Goal: Task Accomplishment & Management: Complete application form

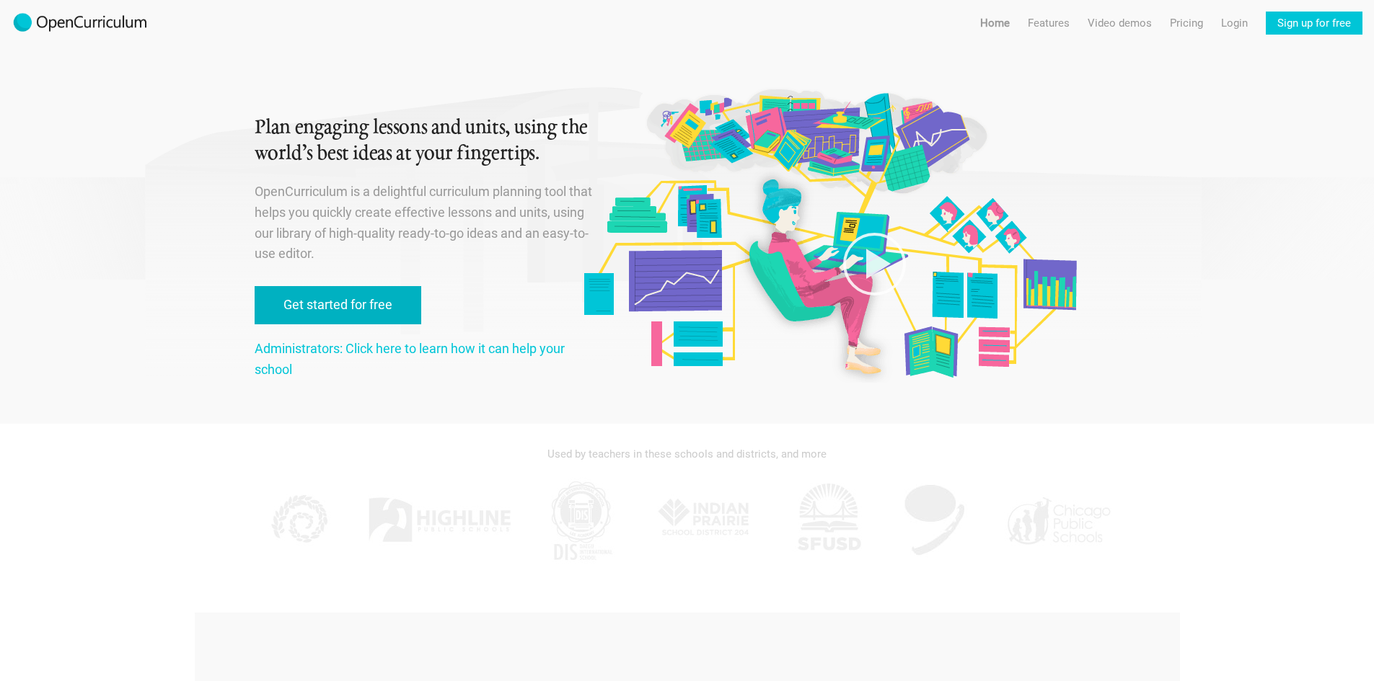
click at [353, 315] on link "Get started for free" at bounding box center [338, 305] width 167 height 38
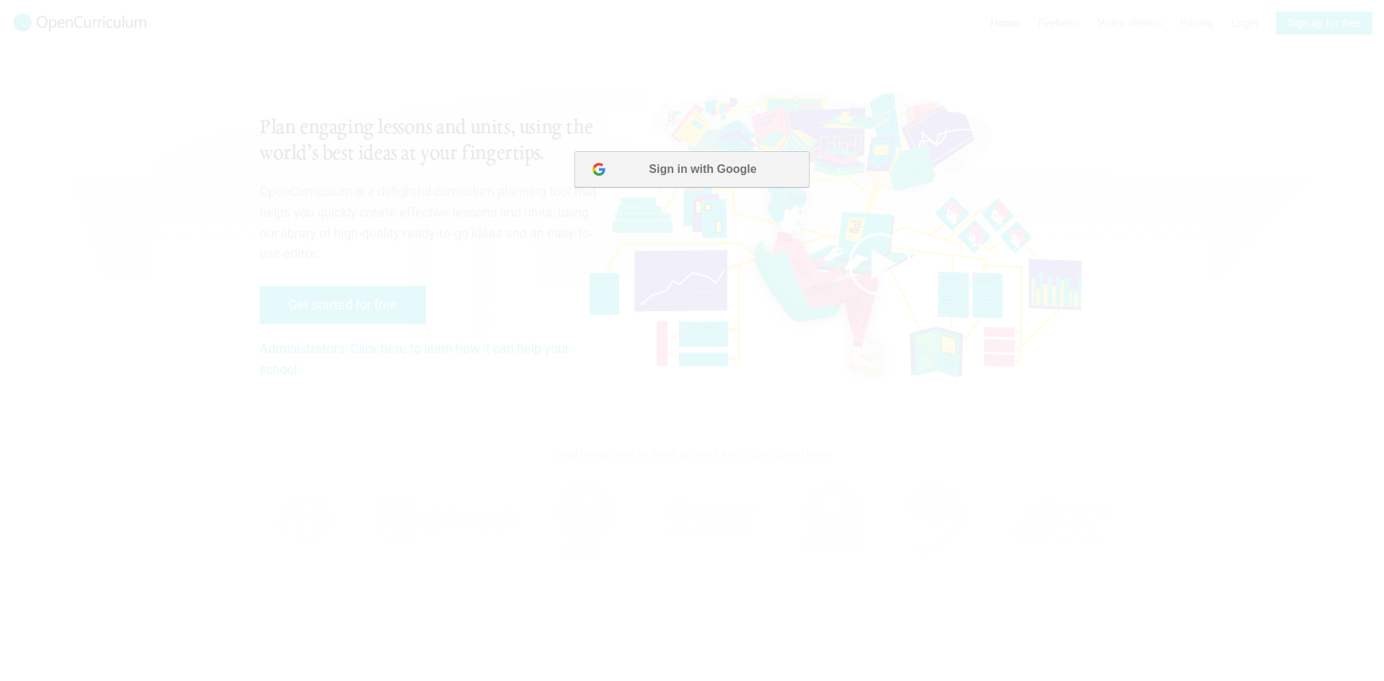
click at [736, 182] on button "Sign in with Google" at bounding box center [692, 169] width 234 height 36
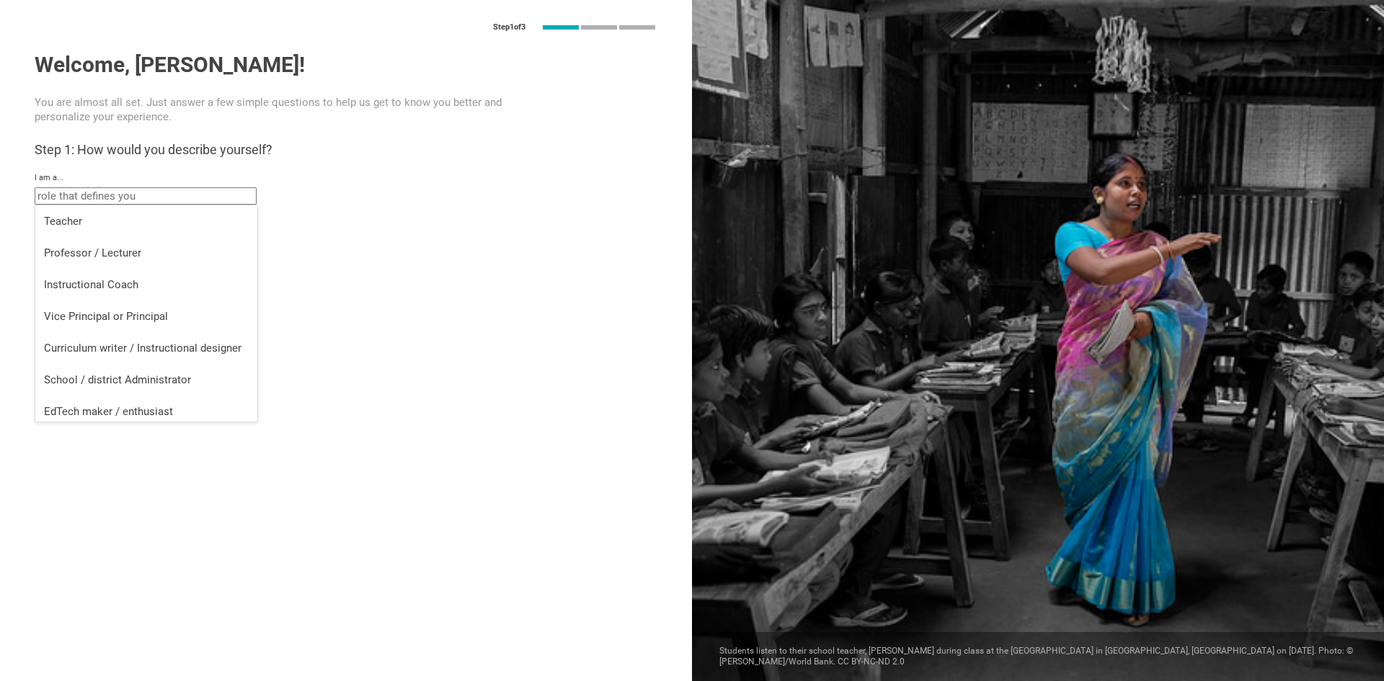
click at [174, 196] on input "text" at bounding box center [146, 195] width 222 height 17
click at [157, 346] on div "Curriculum writer / Instructional designer" at bounding box center [146, 342] width 205 height 14
type input "Curriculum writer / Instructional designer"
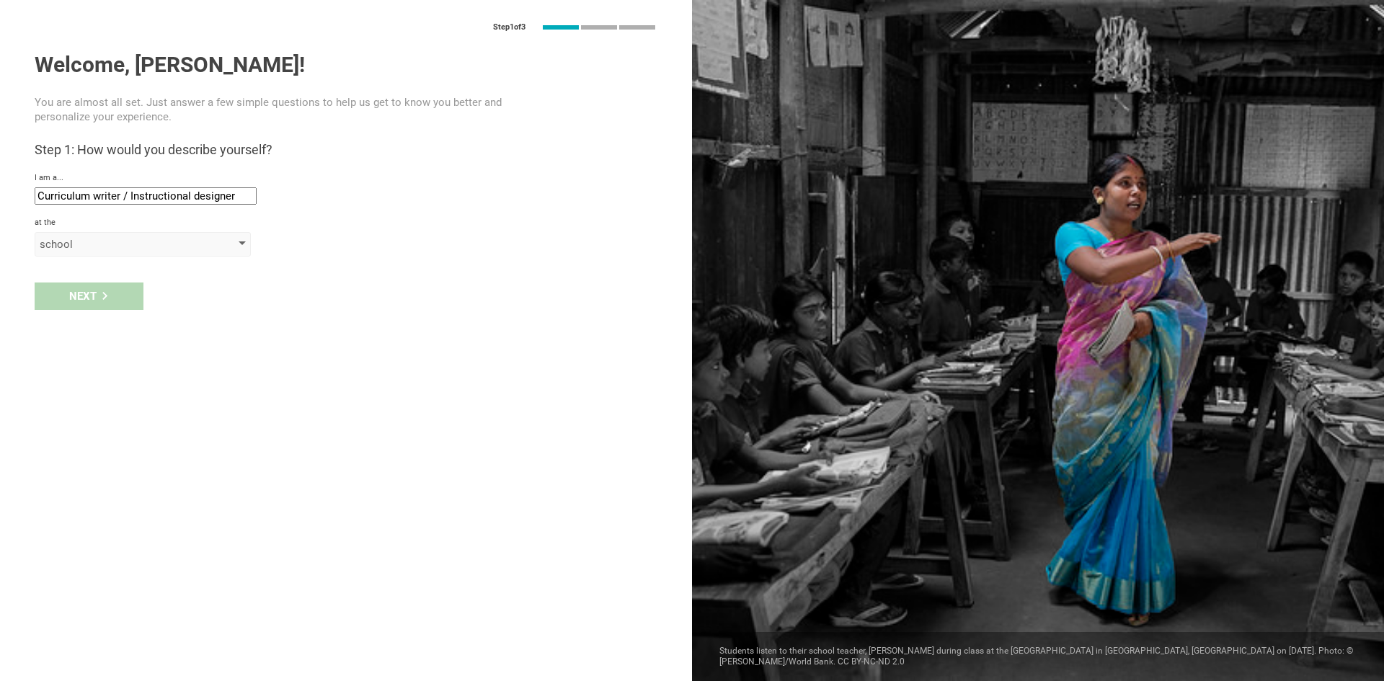
click at [104, 252] on div "school" at bounding box center [143, 244] width 216 height 25
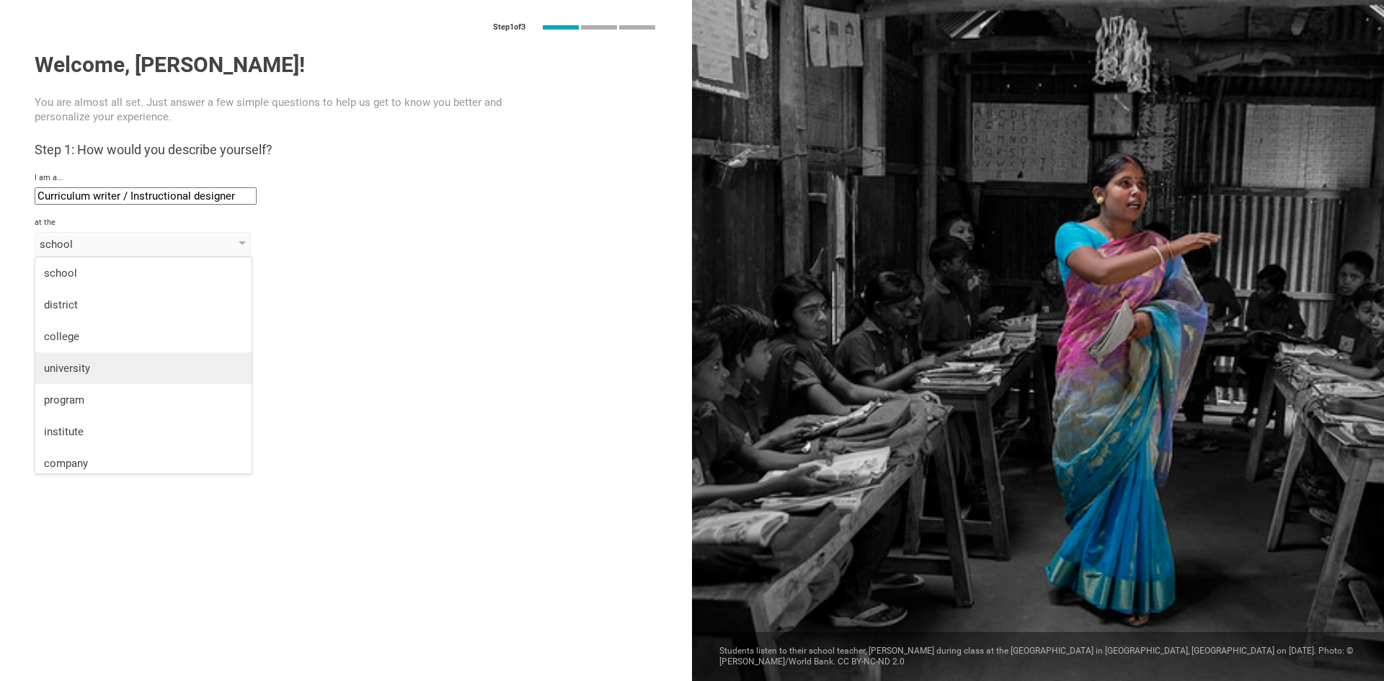
scroll to position [37, 0]
click at [104, 456] on div "organization" at bounding box center [143, 458] width 199 height 14
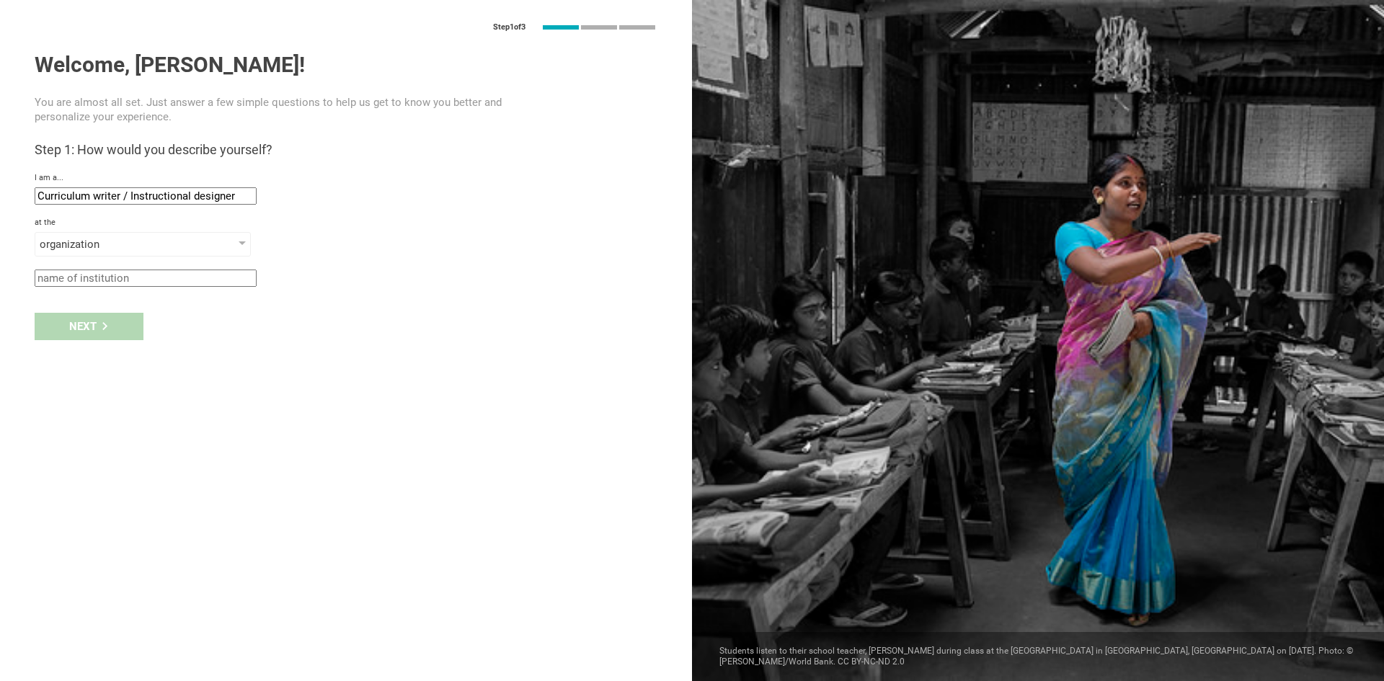
click at [124, 331] on div "Next" at bounding box center [346, 326] width 692 height 45
click at [141, 279] on input "text" at bounding box center [146, 278] width 222 height 17
type input "City of [GEOGRAPHIC_DATA]"
click at [115, 331] on div "Next" at bounding box center [89, 326] width 109 height 27
type input "[GEOGRAPHIC_DATA], [US_STATE]"
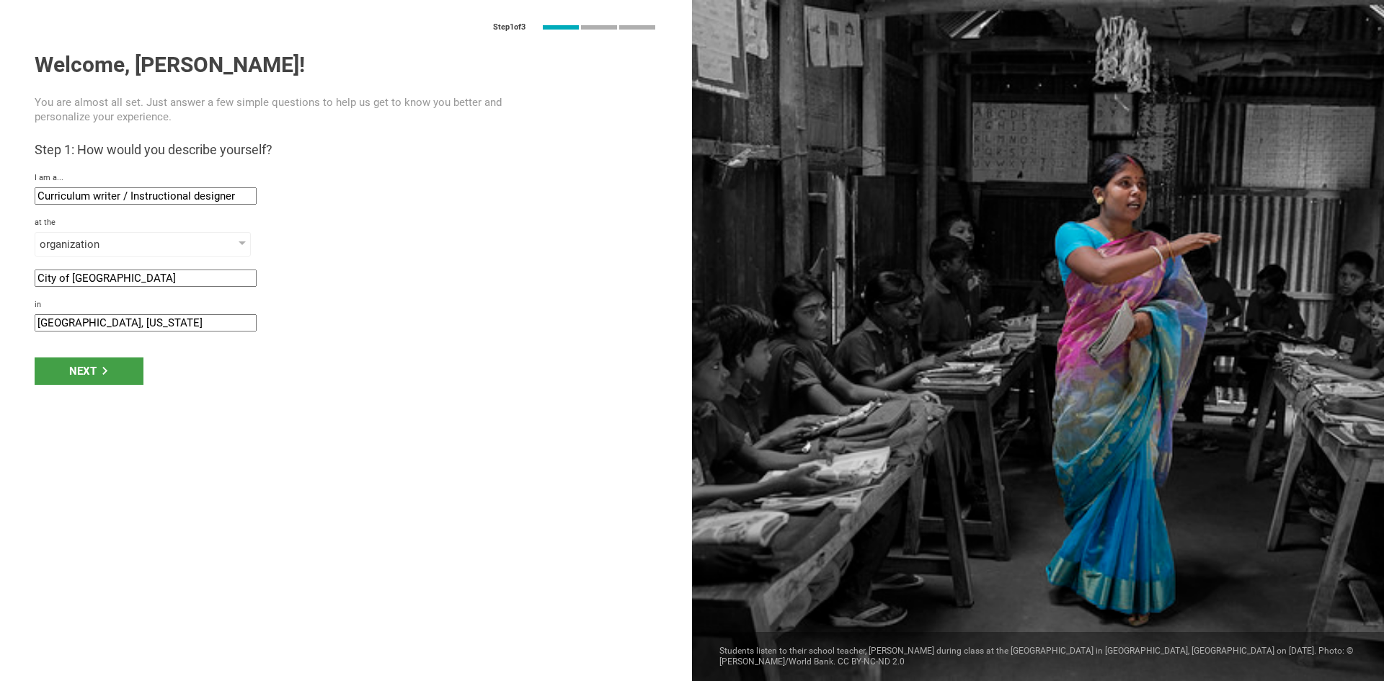
click at [194, 319] on input "[GEOGRAPHIC_DATA], [US_STATE]" at bounding box center [146, 322] width 222 height 17
drag, startPoint x: 118, startPoint y: 327, endPoint x: 0, endPoint y: 313, distance: 119.1
click at [0, 313] on div "Step 1 of 3 Welcome, [PERSON_NAME]! You are almost all set. Just answer a few s…" at bounding box center [346, 340] width 692 height 681
type input "[GEOGRAPHIC_DATA] CA"
click at [153, 374] on div "Next" at bounding box center [346, 371] width 692 height 45
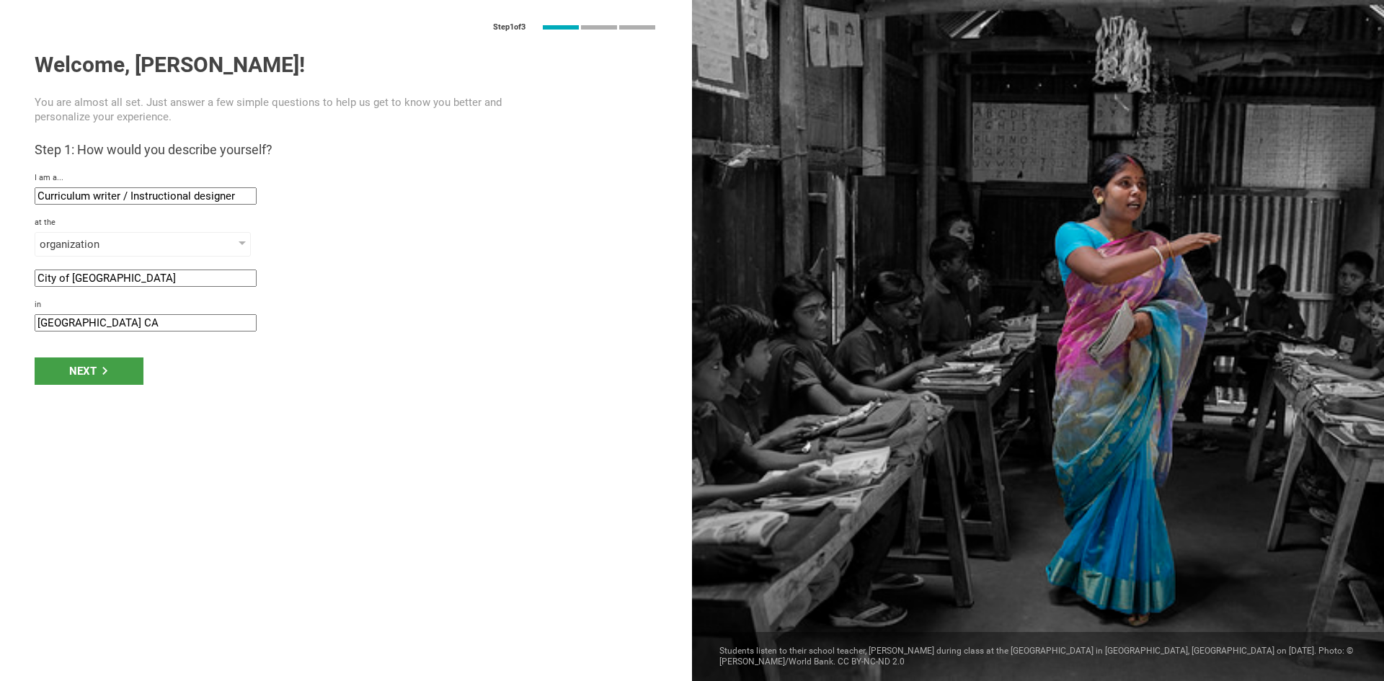
click at [127, 373] on div "Next" at bounding box center [89, 371] width 109 height 27
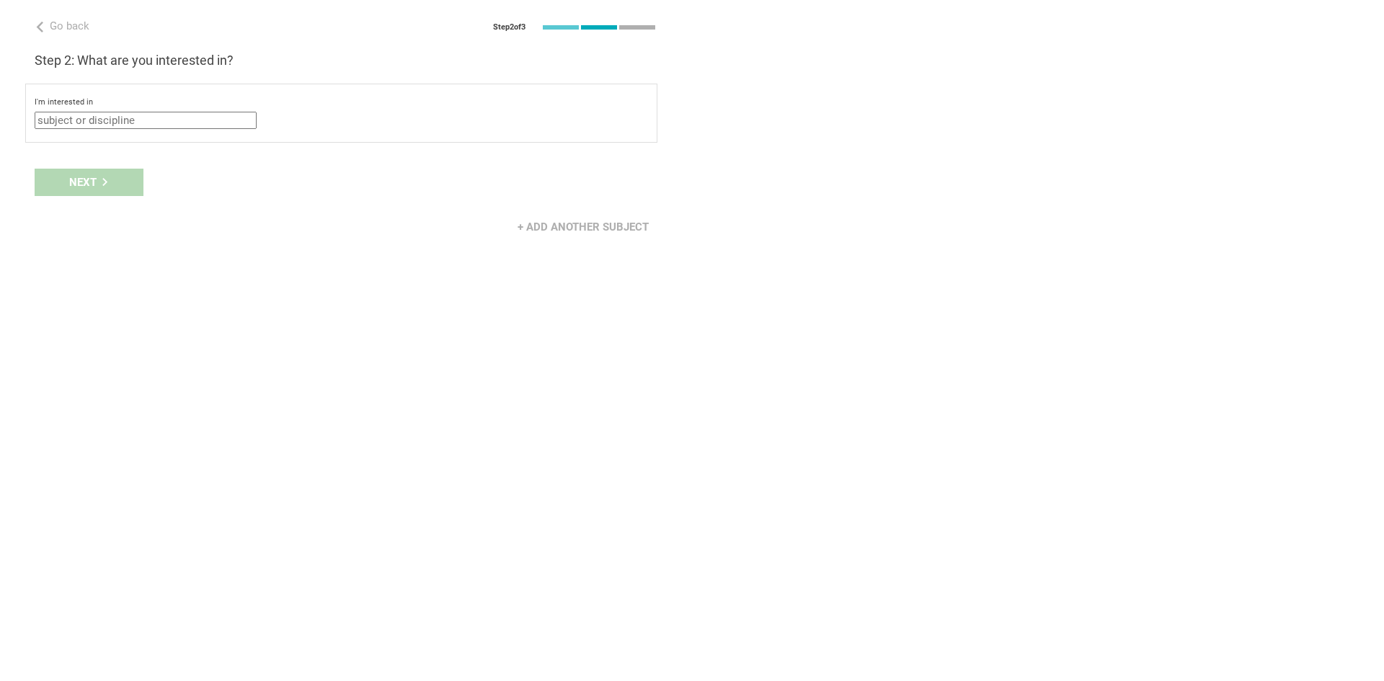
click at [179, 120] on input "text" at bounding box center [146, 120] width 222 height 17
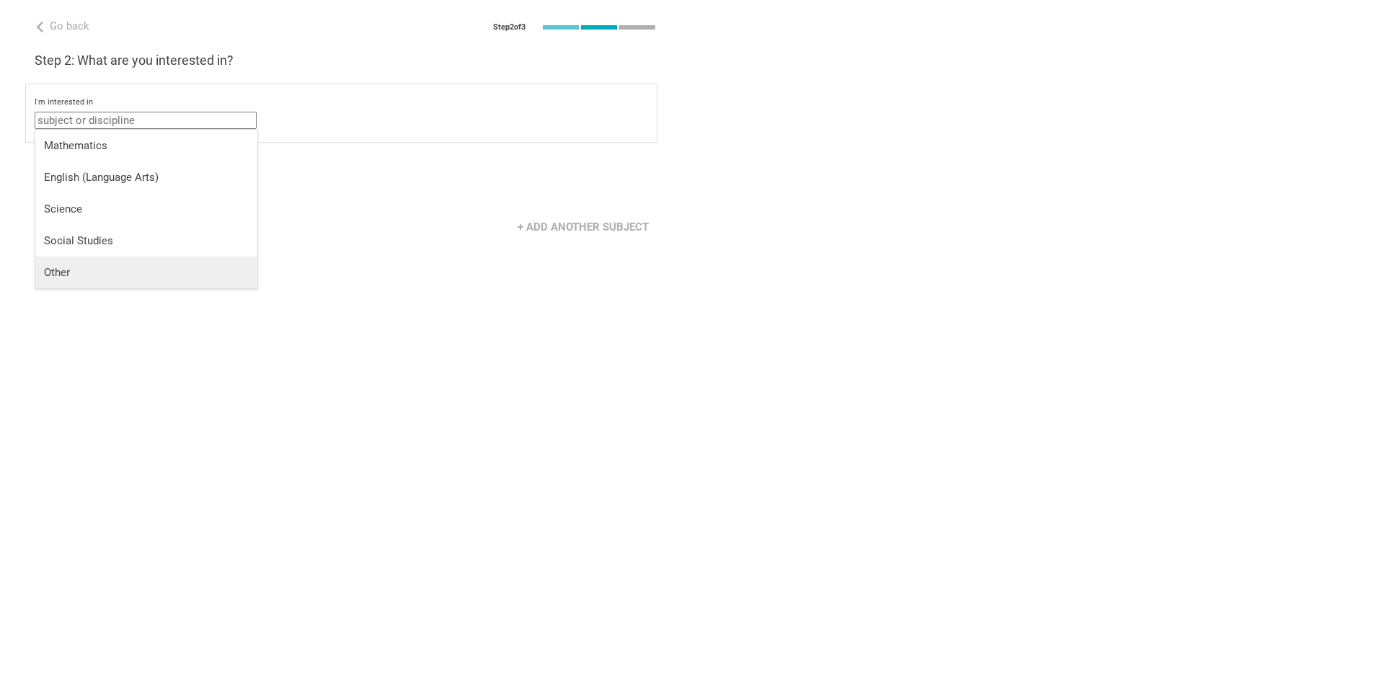
click at [85, 275] on div "Other" at bounding box center [146, 272] width 205 height 14
type input "Other"
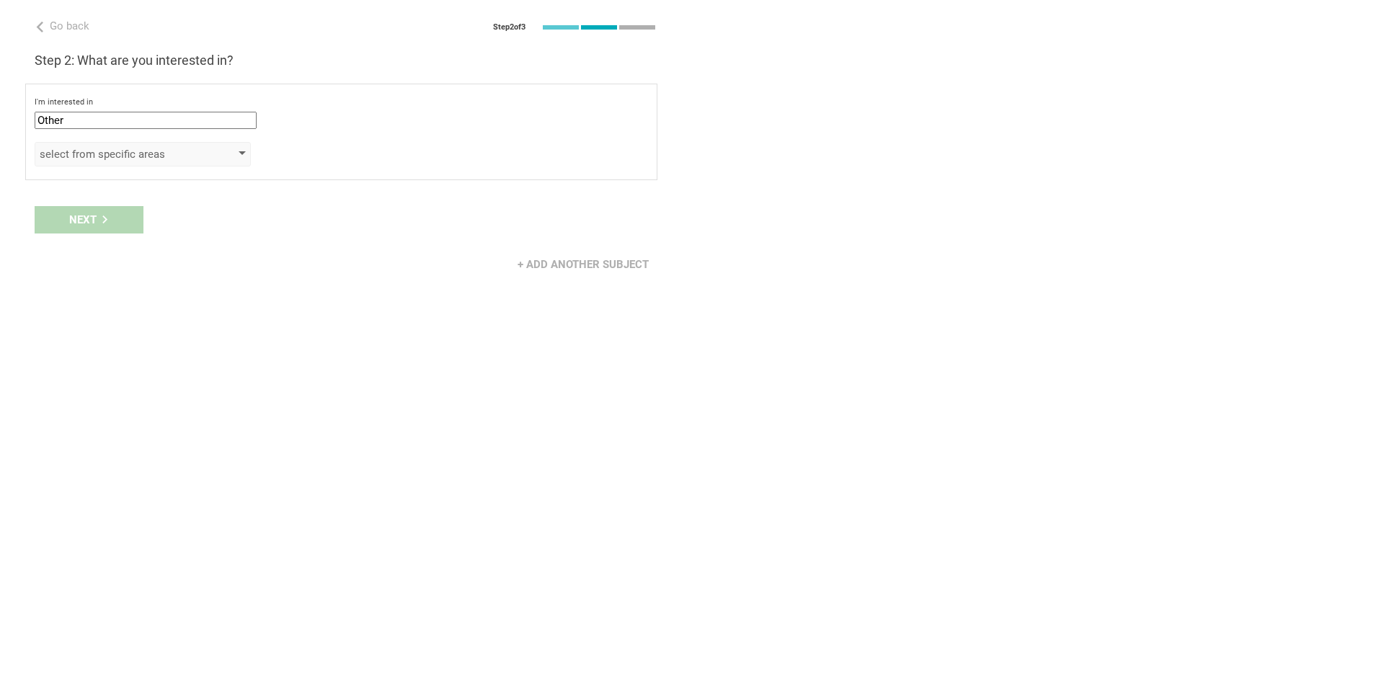
click at [150, 151] on div "select from specific areas" at bounding box center [122, 154] width 165 height 14
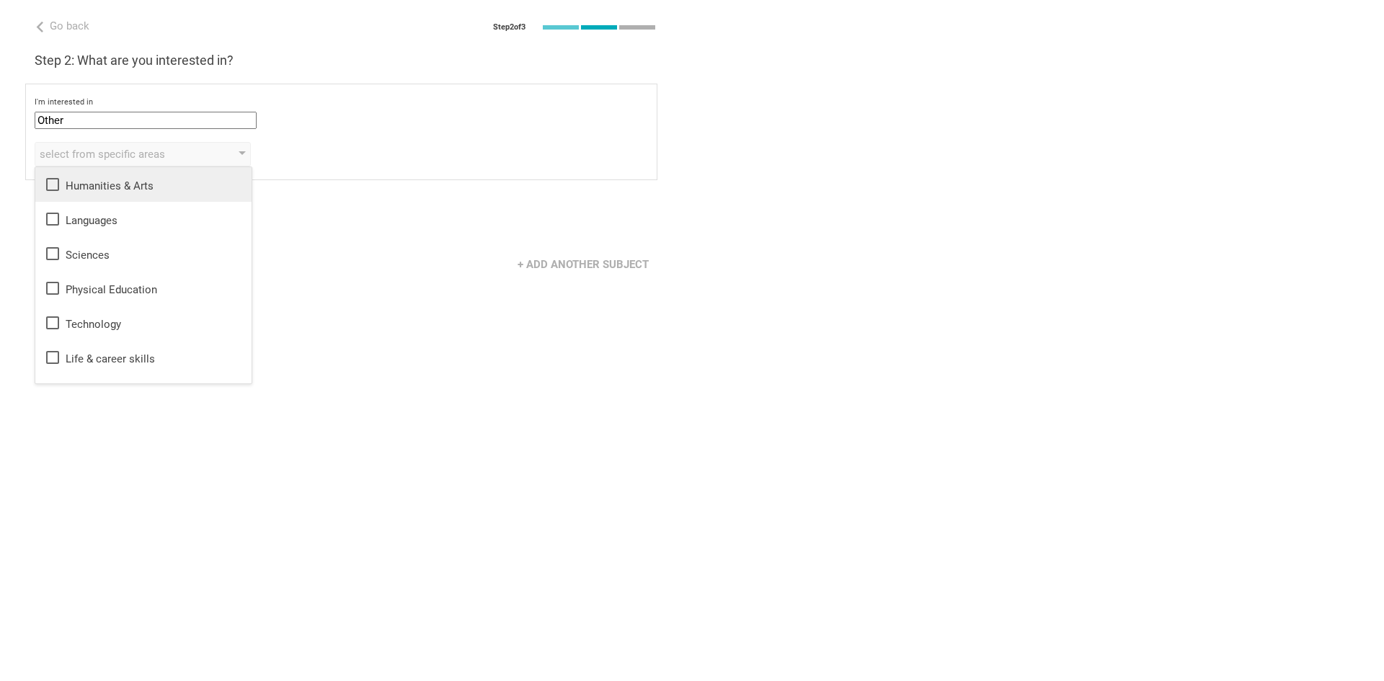
click at [57, 186] on icon at bounding box center [52, 184] width 17 height 17
click at [53, 213] on icon at bounding box center [52, 219] width 13 height 13
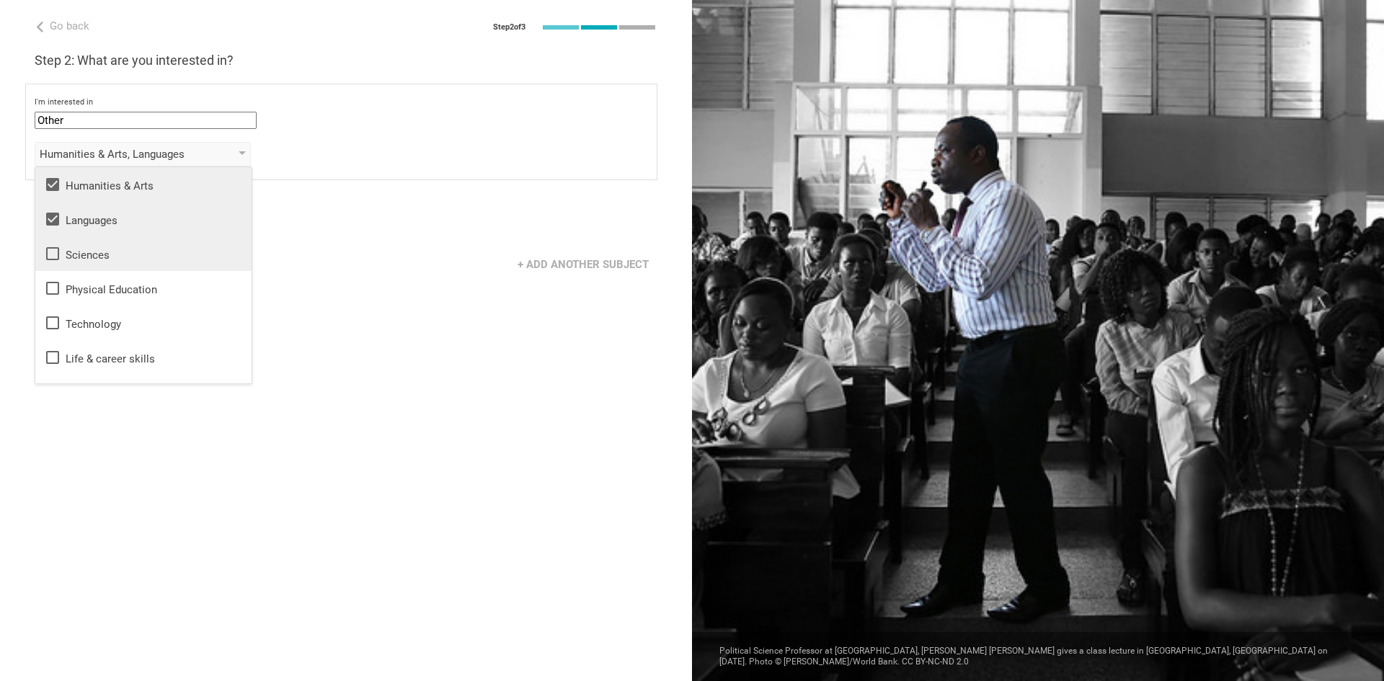
click at [53, 252] on icon at bounding box center [52, 253] width 17 height 17
click at [58, 293] on icon at bounding box center [52, 288] width 13 height 13
click at [57, 325] on icon at bounding box center [52, 322] width 17 height 17
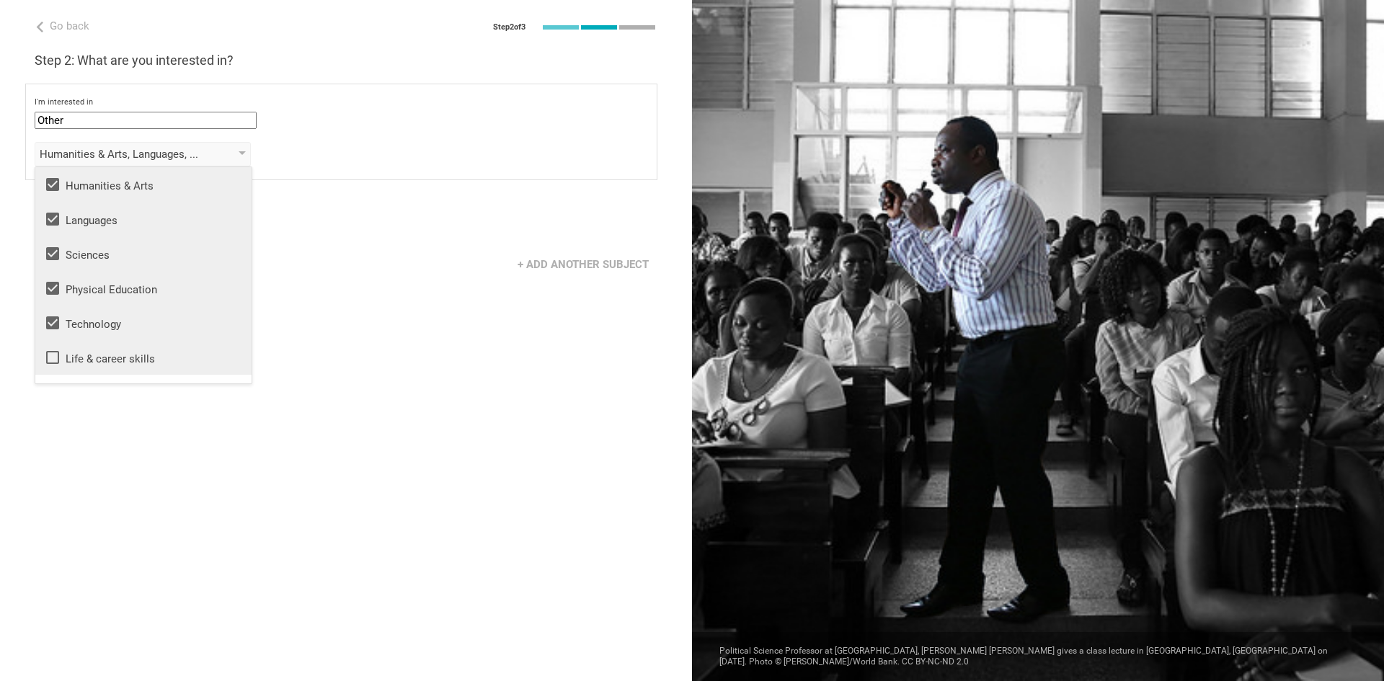
click at [55, 349] on icon at bounding box center [52, 357] width 17 height 17
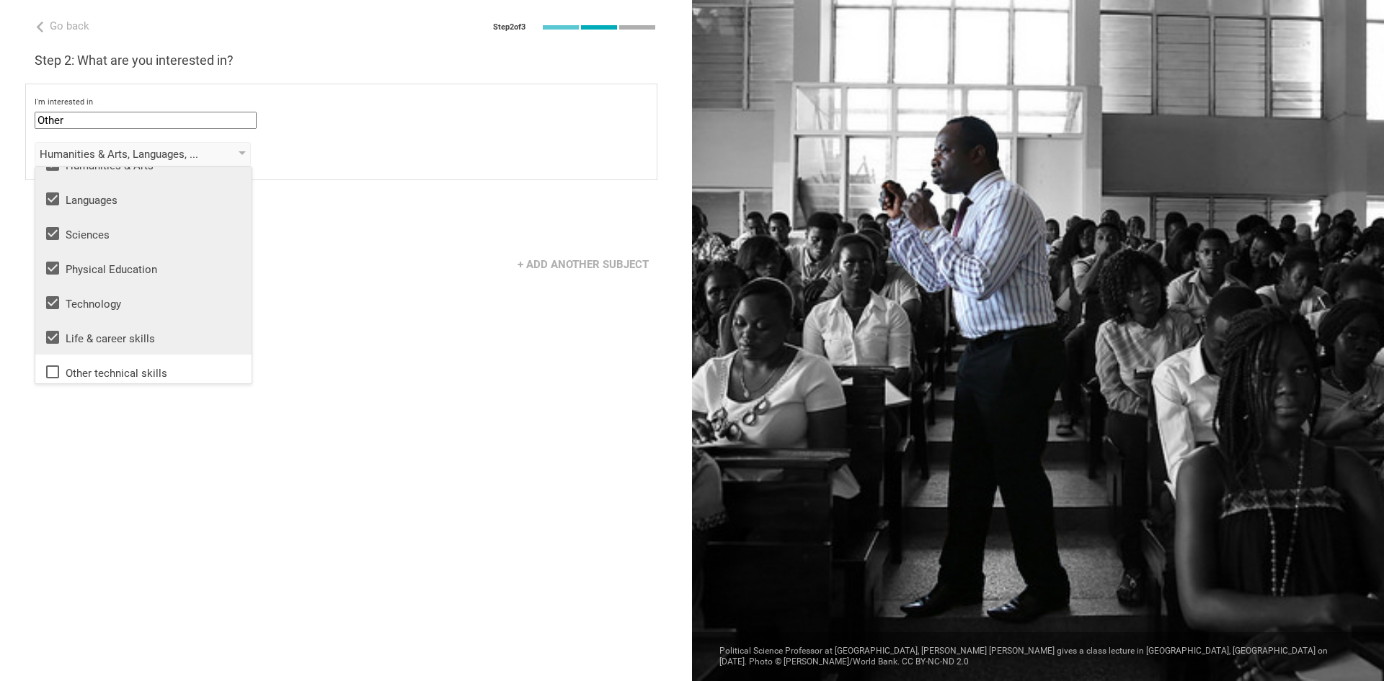
scroll to position [26, 0]
click at [334, 300] on div "Go back Step 2 of 3 Welcome, [PERSON_NAME]! You are almost all set. Just answer…" at bounding box center [346, 340] width 692 height 681
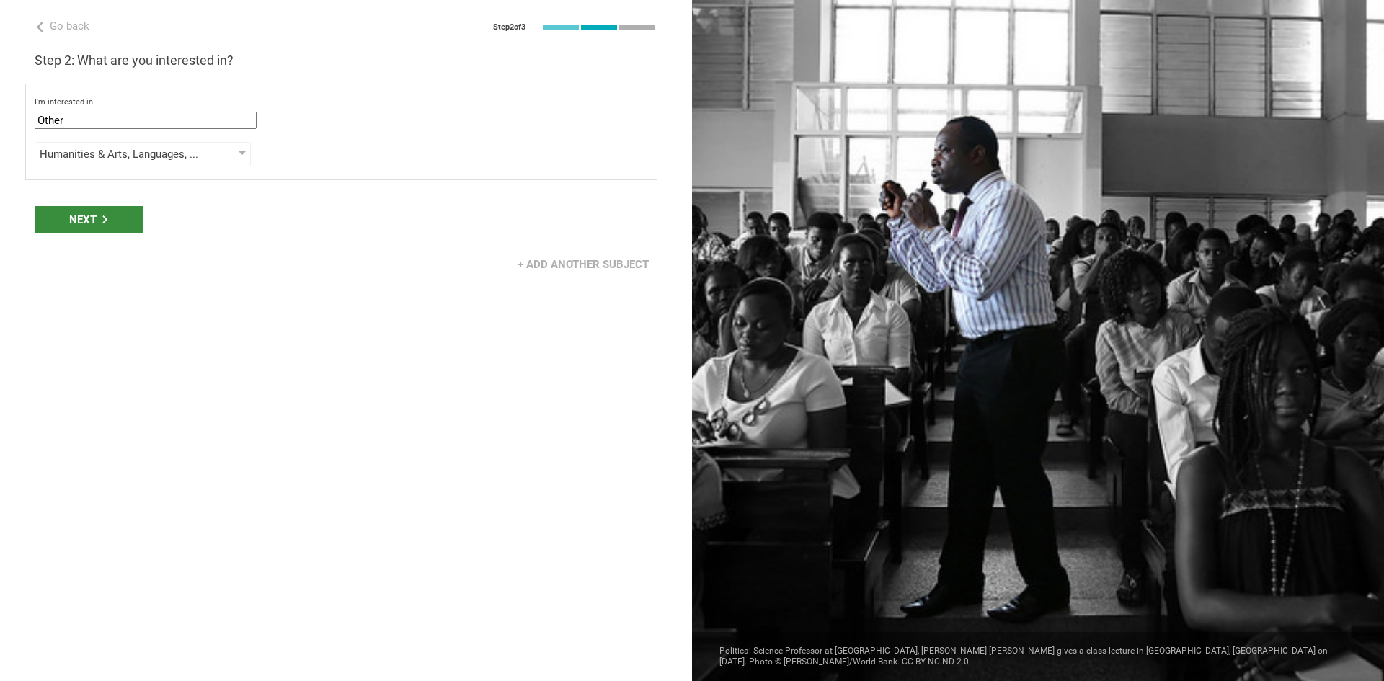
click at [85, 223] on div "Next" at bounding box center [89, 219] width 109 height 27
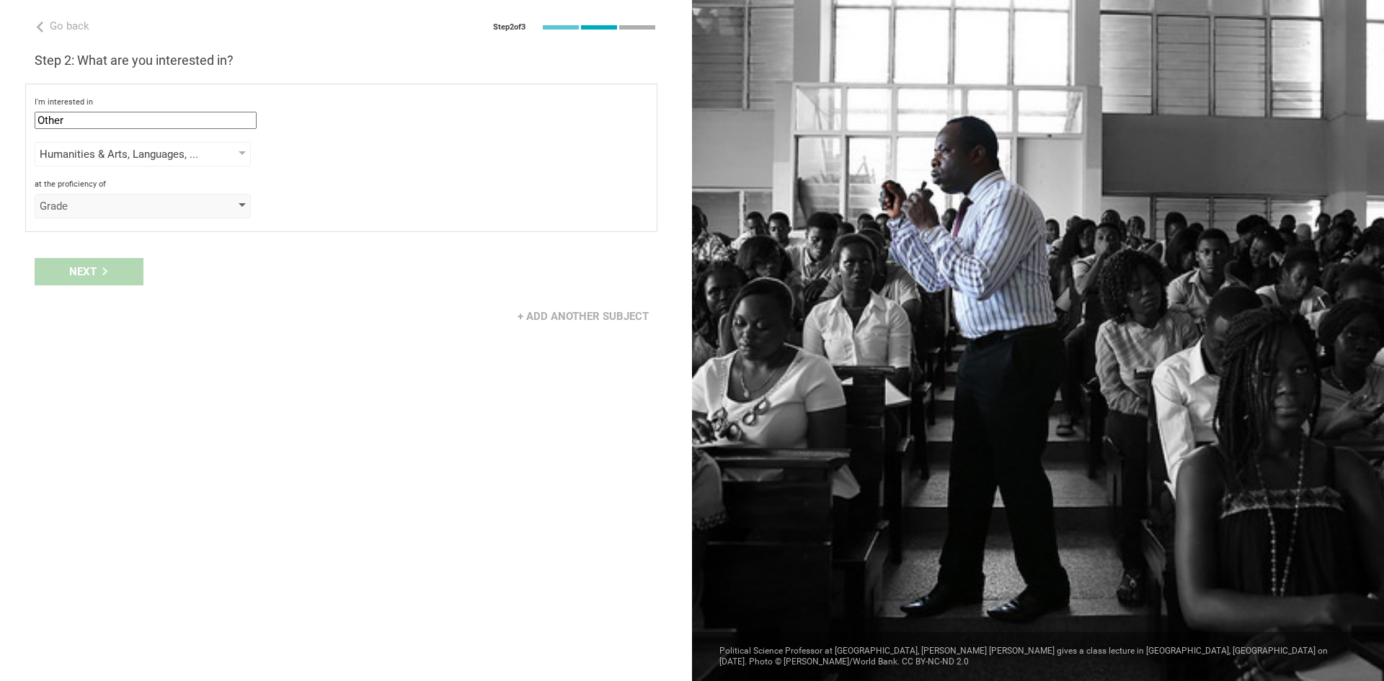
click at [215, 213] on div "Grade" at bounding box center [143, 206] width 216 height 25
click at [99, 242] on li "Grade" at bounding box center [143, 235] width 216 height 32
click at [99, 242] on div "select from grades" at bounding box center [122, 244] width 165 height 14
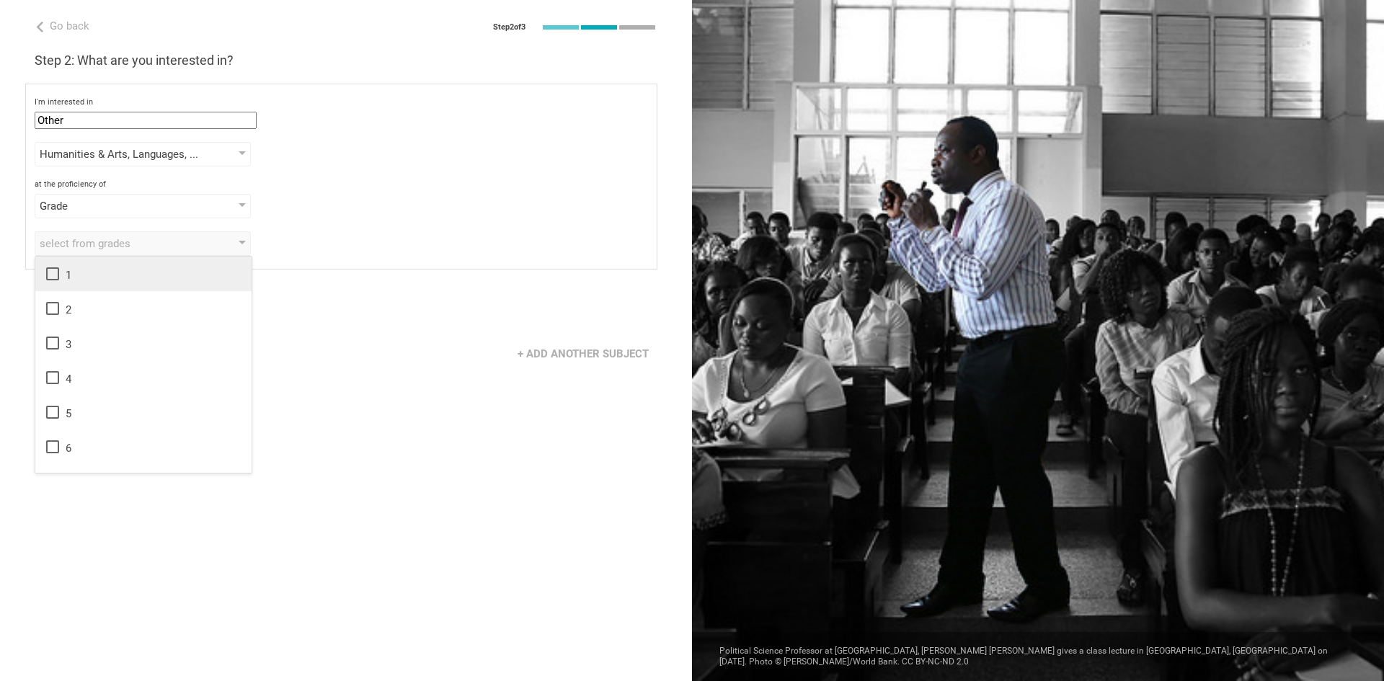
click at [56, 274] on icon at bounding box center [52, 273] width 17 height 17
click at [56, 318] on li "2" at bounding box center [143, 308] width 216 height 35
drag, startPoint x: 56, startPoint y: 347, endPoint x: 56, endPoint y: 364, distance: 17.3
click at [56, 348] on icon at bounding box center [52, 343] width 17 height 17
click at [52, 380] on icon at bounding box center [52, 377] width 17 height 17
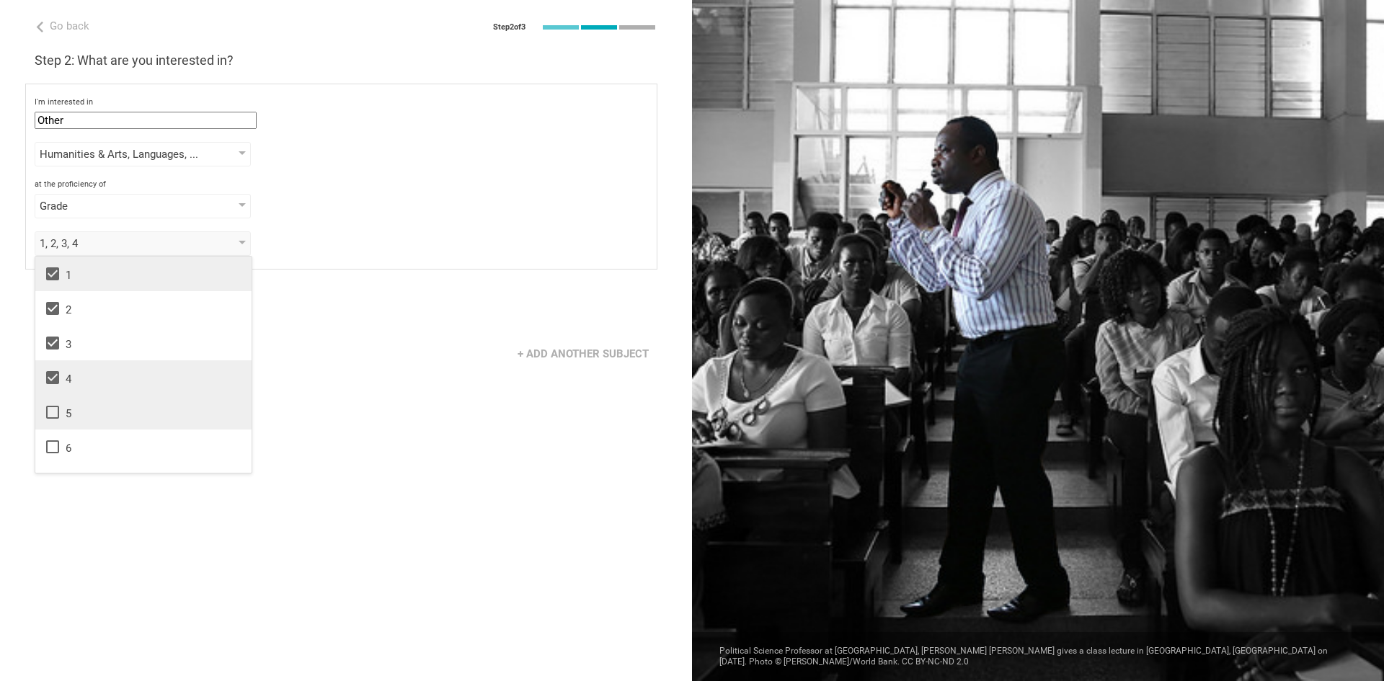
click at [55, 415] on icon at bounding box center [52, 412] width 17 height 17
click at [330, 407] on div "Go back Step 2 of 3 Welcome, [PERSON_NAME]! You are almost all set. Just answer…" at bounding box center [346, 340] width 692 height 681
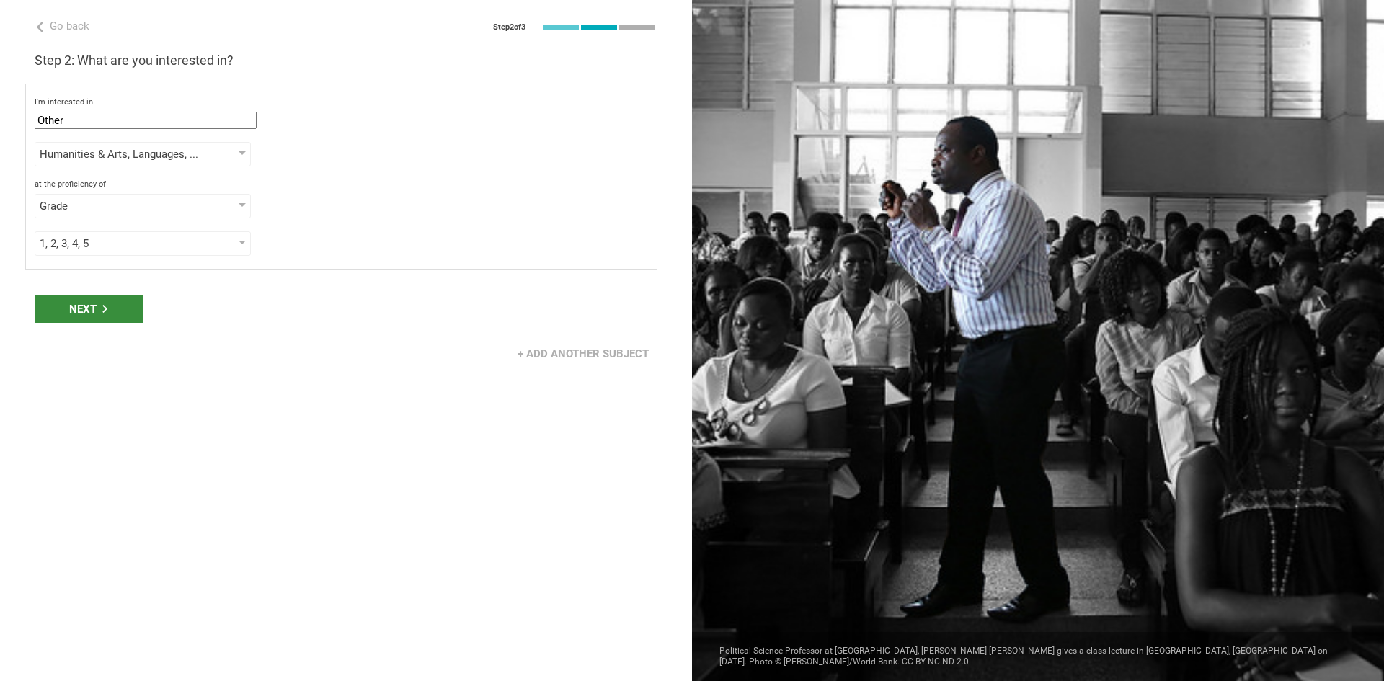
click at [77, 310] on div "Next" at bounding box center [89, 309] width 109 height 27
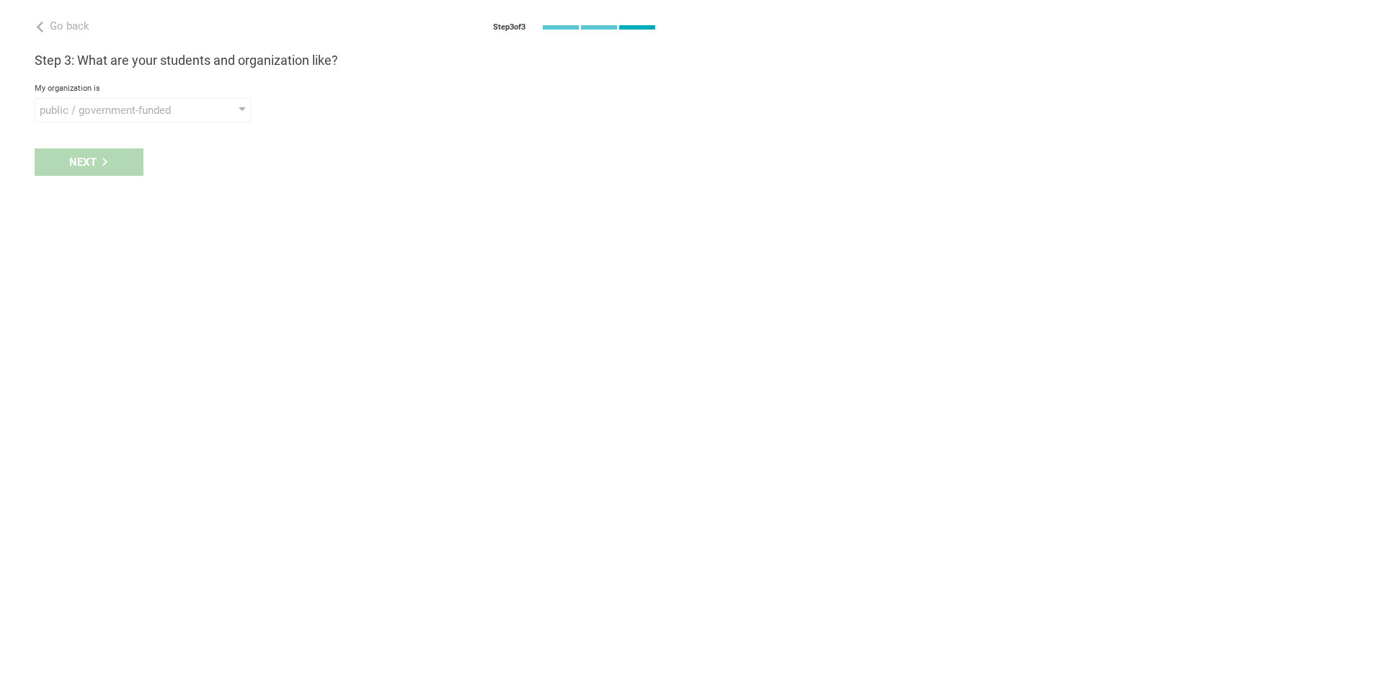
click at [218, 123] on div "Go back Step 3 of 3 Welcome, [PERSON_NAME]! You are almost all set. Just answer…" at bounding box center [346, 340] width 692 height 681
click at [220, 121] on div "public / government-funded" at bounding box center [143, 110] width 216 height 25
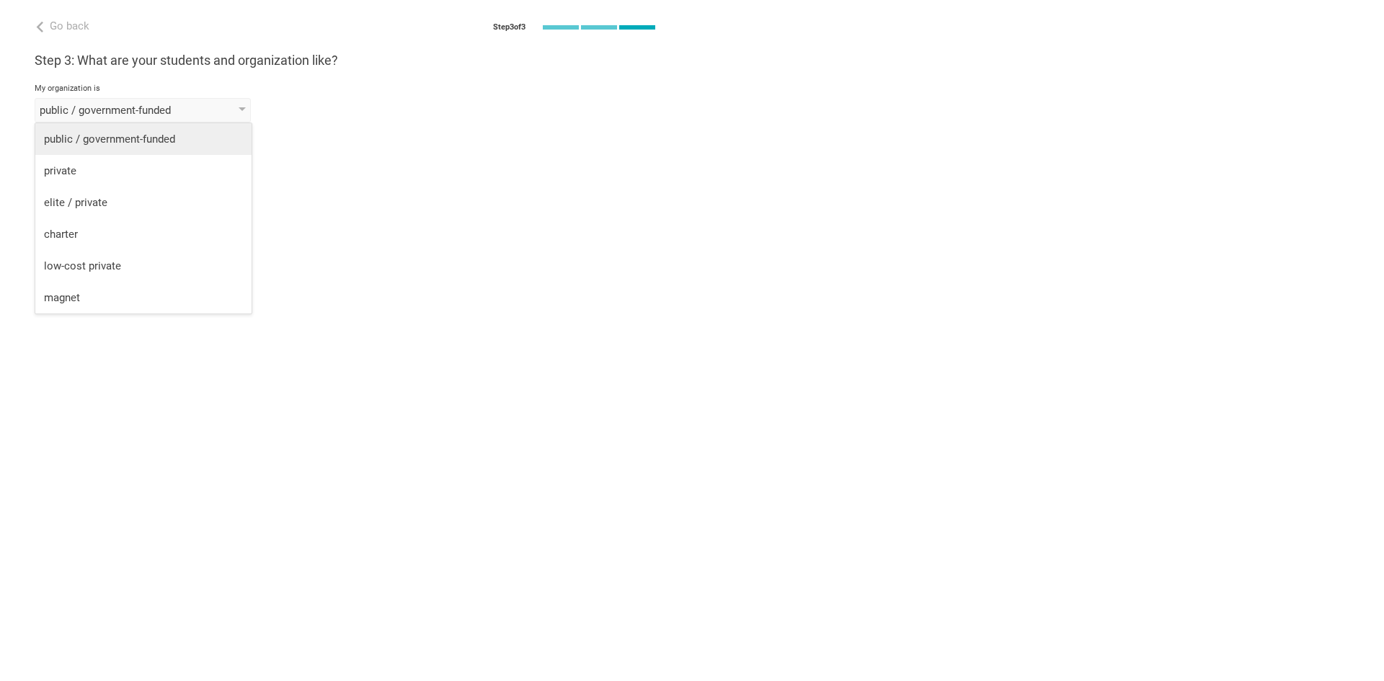
click at [113, 139] on div "public / government-funded" at bounding box center [143, 139] width 199 height 14
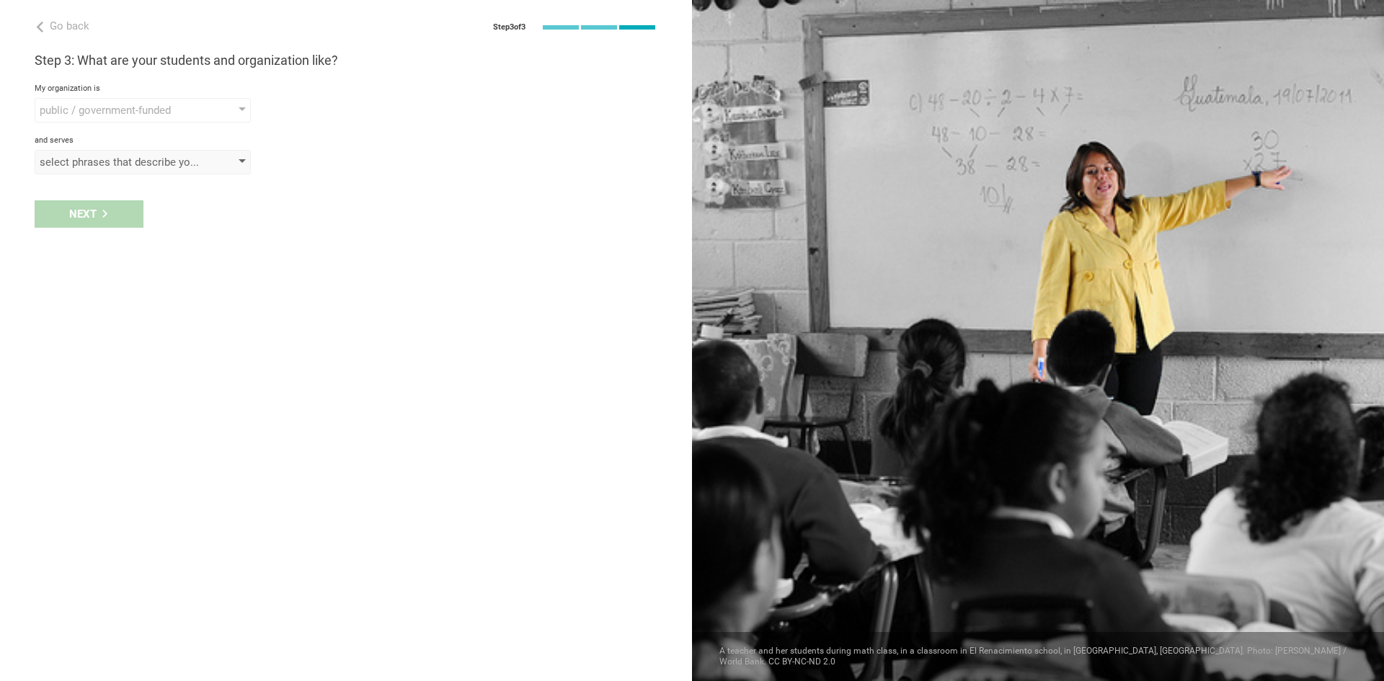
click at [174, 157] on div "select phrases that describe your student population" at bounding box center [122, 162] width 165 height 14
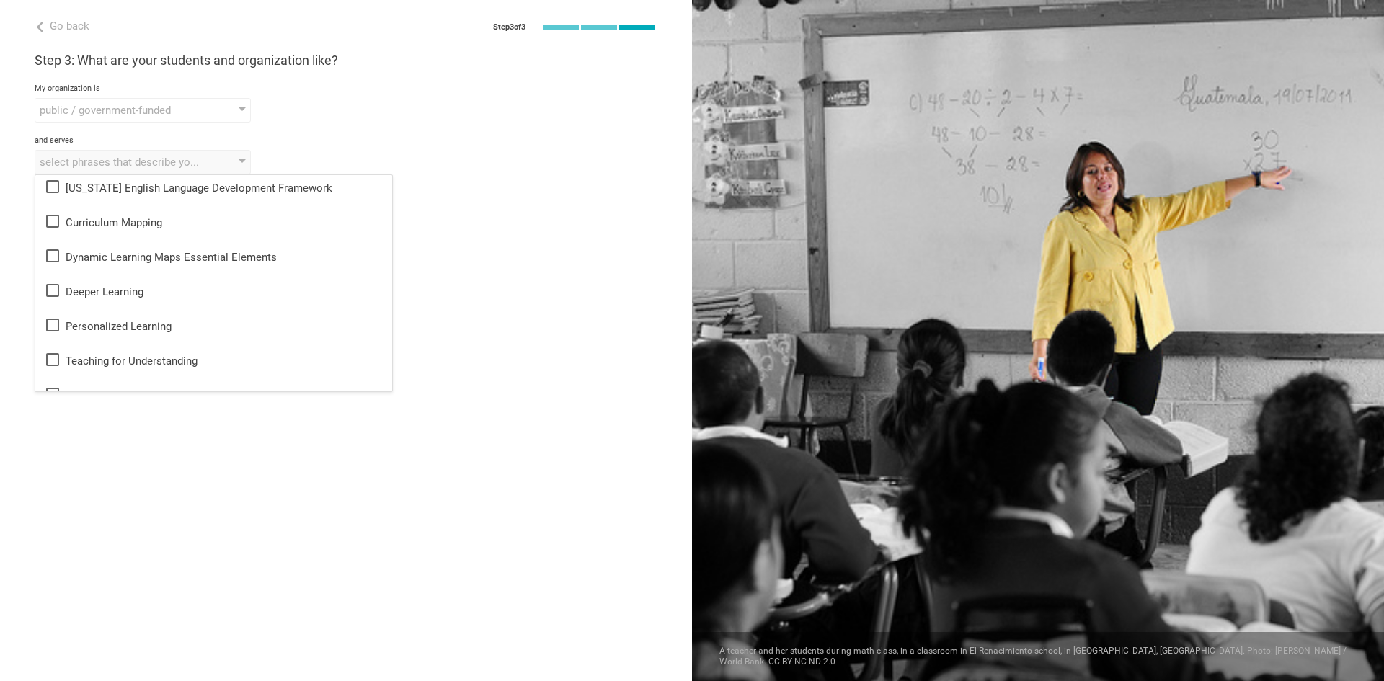
scroll to position [0, 0]
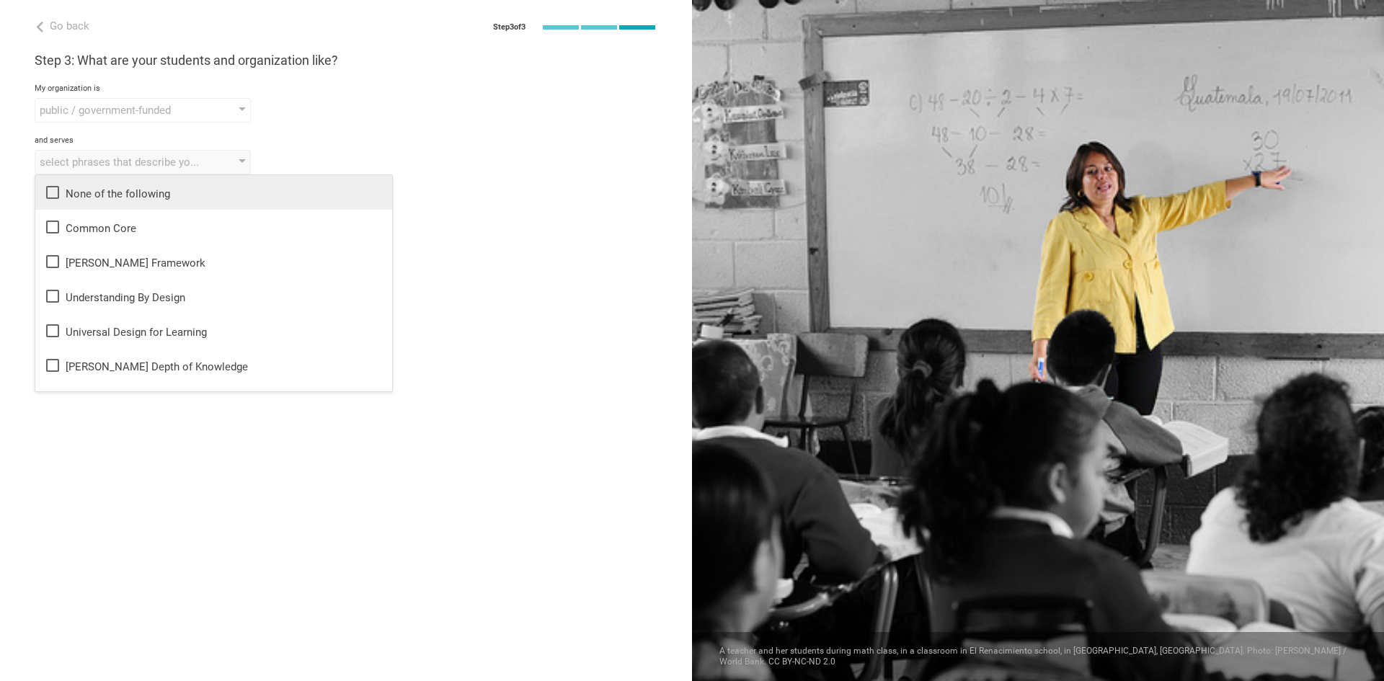
click at [86, 190] on div "None of the following" at bounding box center [214, 192] width 340 height 17
click at [358, 123] on div "Step 3: What are your students and organization like? My organization is public…" at bounding box center [346, 113] width 623 height 123
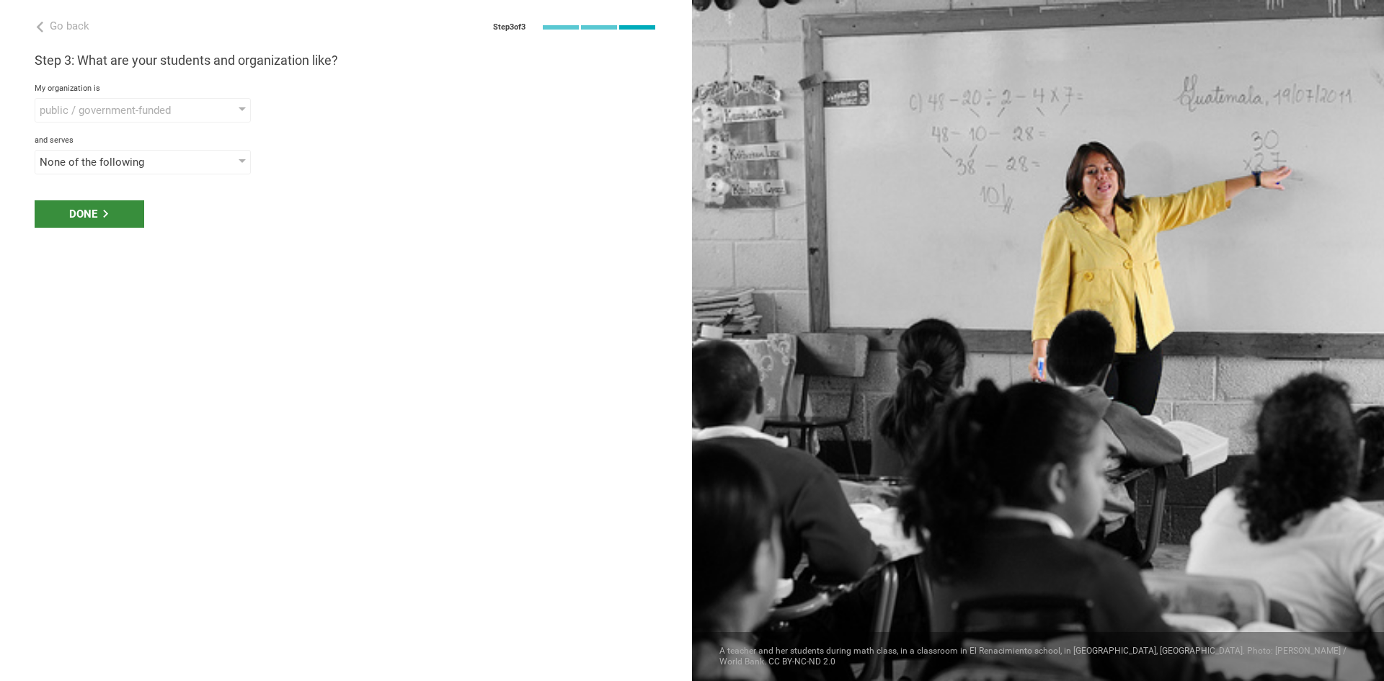
click at [113, 218] on div "Done" at bounding box center [90, 213] width 110 height 27
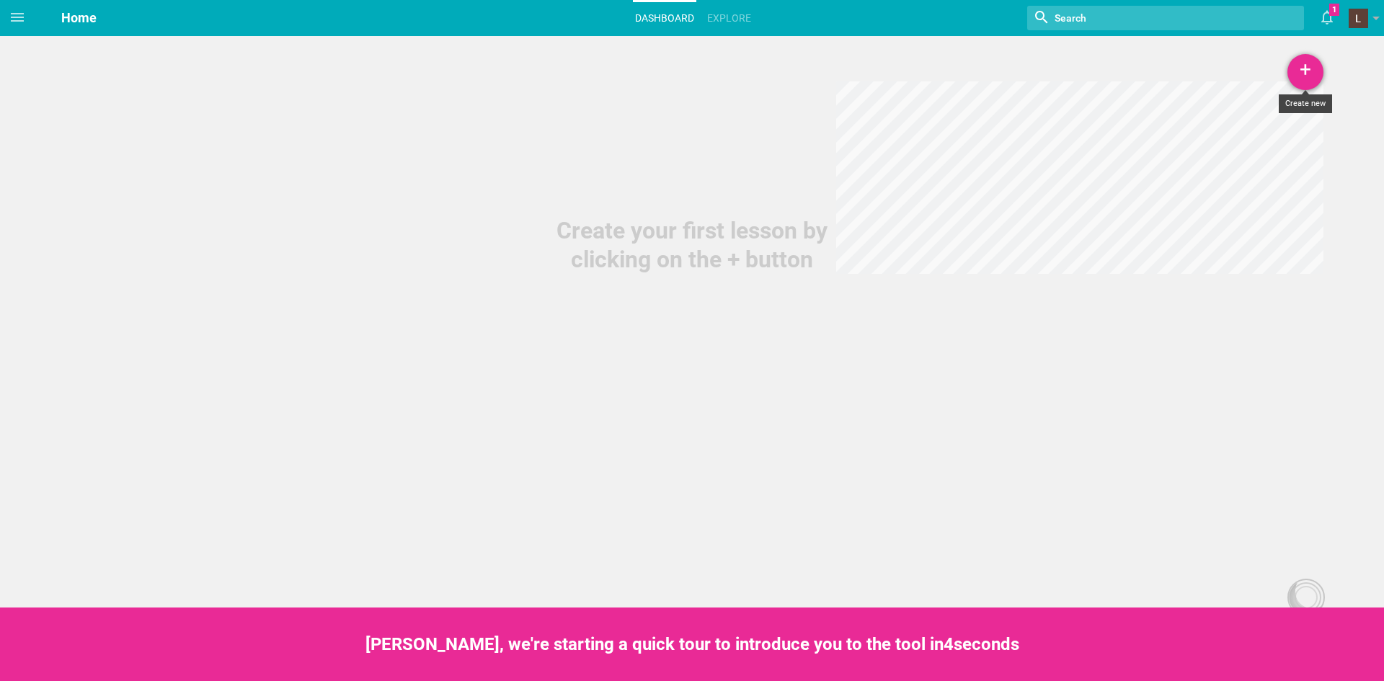
click at [1306, 74] on div "+" at bounding box center [1306, 72] width 36 height 36
click at [1271, 119] on link "Lesson" at bounding box center [1270, 112] width 108 height 32
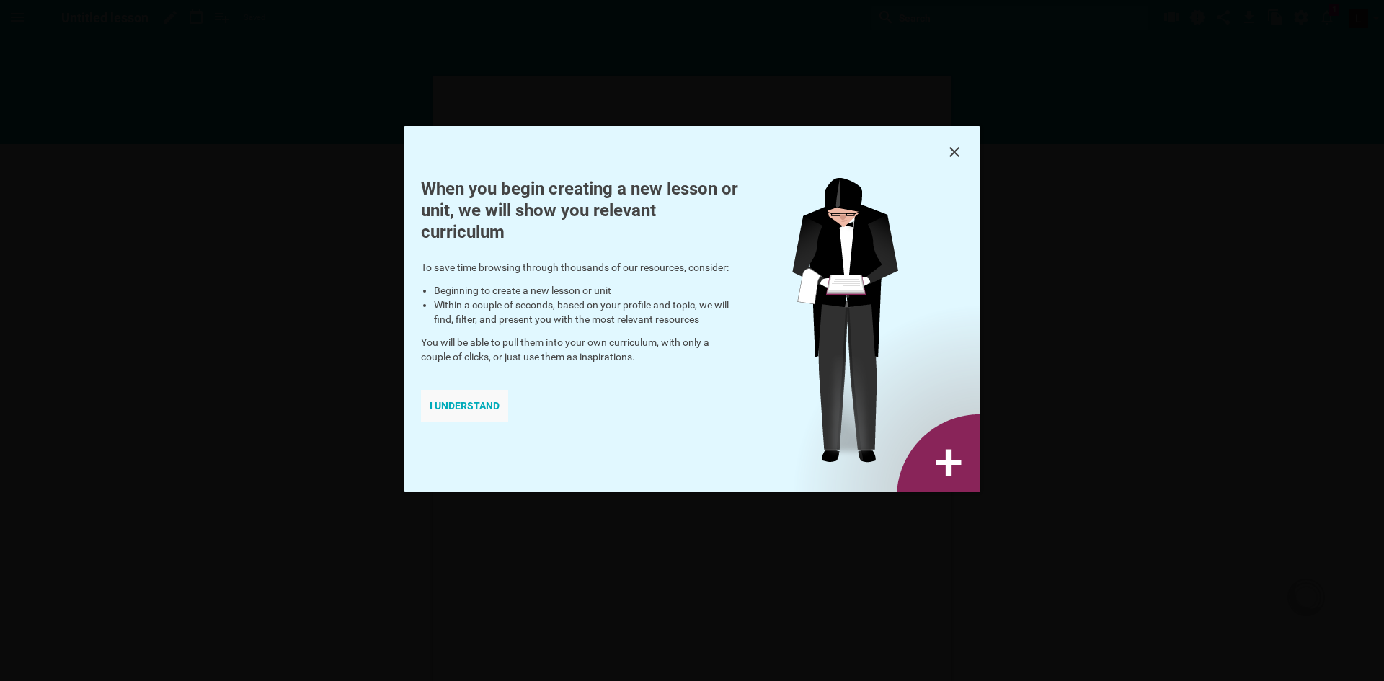
click at [488, 414] on div "I understand" at bounding box center [464, 406] width 87 height 32
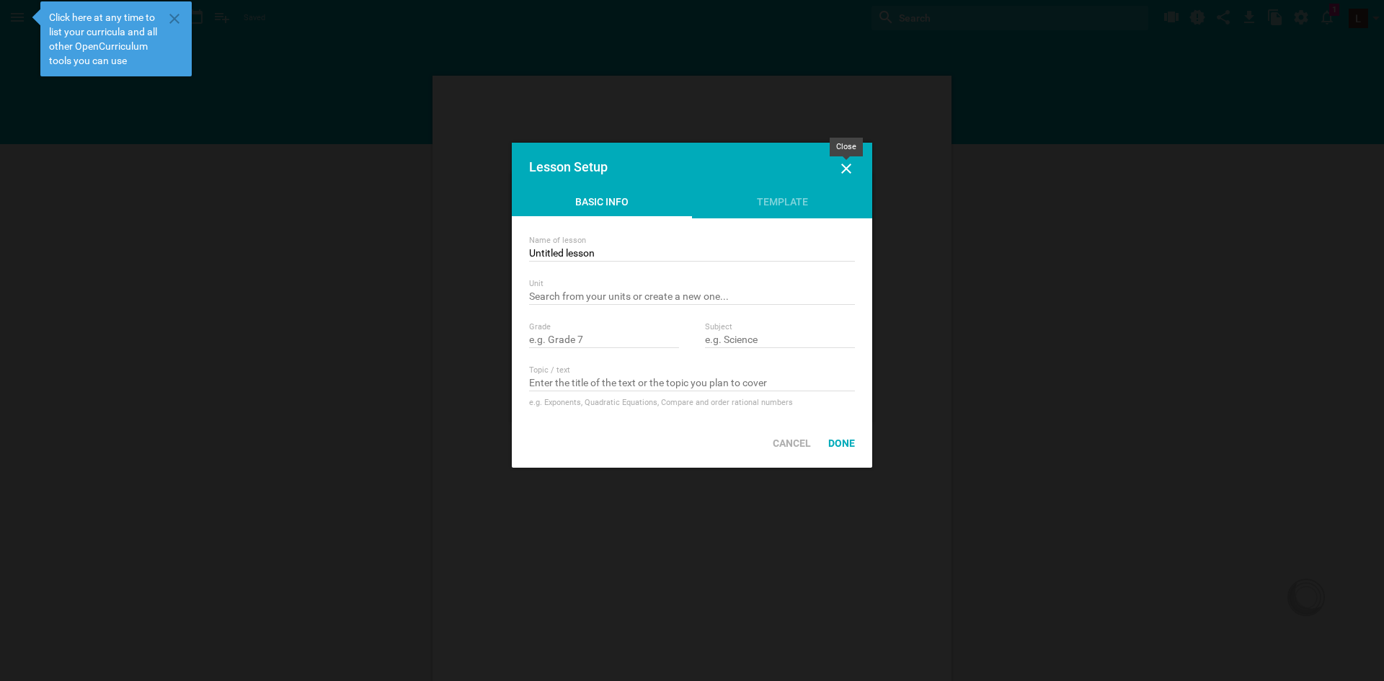
click at [848, 162] on icon at bounding box center [846, 168] width 17 height 17
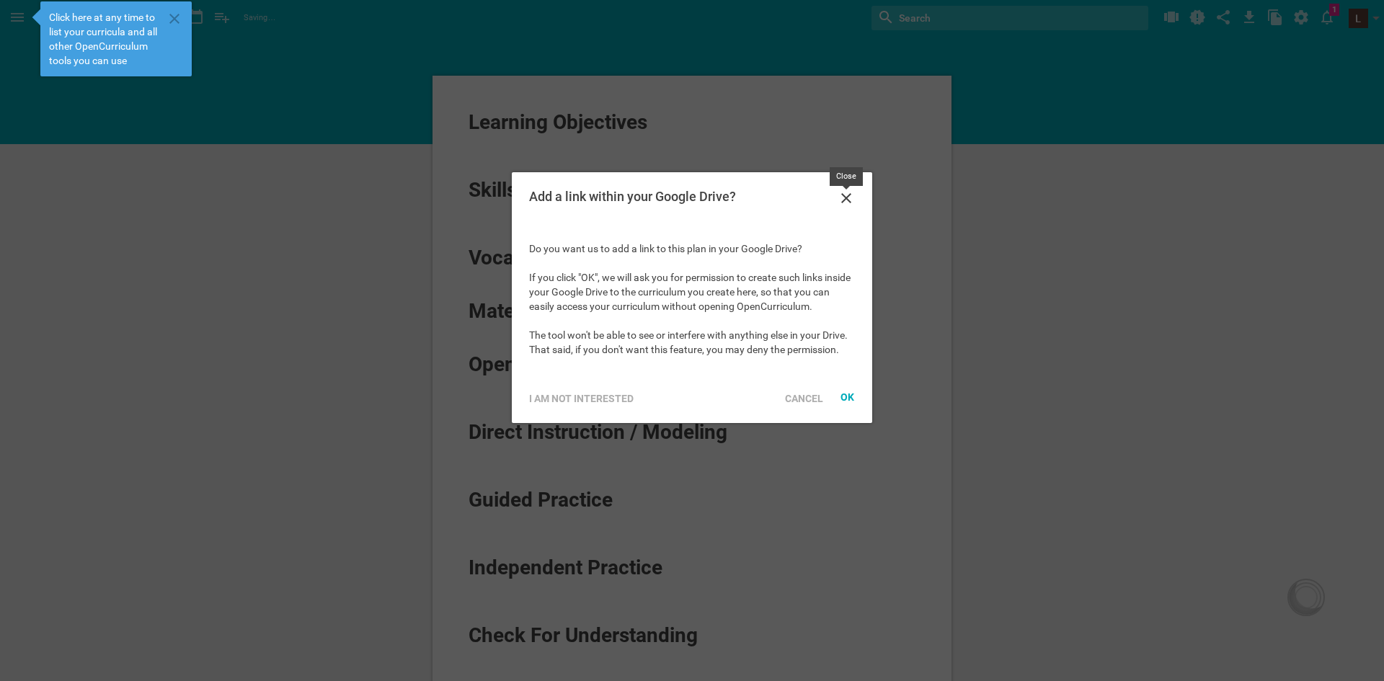
click at [849, 198] on icon at bounding box center [846, 198] width 17 height 17
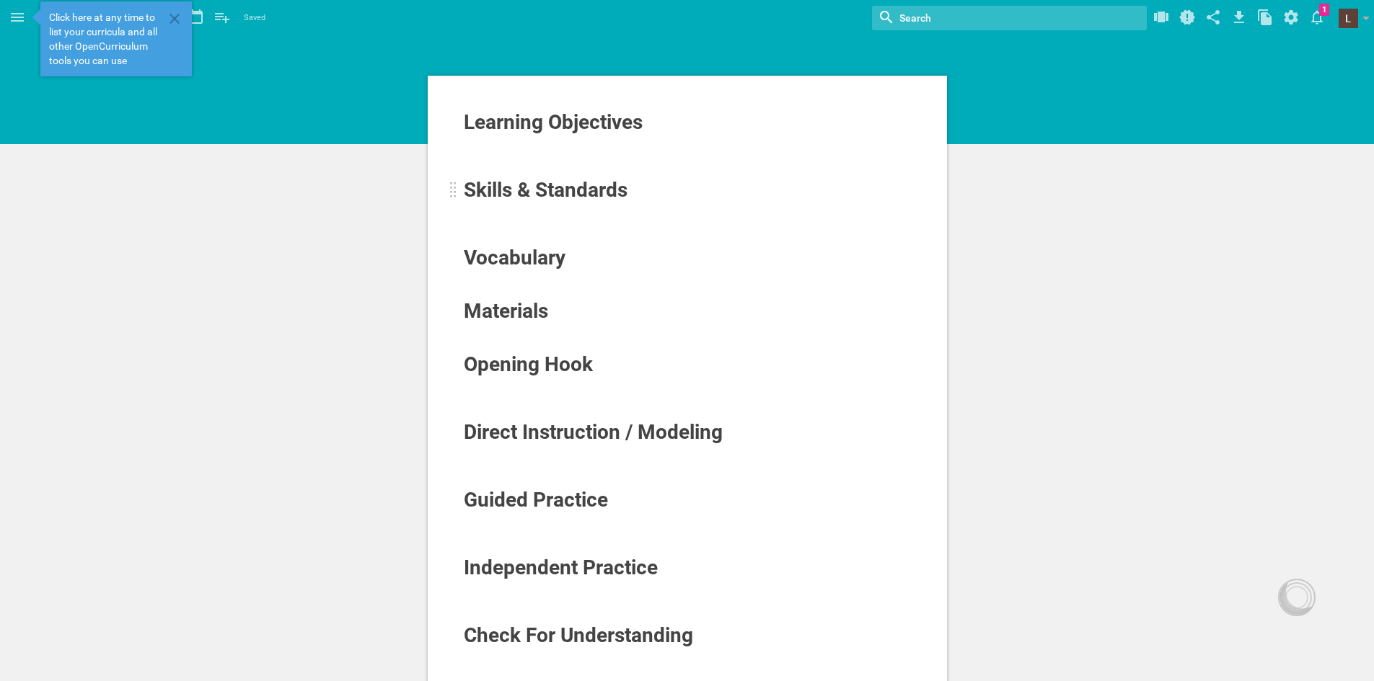
click at [560, 187] on span "Skills & Standards" at bounding box center [546, 190] width 164 height 24
click at [526, 261] on span "Vocabulary" at bounding box center [515, 258] width 102 height 24
click at [578, 270] on div "Vocabulary" at bounding box center [687, 258] width 449 height 25
click at [170, 26] on icon at bounding box center [174, 18] width 17 height 17
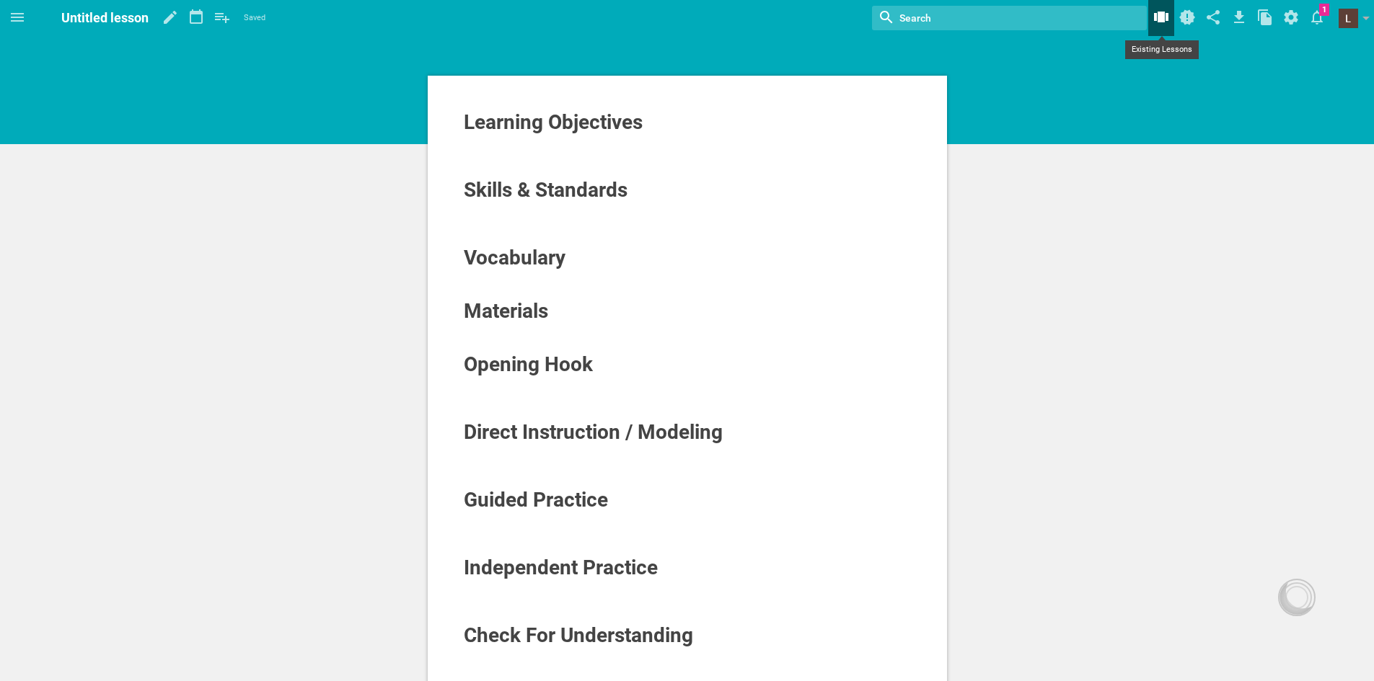
click at [1165, 16] on icon at bounding box center [1161, 17] width 14 height 11
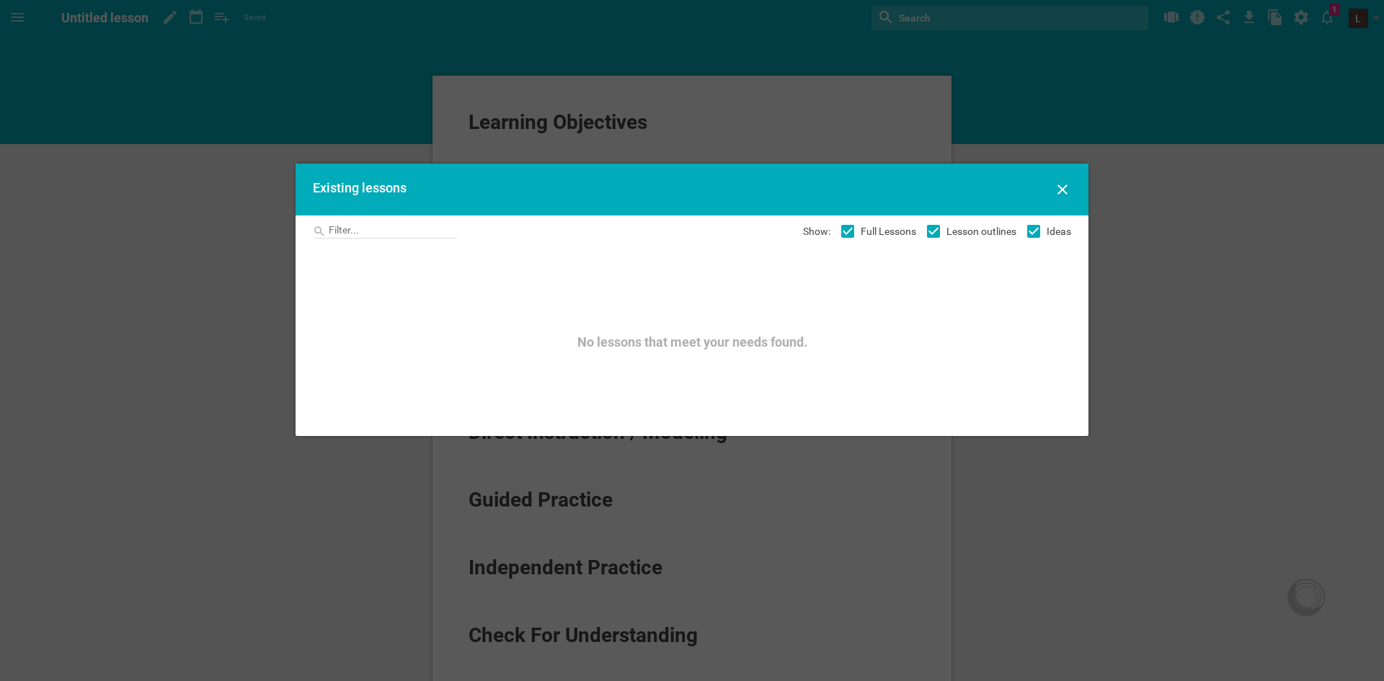
click at [1066, 183] on icon at bounding box center [1062, 189] width 17 height 17
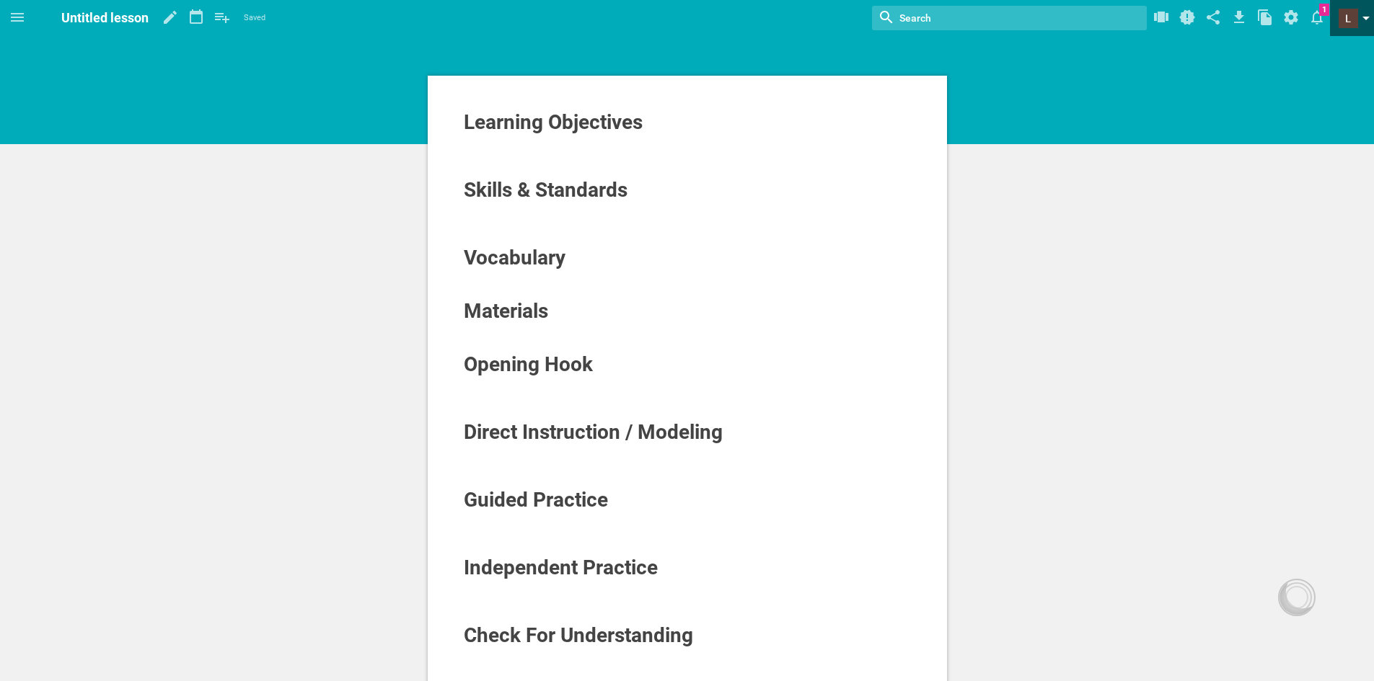
click at [1349, 18] on span at bounding box center [1347, 18] width 19 height 19
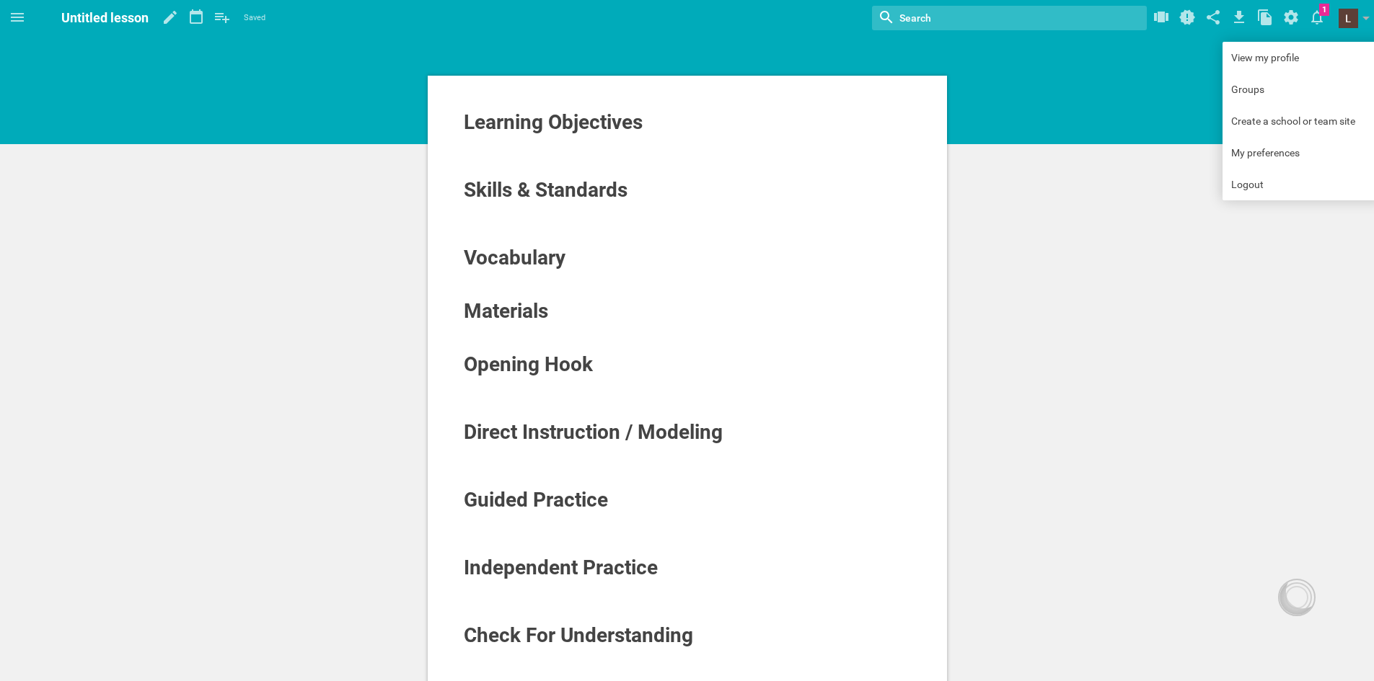
click at [1133, 137] on div "Learning Objectives Skills & Standards Vocabulary Materials Opening Hook Direct…" at bounding box center [687, 557] width 1374 height 1115
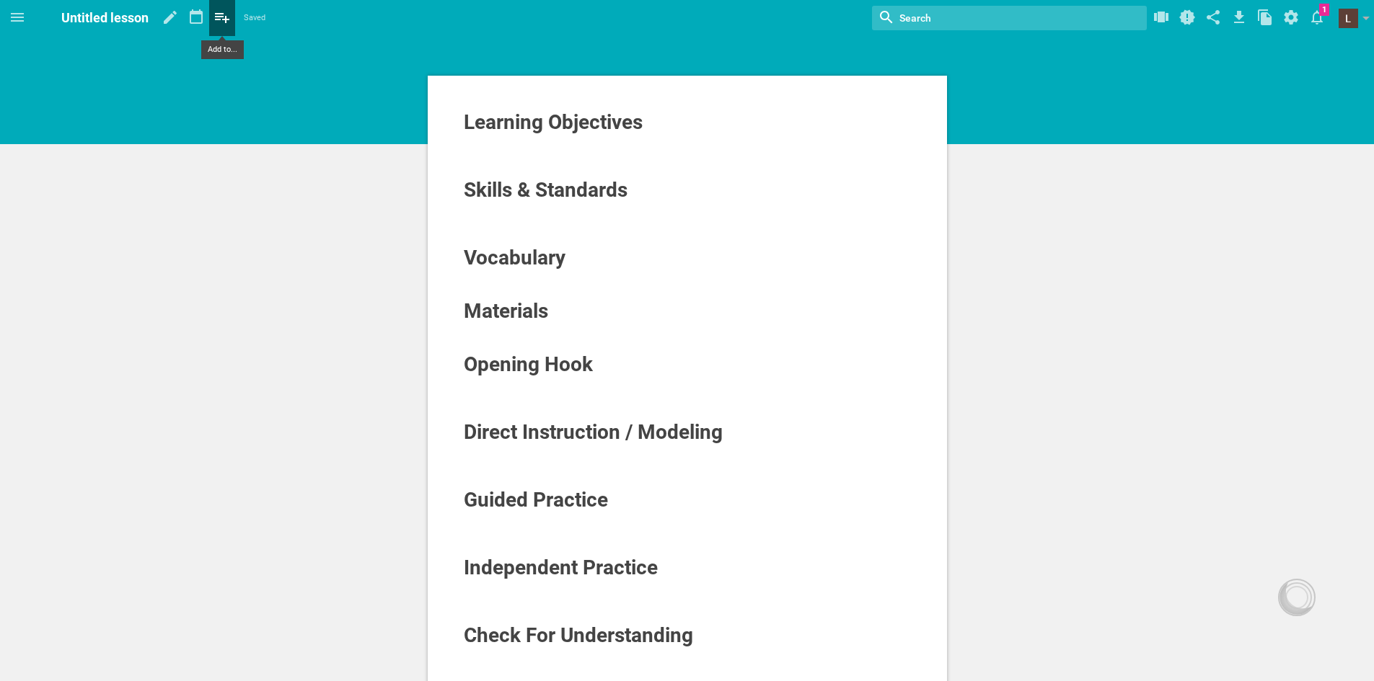
click at [218, 19] on icon at bounding box center [222, 18] width 14 height 10
click at [14, 12] on icon at bounding box center [17, 17] width 17 height 17
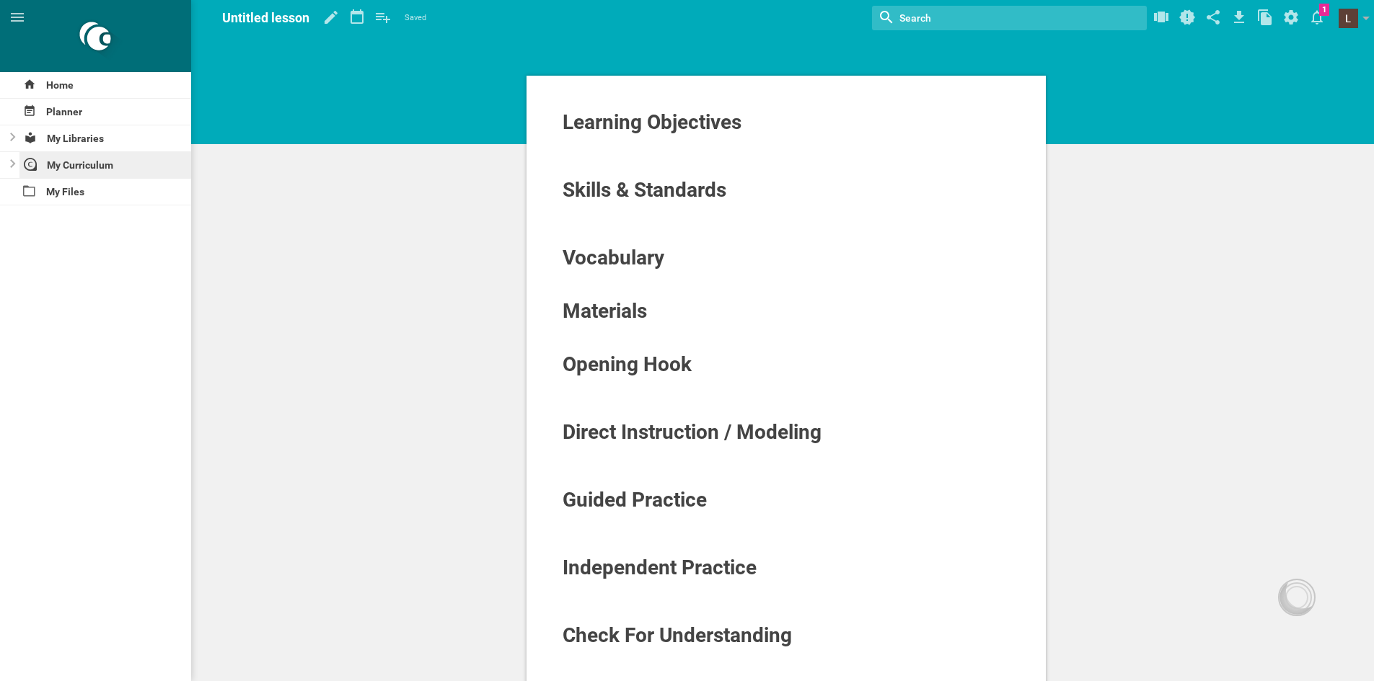
click at [43, 161] on div "My Curriculum" at bounding box center [105, 165] width 172 height 26
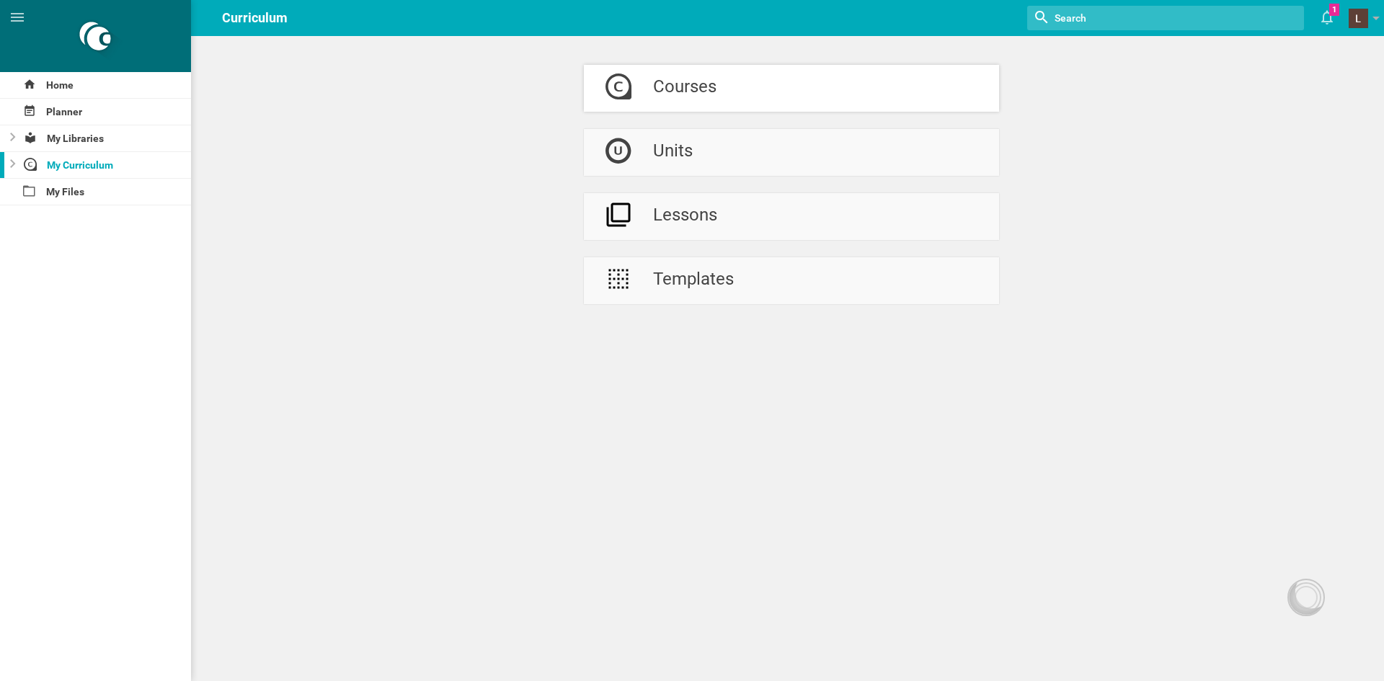
click at [712, 97] on div "Courses" at bounding box center [684, 88] width 63 height 47
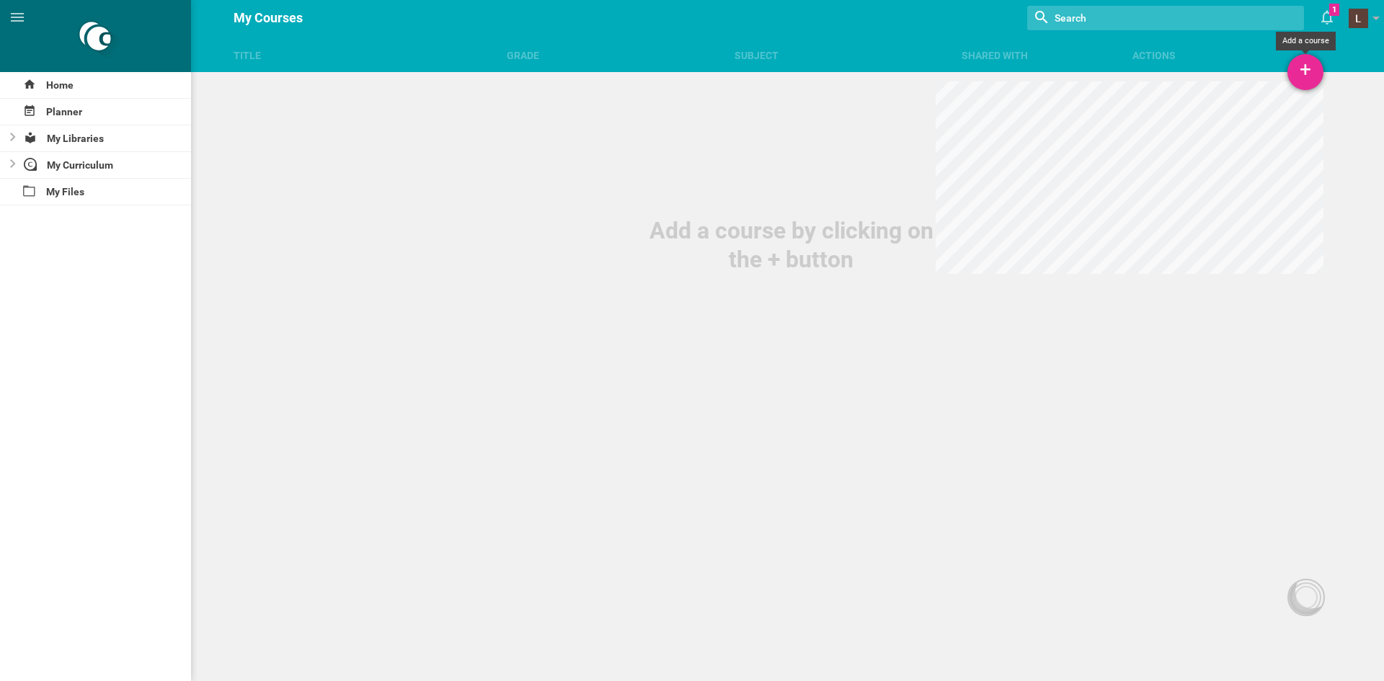
click at [1307, 80] on div "+" at bounding box center [1306, 72] width 36 height 36
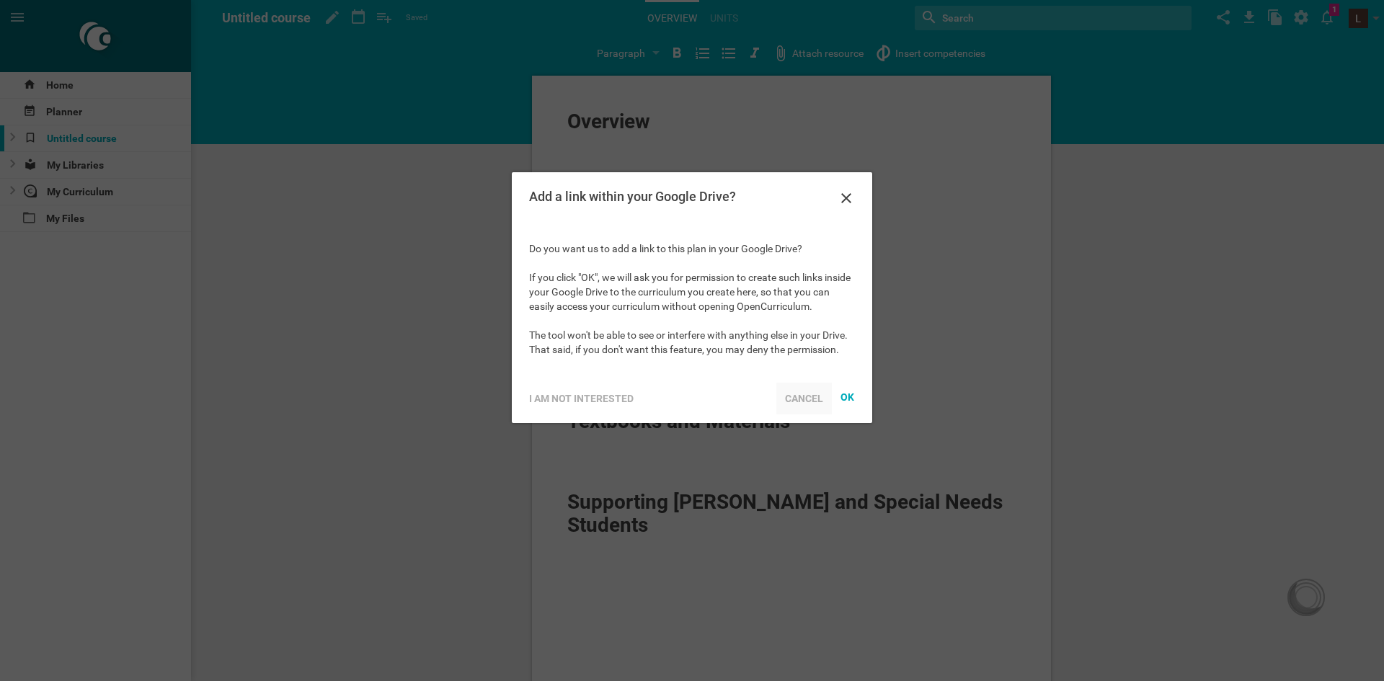
click at [798, 393] on div "Cancel" at bounding box center [805, 399] width 56 height 32
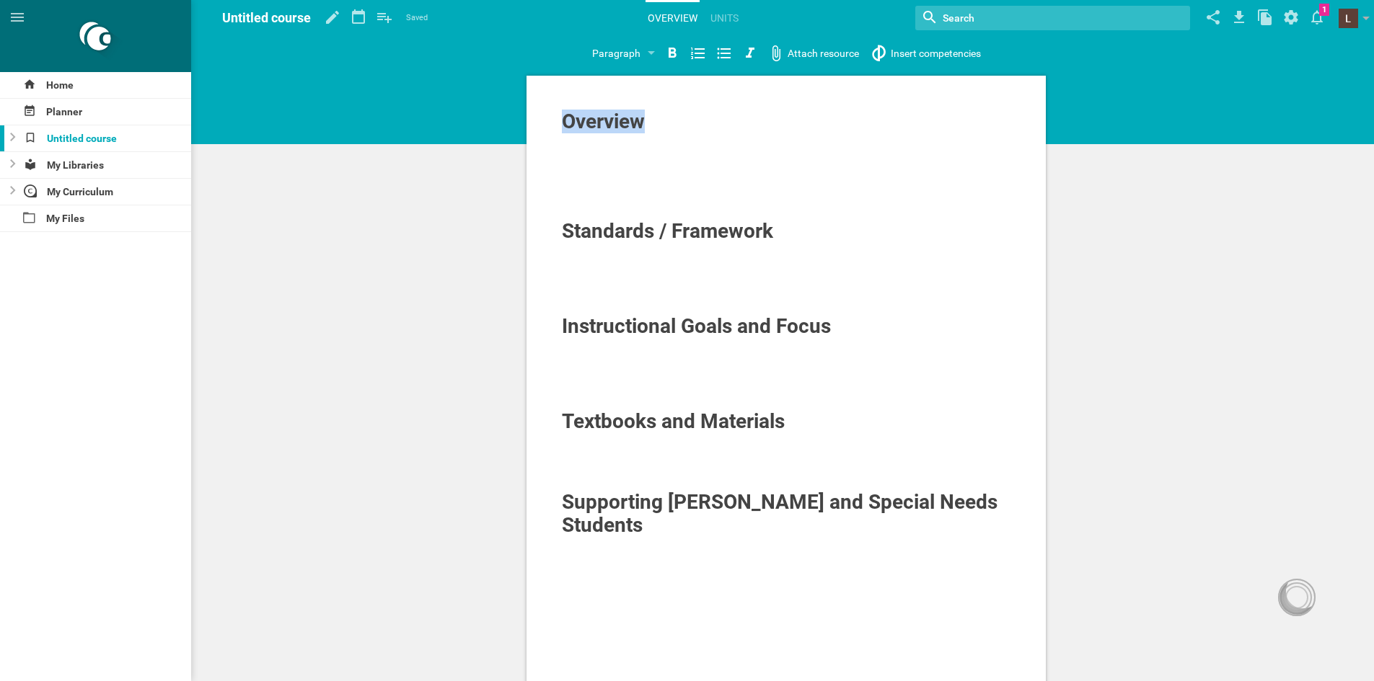
drag, startPoint x: 655, startPoint y: 124, endPoint x: 456, endPoint y: 122, distance: 199.7
click at [456, 122] on div "Overview Standards / Framework Instructional Goals and Focus Textbooks and Mate…" at bounding box center [785, 504] width 1175 height 1009
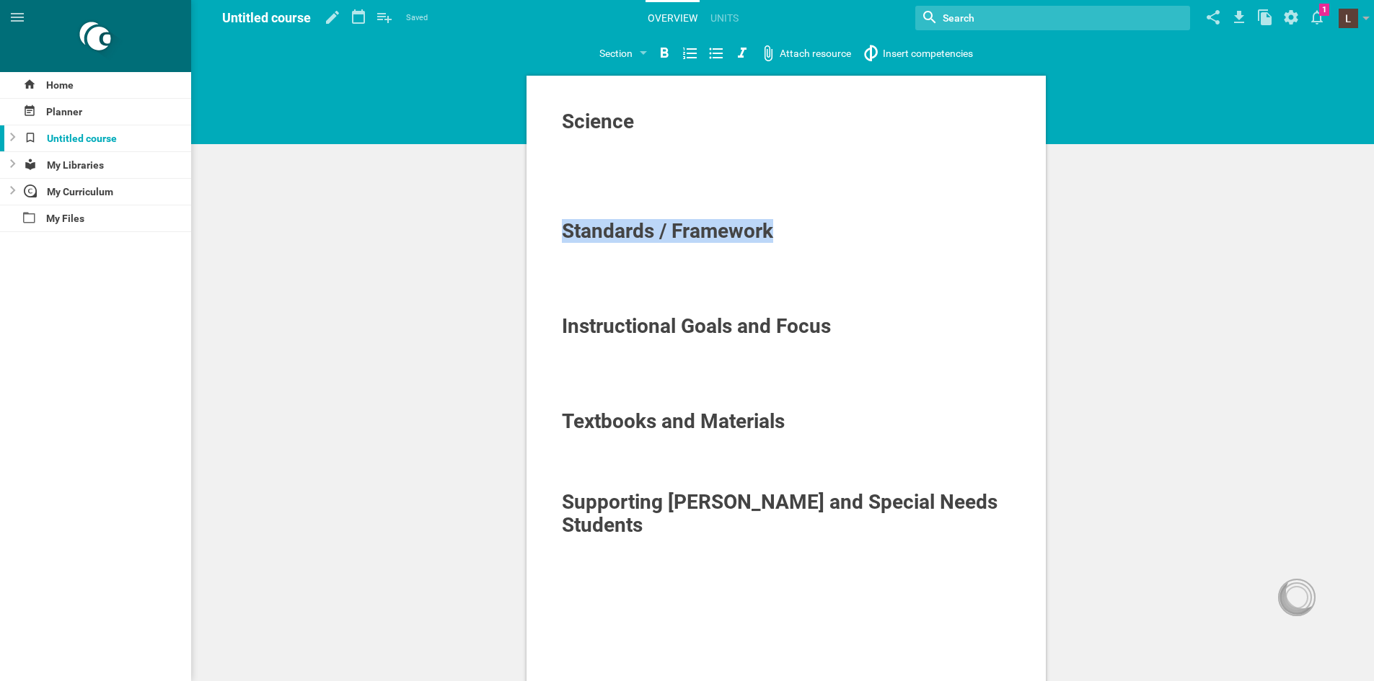
drag, startPoint x: 790, startPoint y: 225, endPoint x: 546, endPoint y: 224, distance: 243.7
click at [546, 224] on div "Science Standards / Framework Instructional Goals and Focus Textbooks and Mater…" at bounding box center [785, 435] width 519 height 718
click at [825, 416] on div "Textbooks and Materials" at bounding box center [786, 421] width 449 height 23
click at [702, 425] on span "Textbooks and Materials" at bounding box center [673, 422] width 223 height 24
click at [701, 420] on span "Textbooks and Materials" at bounding box center [673, 422] width 223 height 24
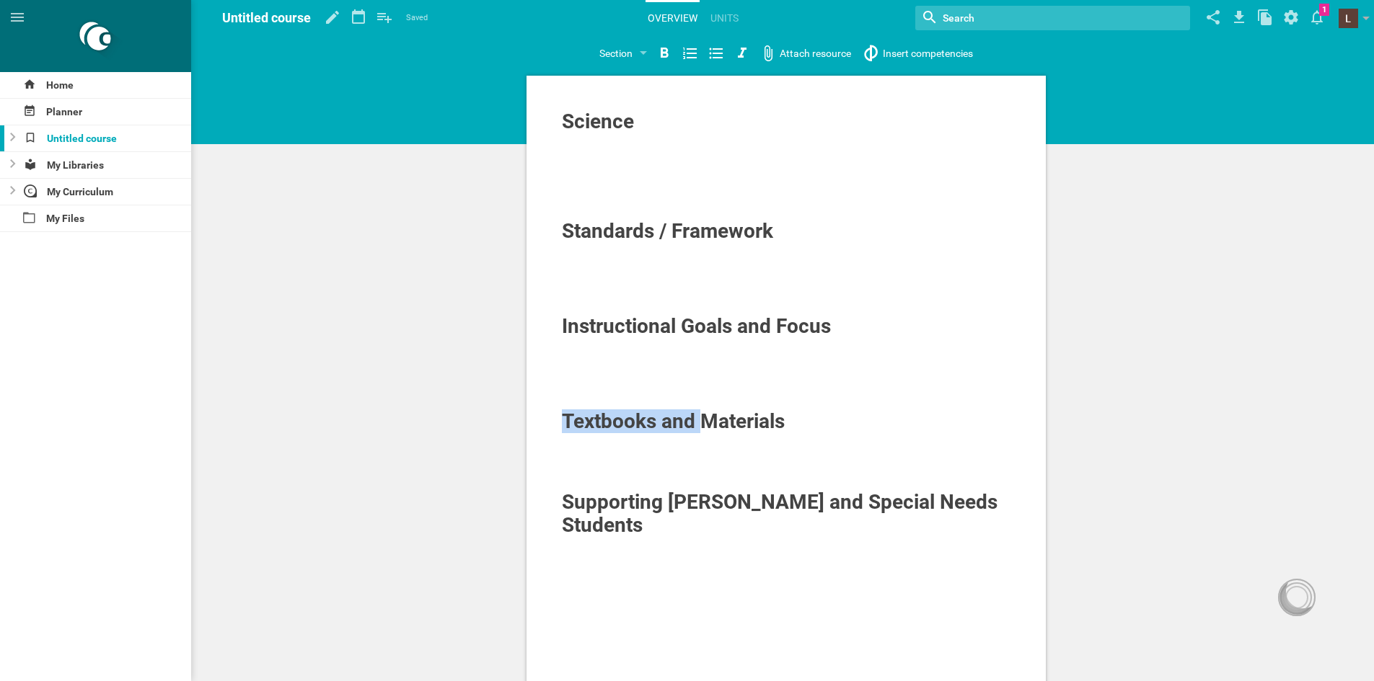
drag, startPoint x: 701, startPoint y: 420, endPoint x: 547, endPoint y: 430, distance: 153.9
click at [547, 430] on div "Science Standards / Framework Instructional Goals and Focus Textbooks and Mater…" at bounding box center [785, 435] width 519 height 718
click at [766, 393] on div at bounding box center [786, 388] width 449 height 14
click at [653, 133] on div at bounding box center [786, 140] width 449 height 14
click at [650, 123] on div "Science" at bounding box center [786, 121] width 449 height 23
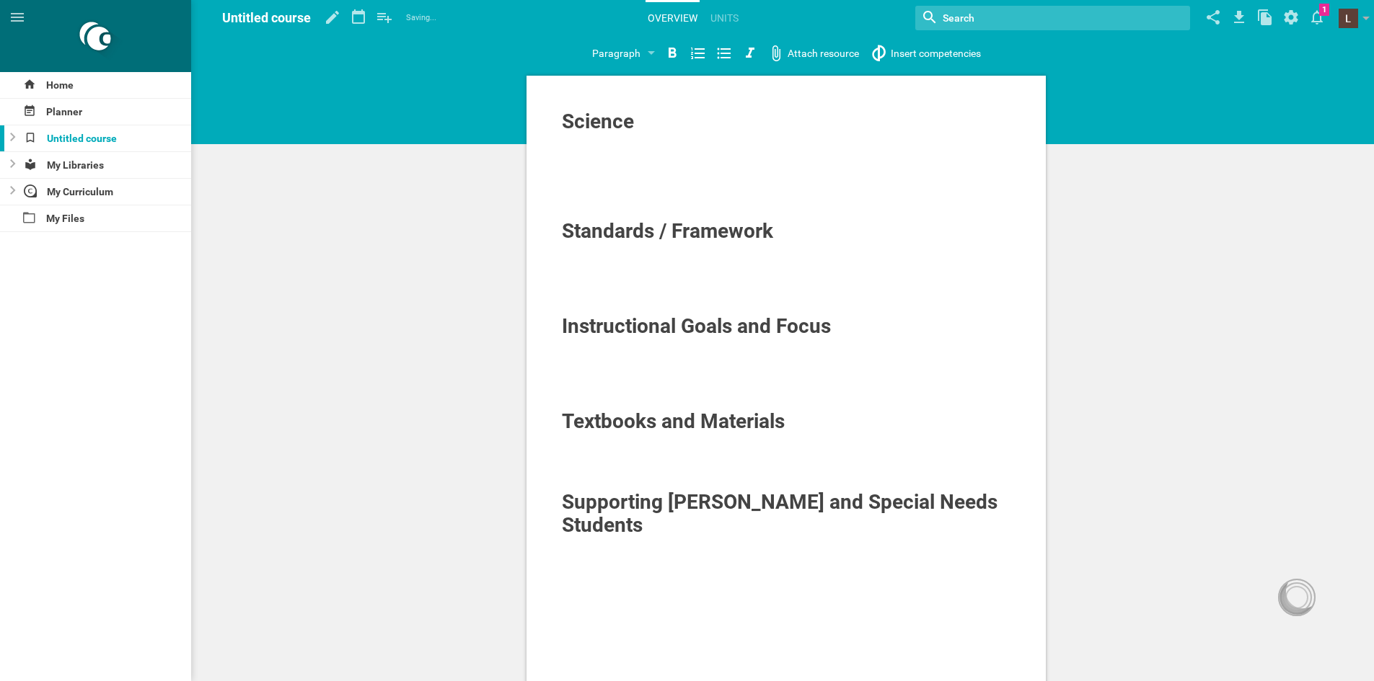
click at [707, 221] on span "Standards / Framework" at bounding box center [667, 231] width 211 height 24
click at [737, 233] on span "Standards / Framework" at bounding box center [667, 231] width 211 height 24
click at [715, 13] on link "Units" at bounding box center [724, 18] width 32 height 32
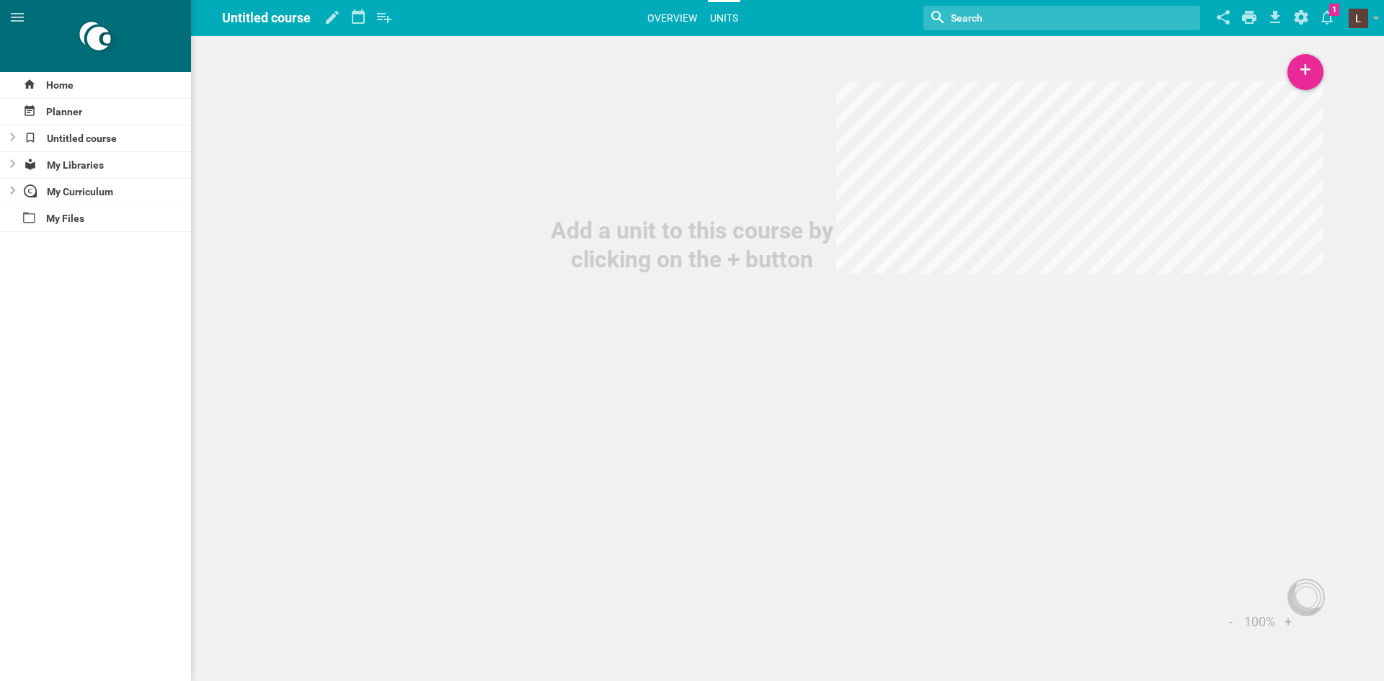
click at [666, 8] on link "Overview" at bounding box center [672, 18] width 54 height 32
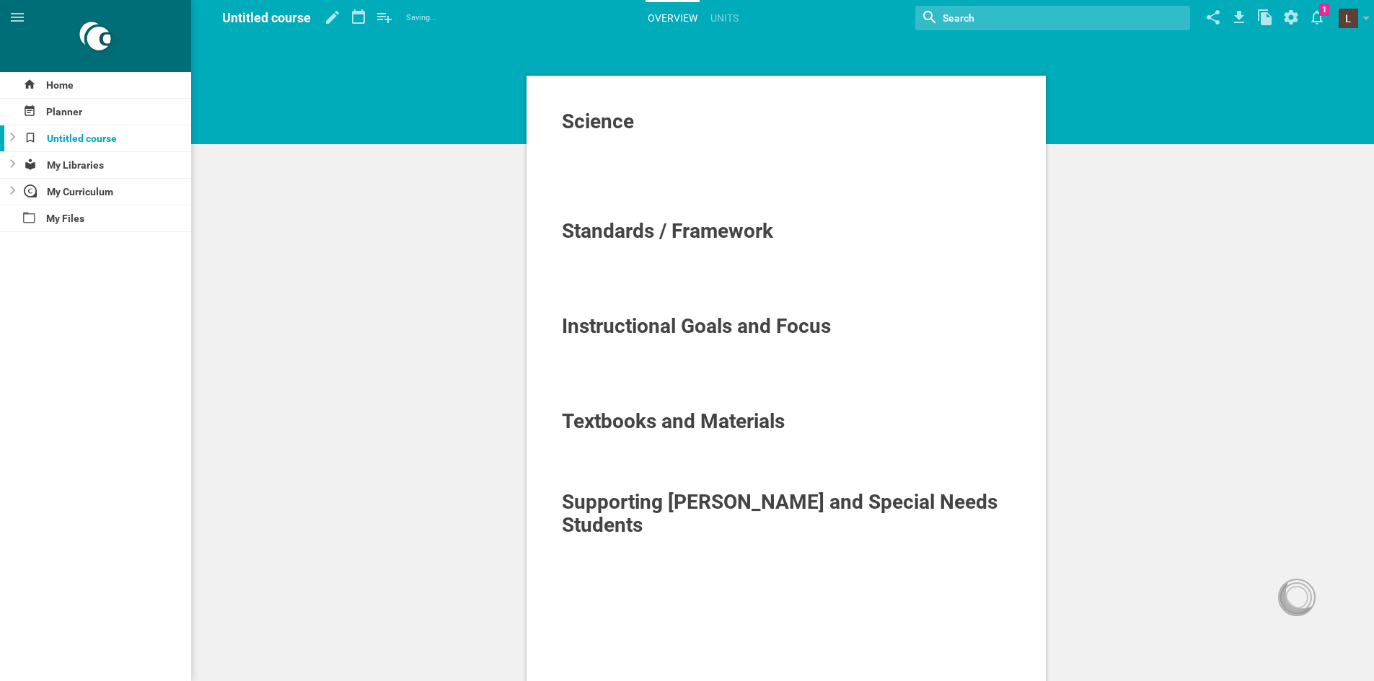
click at [695, 508] on span "Supporting ELLs and Special Needs Students" at bounding box center [782, 513] width 441 height 47
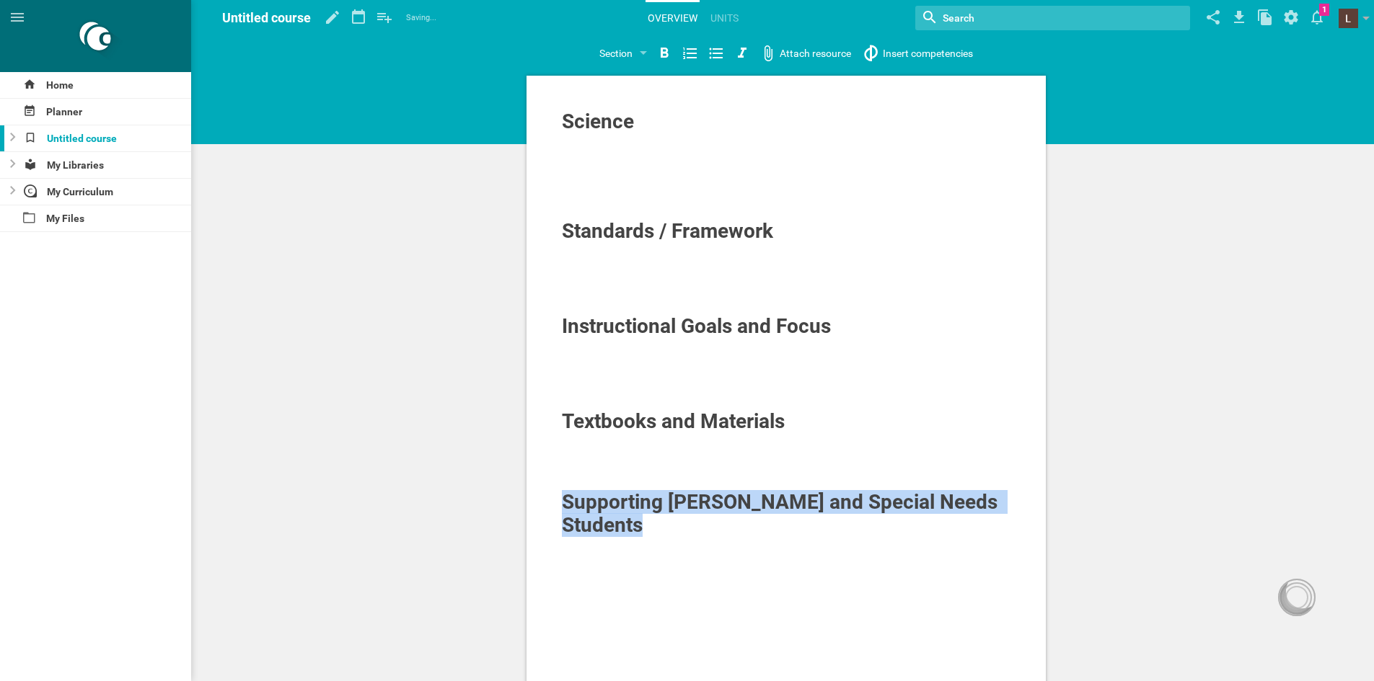
click at [695, 508] on span "Supporting ELLs and Special Needs Students" at bounding box center [782, 513] width 441 height 47
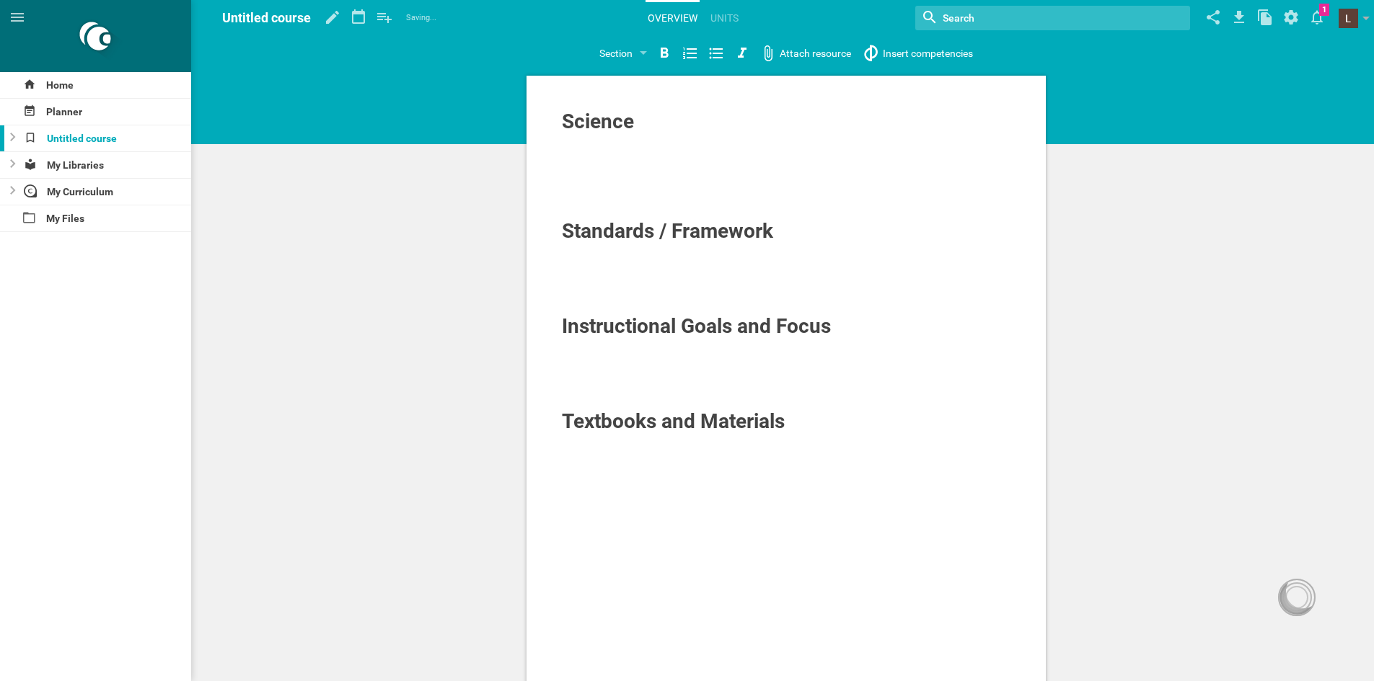
click at [733, 424] on span "Textbooks and Materials" at bounding box center [673, 422] width 223 height 24
click at [733, 425] on span "Textbooks and Materials" at bounding box center [673, 422] width 223 height 24
click at [738, 334] on span "Instructional Goals and Focus" at bounding box center [696, 326] width 269 height 24
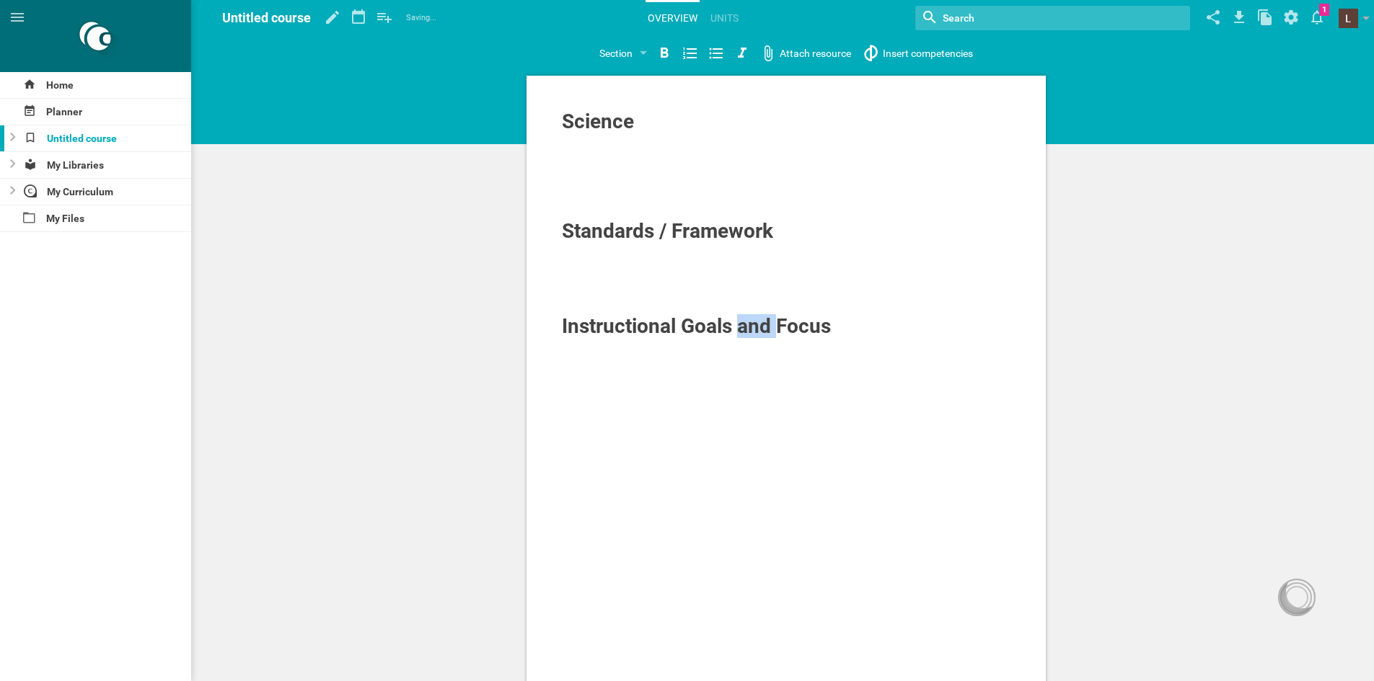
click at [738, 334] on span "Instructional Goals and Focus" at bounding box center [696, 326] width 269 height 24
click at [782, 233] on div "Standards / Framework" at bounding box center [786, 231] width 449 height 23
drag, startPoint x: 782, startPoint y: 233, endPoint x: 523, endPoint y: 226, distance: 258.2
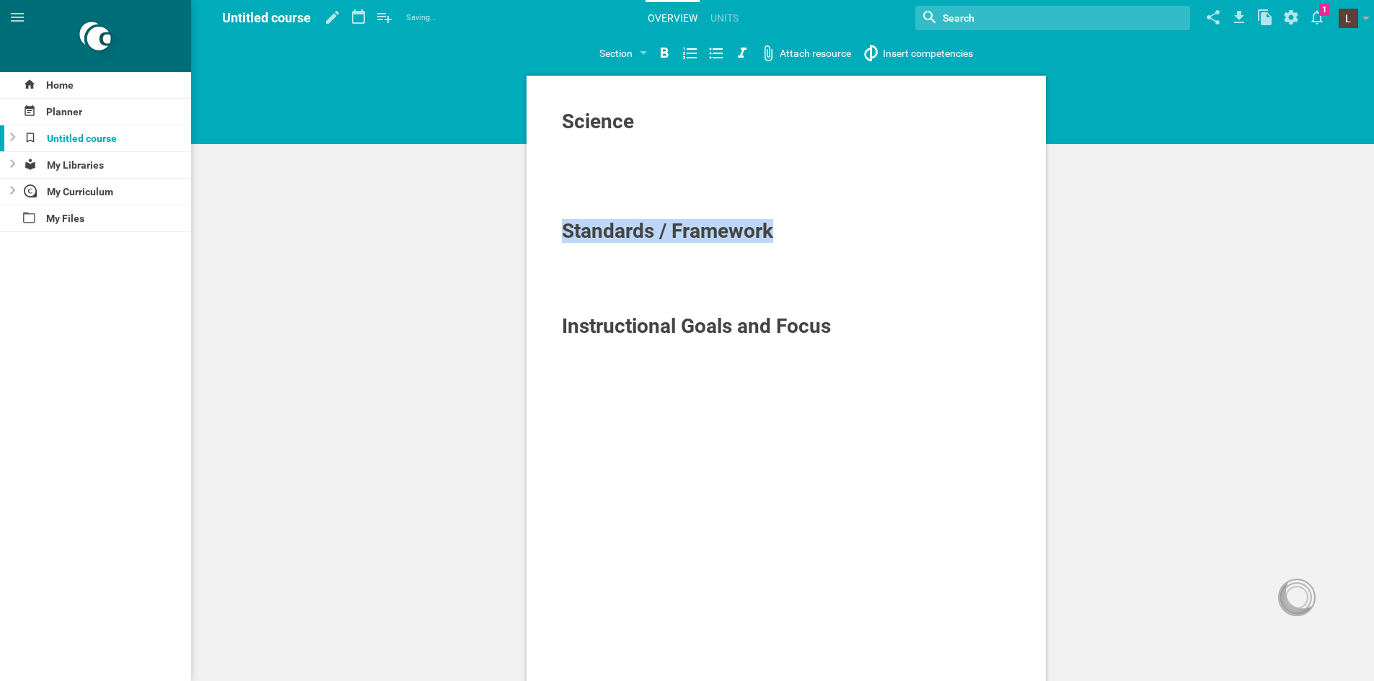
click at [523, 226] on div "Science Standards / Framework Instructional Goals and Focus" at bounding box center [786, 452] width 544 height 760
click at [717, 253] on div at bounding box center [786, 250] width 449 height 14
click at [716, 227] on span "Standards / Framework" at bounding box center [667, 231] width 211 height 24
click at [807, 222] on div "Standards / Framework" at bounding box center [786, 231] width 449 height 23
click at [765, 227] on span "Standards / Framework" at bounding box center [667, 231] width 211 height 24
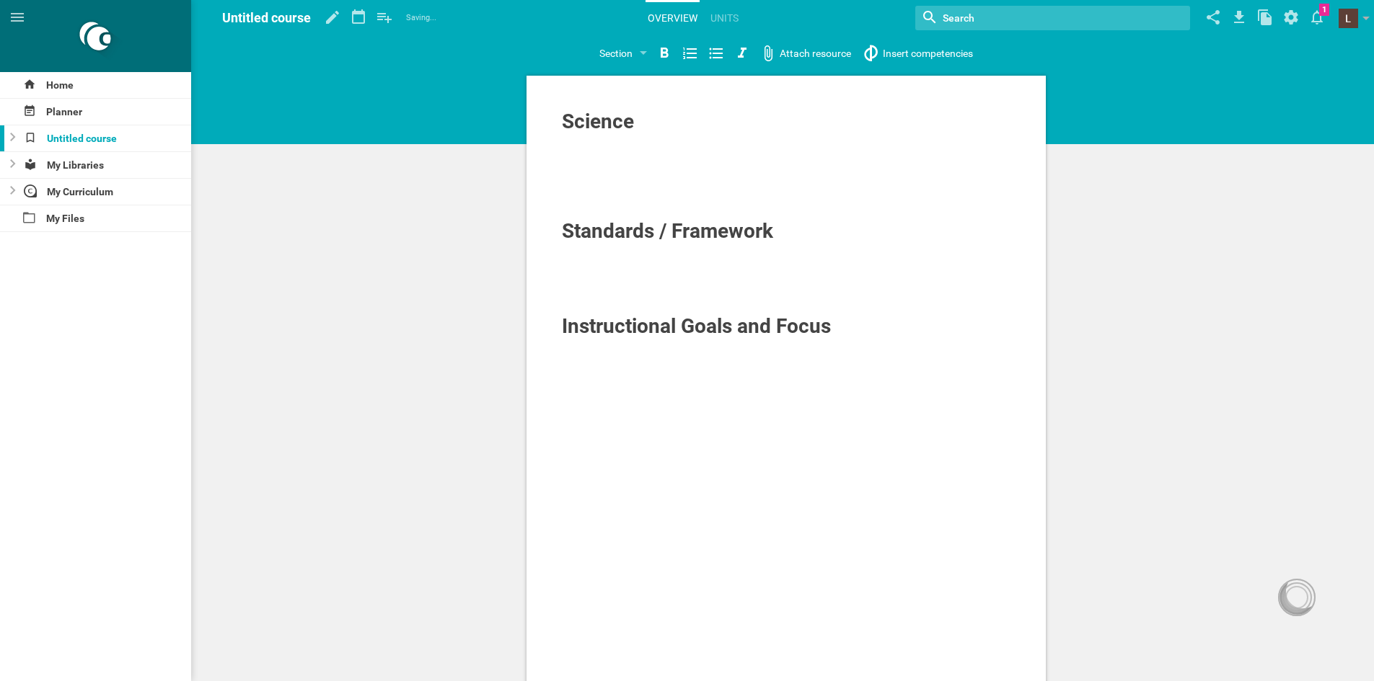
click at [821, 322] on span "Instructional Goals and Focus" at bounding box center [696, 326] width 269 height 24
click at [862, 348] on div at bounding box center [786, 345] width 449 height 14
click at [618, 134] on div at bounding box center [786, 140] width 449 height 14
click at [643, 119] on div "Science" at bounding box center [786, 121] width 449 height 23
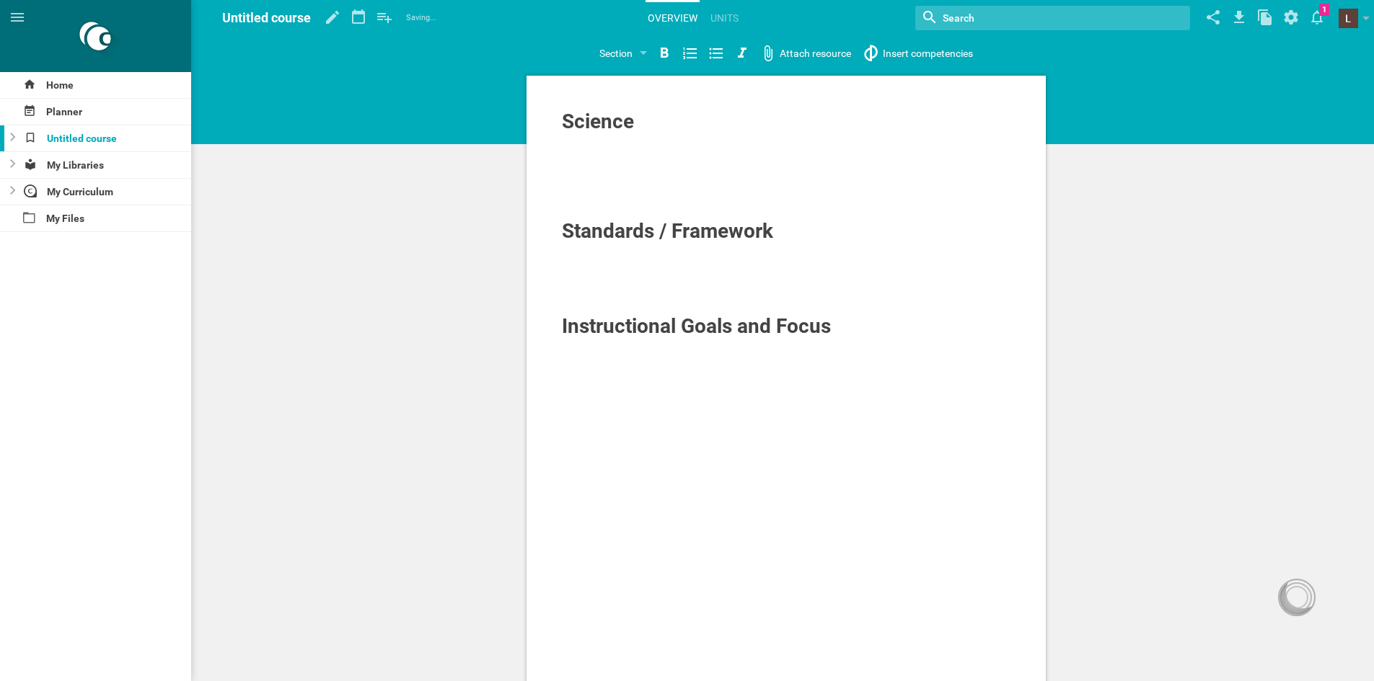
click at [643, 119] on div "Science" at bounding box center [786, 121] width 449 height 23
click at [621, 159] on div at bounding box center [786, 155] width 449 height 14
click at [654, 228] on span "Standards / Framework" at bounding box center [667, 231] width 211 height 24
drag, startPoint x: 655, startPoint y: 228, endPoint x: 562, endPoint y: 228, distance: 92.3
click at [562, 228] on span "Standards / Framework" at bounding box center [667, 231] width 211 height 24
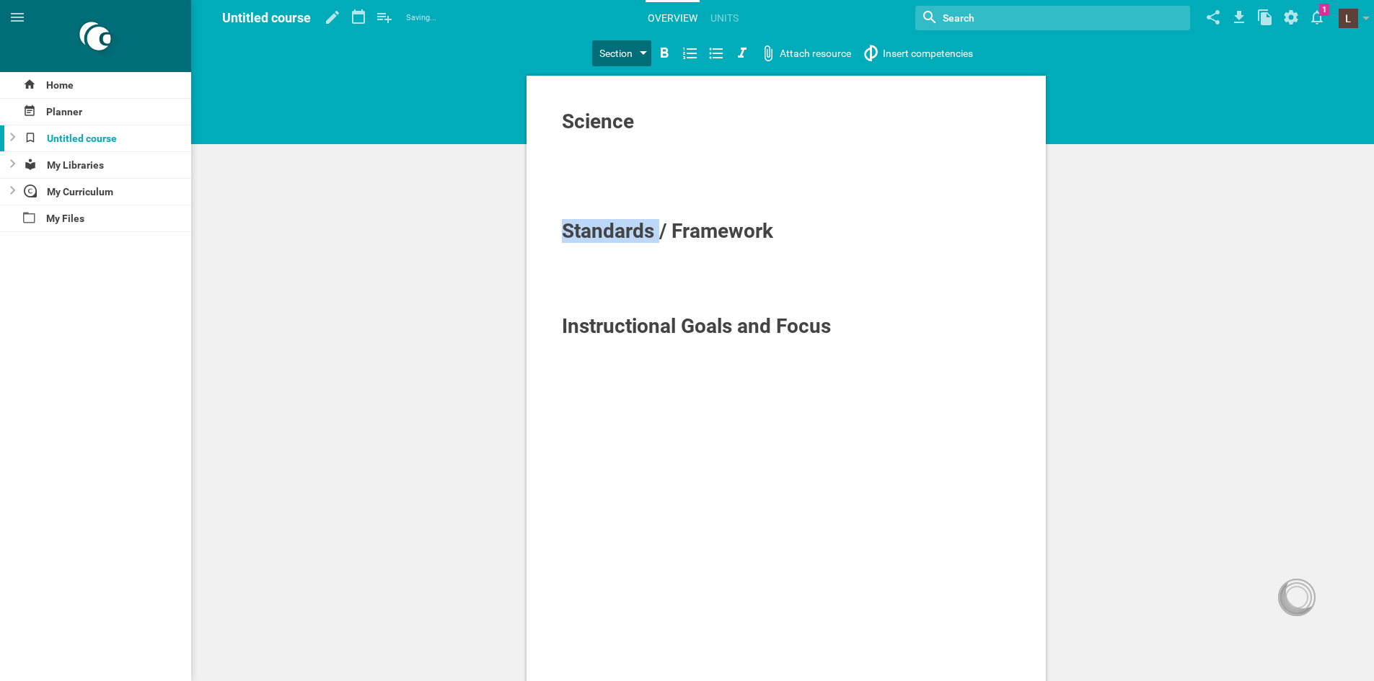
click at [631, 47] on div "Section" at bounding box center [615, 53] width 33 height 17
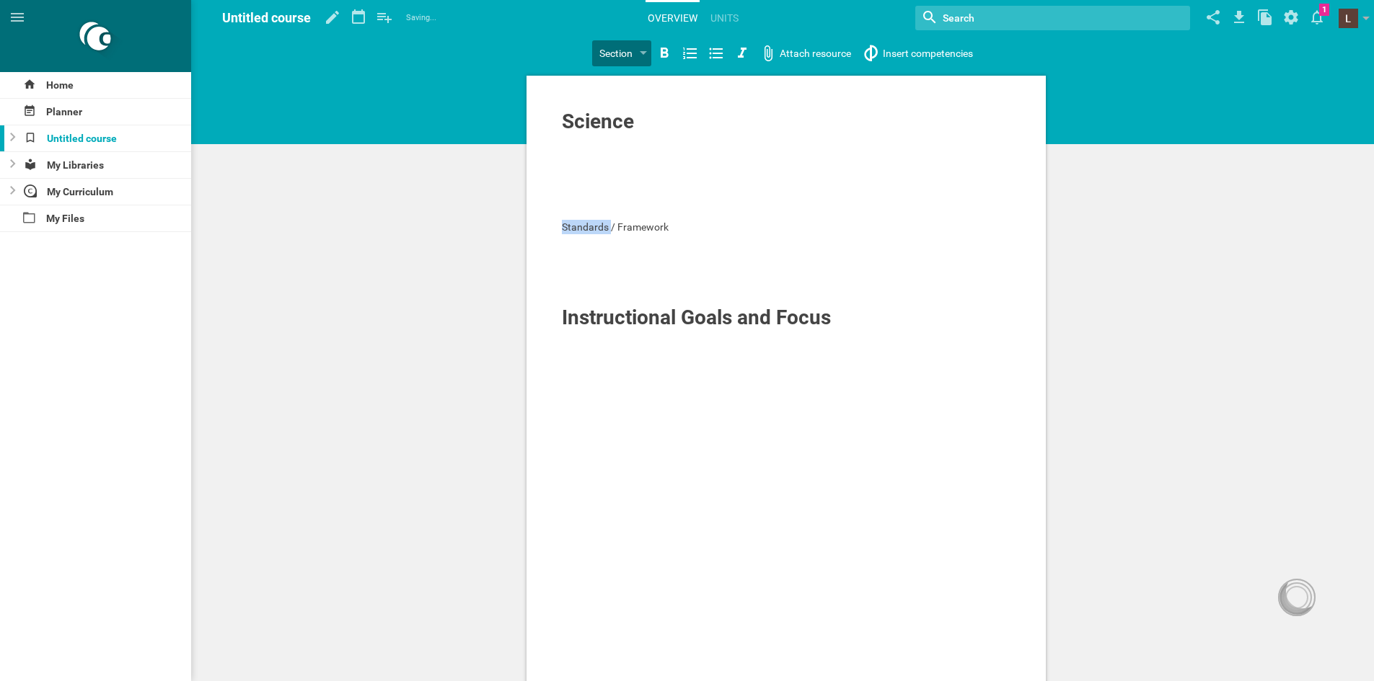
click at [621, 186] on div "Home Planner Untitled course My Libraries My Curriculum My Files Untitled cours…" at bounding box center [687, 340] width 1374 height 681
click at [627, 226] on span "Standards / Framework" at bounding box center [615, 227] width 107 height 12
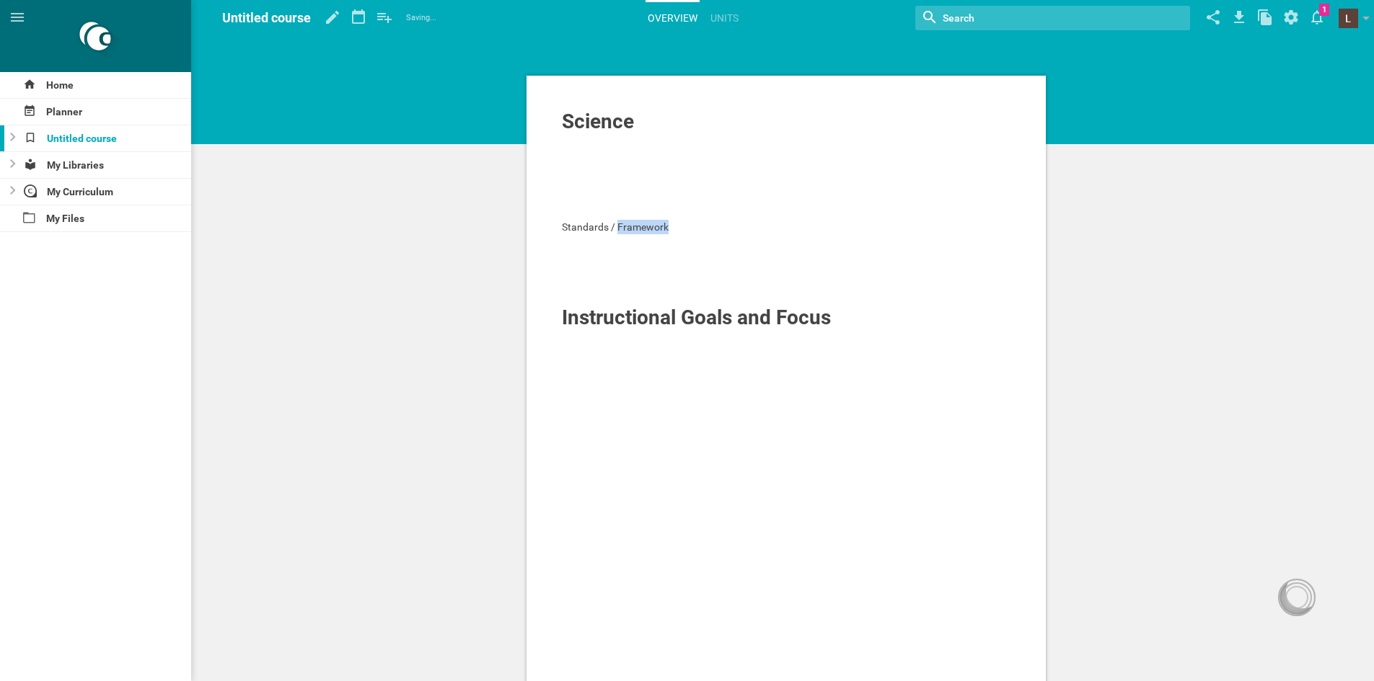
click at [627, 226] on span "Standards / Framework" at bounding box center [615, 227] width 107 height 12
click at [594, 226] on span "Standards / Framework" at bounding box center [615, 227] width 107 height 12
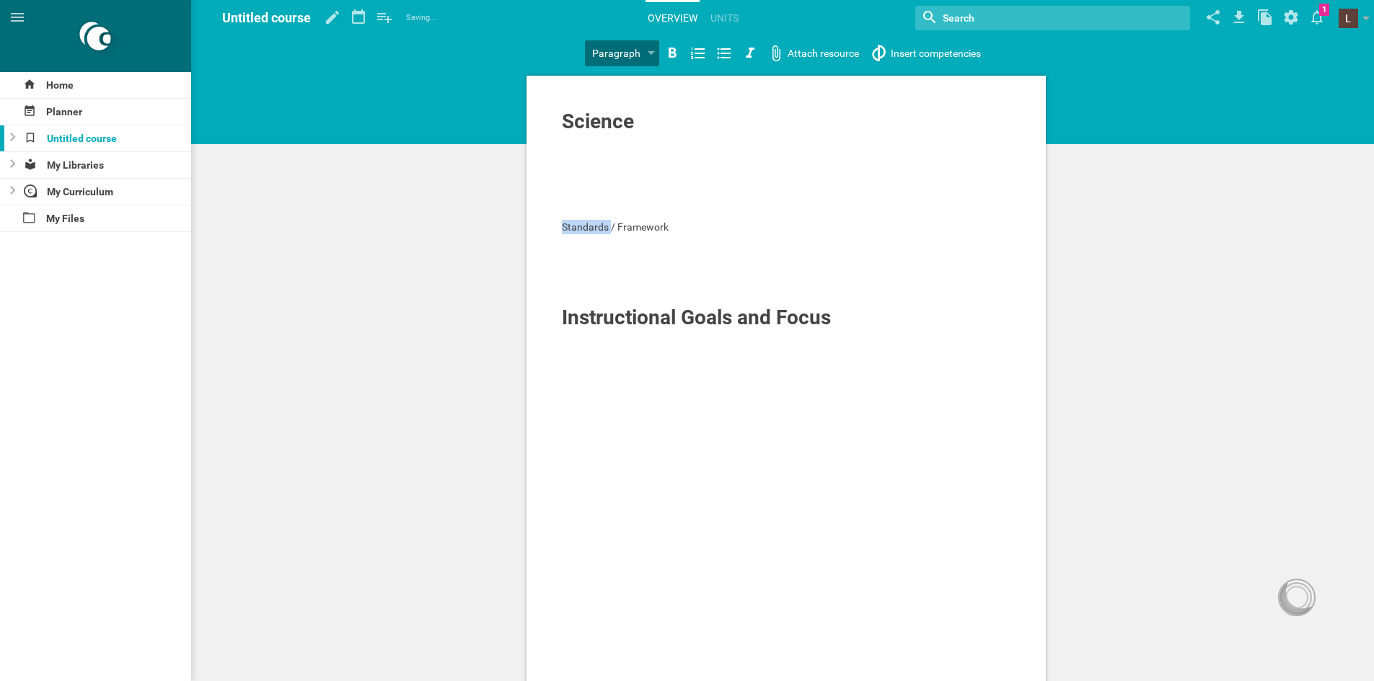
click at [594, 226] on span "Standards / Framework" at bounding box center [615, 227] width 107 height 12
click at [648, 52] on div at bounding box center [651, 54] width 7 height 6
click at [628, 118] on div "Home Planner Untitled course My Libraries My Curriculum My Files Untitled cours…" at bounding box center [687, 340] width 1374 height 681
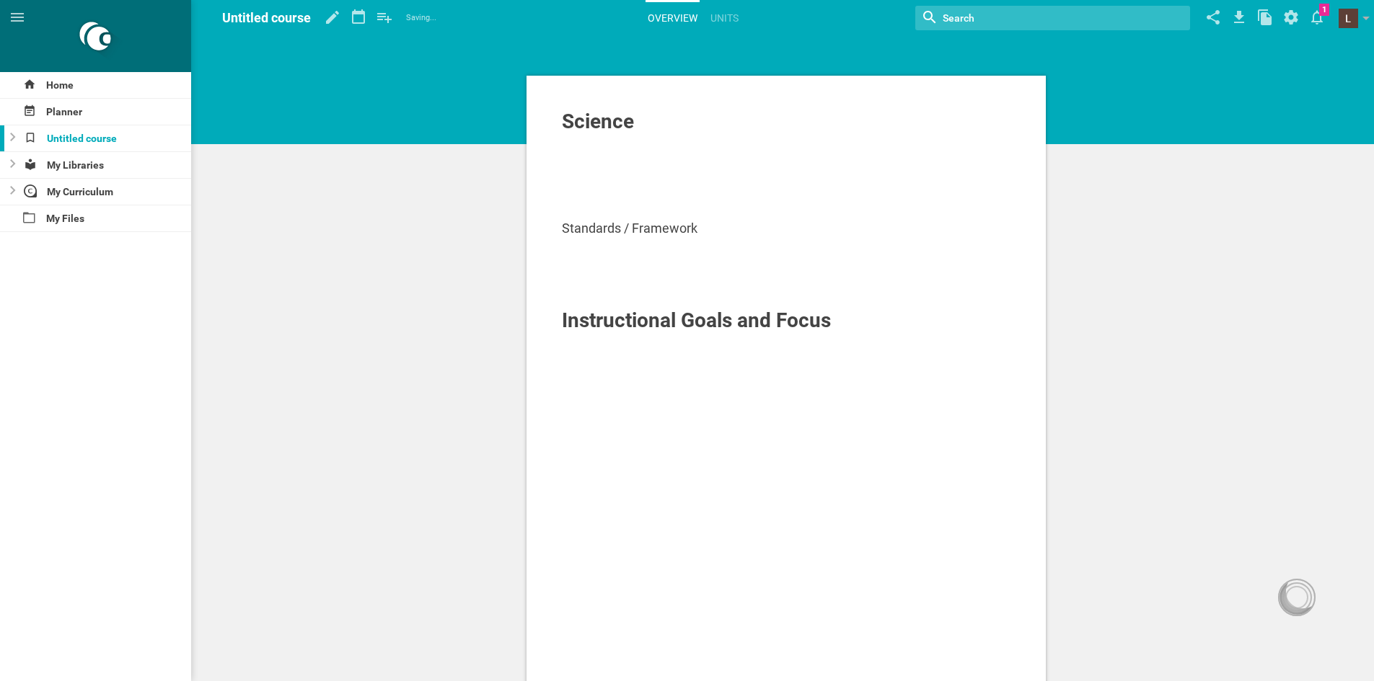
click at [704, 234] on div "Standards / Framework" at bounding box center [786, 228] width 449 height 17
click at [633, 324] on span "Instructional Goals and Focus" at bounding box center [696, 321] width 269 height 24
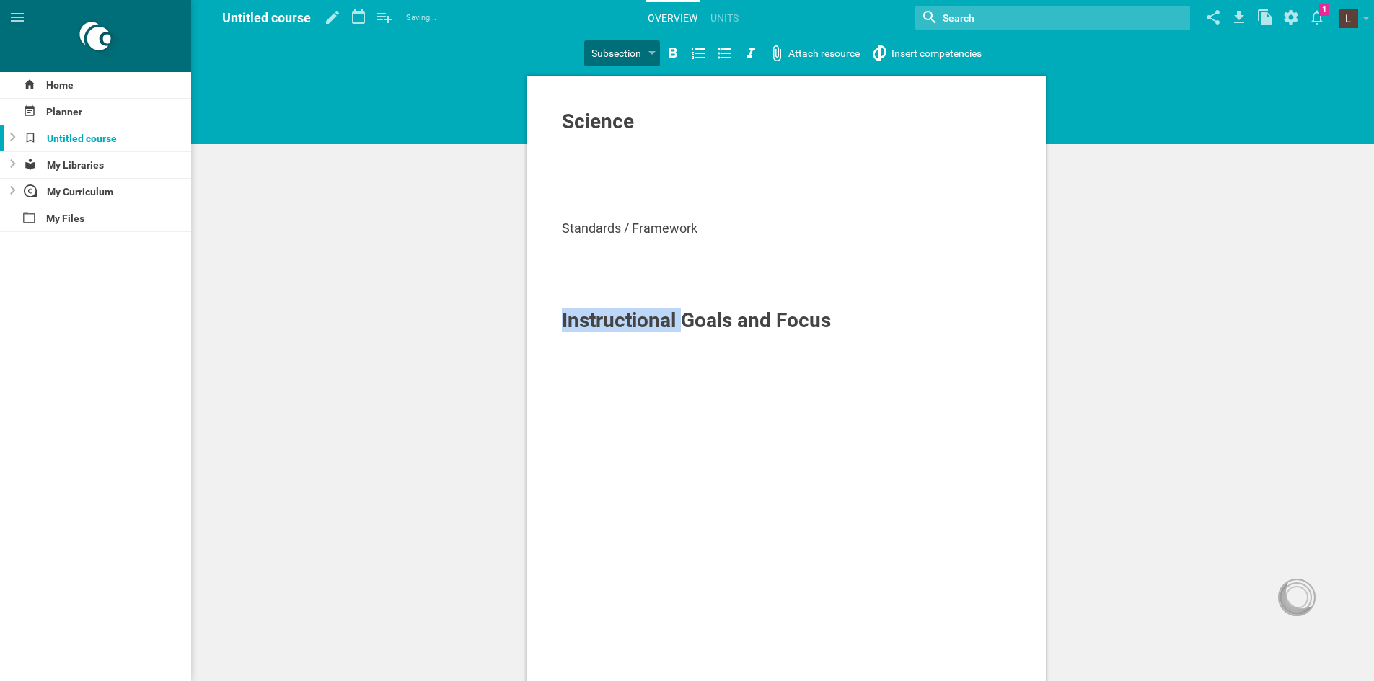
click at [633, 324] on span "Instructional Goals and Focus" at bounding box center [696, 321] width 269 height 24
click at [654, 56] on div at bounding box center [651, 54] width 7 height 6
click at [637, 118] on div "Home Planner Untitled course My Libraries My Curriculum My Files Untitled cours…" at bounding box center [687, 340] width 1374 height 681
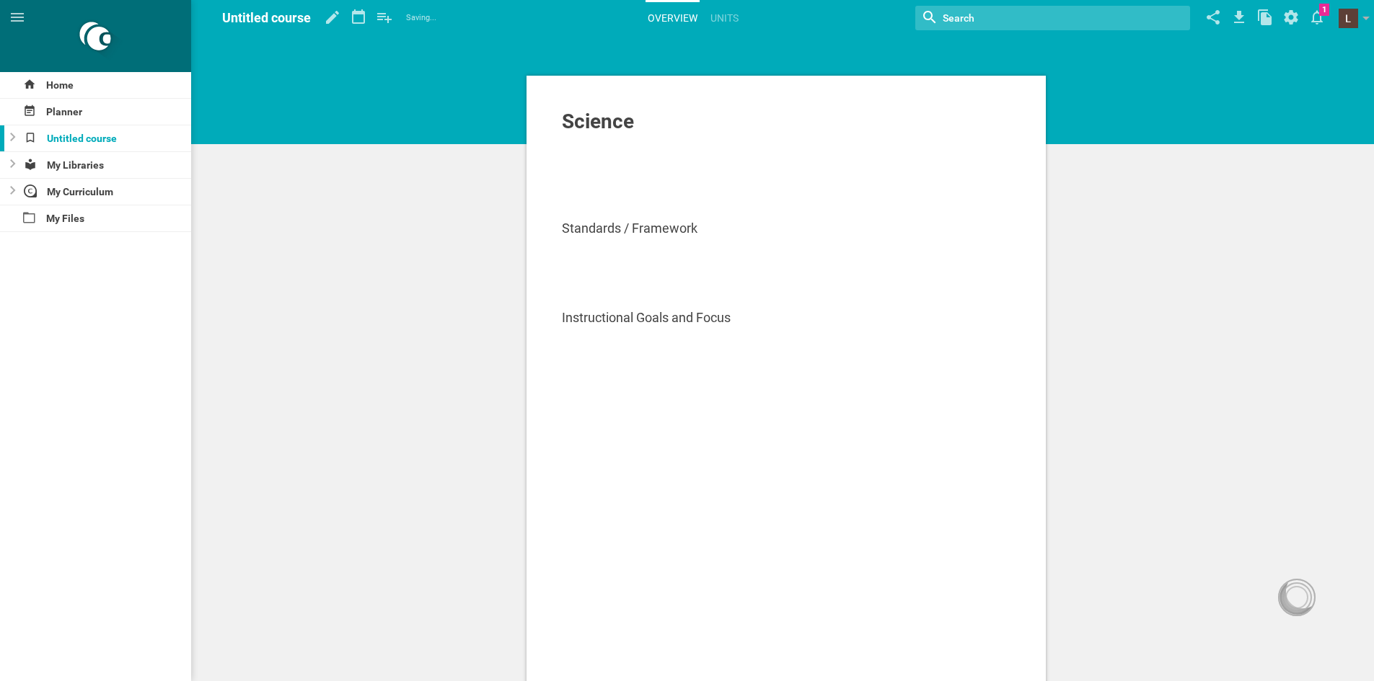
click at [619, 221] on span "Standards / Framework" at bounding box center [630, 228] width 136 height 15
click at [630, 162] on div at bounding box center [786, 155] width 449 height 14
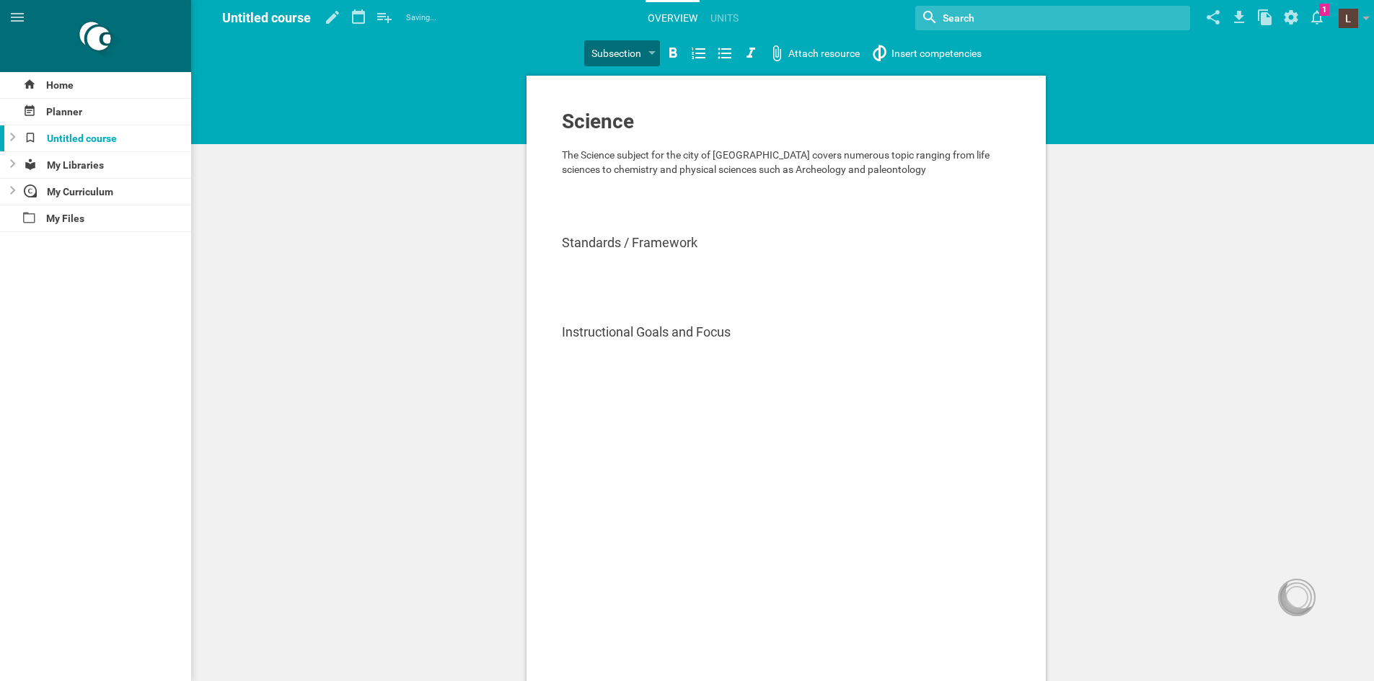
click at [918, 173] on div "The Science subject for the city of lake elsinore covers numerous topic ranging…" at bounding box center [786, 162] width 449 height 29
click at [913, 180] on div at bounding box center [786, 184] width 449 height 14
click at [814, 257] on div at bounding box center [786, 259] width 449 height 14
click at [696, 247] on span "Standards / Framework" at bounding box center [630, 242] width 136 height 15
click at [694, 247] on span "Standards / Framework" at bounding box center [630, 242] width 136 height 15
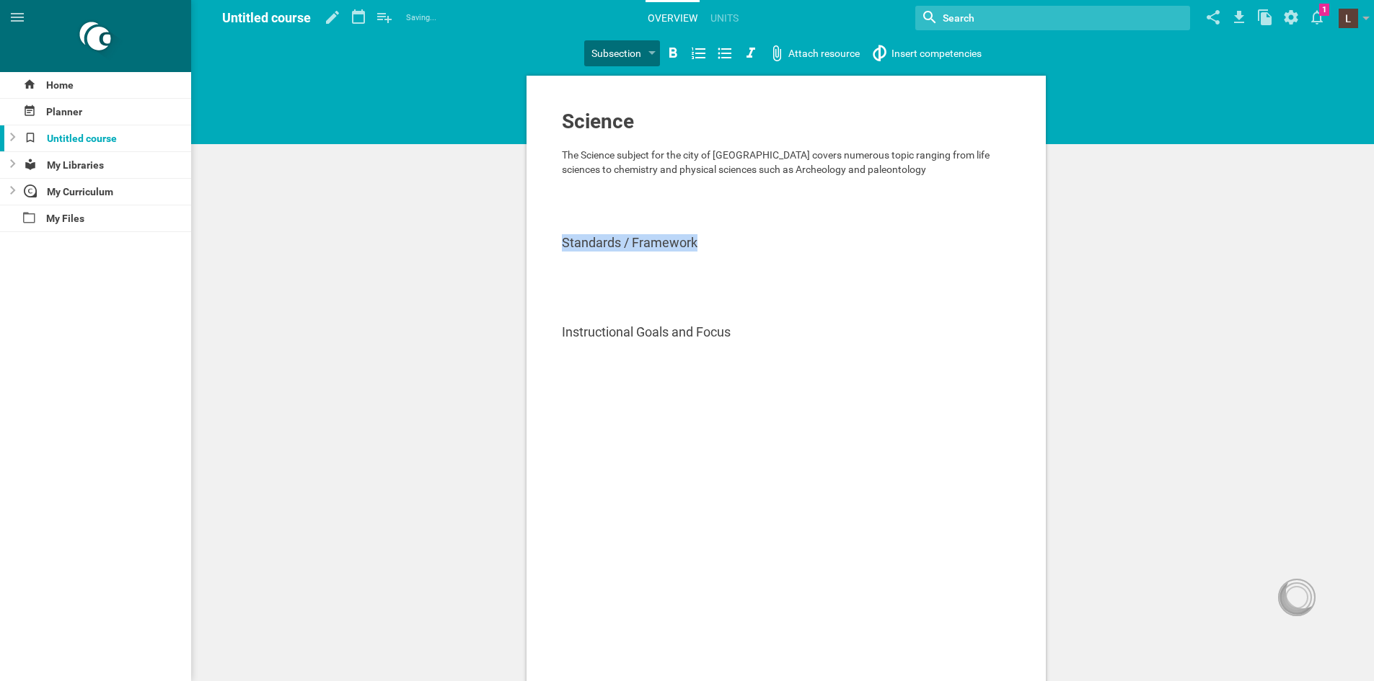
click at [694, 247] on span "Standards / Framework" at bounding box center [630, 242] width 136 height 15
click at [688, 311] on span "Instructional Goals and Focus" at bounding box center [646, 317] width 169 height 15
click at [681, 190] on div at bounding box center [786, 184] width 449 height 14
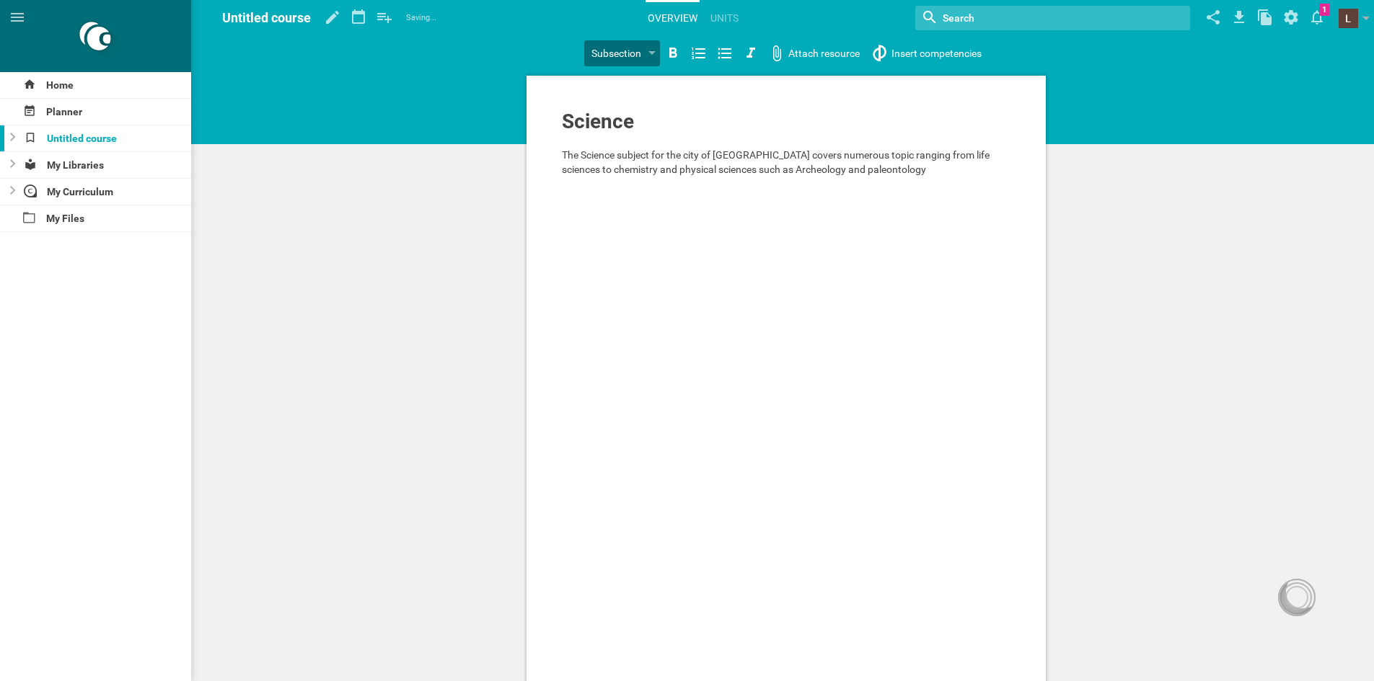
click at [717, 203] on div at bounding box center [786, 198] width 449 height 14
click at [934, 53] on div "Home Planner Untitled course My Libraries My Curriculum My Files Untitled cours…" at bounding box center [687, 340] width 1374 height 681
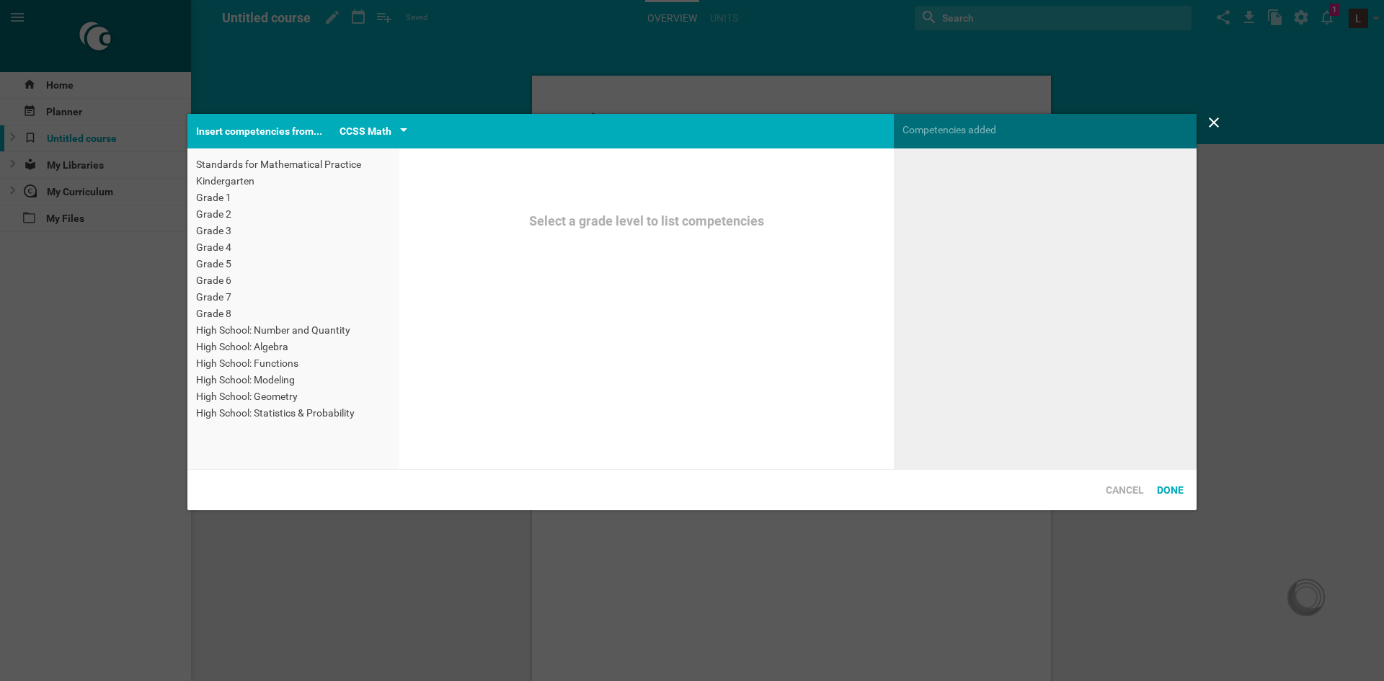
click at [368, 123] on div "CCSS Math" at bounding box center [366, 131] width 52 height 17
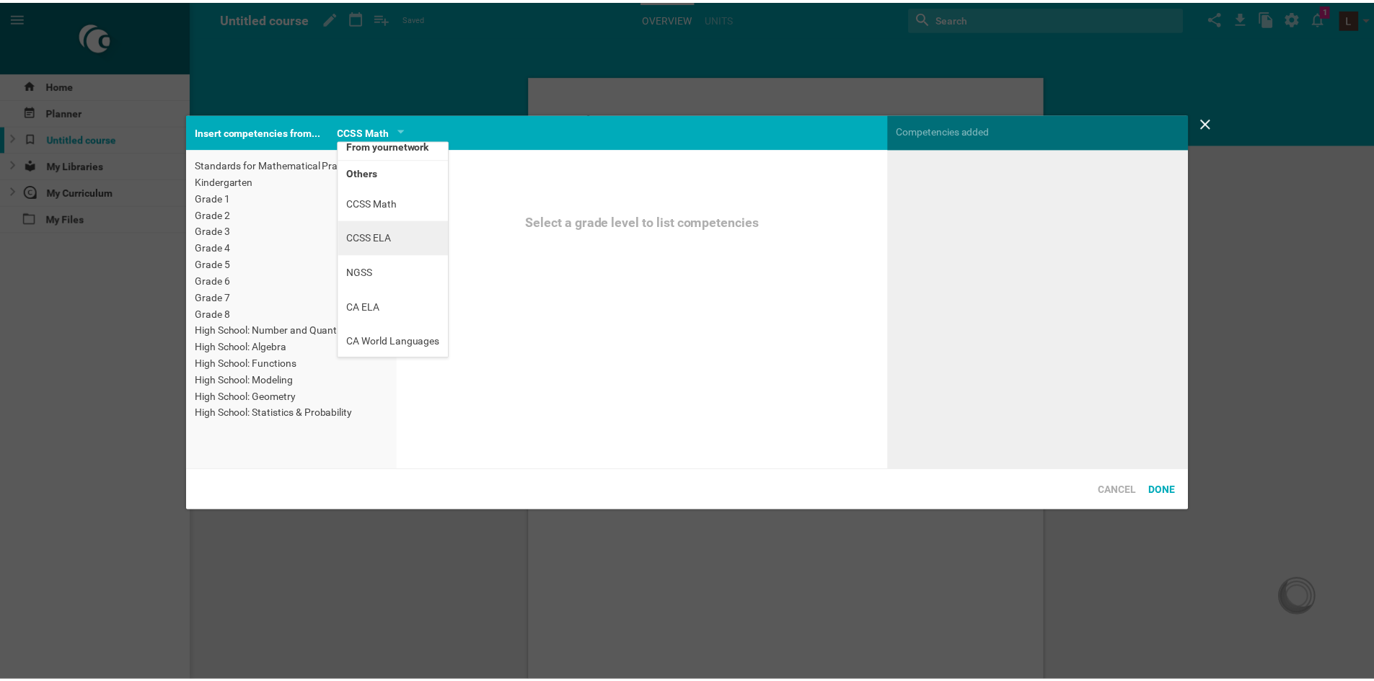
scroll to position [10, 0]
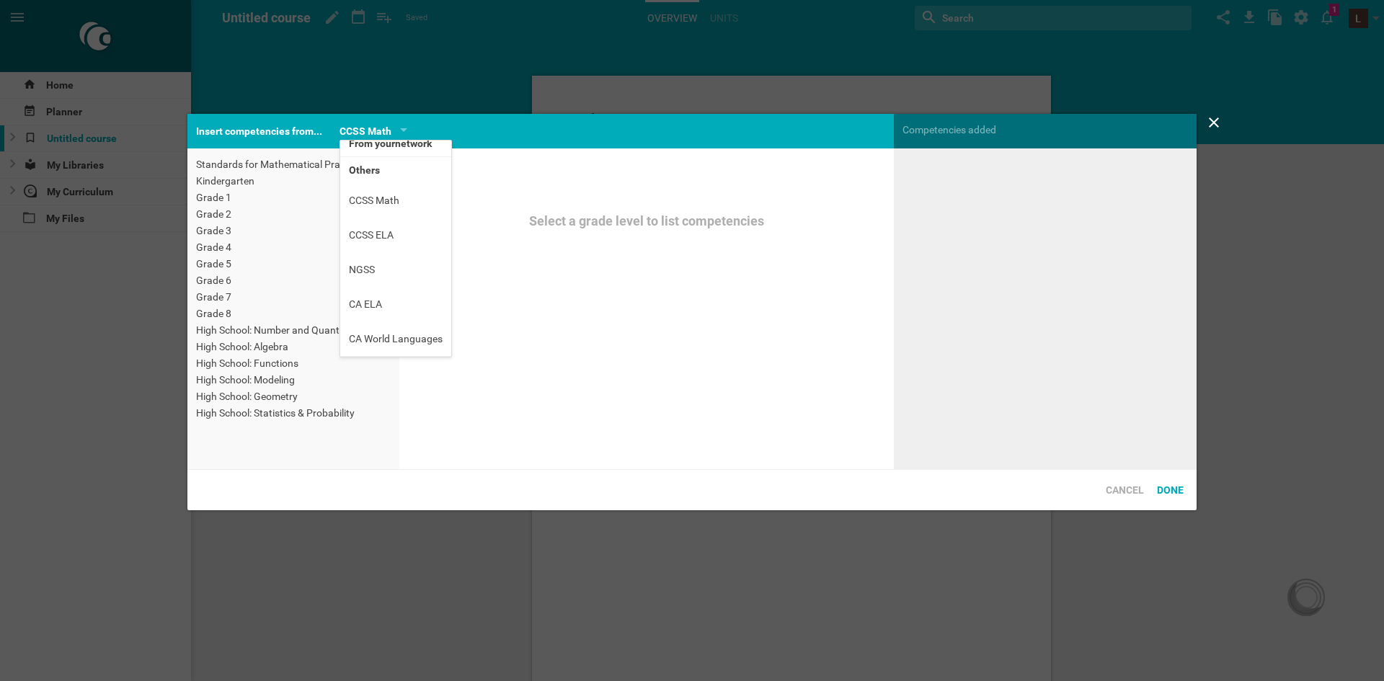
click at [503, 146] on div "Insert competencies from... CCSS Math From your network Others CCSS Math CCSS E…" at bounding box center [691, 131] width 1009 height 35
click at [443, 87] on div at bounding box center [692, 340] width 1384 height 681
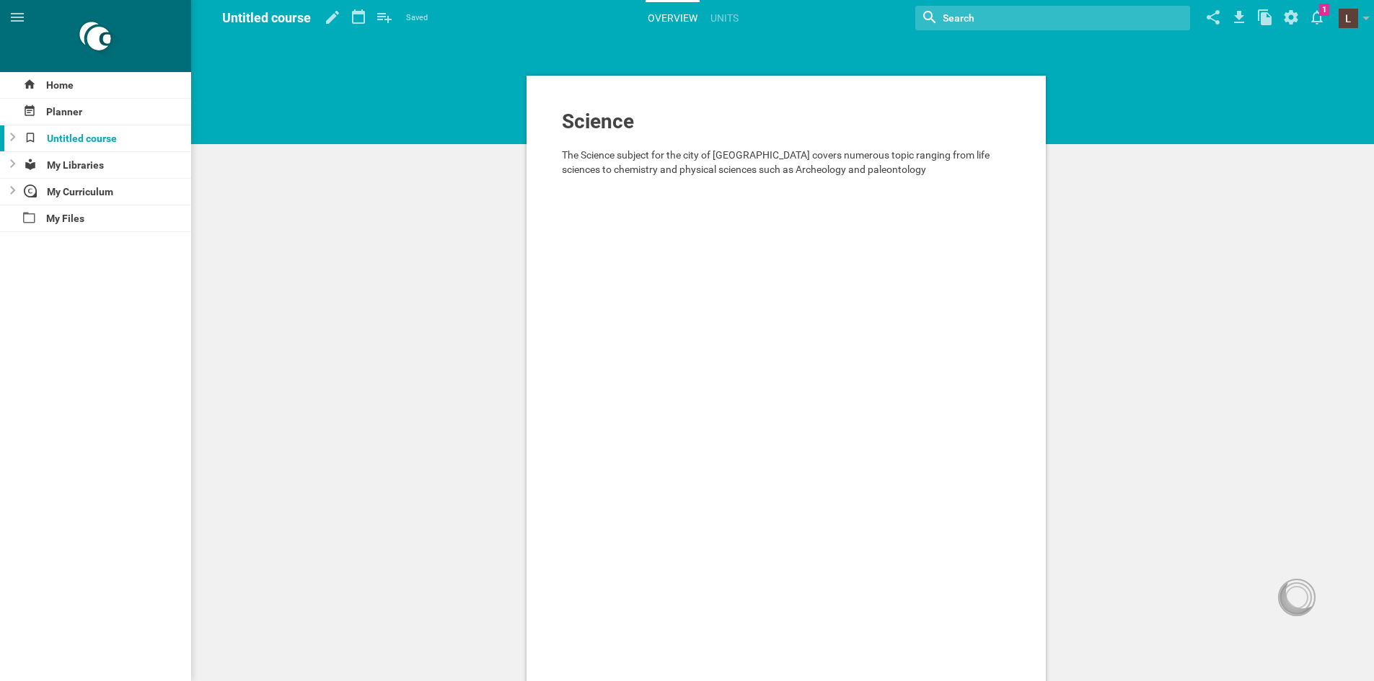
click at [642, 224] on div at bounding box center [786, 227] width 449 height 14
click at [914, 172] on div "The Science subject for the city of lake elsinore covers numerous topic ranging…" at bounding box center [786, 162] width 449 height 29
click at [642, 48] on div "Paragraph" at bounding box center [622, 53] width 74 height 26
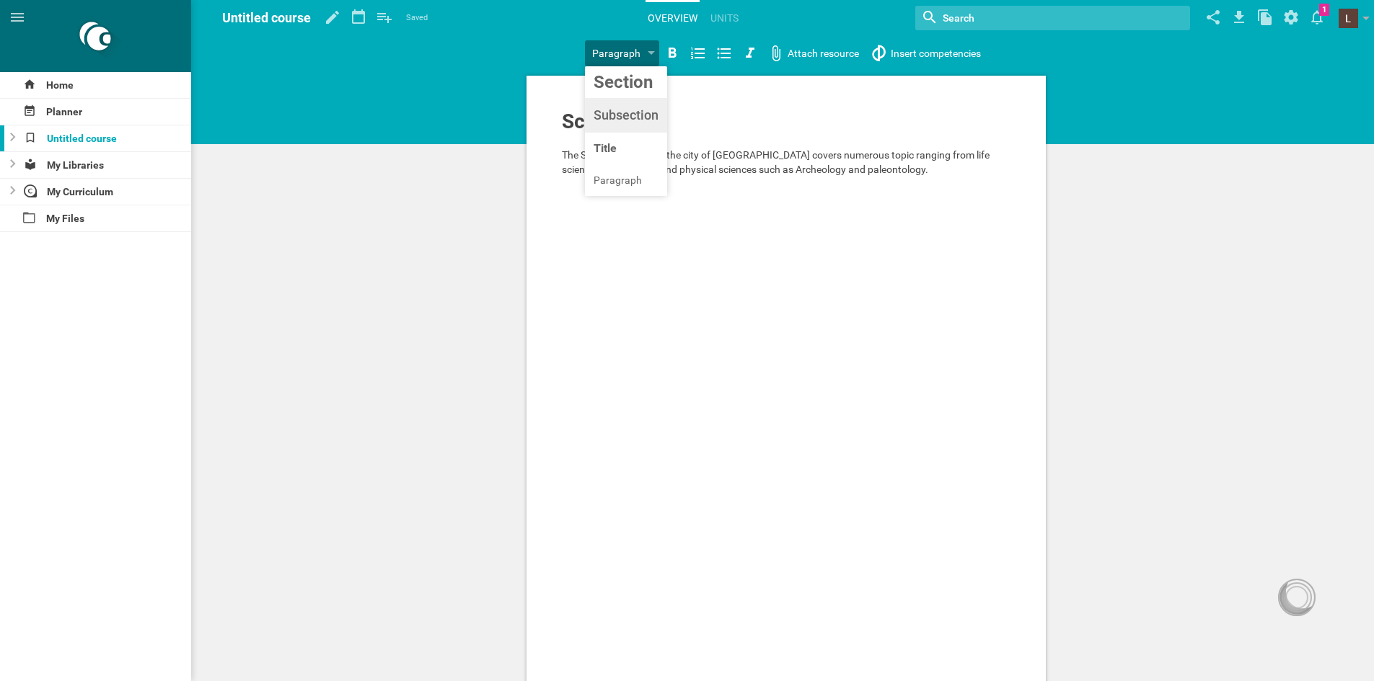
click at [635, 113] on div "Home Planner Untitled course My Libraries My Curriculum My Files Untitled cours…" at bounding box center [687, 340] width 1374 height 681
click at [636, 49] on div "Subsection" at bounding box center [616, 53] width 50 height 17
click at [614, 182] on div "Home Planner Untitled course My Libraries My Curriculum My Files Untitled cours…" at bounding box center [687, 340] width 1374 height 681
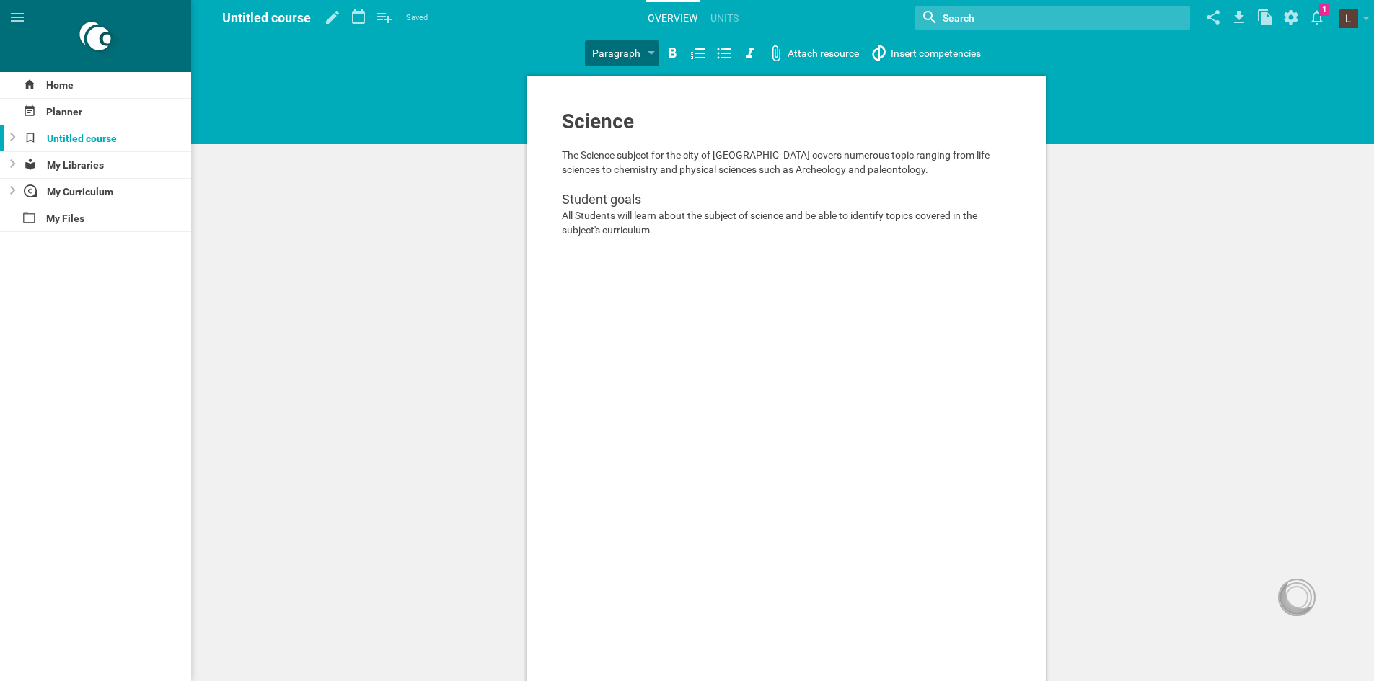
click at [558, 123] on div "Science The Science subject for the city of lake elsinore covers numerous topic…" at bounding box center [785, 435] width 519 height 718
click at [567, 121] on span "Science" at bounding box center [598, 122] width 72 height 24
drag, startPoint x: 593, startPoint y: 118, endPoint x: 565, endPoint y: 114, distance: 28.5
click at [565, 114] on span "Science" at bounding box center [598, 122] width 72 height 24
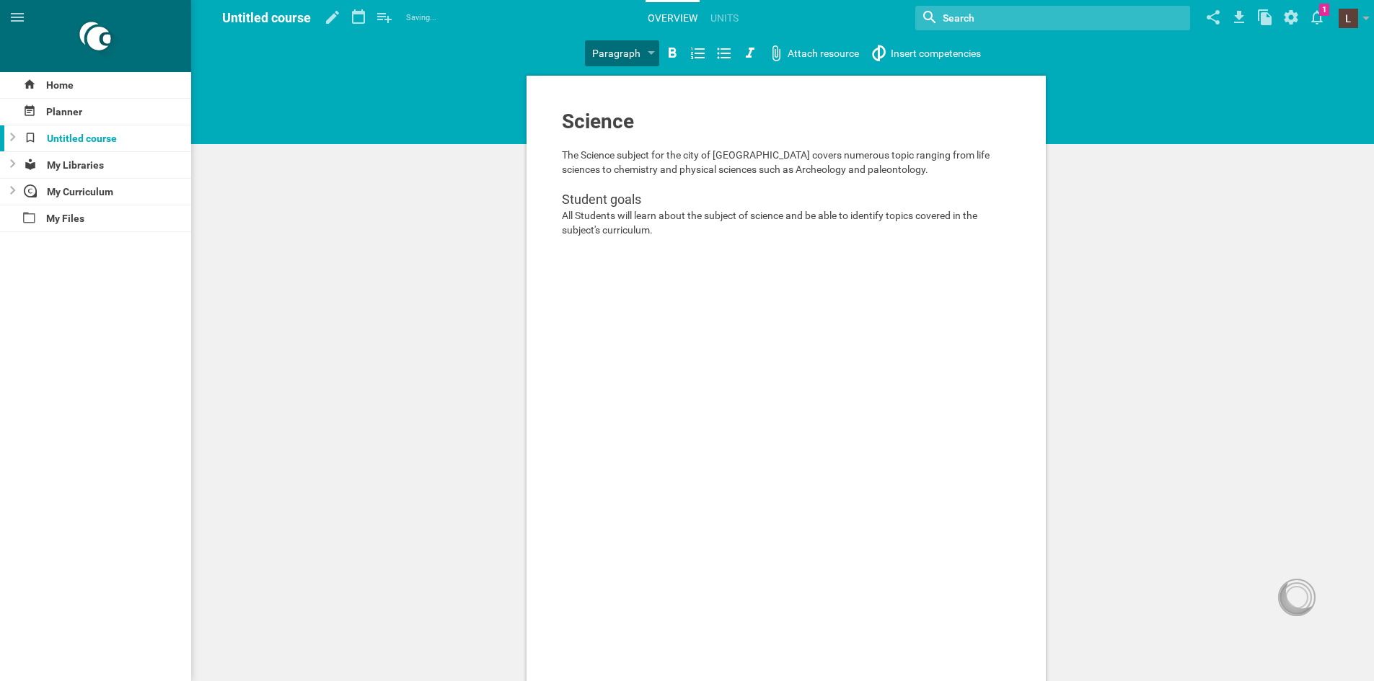
click at [592, 118] on span "Science" at bounding box center [598, 122] width 72 height 24
click at [593, 118] on span "Science" at bounding box center [598, 122] width 72 height 24
click at [640, 169] on span "The Science subject for the city of lake elsinore covers numerous topic ranging…" at bounding box center [777, 162] width 430 height 26
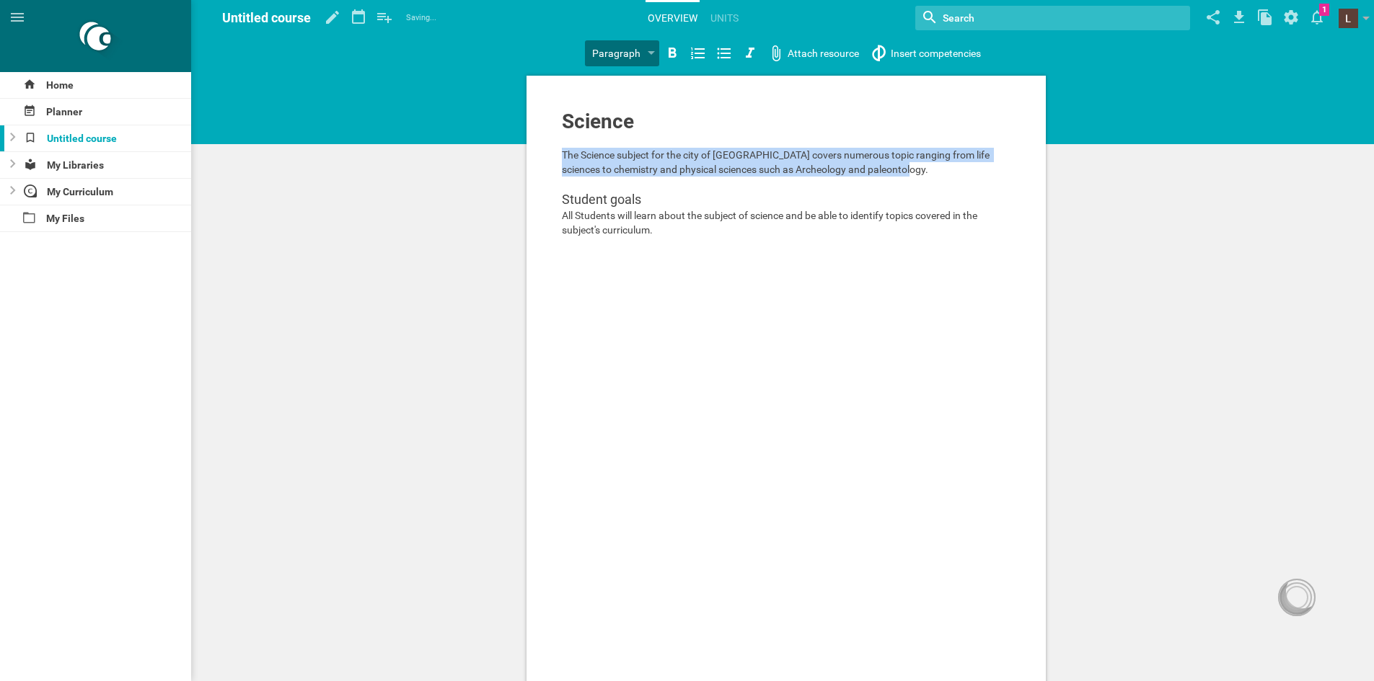
drag, startPoint x: 563, startPoint y: 157, endPoint x: 942, endPoint y: 170, distance: 378.8
click at [942, 170] on div "The Science subject for the city of lake elsinore covers numerous topic ranging…" at bounding box center [786, 162] width 449 height 29
click at [670, 47] on icon at bounding box center [671, 53] width 17 height 17
click at [671, 47] on icon at bounding box center [671, 53] width 17 height 17
click at [671, 45] on icon at bounding box center [671, 53] width 17 height 17
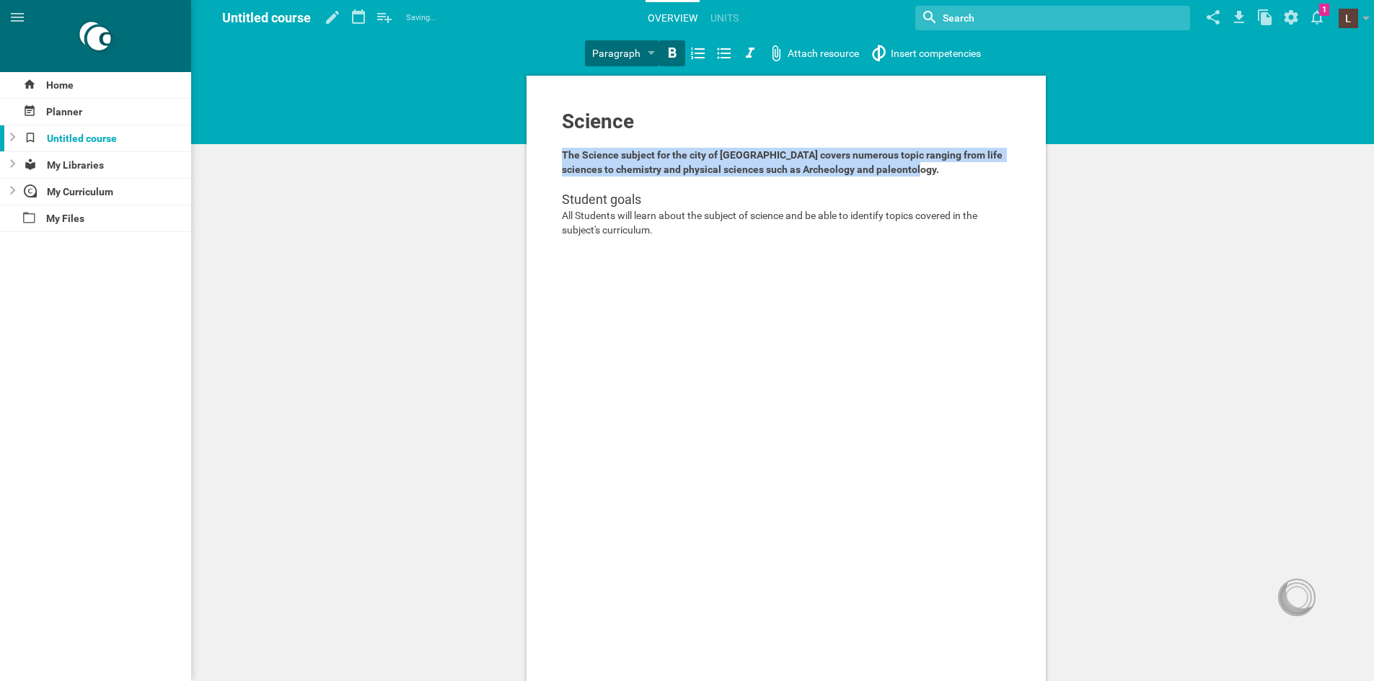
click at [671, 45] on icon at bounding box center [671, 53] width 17 height 17
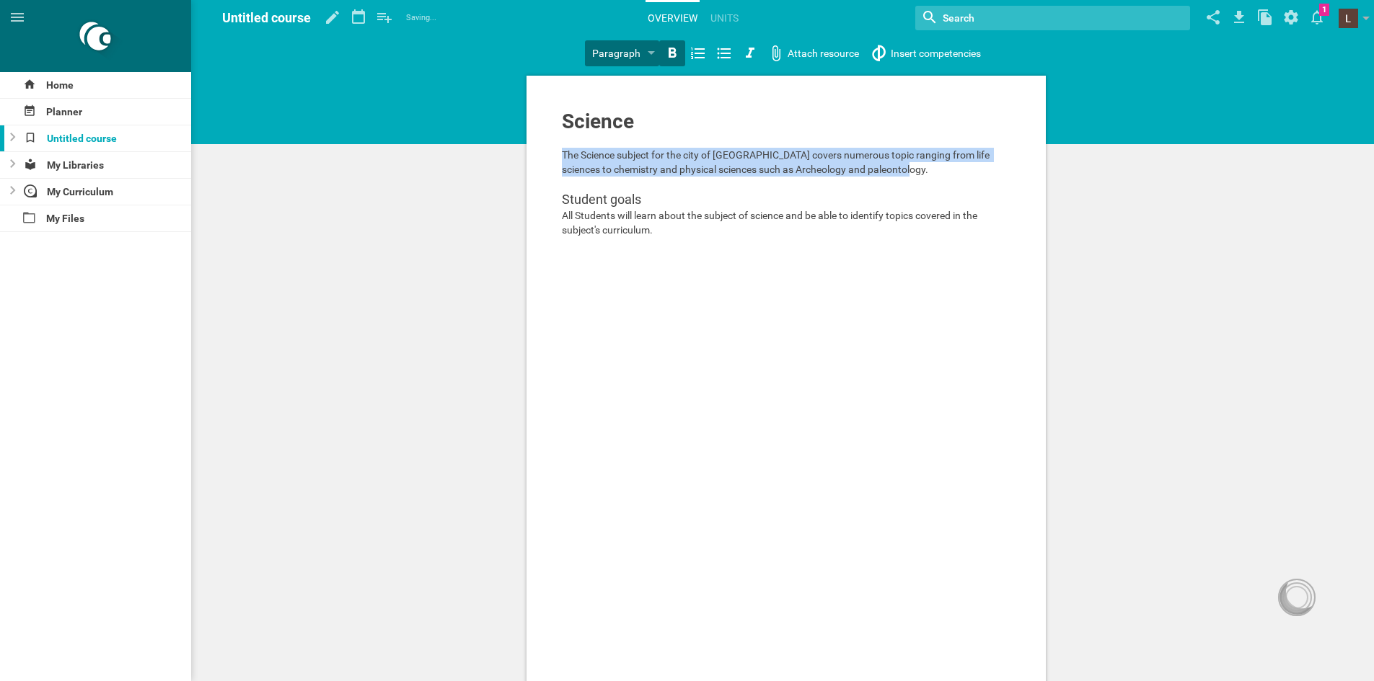
click at [671, 45] on icon at bounding box center [671, 53] width 17 height 17
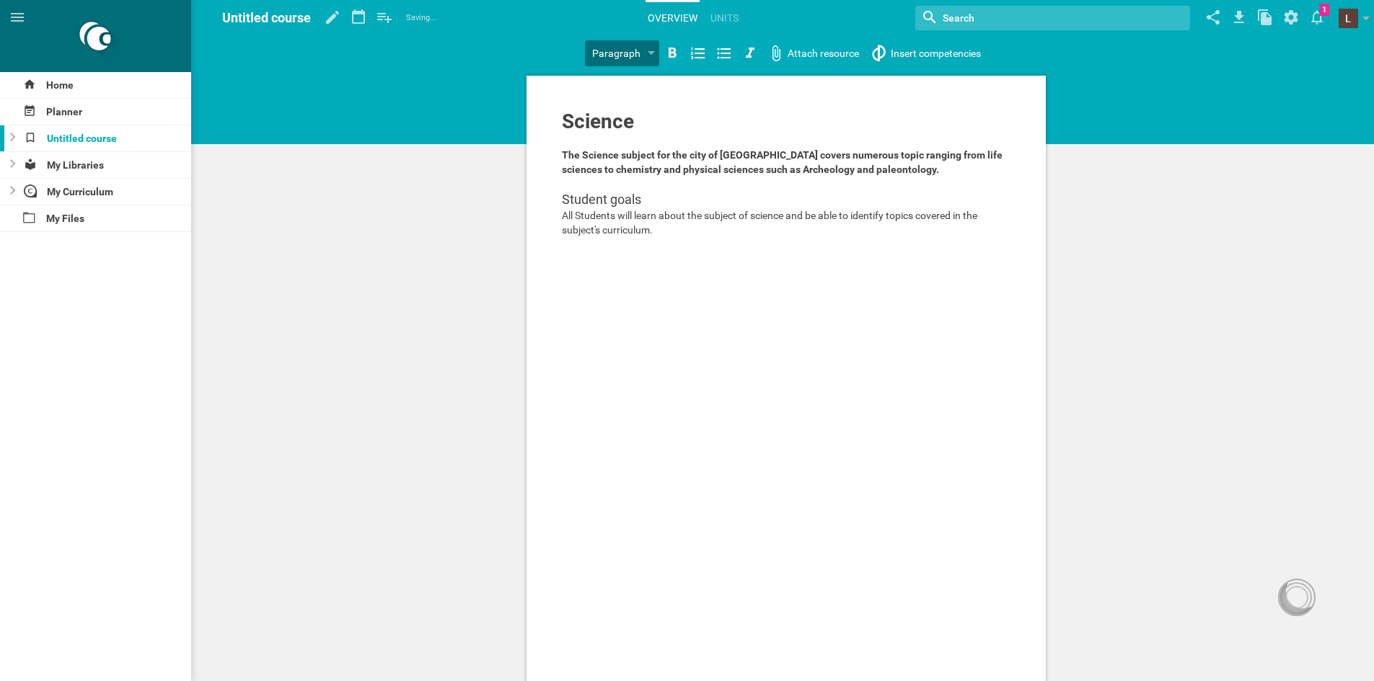
click at [777, 180] on div at bounding box center [786, 184] width 449 height 14
drag, startPoint x: 556, startPoint y: 198, endPoint x: 573, endPoint y: 195, distance: 17.5
click at [573, 195] on div "Science The Science subject for the city of lake elsinore covers numerous topic…" at bounding box center [785, 435] width 519 height 718
drag, startPoint x: 565, startPoint y: 195, endPoint x: 642, endPoint y: 194, distance: 77.2
click at [642, 194] on div "Student goals" at bounding box center [786, 199] width 449 height 17
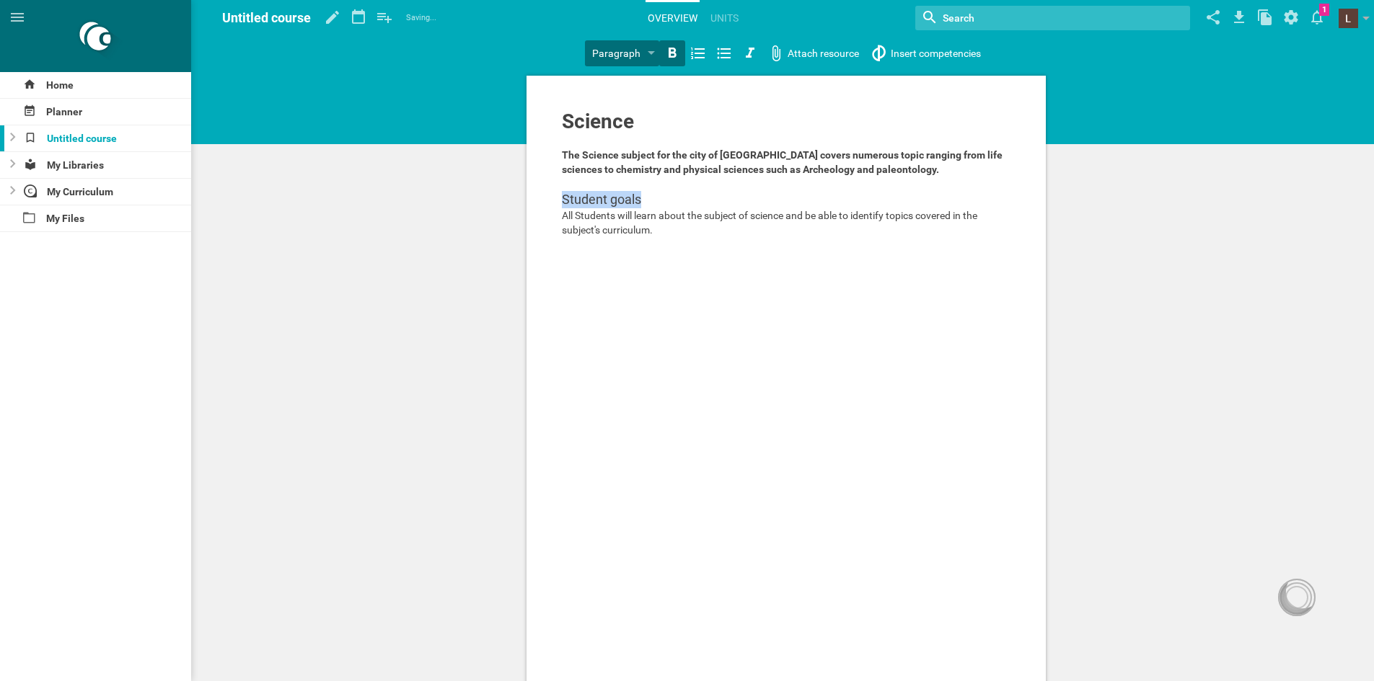
click at [670, 61] on icon at bounding box center [671, 53] width 17 height 17
drag, startPoint x: 565, startPoint y: 212, endPoint x: 675, endPoint y: 218, distance: 109.8
click at [675, 218] on span "All Students will learn about the subject of science and be able to identify to…" at bounding box center [770, 223] width 417 height 26
click at [562, 208] on div "Science The Science subject for the city of lake elsinore covers numerous topic…" at bounding box center [785, 435] width 519 height 718
click at [560, 209] on div "Science The Science subject for the city of lake elsinore covers numerous topic…" at bounding box center [785, 435] width 519 height 718
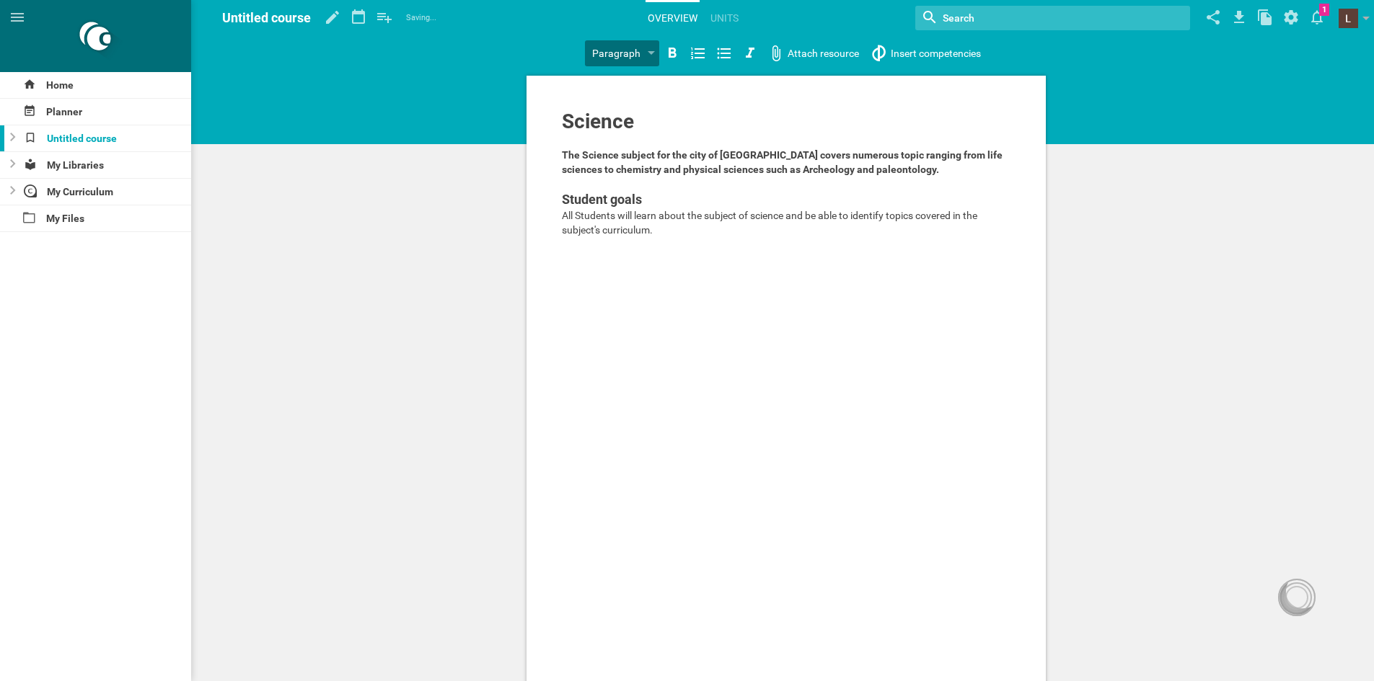
click at [562, 213] on span "All Students will learn about the subject of science and be able to identify to…" at bounding box center [770, 223] width 417 height 26
click at [703, 57] on icon at bounding box center [697, 53] width 17 height 17
click at [689, 227] on div "All Students will learn about the subject of science and be able to identify to…" at bounding box center [794, 222] width 434 height 29
click at [1294, 594] on div at bounding box center [1296, 597] width 23 height 23
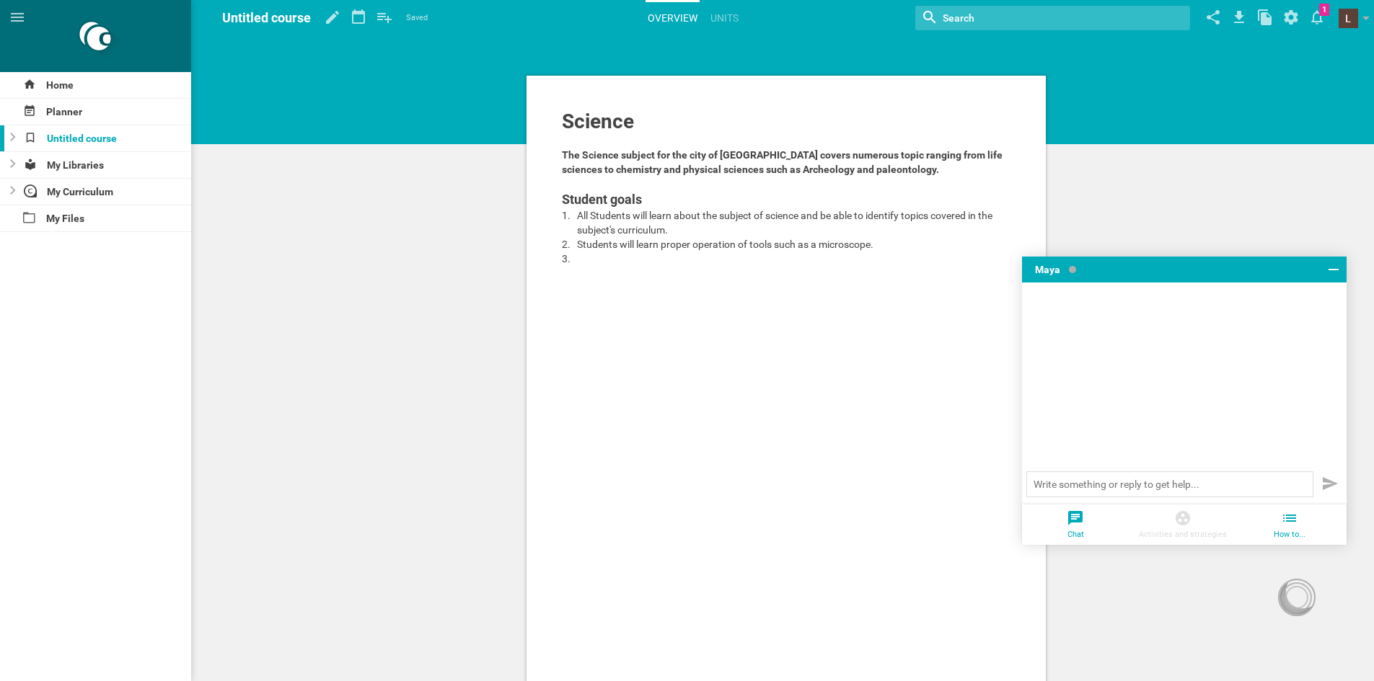
click at [1286, 518] on icon at bounding box center [1289, 518] width 13 height 7
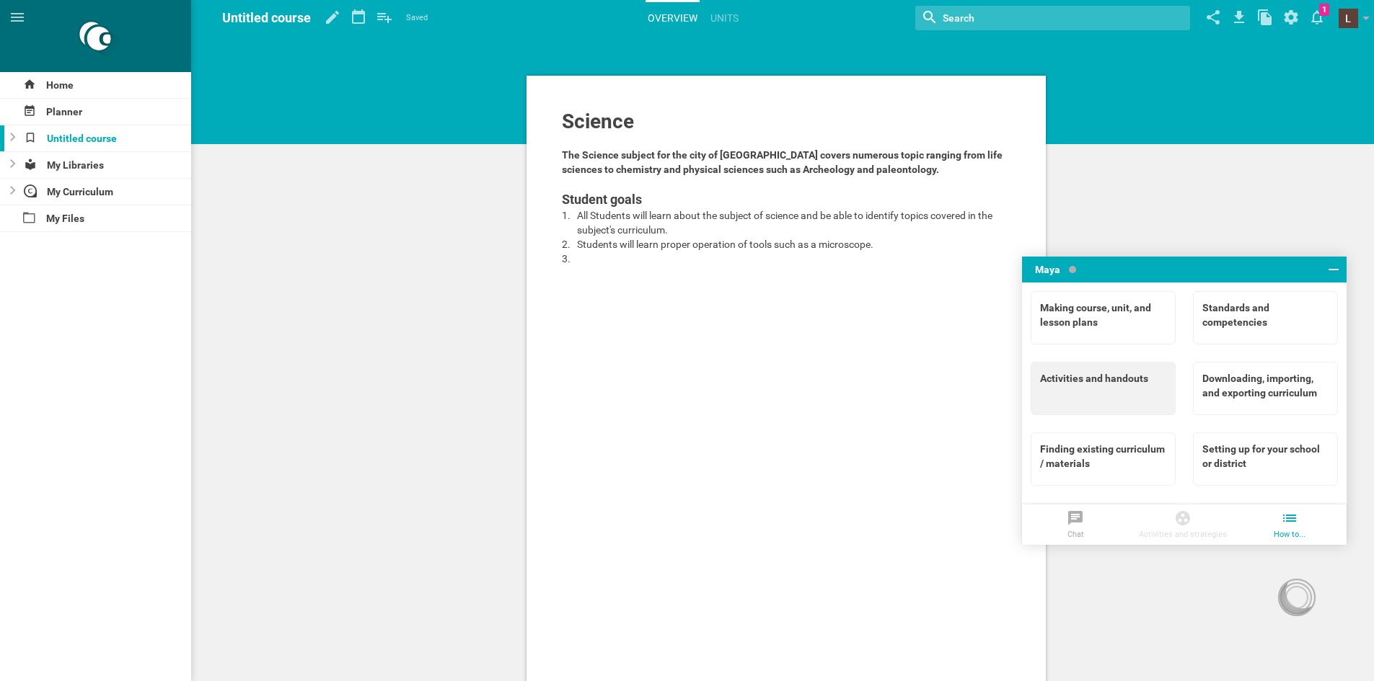
click at [1098, 373] on div "Activities and handouts" at bounding box center [1103, 378] width 126 height 14
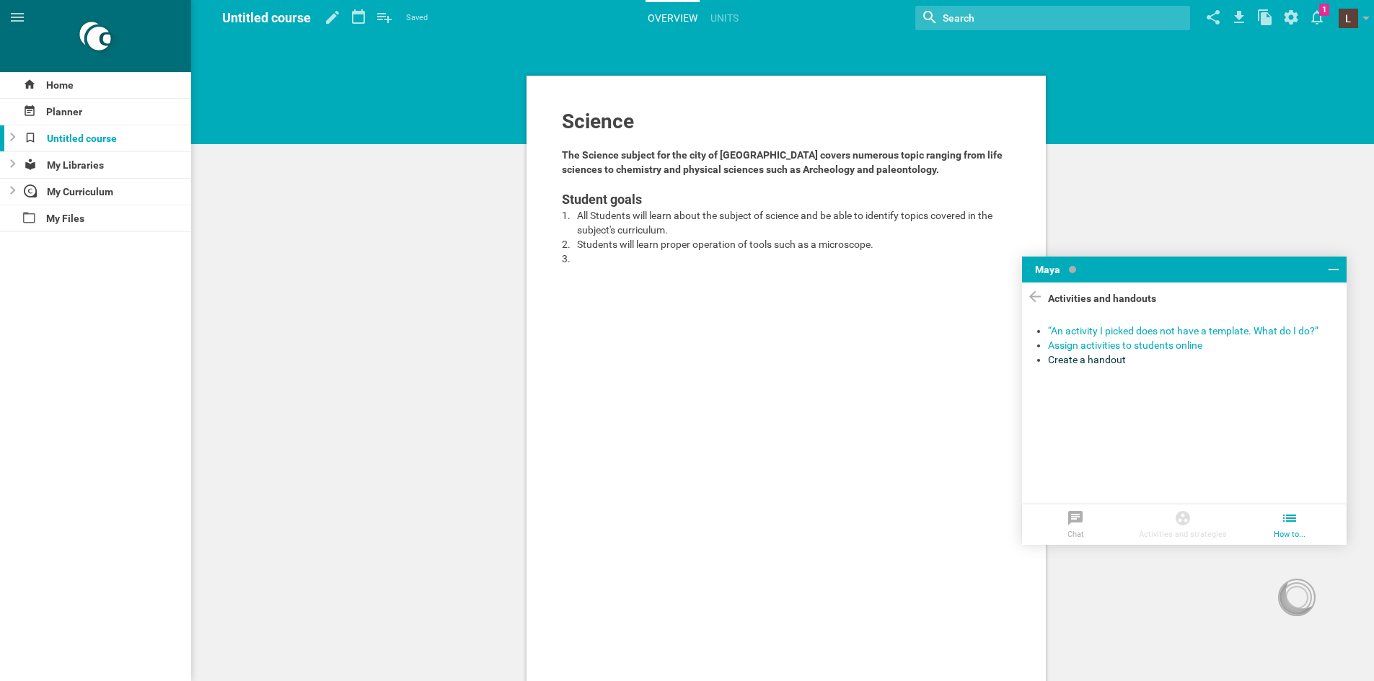
click at [1102, 357] on div "Create a handout" at bounding box center [1191, 360] width 286 height 14
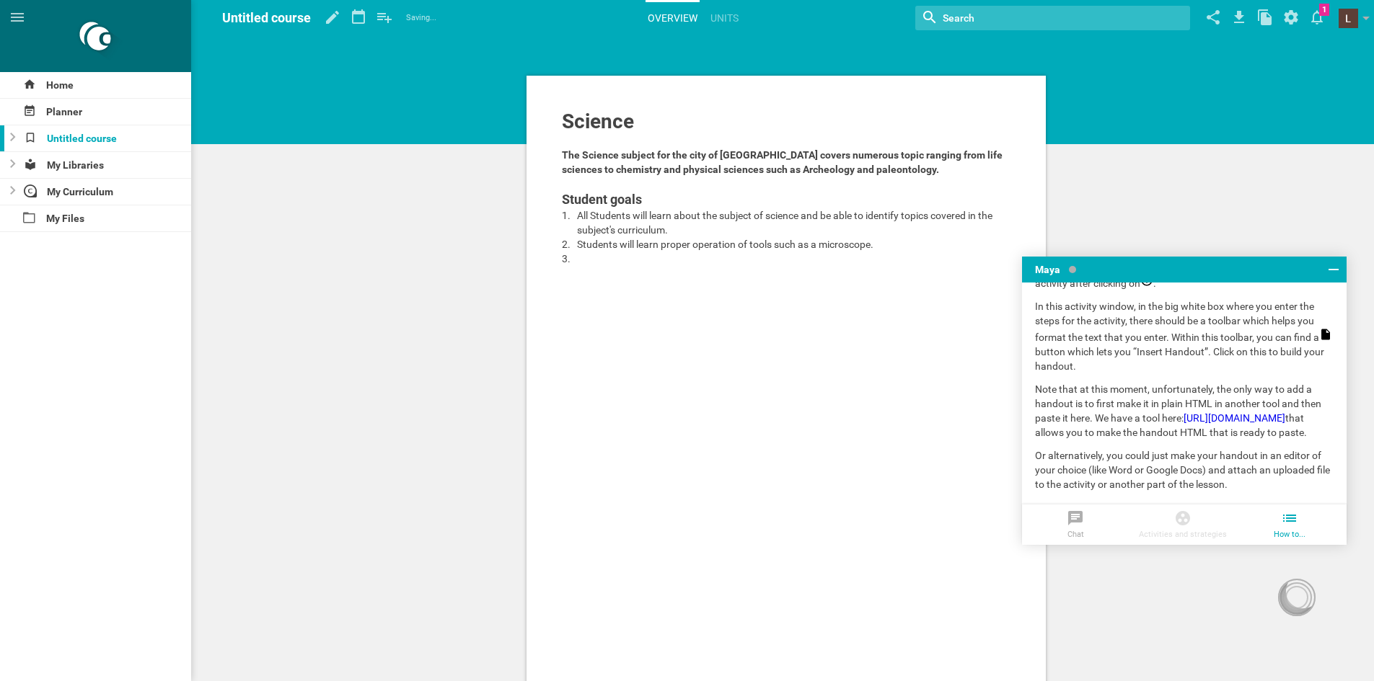
click at [776, 285] on div at bounding box center [786, 287] width 449 height 14
click at [795, 263] on div at bounding box center [794, 259] width 434 height 14
click at [9, 190] on div at bounding box center [8, 192] width 17 height 26
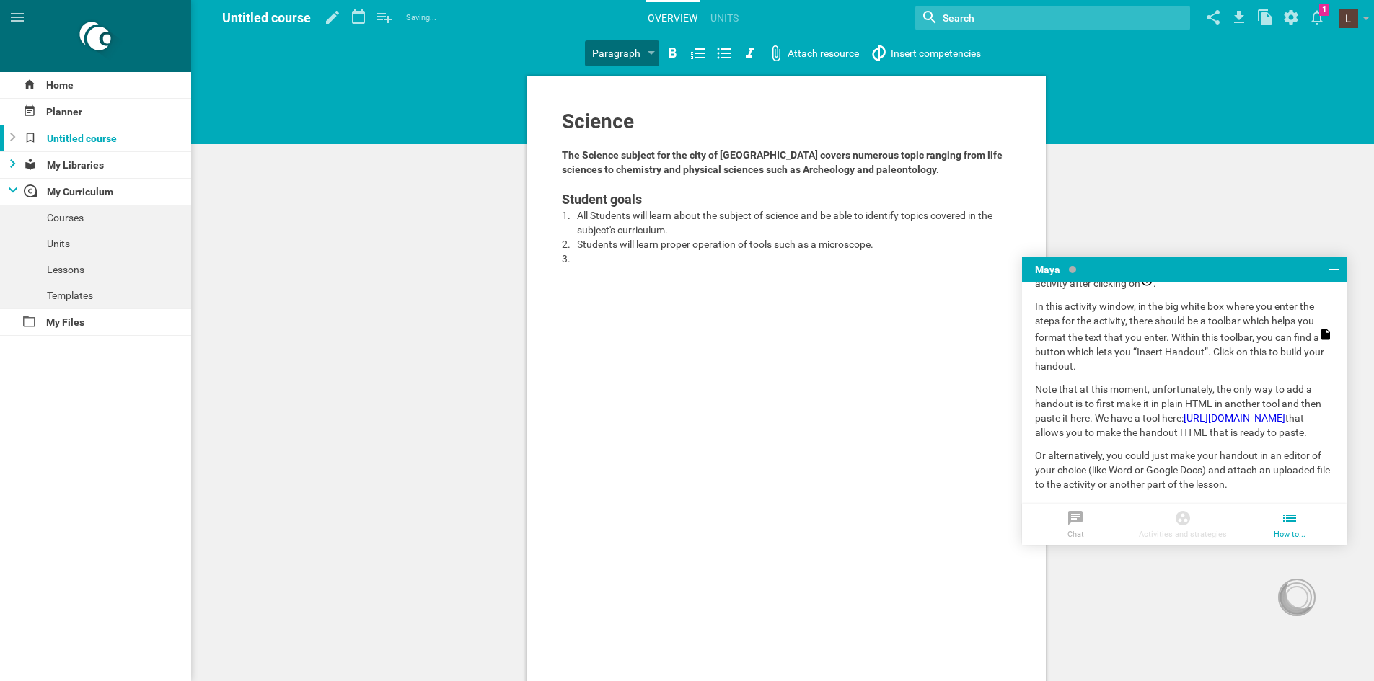
click at [9, 166] on div at bounding box center [8, 165] width 17 height 26
click at [1310, 8] on icon at bounding box center [1317, 17] width 26 height 35
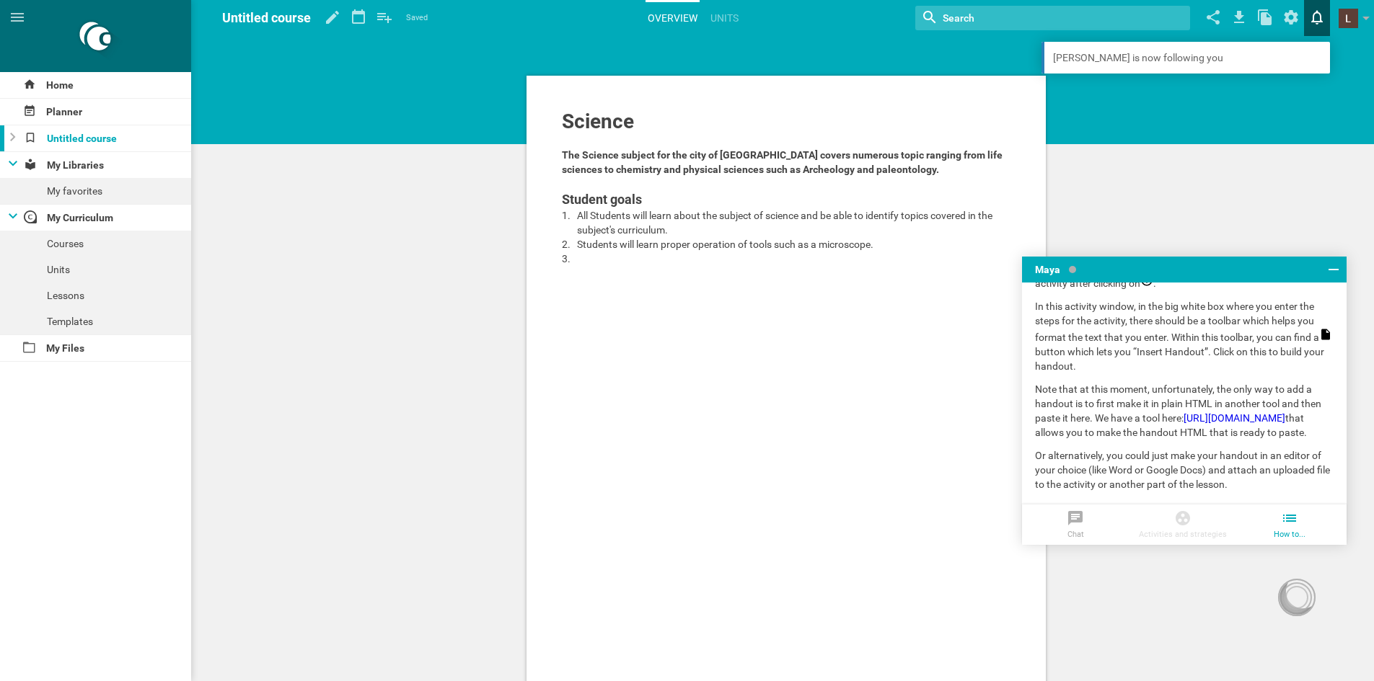
click at [1310, 8] on icon at bounding box center [1317, 17] width 26 height 35
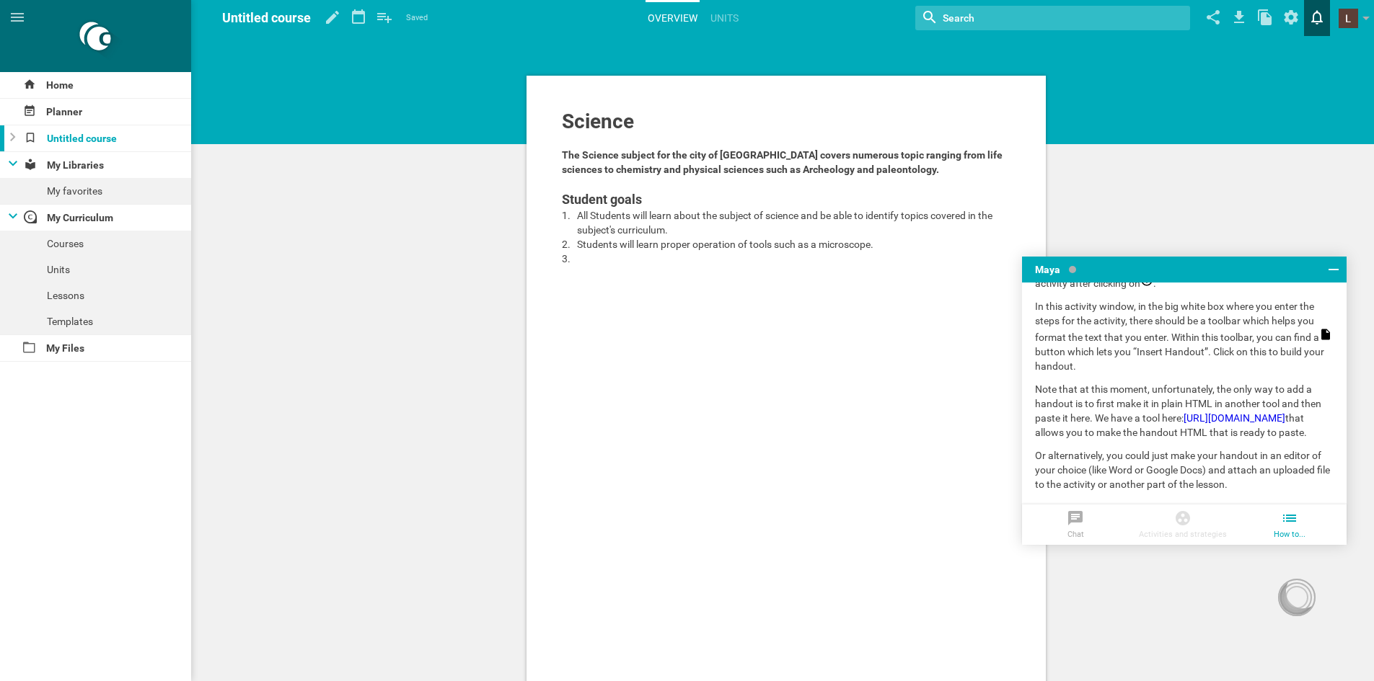
click at [1310, 8] on icon at bounding box center [1317, 17] width 26 height 35
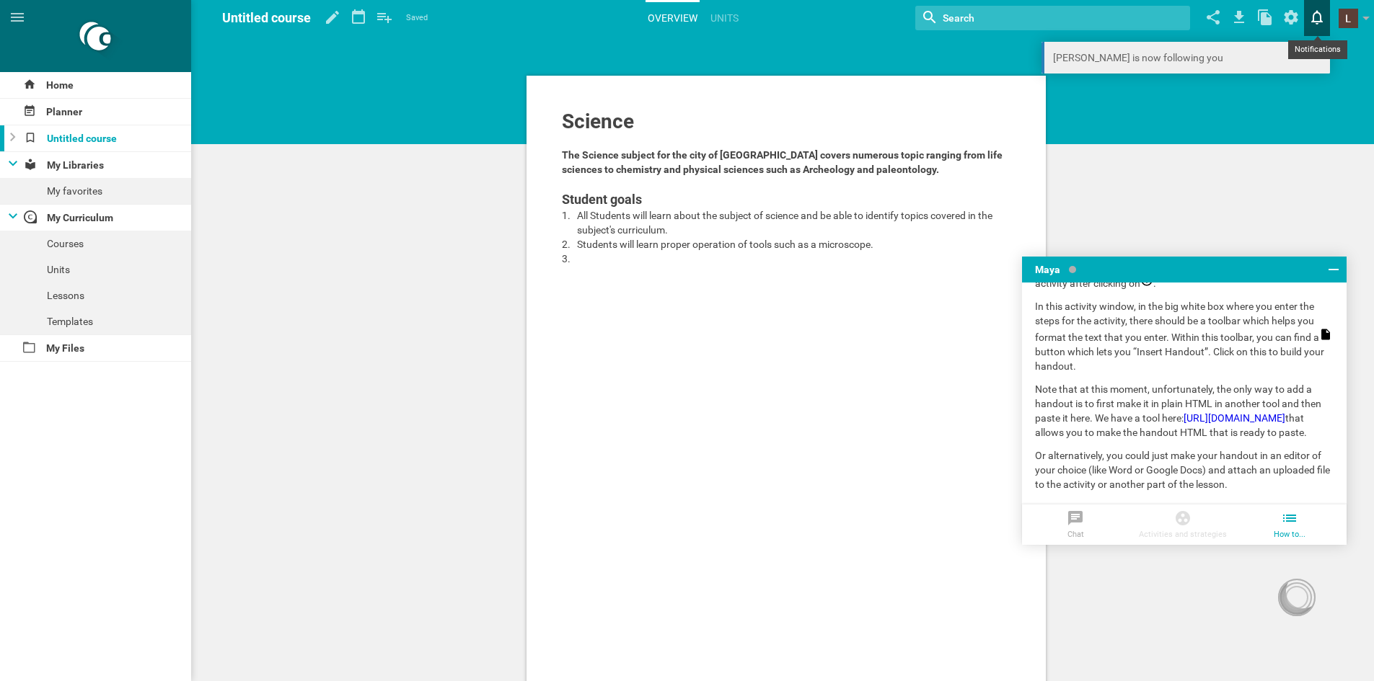
click at [1088, 49] on link "Moe is now following you" at bounding box center [1185, 58] width 288 height 32
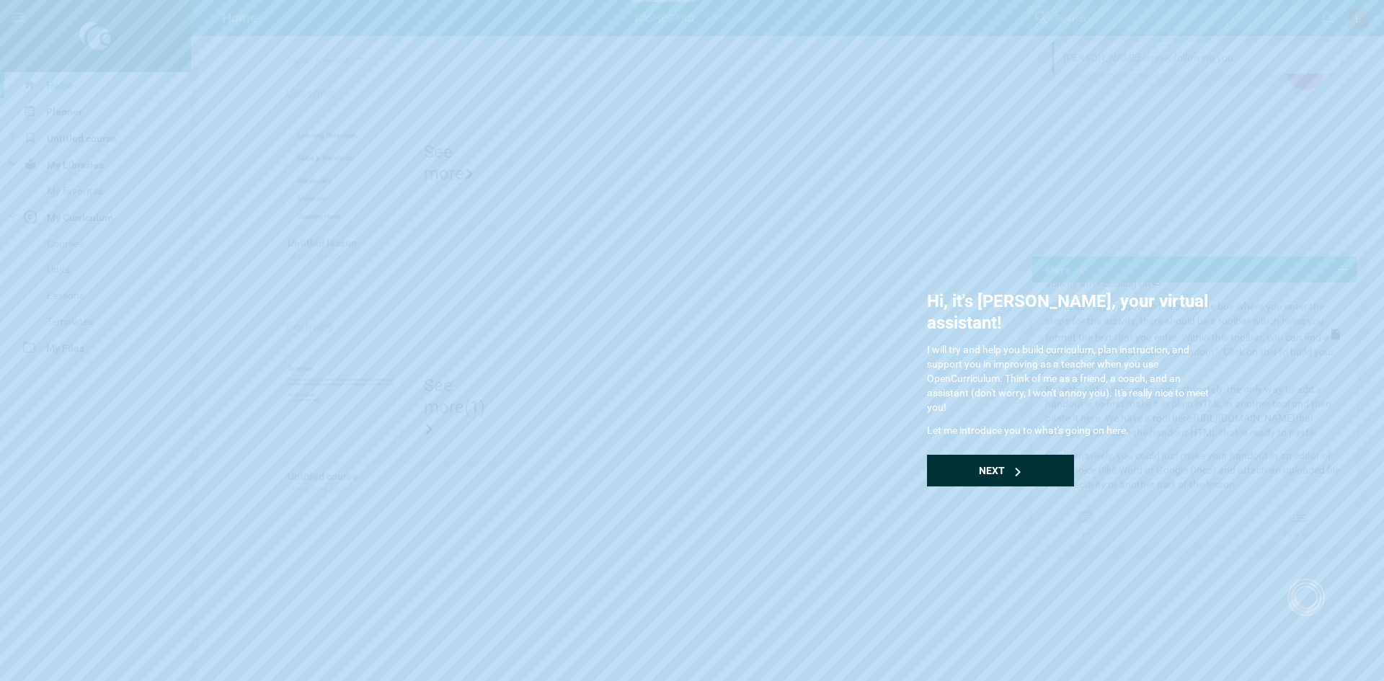
click at [996, 465] on span "Next" at bounding box center [992, 471] width 26 height 12
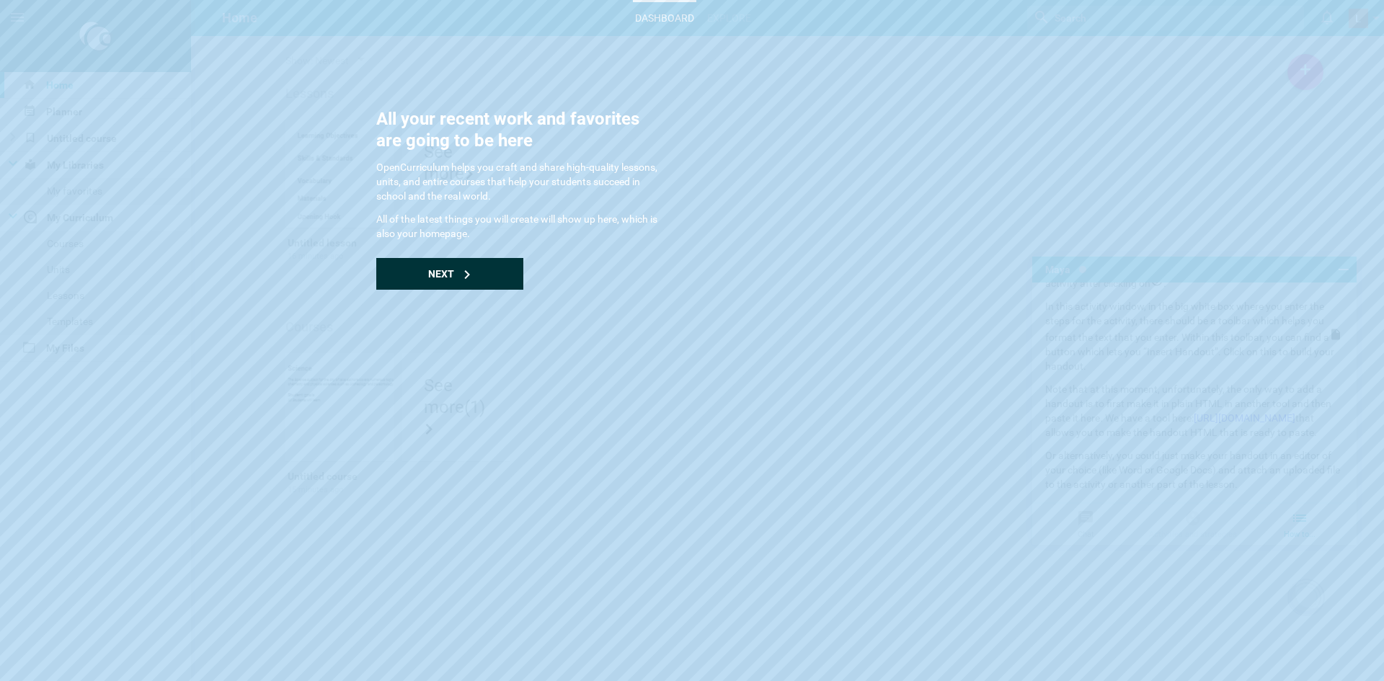
click at [504, 270] on div "Next" at bounding box center [449, 274] width 147 height 32
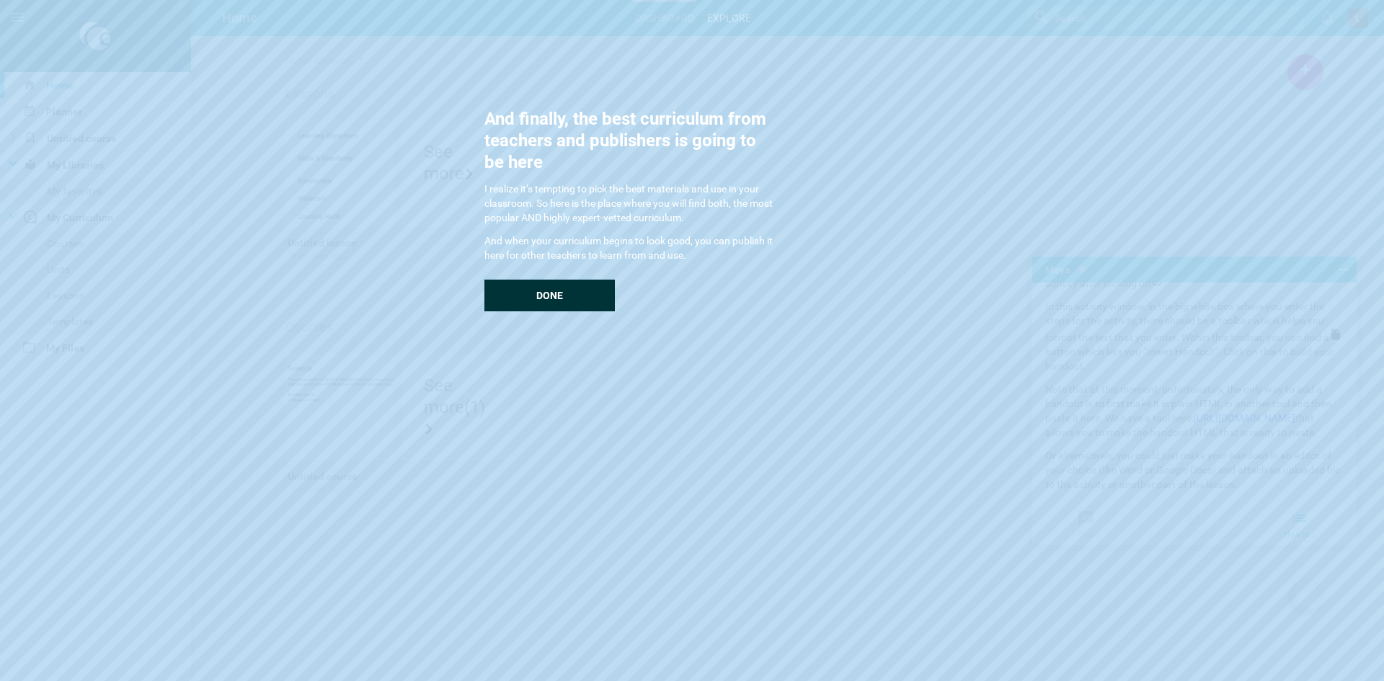
click at [559, 298] on span "Done" at bounding box center [549, 296] width 27 height 12
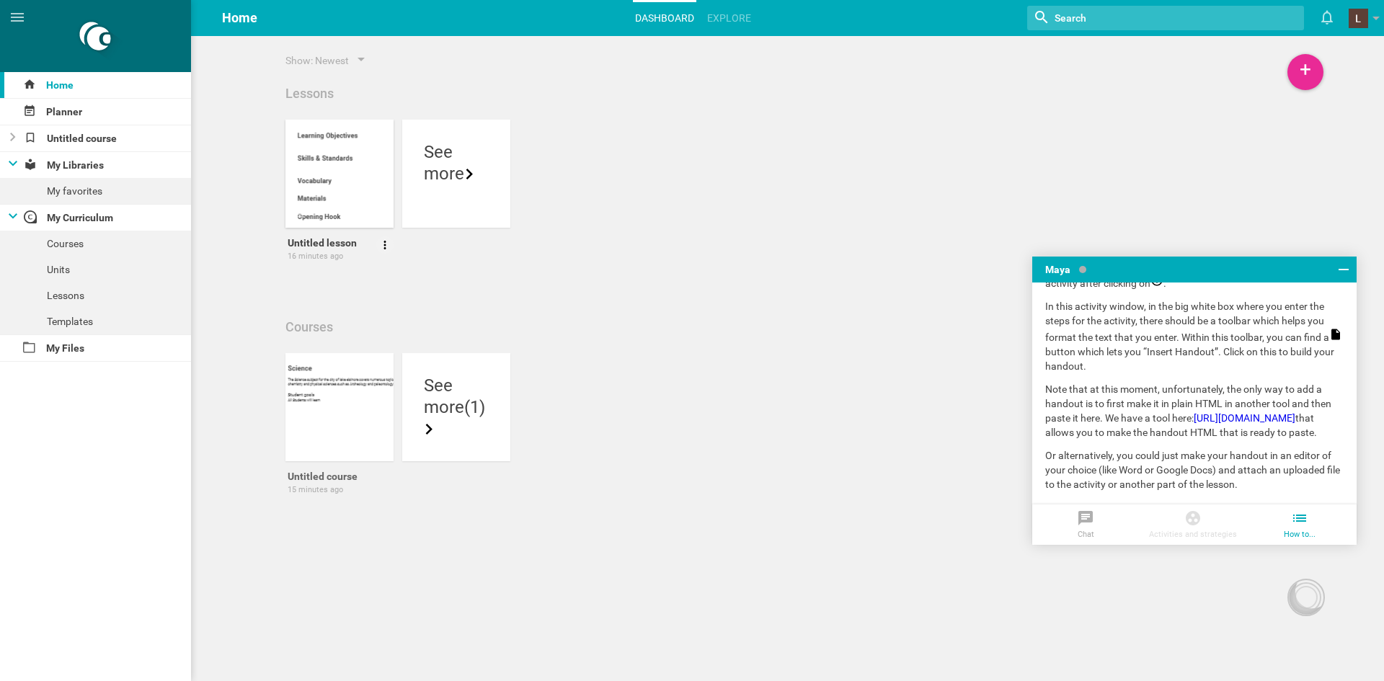
click at [362, 187] on div at bounding box center [340, 174] width 108 height 108
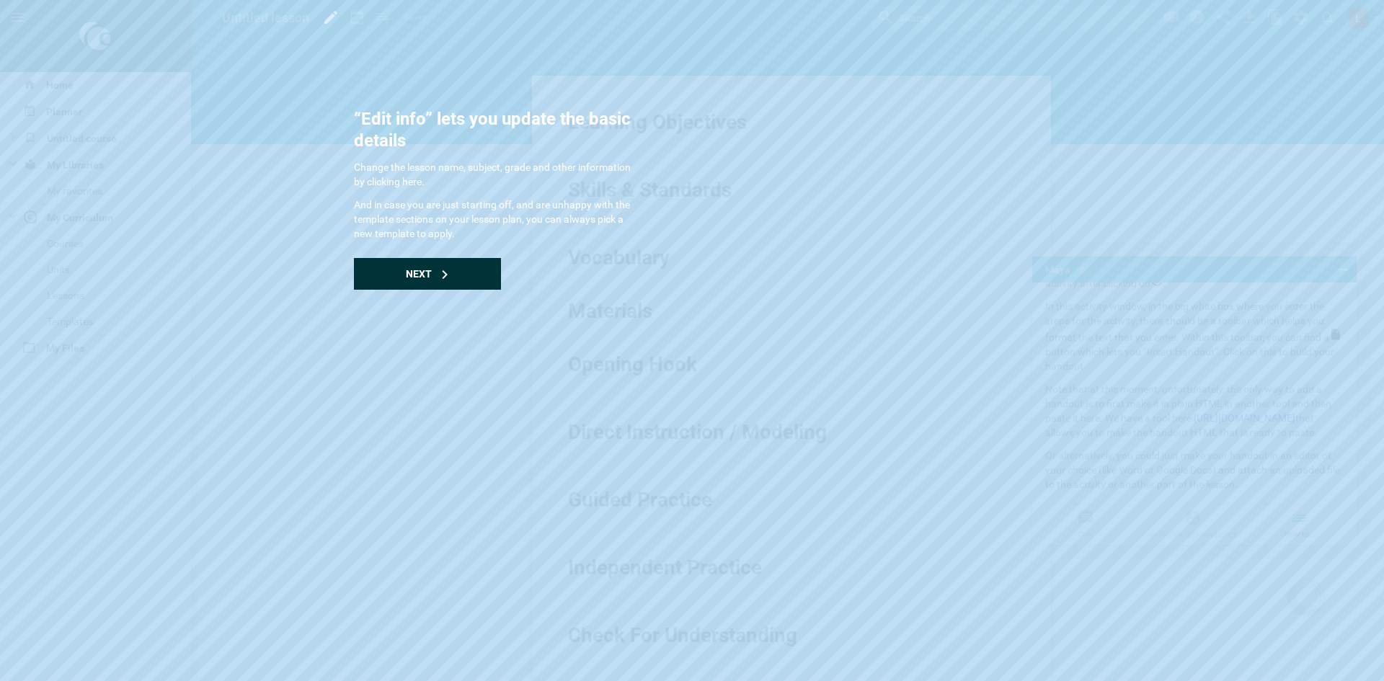
click at [467, 275] on div "Next" at bounding box center [427, 274] width 147 height 32
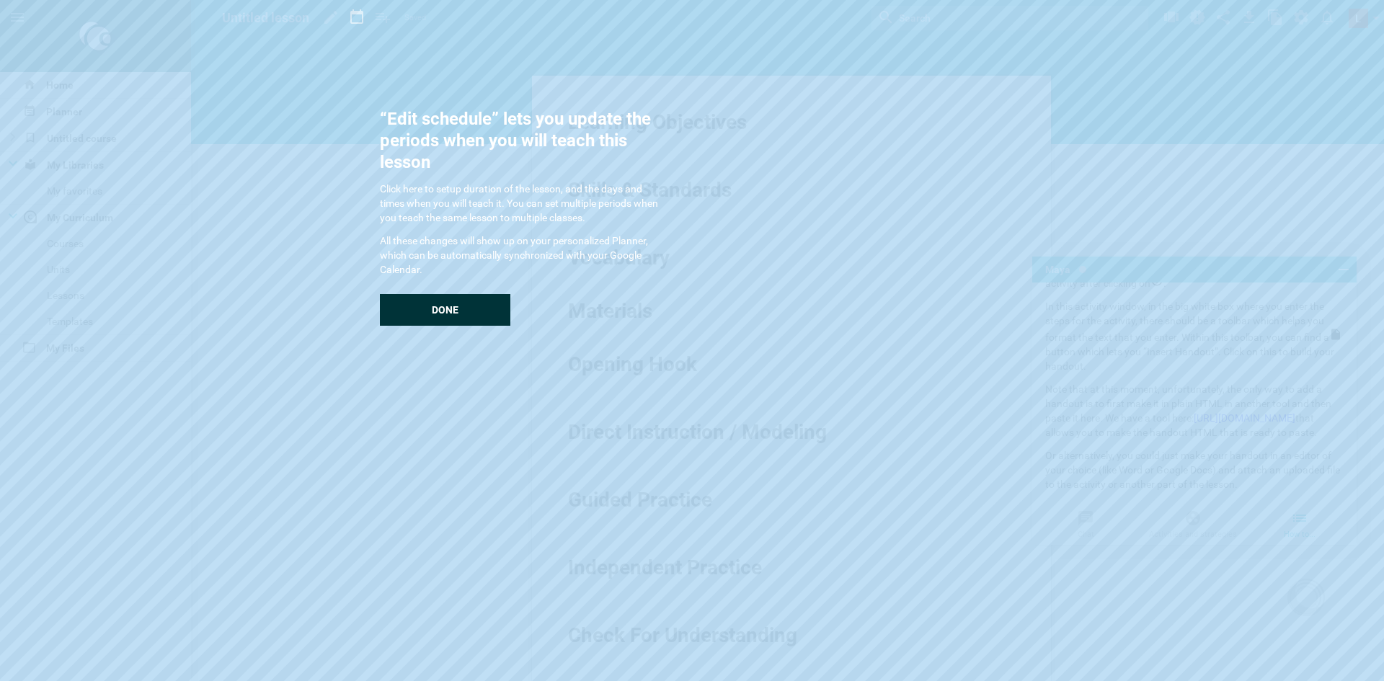
click at [467, 302] on div "Done" at bounding box center [445, 310] width 131 height 32
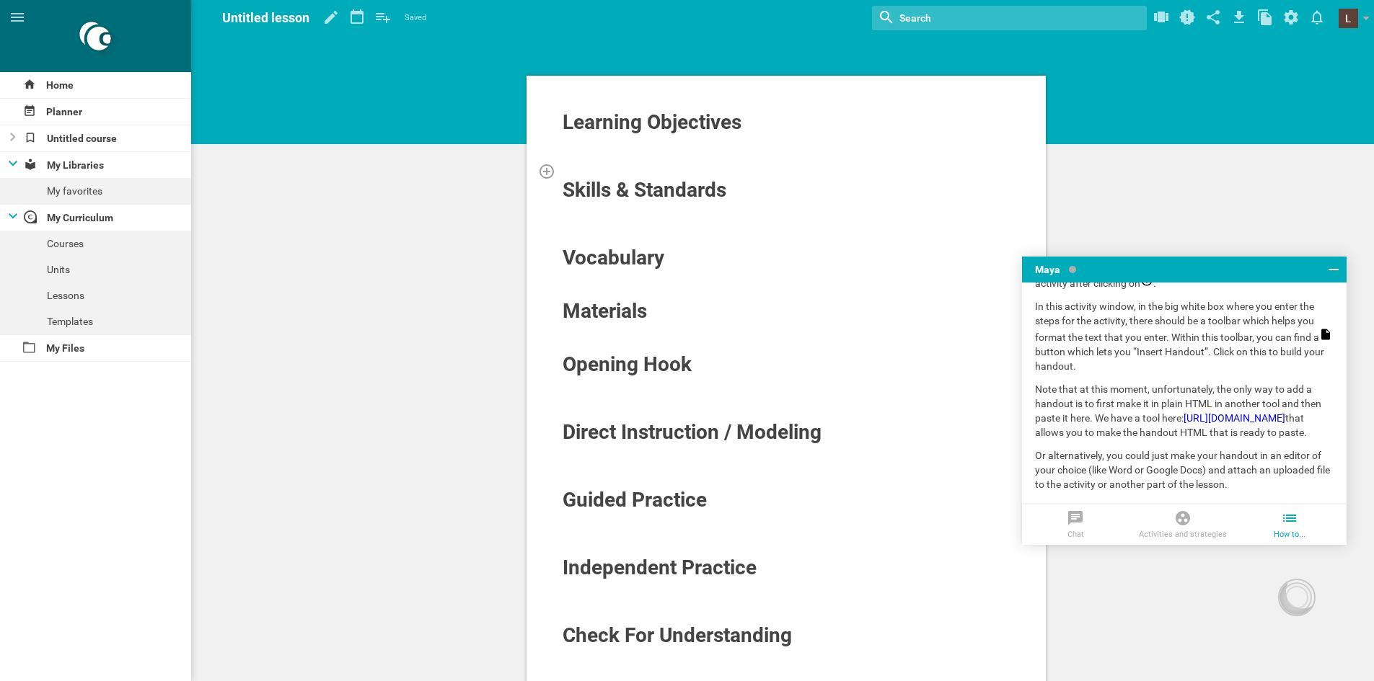
drag, startPoint x: 558, startPoint y: 120, endPoint x: 669, endPoint y: 174, distance: 123.8
click at [669, 174] on div "Learning Objectives Skills & Standards Vocabulary Materials Opening Hook Direct…" at bounding box center [785, 435] width 519 height 718
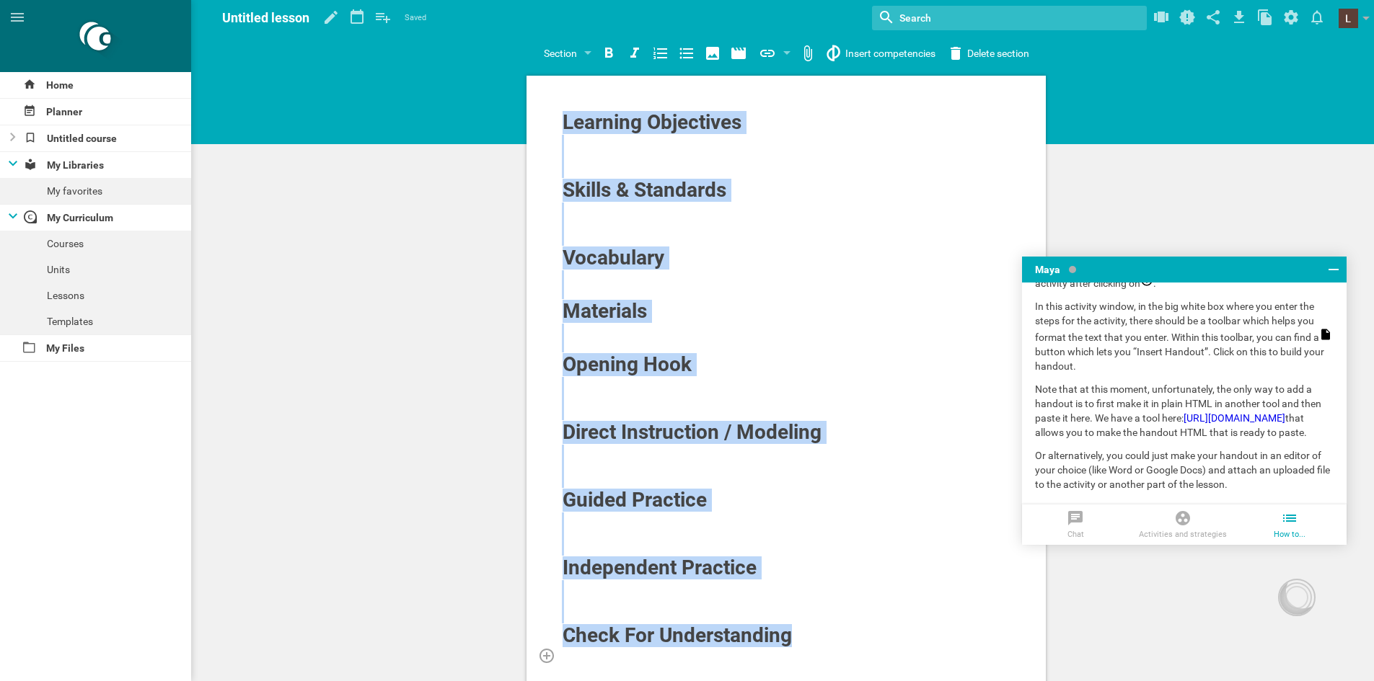
drag, startPoint x: 565, startPoint y: 126, endPoint x: 894, endPoint y: 652, distance: 620.4
click at [893, 652] on div "Learning Objectives Skills & Standards Vocabulary Materials Opening Hook Direct…" at bounding box center [786, 420] width 449 height 620
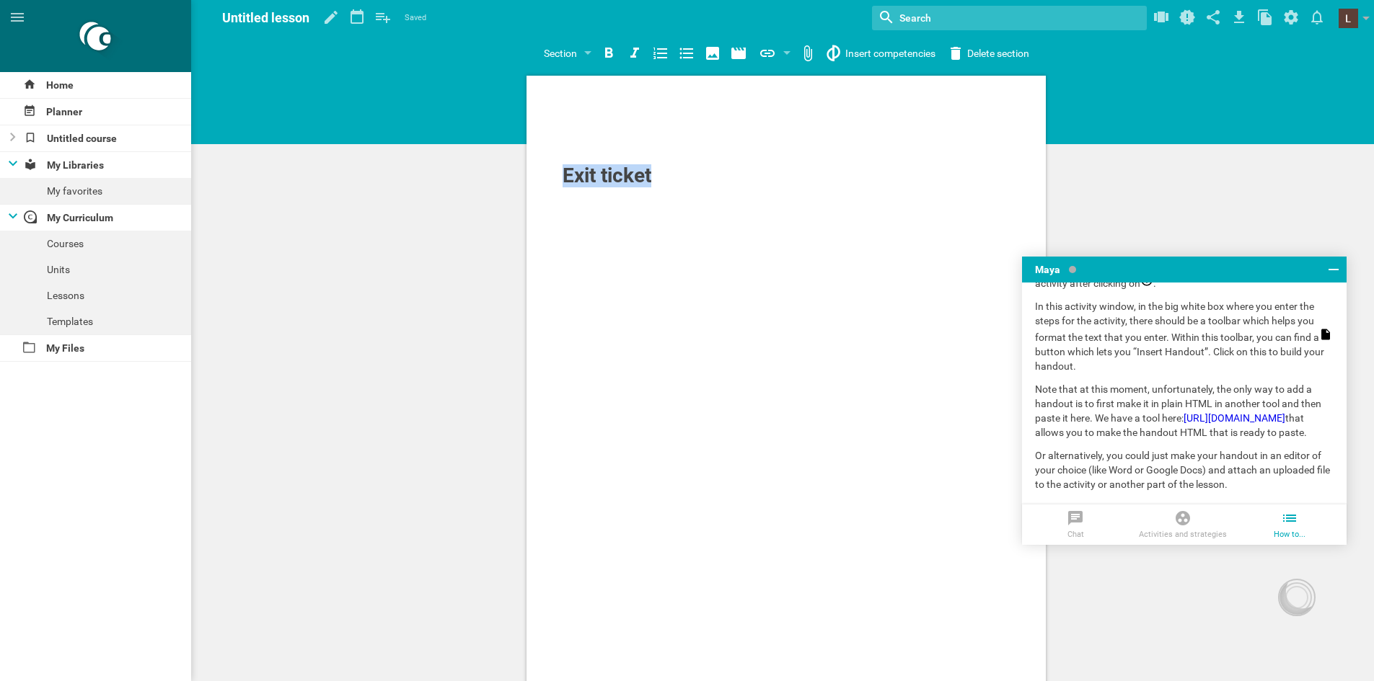
drag, startPoint x: 710, startPoint y: 186, endPoint x: 498, endPoint y: 169, distance: 212.7
click at [499, 169] on div "Exit ticket Add citations / references... Reflection Add a reflection on this l…" at bounding box center [785, 557] width 1175 height 1115
click at [633, 177] on span "Exit ticket" at bounding box center [606, 176] width 89 height 24
click at [794, 157] on div at bounding box center [786, 156] width 449 height 14
click at [766, 177] on div "Exit ticket" at bounding box center [741, 175] width 358 height 23
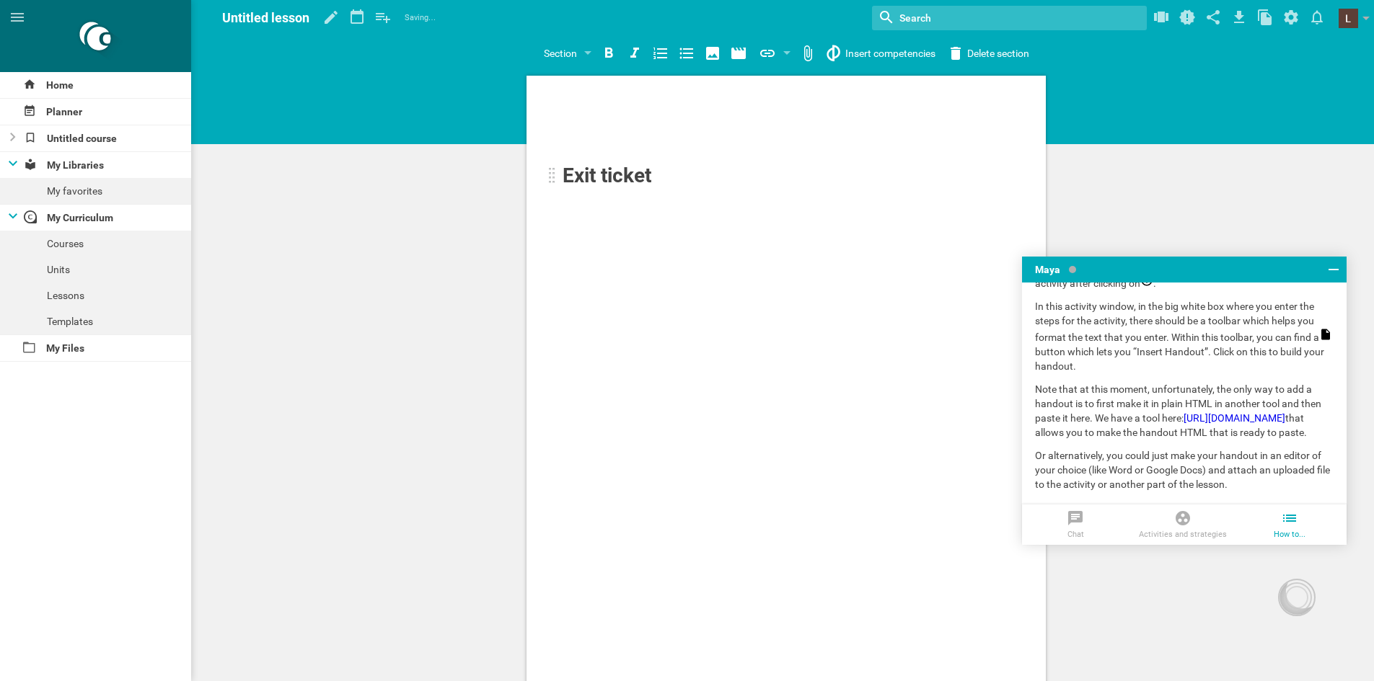
click at [766, 177] on div "Exit ticket" at bounding box center [741, 175] width 358 height 23
click at [697, 200] on div "n" at bounding box center [785, 435] width 519 height 718
click at [688, 180] on div "n" at bounding box center [741, 175] width 358 height 23
click at [686, 179] on div "n" at bounding box center [741, 175] width 358 height 23
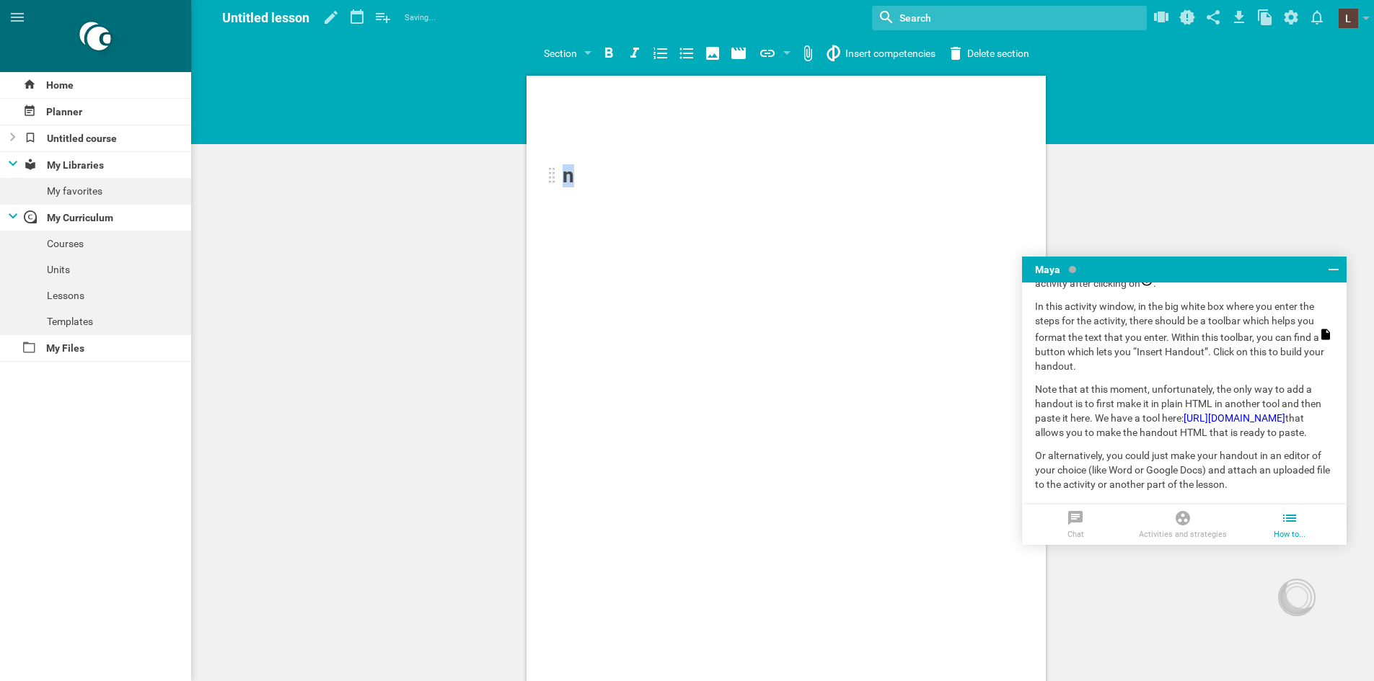
click at [686, 179] on div "n" at bounding box center [741, 175] width 358 height 23
click at [578, 176] on div "n" at bounding box center [741, 175] width 358 height 23
click at [574, 174] on div "n" at bounding box center [741, 175] width 358 height 23
click at [573, 174] on span "n" at bounding box center [568, 176] width 12 height 24
click at [572, 174] on span "n" at bounding box center [568, 176] width 12 height 24
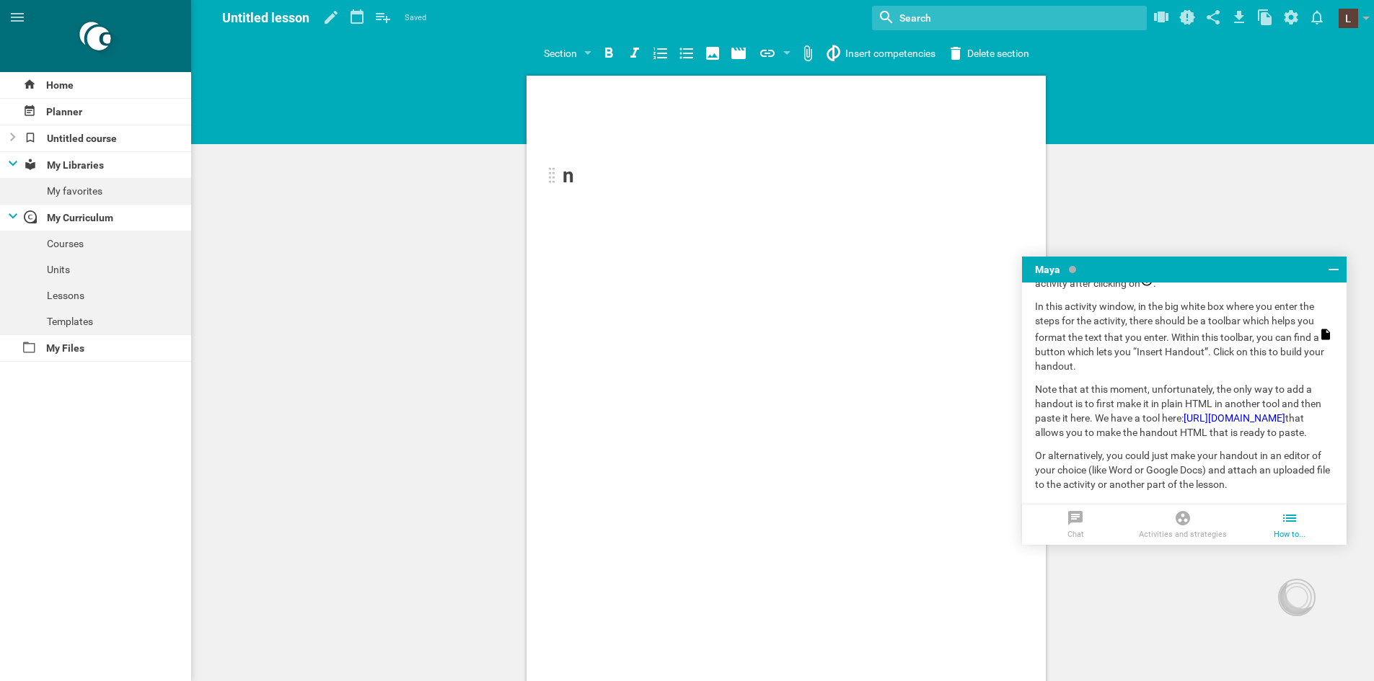
click at [570, 177] on span "n" at bounding box center [568, 176] width 12 height 24
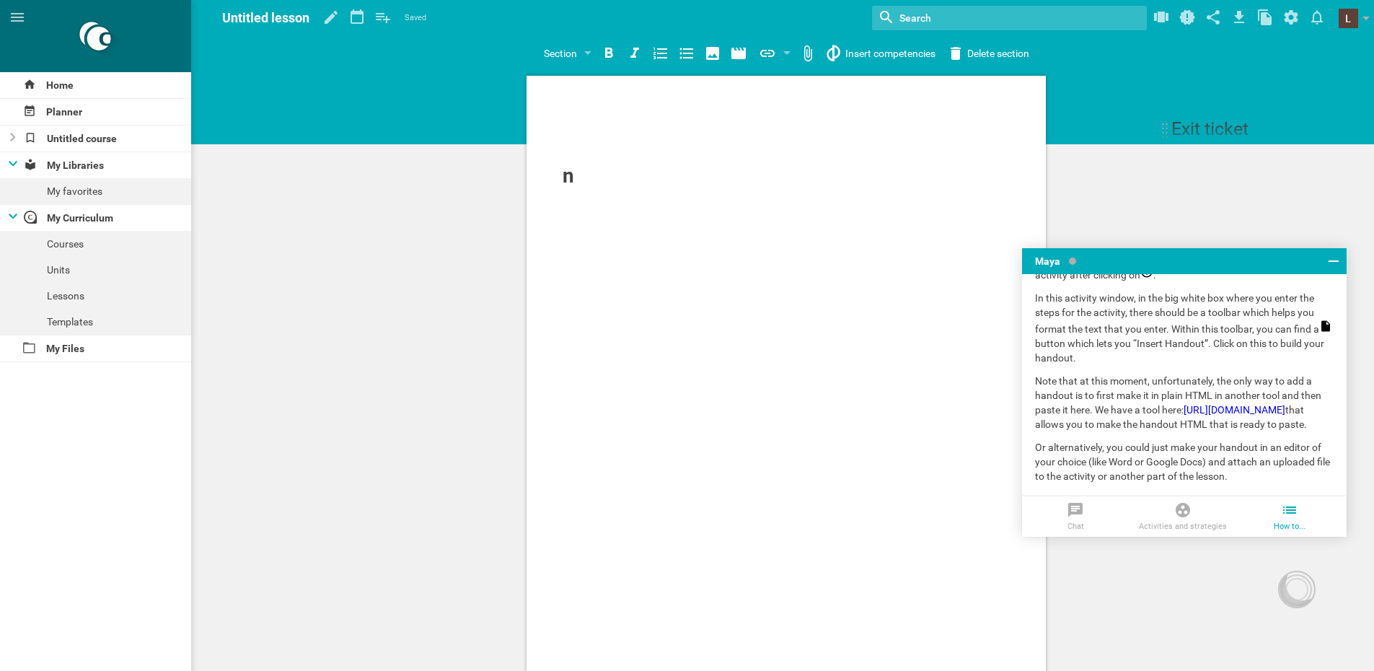
drag, startPoint x: 549, startPoint y: 175, endPoint x: 1135, endPoint y: 134, distance: 587.7
click at [1135, 134] on div "n Add citations / references... Reflection Add a reflection on this lesson... P…" at bounding box center [785, 557] width 1175 height 1115
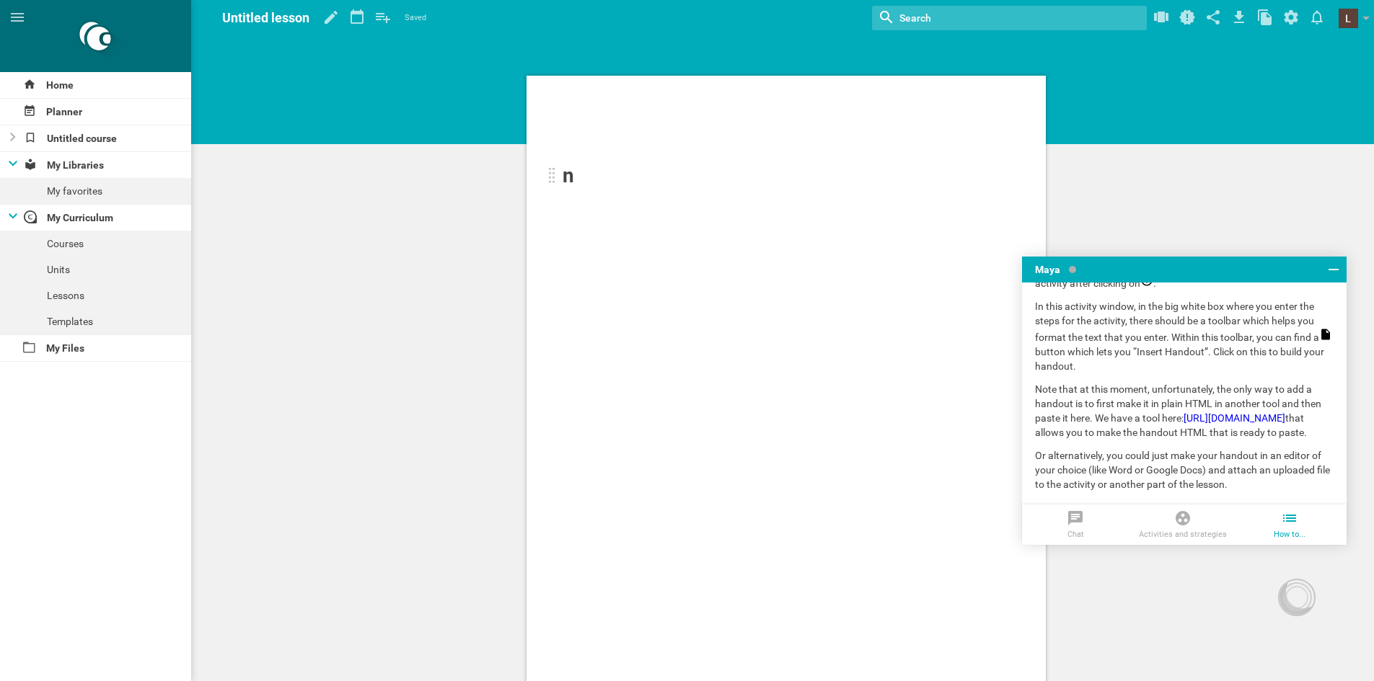
click at [588, 173] on div "n" at bounding box center [741, 175] width 358 height 23
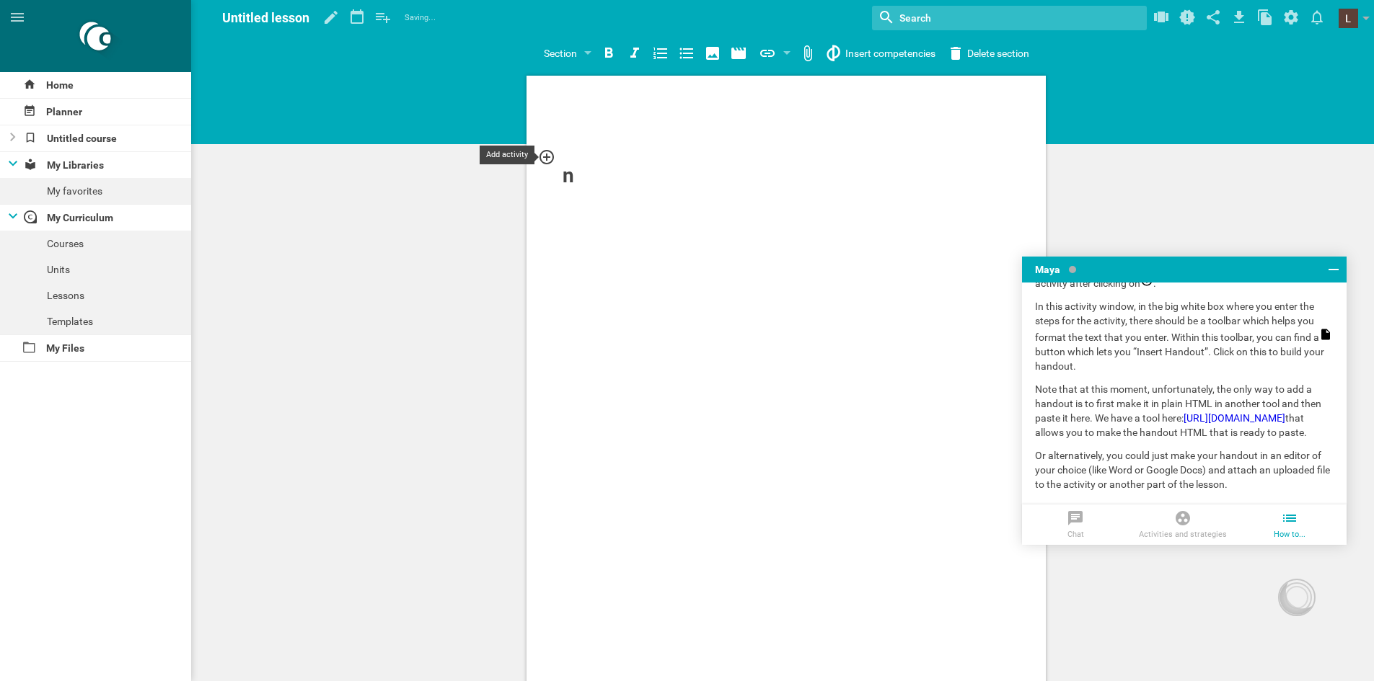
click at [548, 163] on icon at bounding box center [546, 157] width 14 height 14
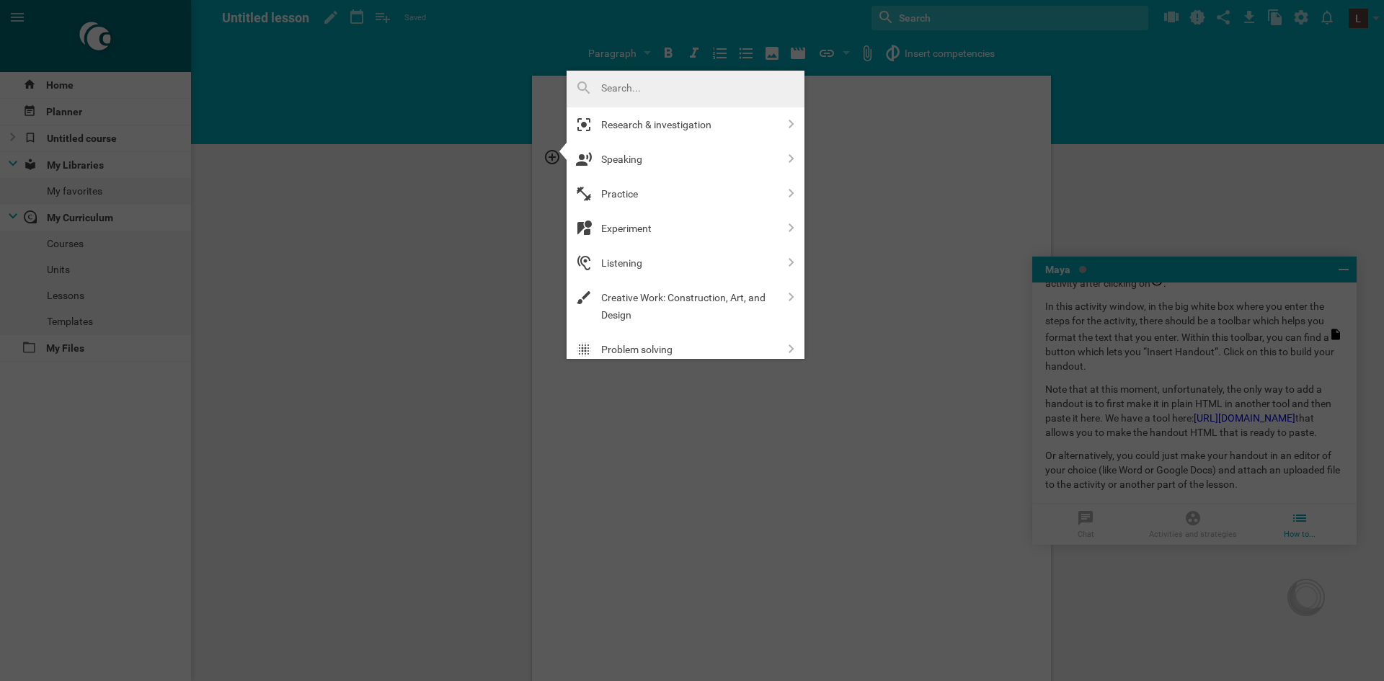
click at [946, 156] on div at bounding box center [692, 340] width 1384 height 681
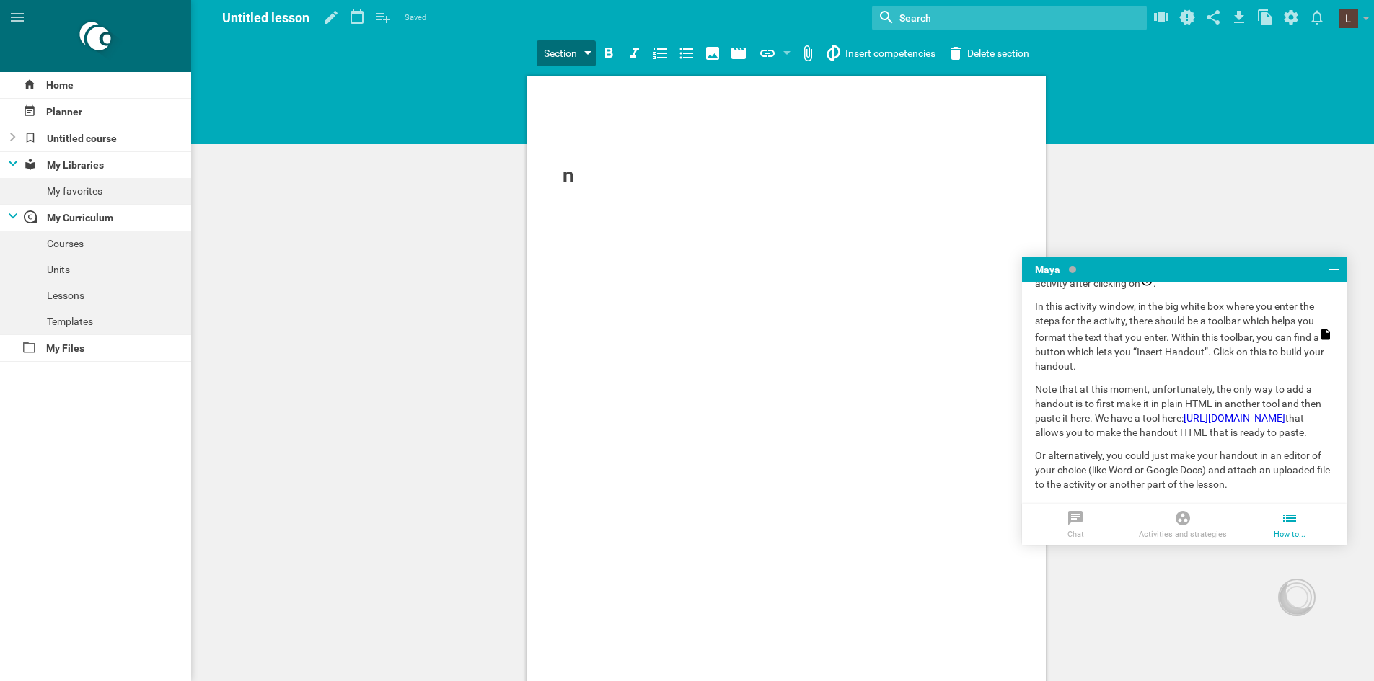
click at [581, 48] on div "Section" at bounding box center [565, 53] width 59 height 26
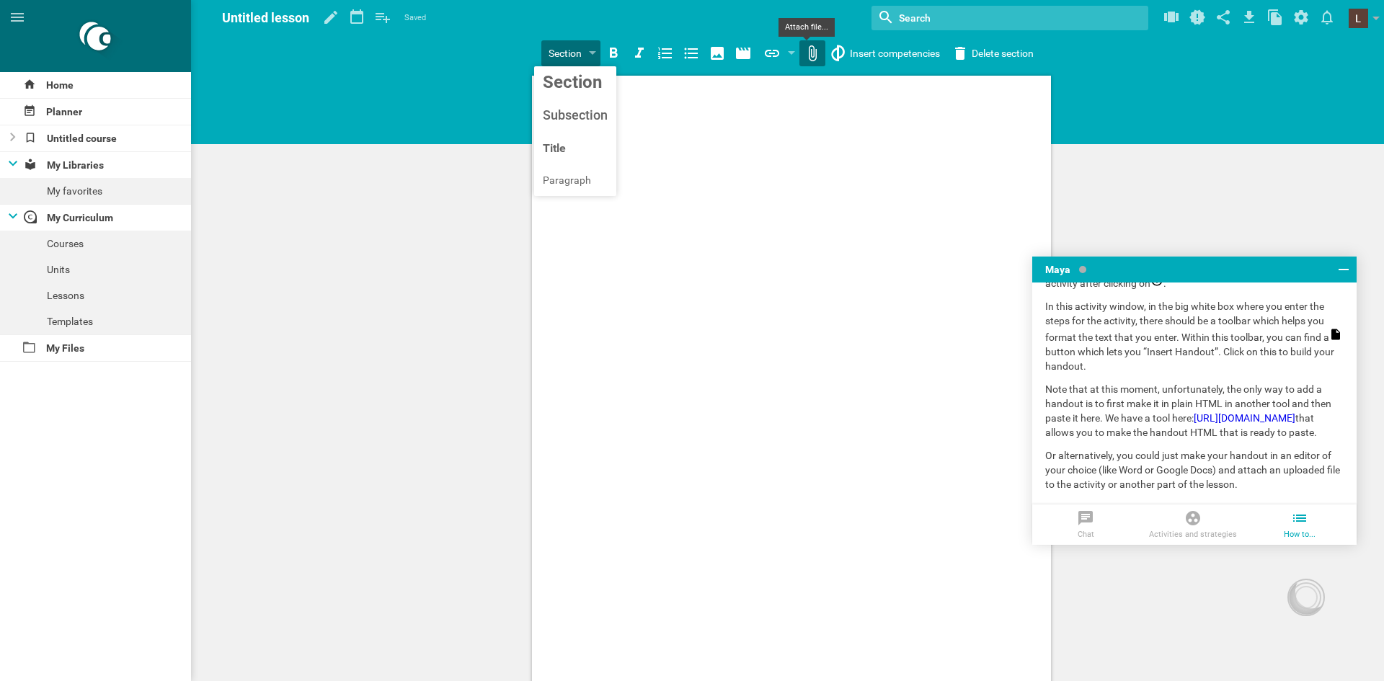
click at [803, 46] on div "Home Planner Untitled course My Libraries My favorites My Curriculum Courses Un…" at bounding box center [692, 340] width 1384 height 681
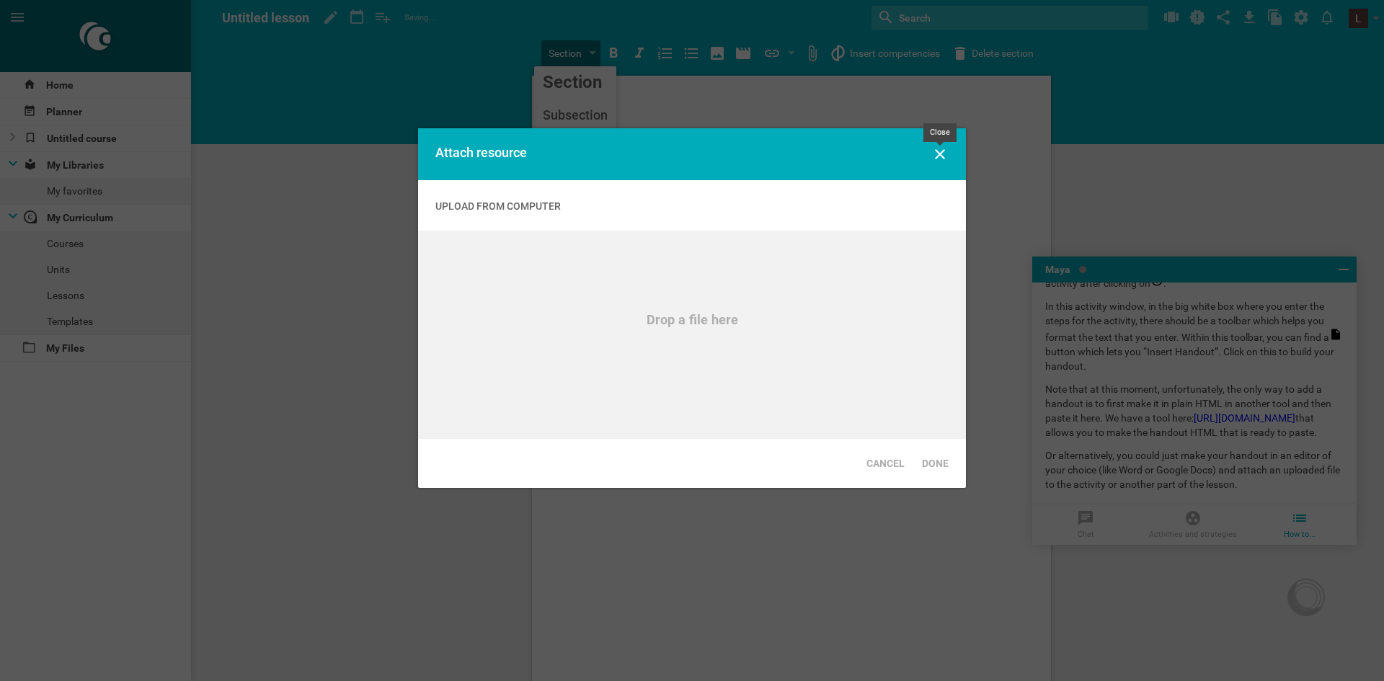
click at [946, 151] on icon at bounding box center [940, 154] width 17 height 17
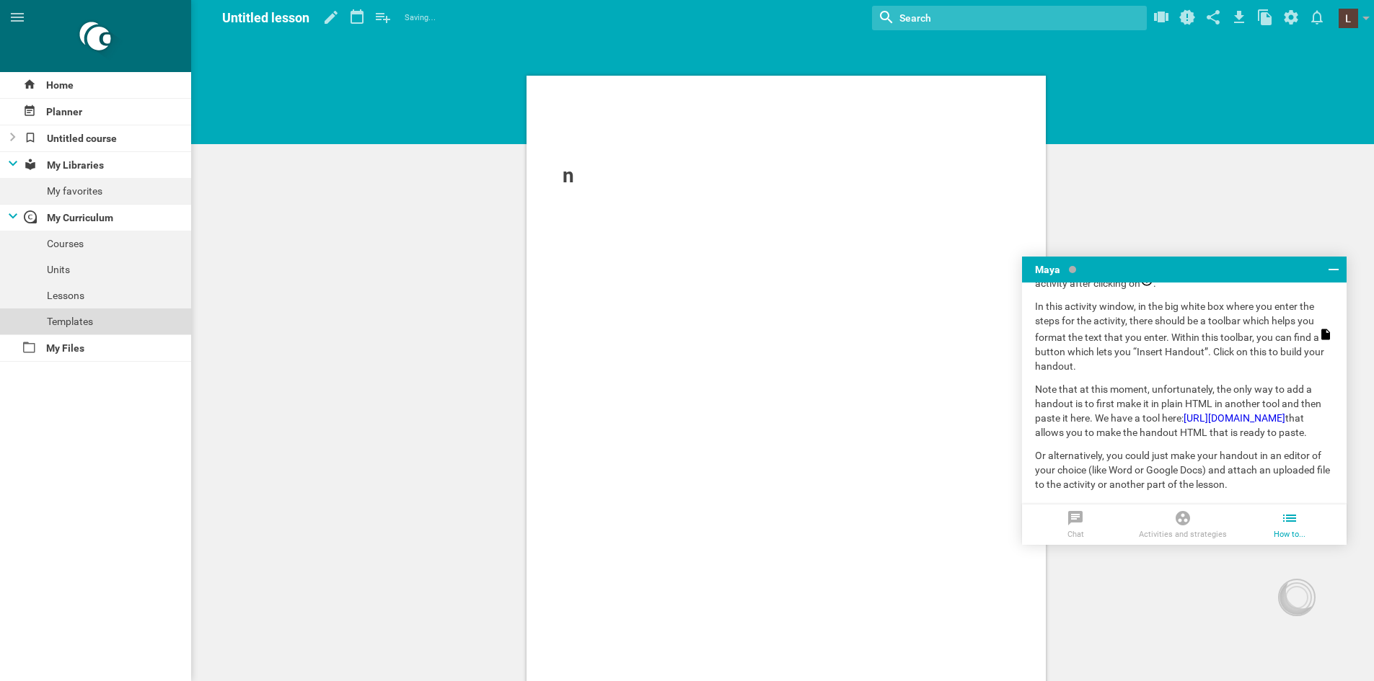
click at [78, 314] on div "Templates" at bounding box center [95, 322] width 191 height 26
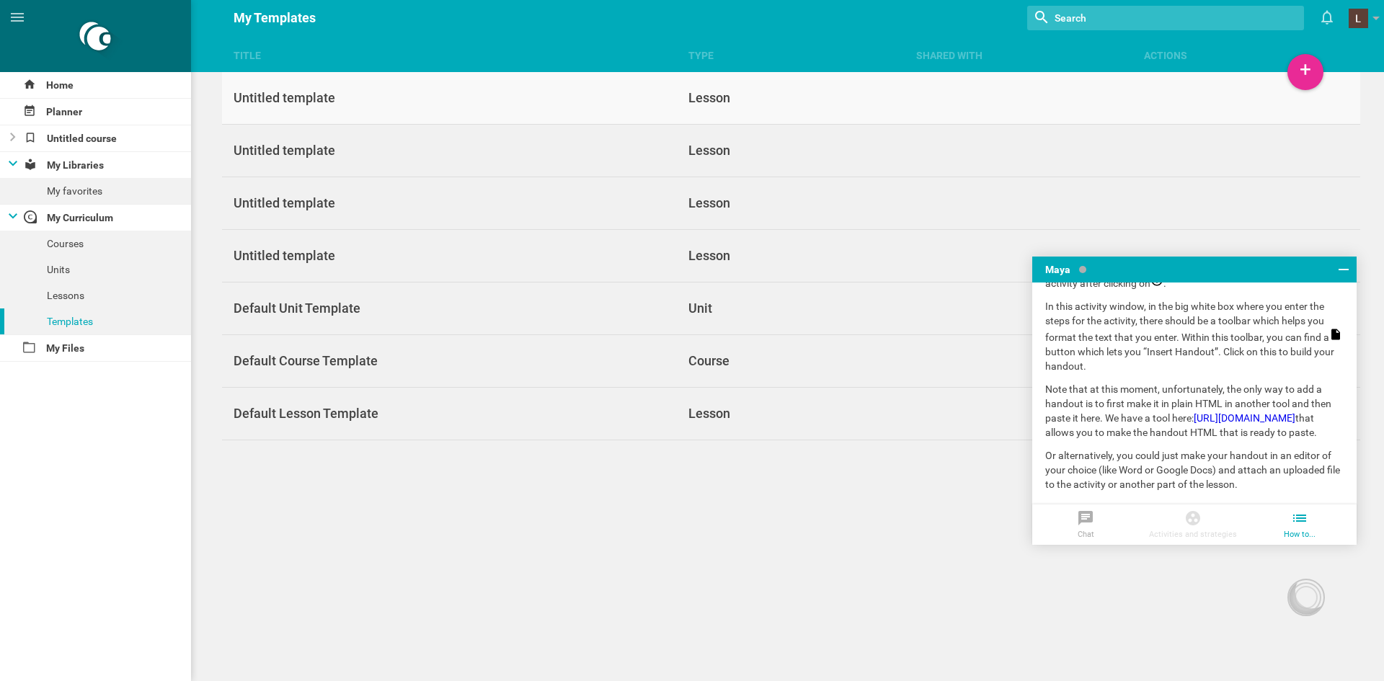
click at [772, 100] on div "Lesson" at bounding box center [792, 97] width 228 height 17
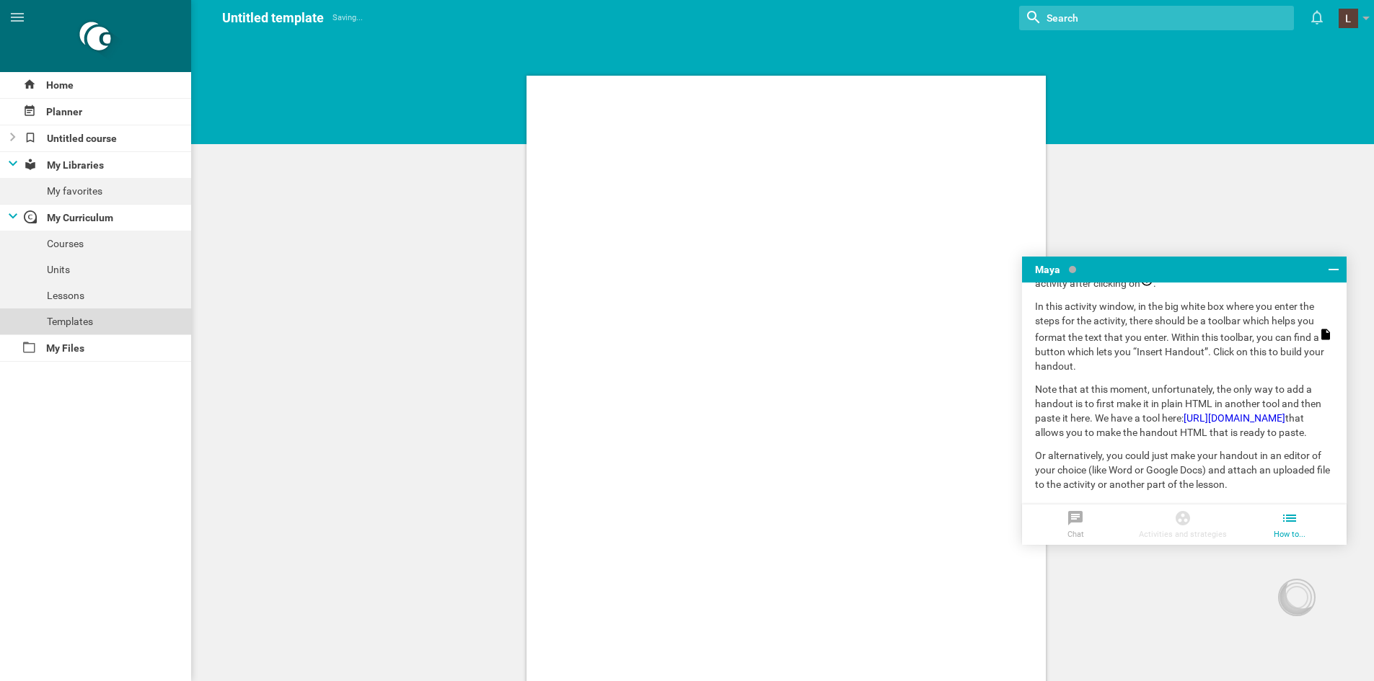
click at [73, 318] on div "Templates" at bounding box center [95, 322] width 191 height 26
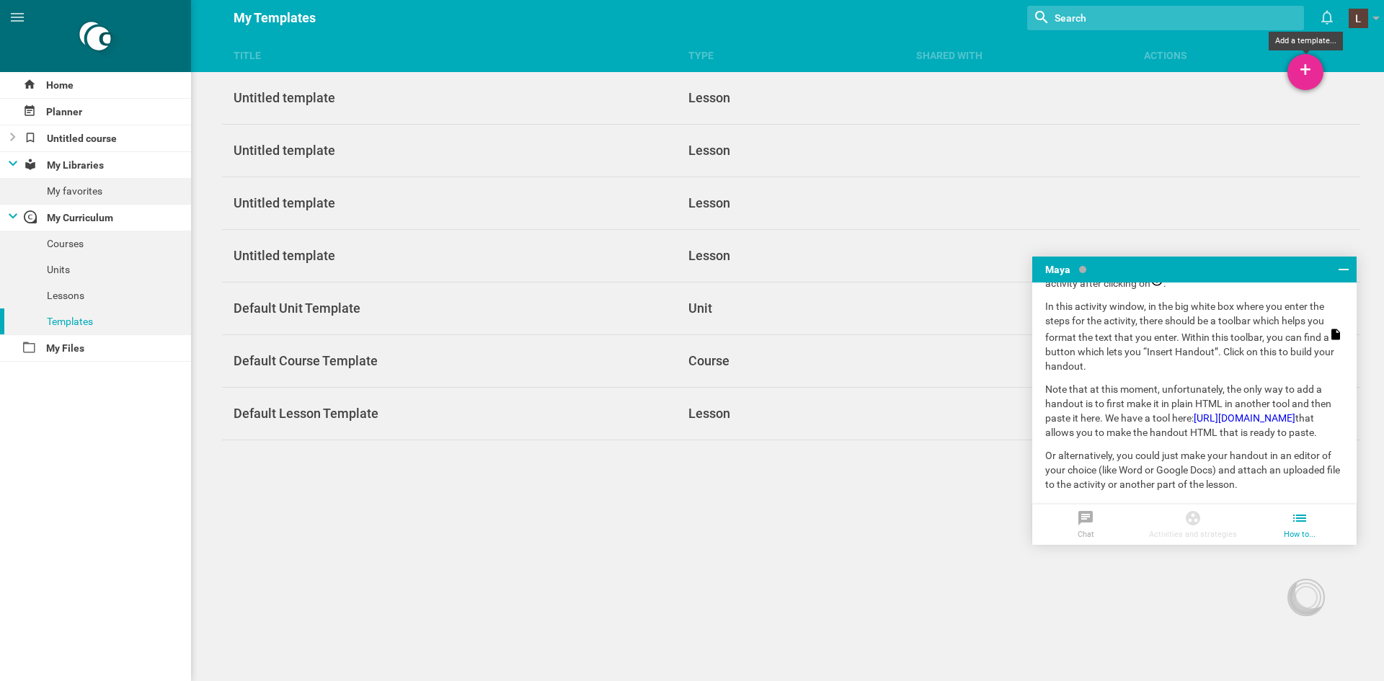
click at [1312, 72] on div "+" at bounding box center [1306, 72] width 36 height 36
click at [1244, 108] on link "Create lesson template" at bounding box center [1234, 112] width 180 height 32
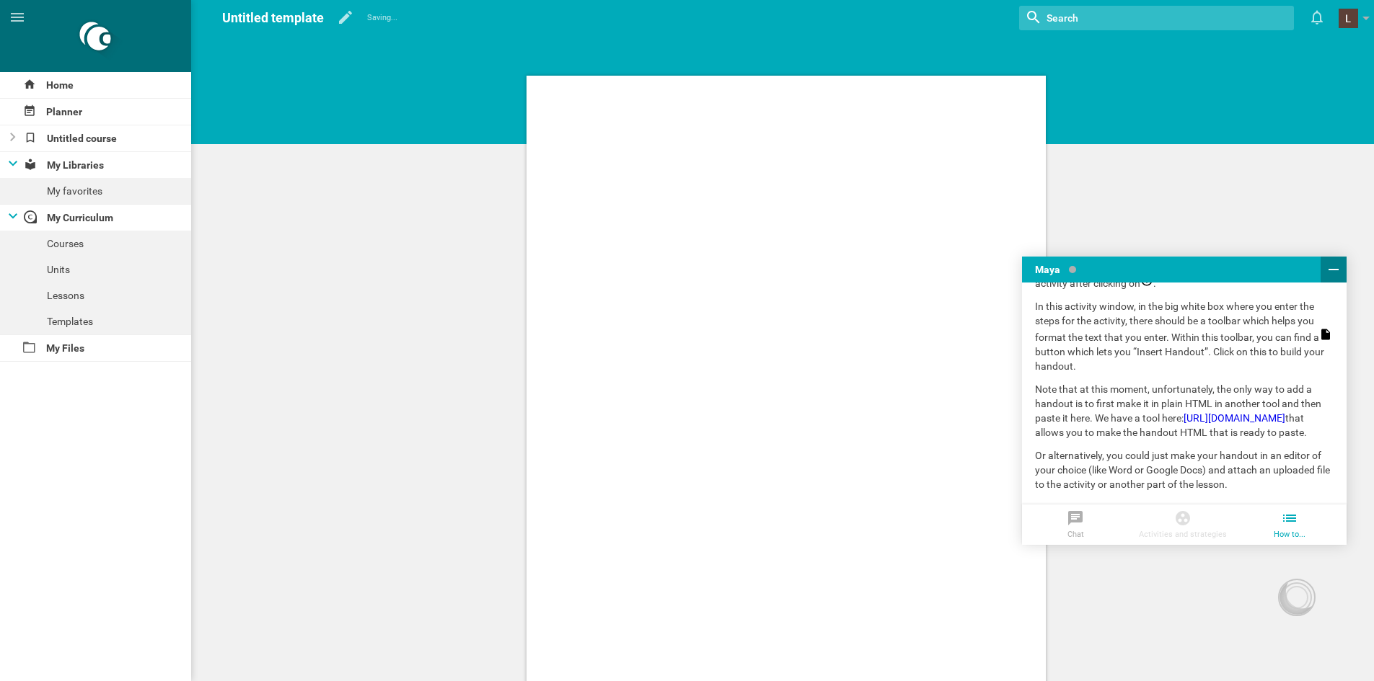
click at [1343, 269] on button at bounding box center [1333, 270] width 26 height 26
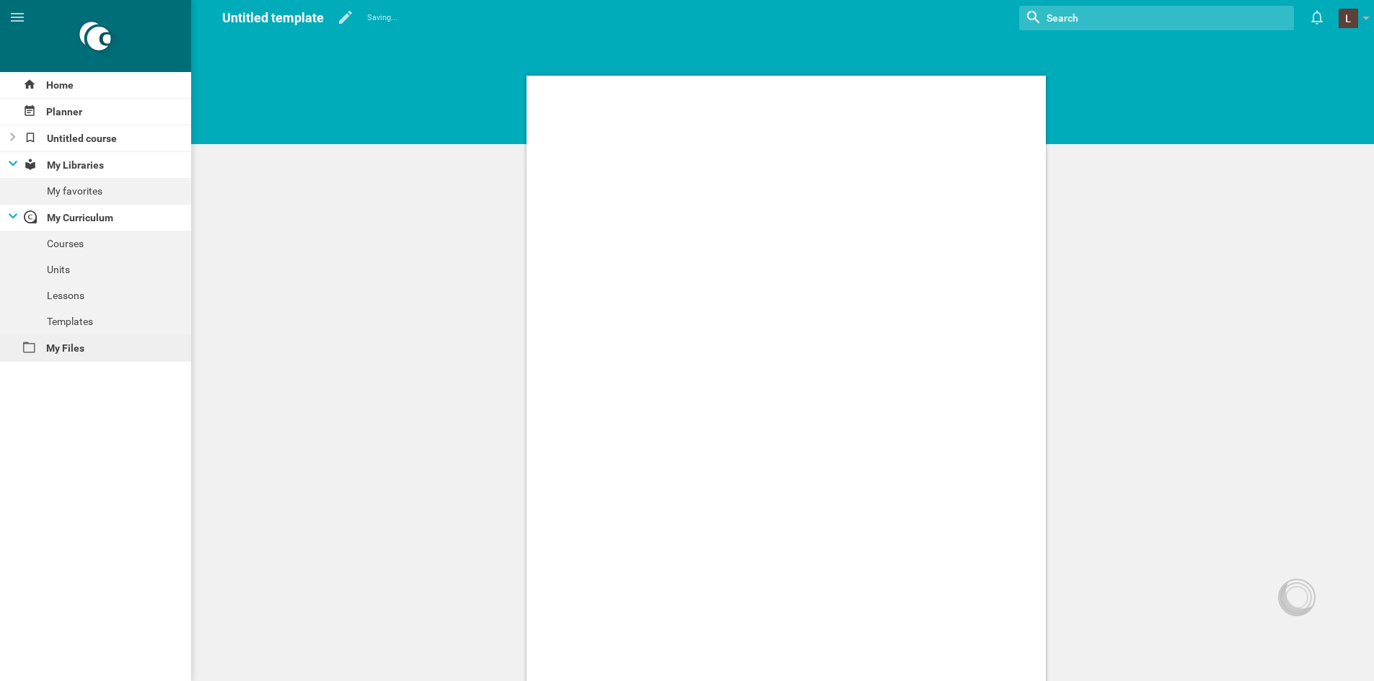
click at [66, 342] on div "My Files" at bounding box center [95, 348] width 191 height 26
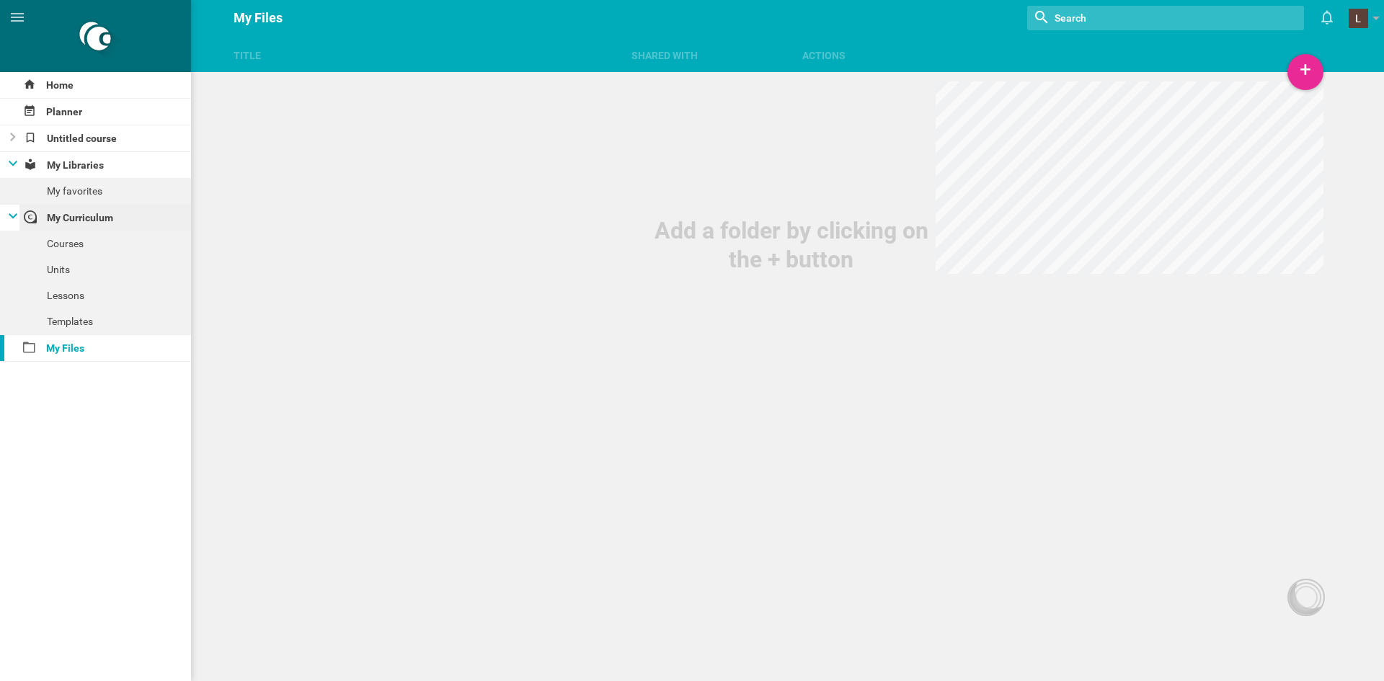
click at [88, 223] on div "My Curriculum" at bounding box center [105, 218] width 172 height 26
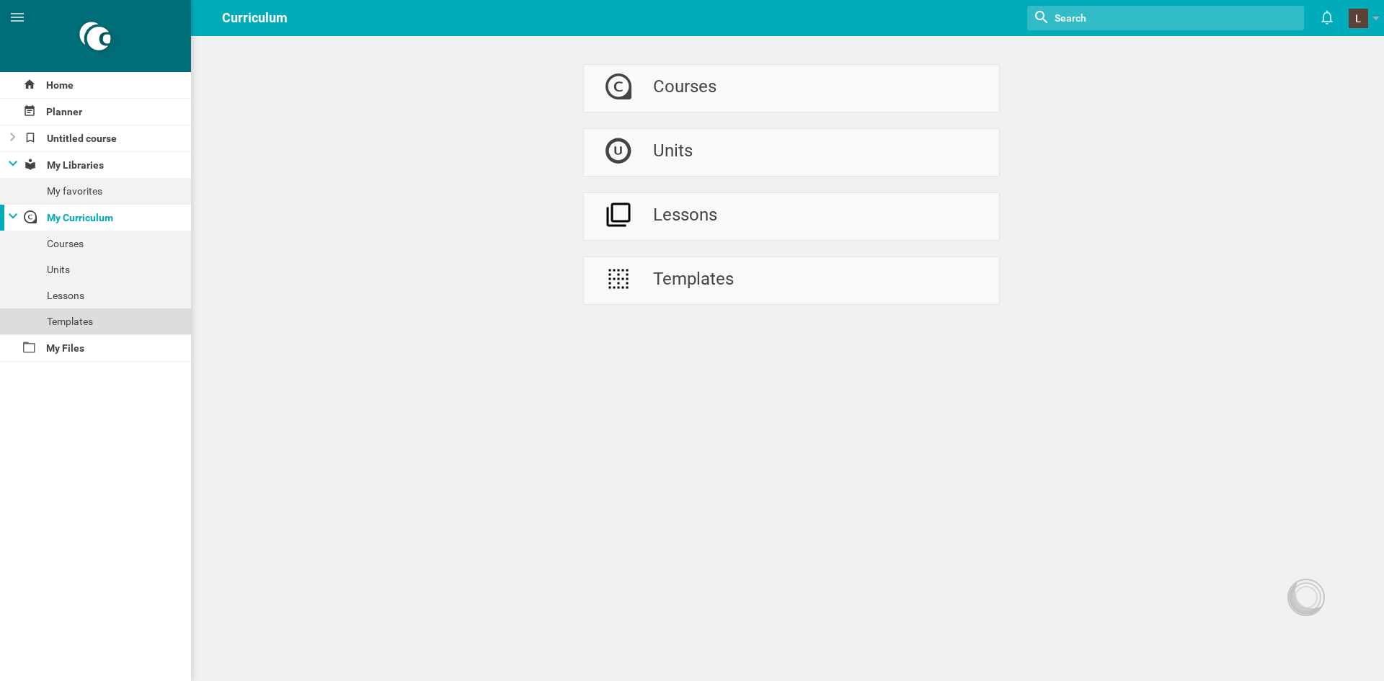
click at [89, 319] on div "Templates" at bounding box center [95, 322] width 191 height 26
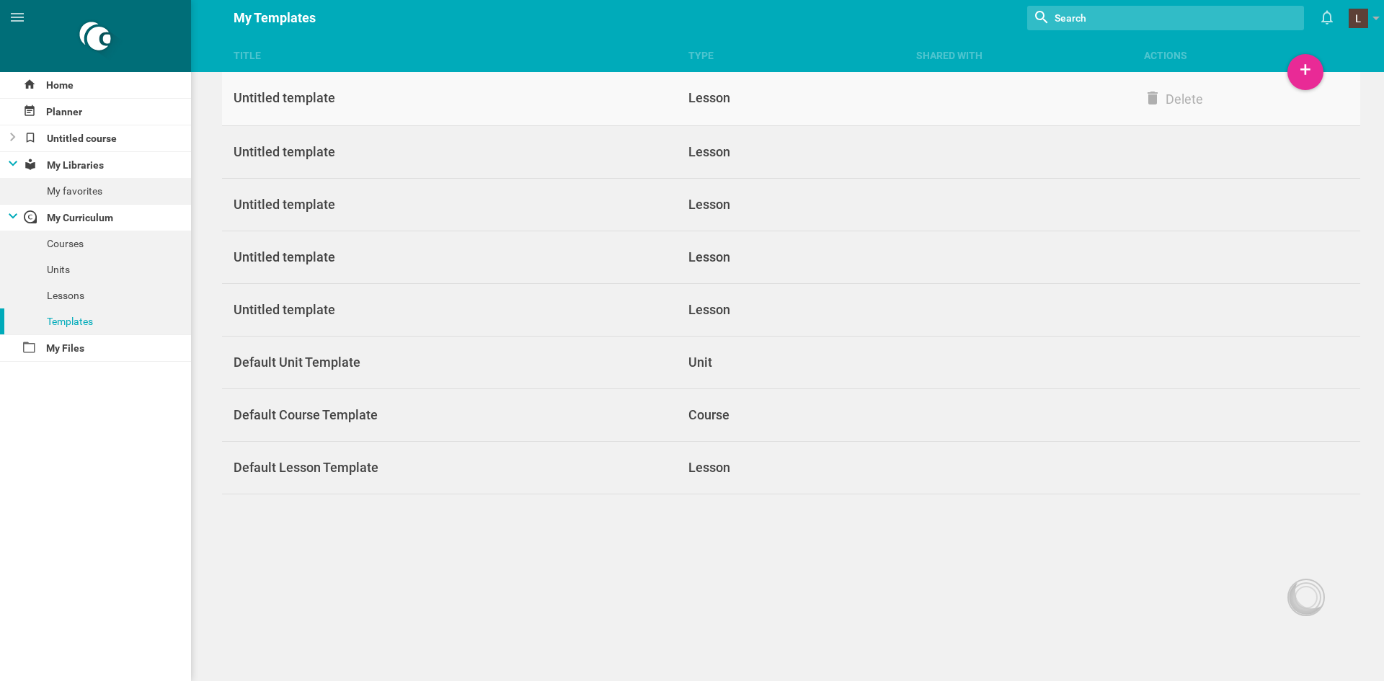
click at [722, 93] on div "Lesson" at bounding box center [792, 97] width 228 height 17
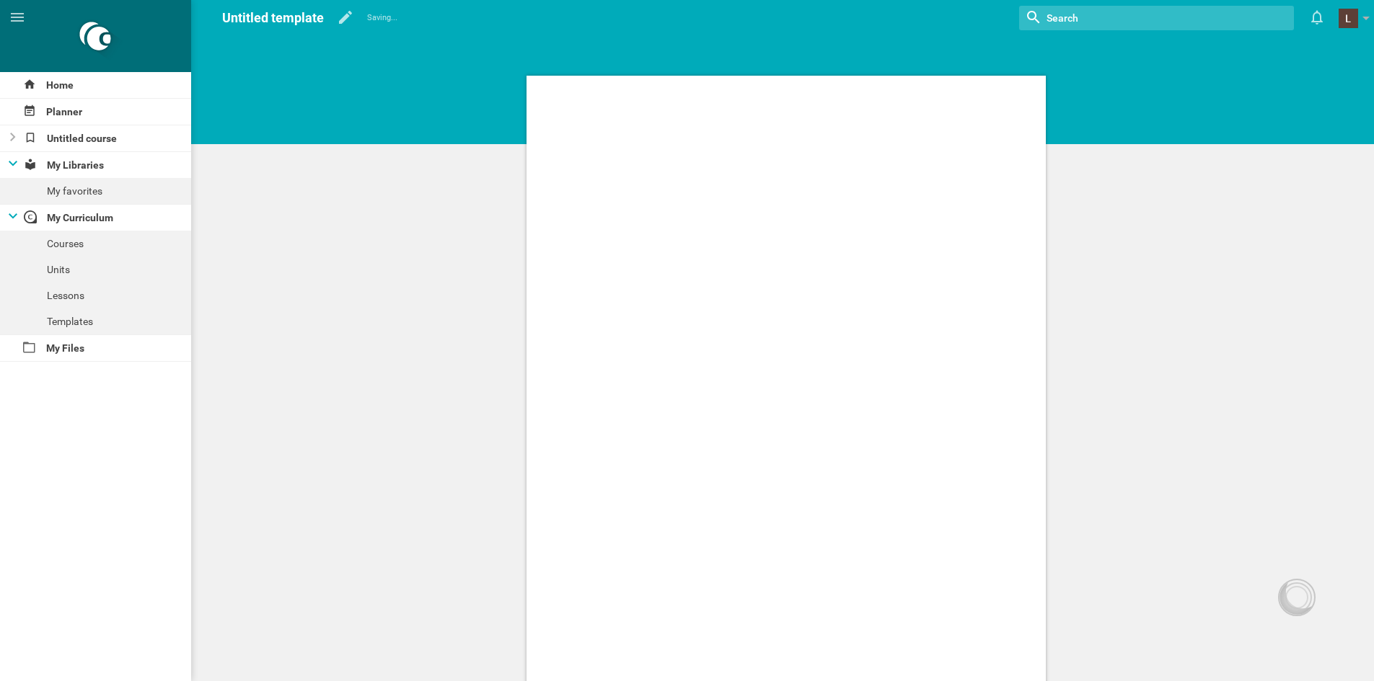
click at [722, 194] on div at bounding box center [785, 435] width 519 height 718
click at [803, 56] on div "Paragraph" at bounding box center [786, 53] width 74 height 26
click at [759, 326] on div at bounding box center [785, 435] width 519 height 718
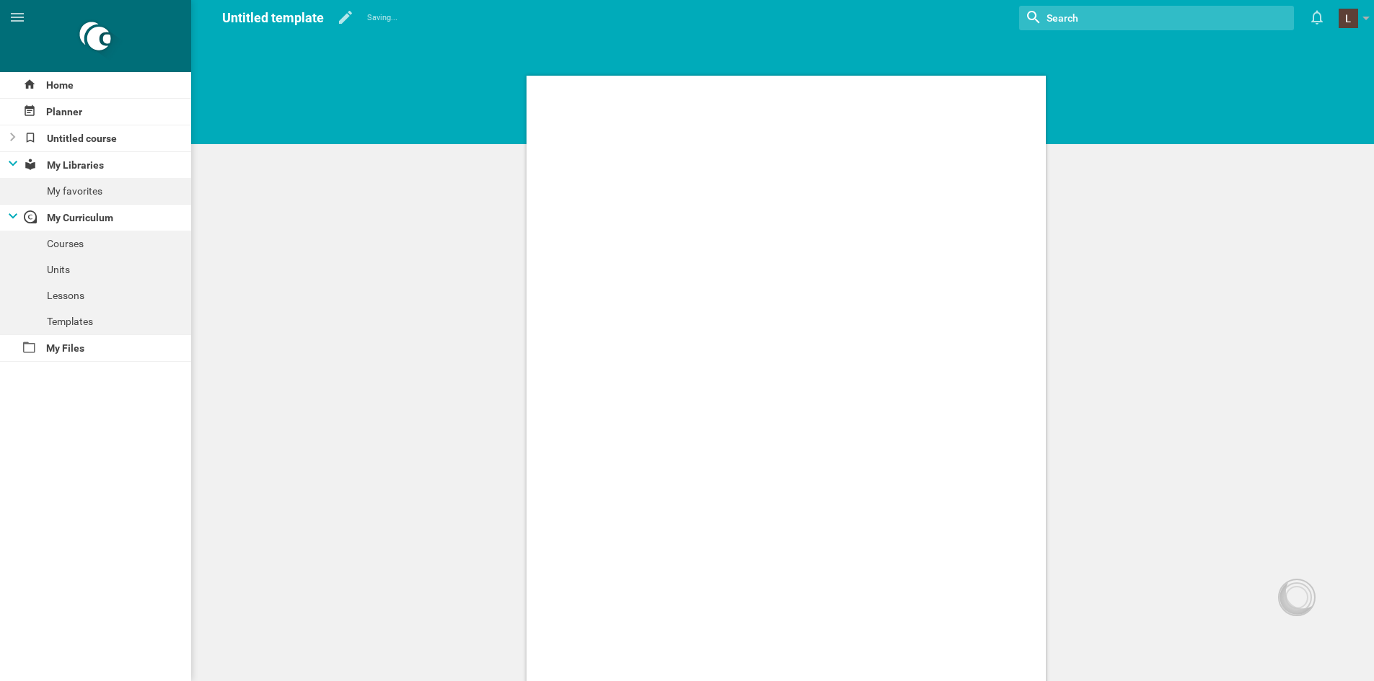
click at [942, 275] on div at bounding box center [785, 435] width 519 height 718
click at [1251, 252] on div at bounding box center [785, 416] width 1175 height 832
click at [55, 348] on div "My Files" at bounding box center [95, 348] width 191 height 26
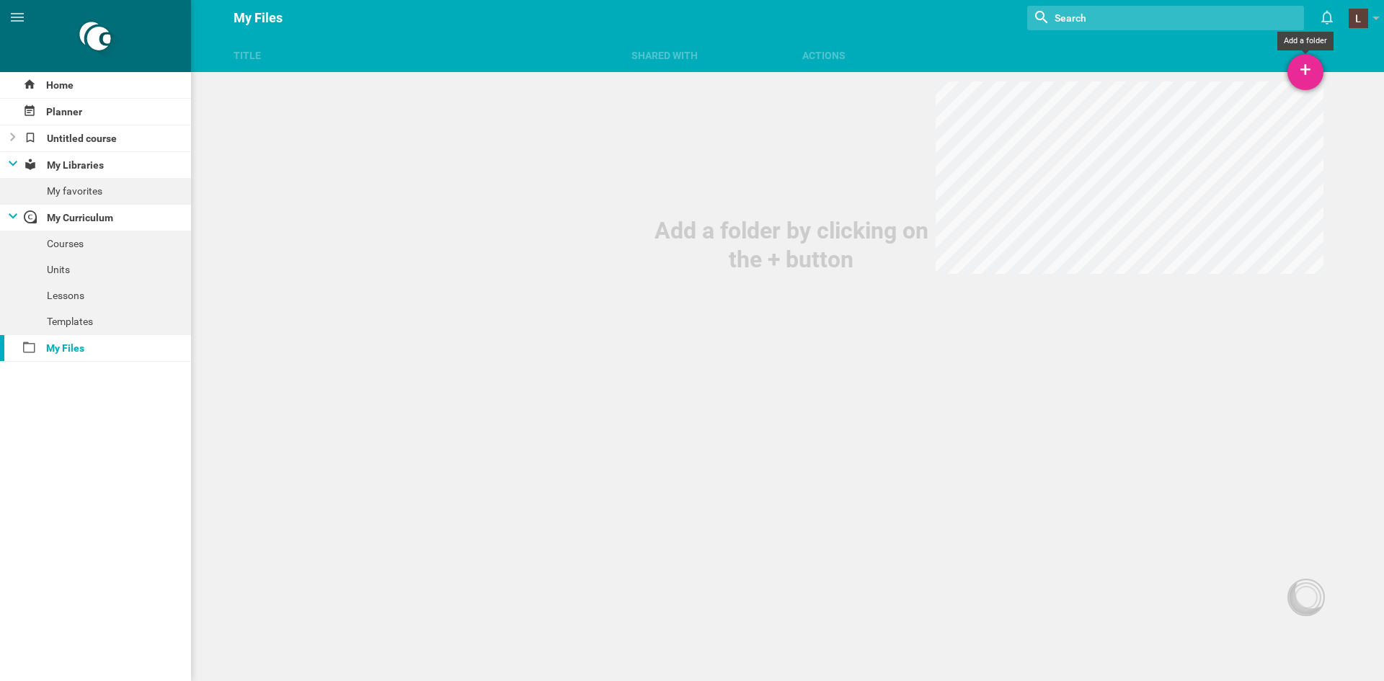
click at [1292, 68] on div "+" at bounding box center [1306, 72] width 36 height 36
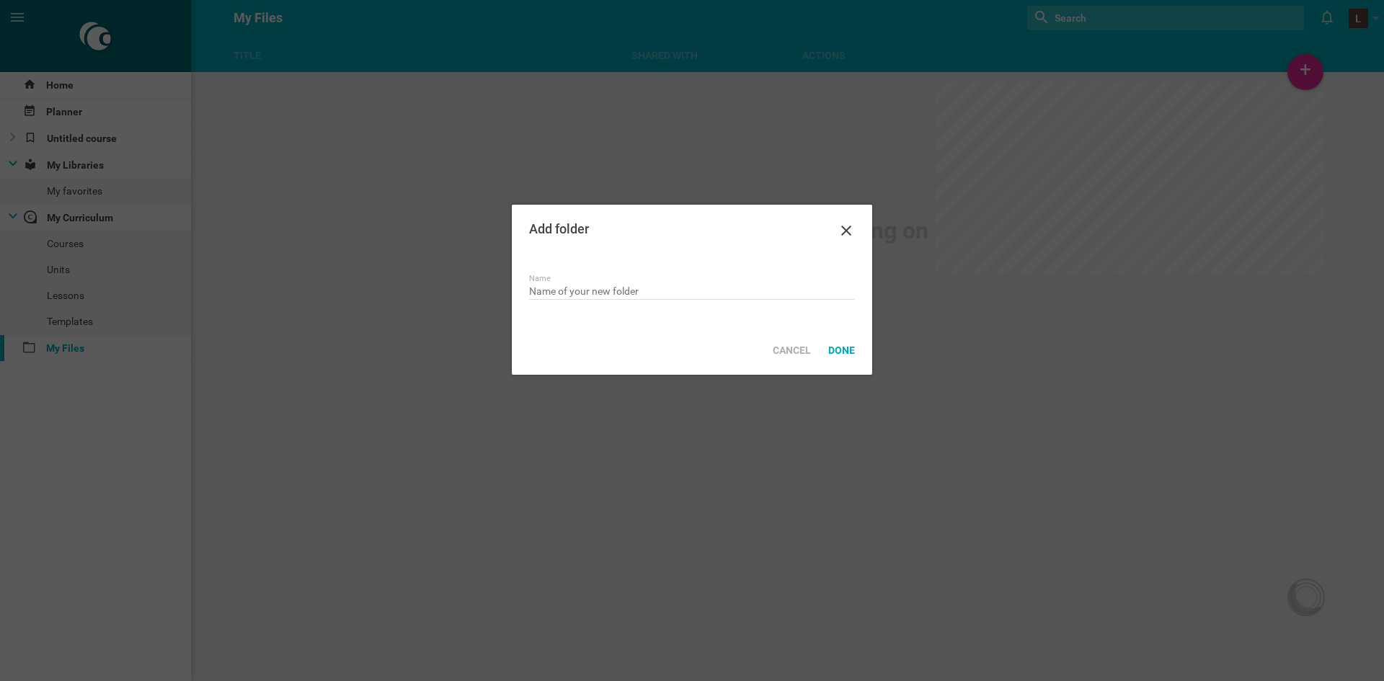
click at [870, 232] on div "Add folder" at bounding box center [692, 231] width 361 height 52
click at [852, 234] on icon at bounding box center [846, 230] width 17 height 17
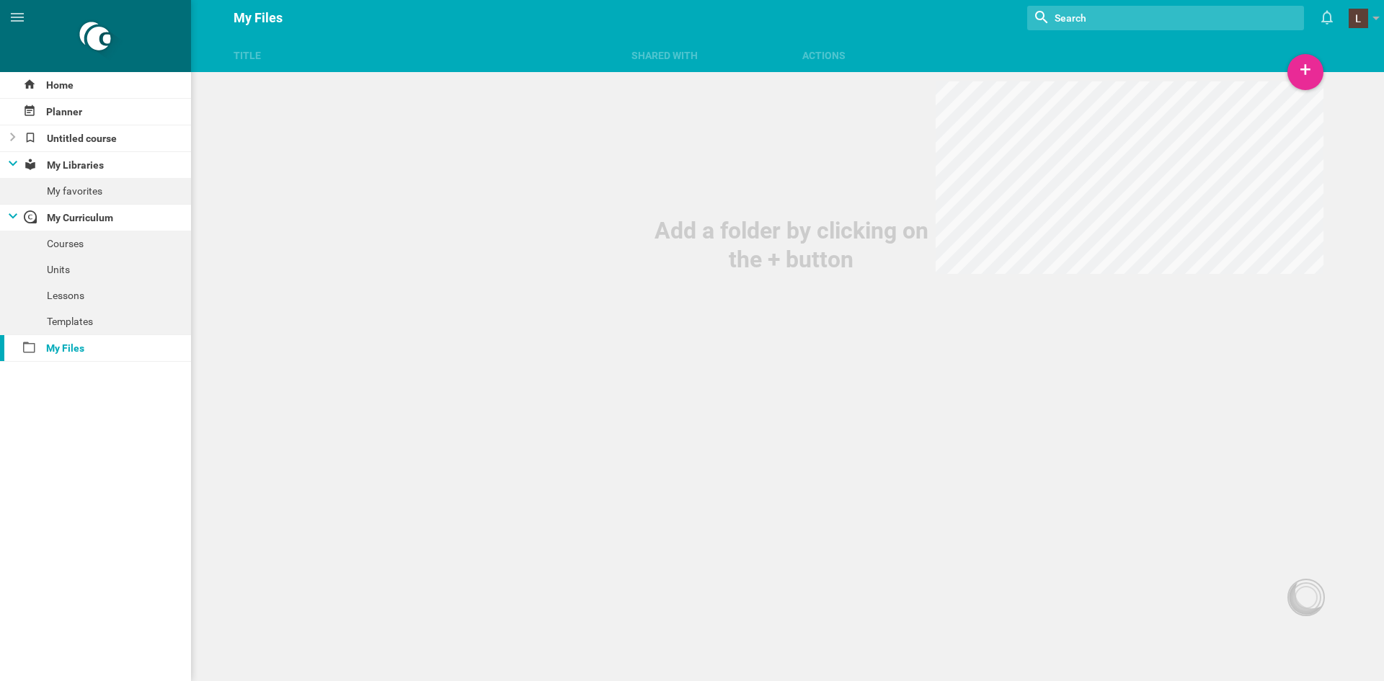
click at [691, 40] on div "Title Shared with Actions" at bounding box center [692, 36] width 1384 height 72
click at [668, 63] on div "Title Shared with Actions" at bounding box center [692, 36] width 1384 height 72
click at [804, 63] on div "Title Shared with Actions" at bounding box center [692, 36] width 1384 height 72
click at [63, 301] on div "Lessons" at bounding box center [95, 296] width 191 height 26
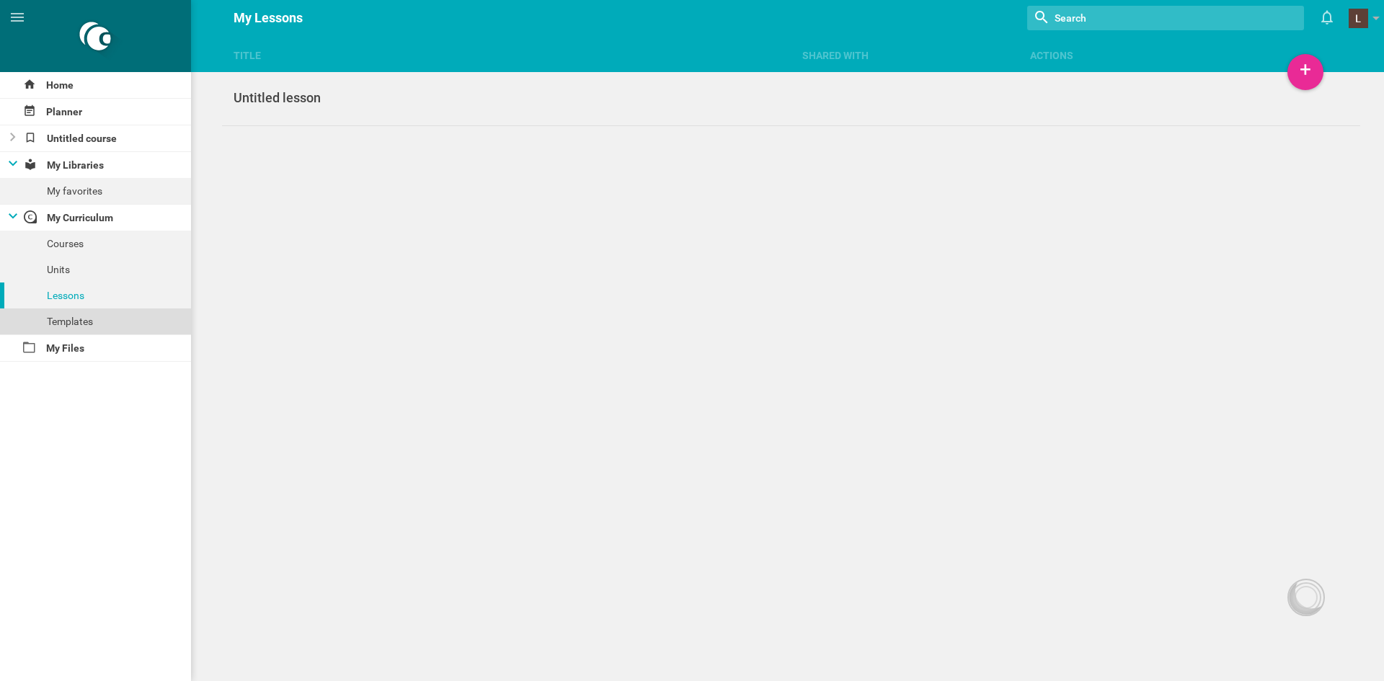
click at [81, 324] on div "Templates" at bounding box center [95, 322] width 191 height 26
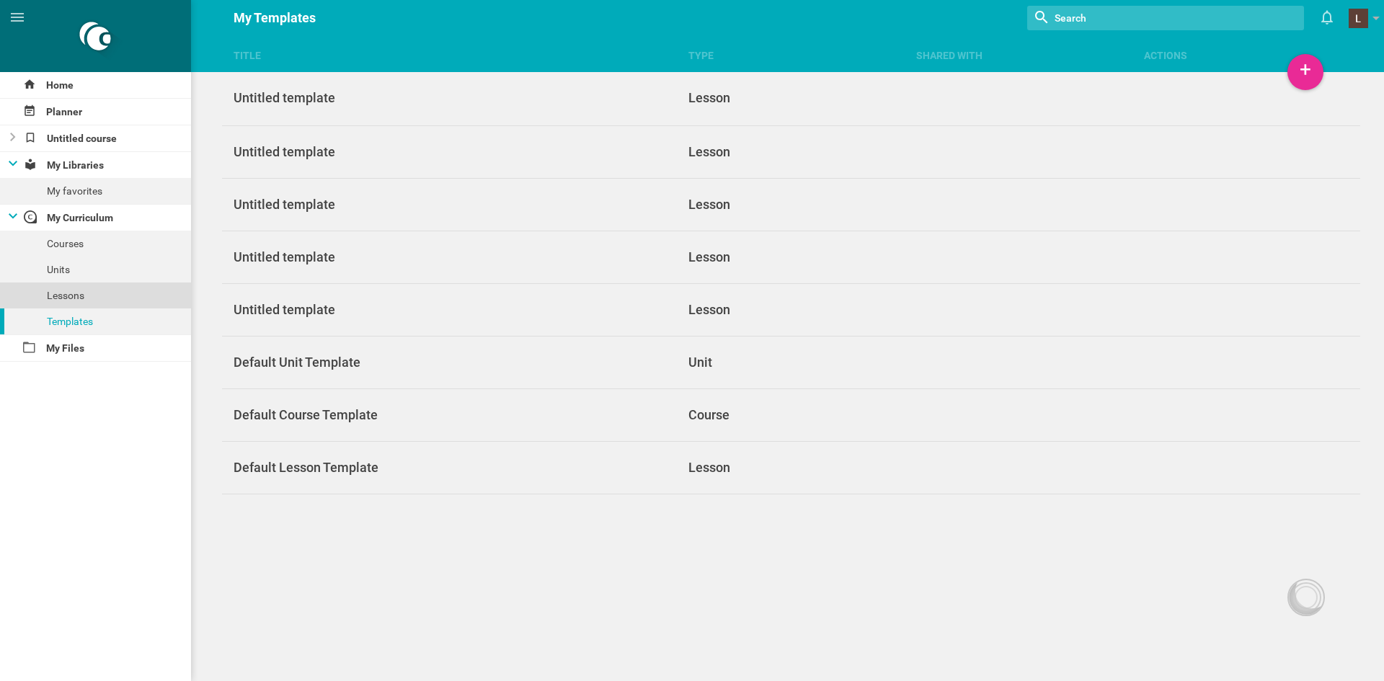
click at [84, 285] on div "Lessons" at bounding box center [95, 296] width 191 height 26
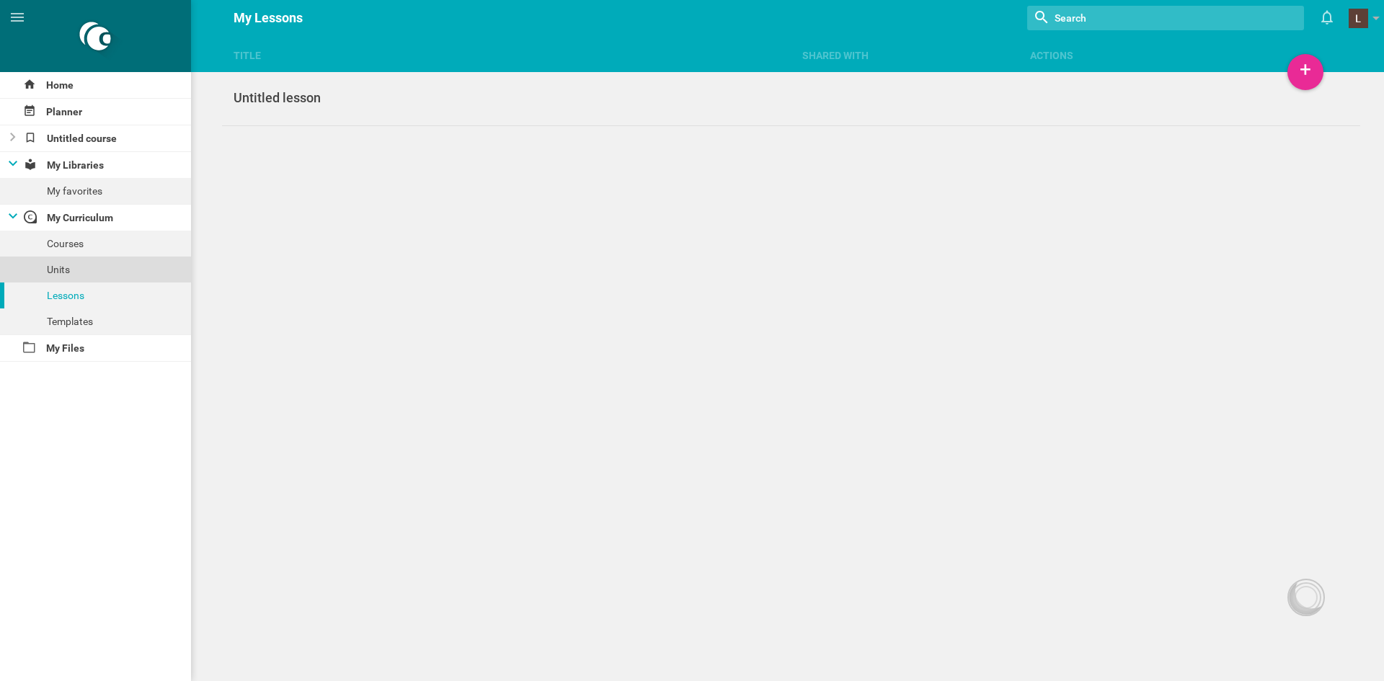
click at [84, 267] on div "Units" at bounding box center [95, 270] width 191 height 26
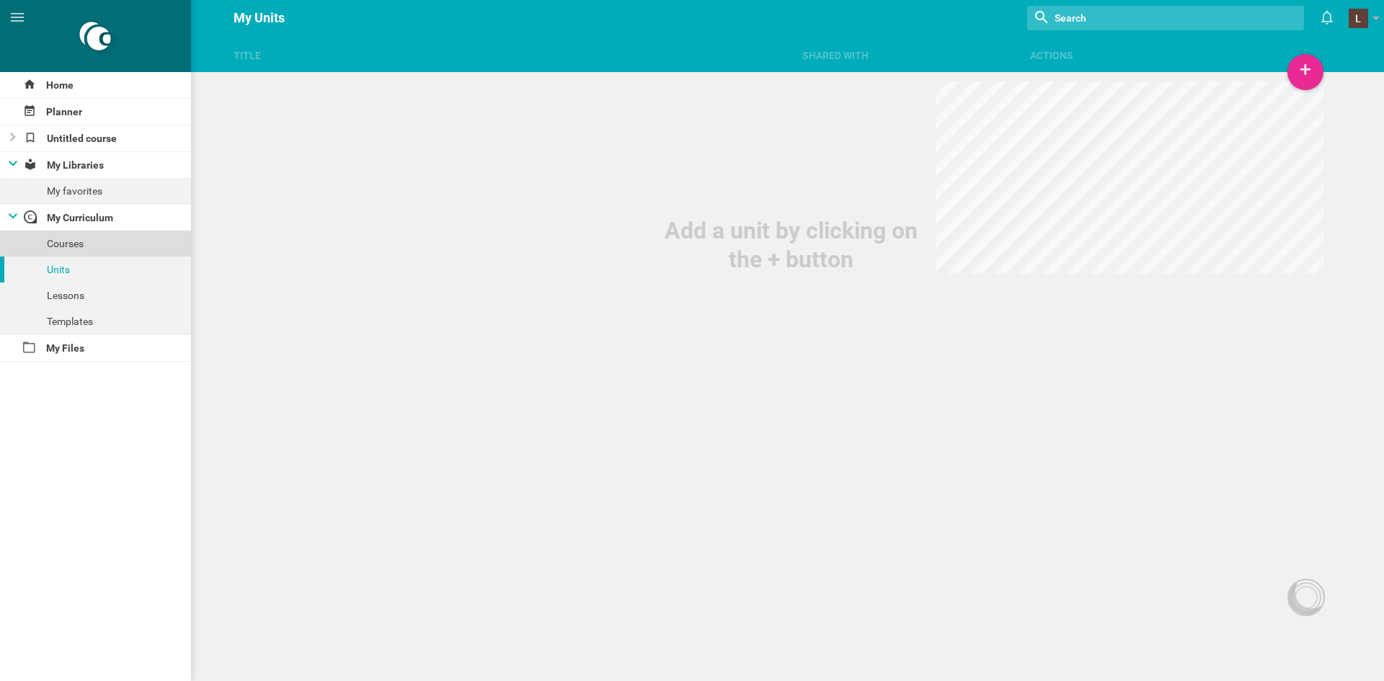
click at [86, 243] on div "Courses" at bounding box center [95, 244] width 191 height 26
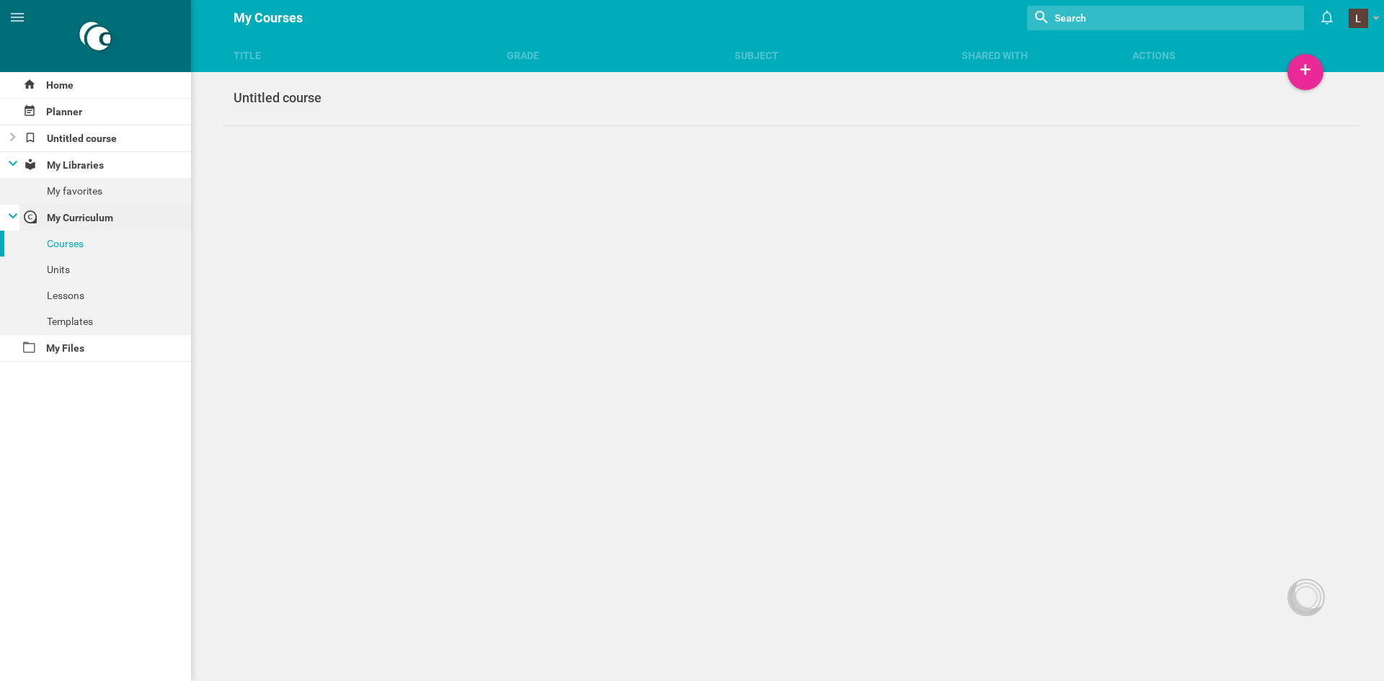
click at [98, 215] on div "My Curriculum" at bounding box center [105, 218] width 172 height 26
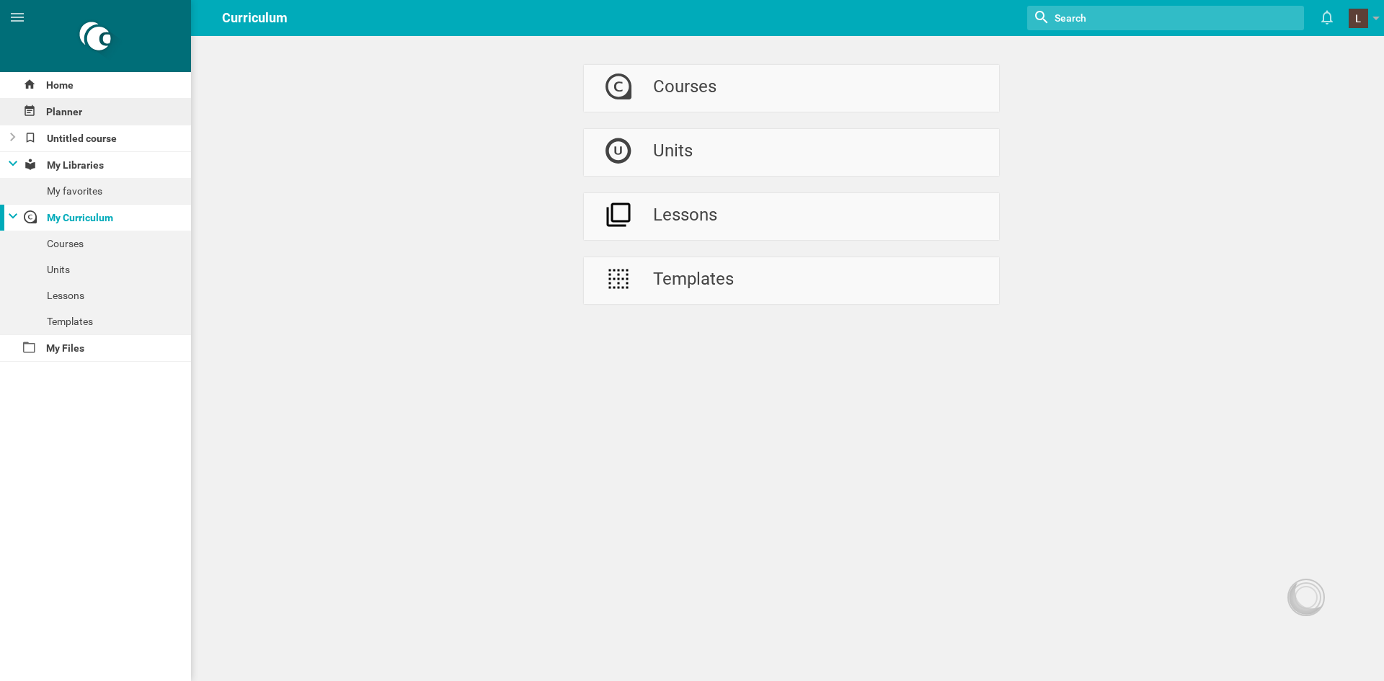
click at [84, 109] on div "Planner" at bounding box center [95, 112] width 191 height 26
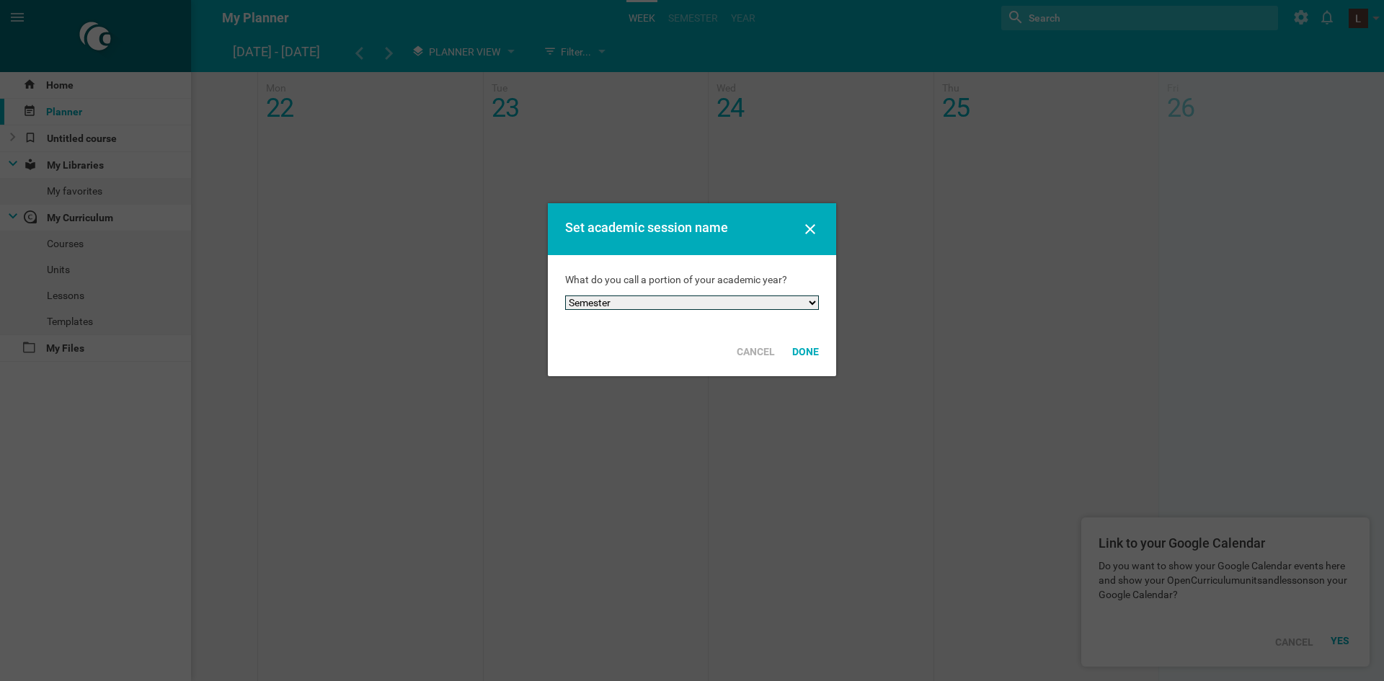
click at [817, 303] on select "Semester Term Quarter Session Period Trimester Other" at bounding box center [692, 303] width 254 height 14
click at [565, 296] on select "Semester Term Quarter Session Period Trimester Other" at bounding box center [692, 303] width 254 height 14
click at [803, 301] on select "Semester Term Quarter Session Period Trimester Other" at bounding box center [692, 303] width 254 height 14
select select "term"
click at [565, 296] on select "Semester Term Quarter Session Period Trimester Other" at bounding box center [692, 303] width 254 height 14
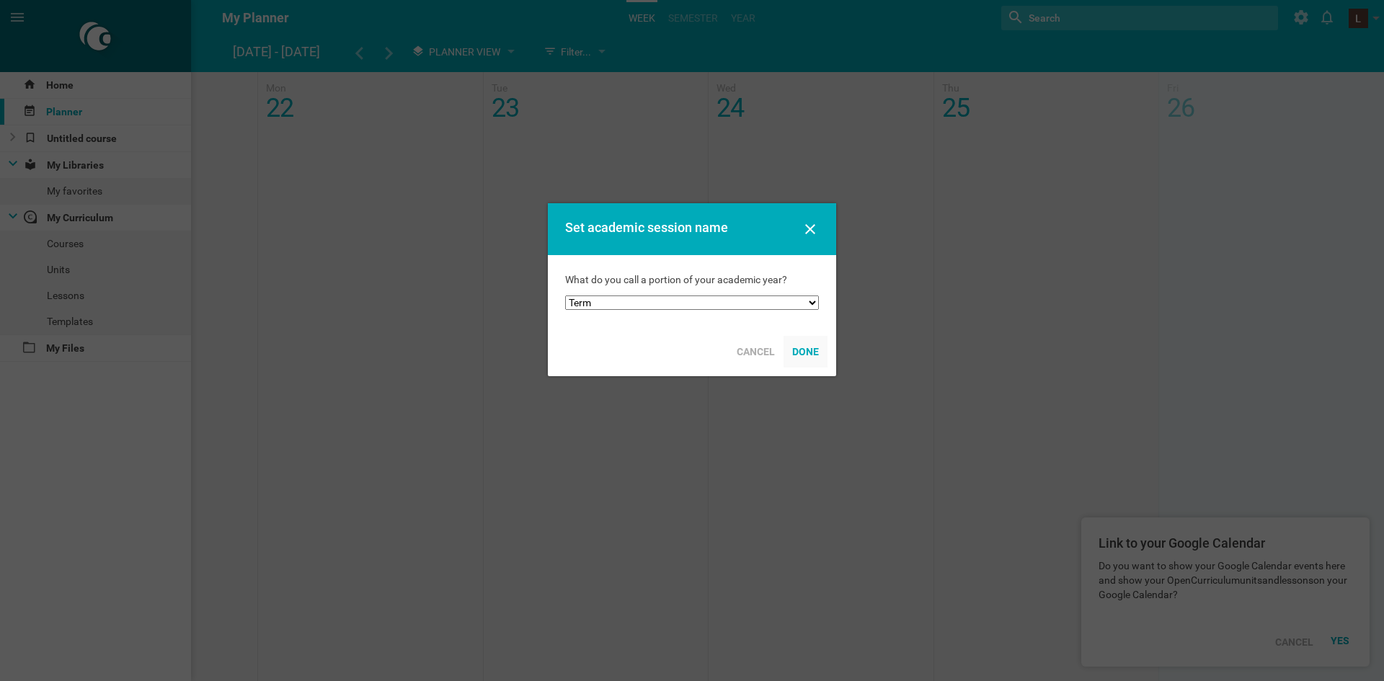
click at [807, 347] on div "Done" at bounding box center [806, 352] width 44 height 32
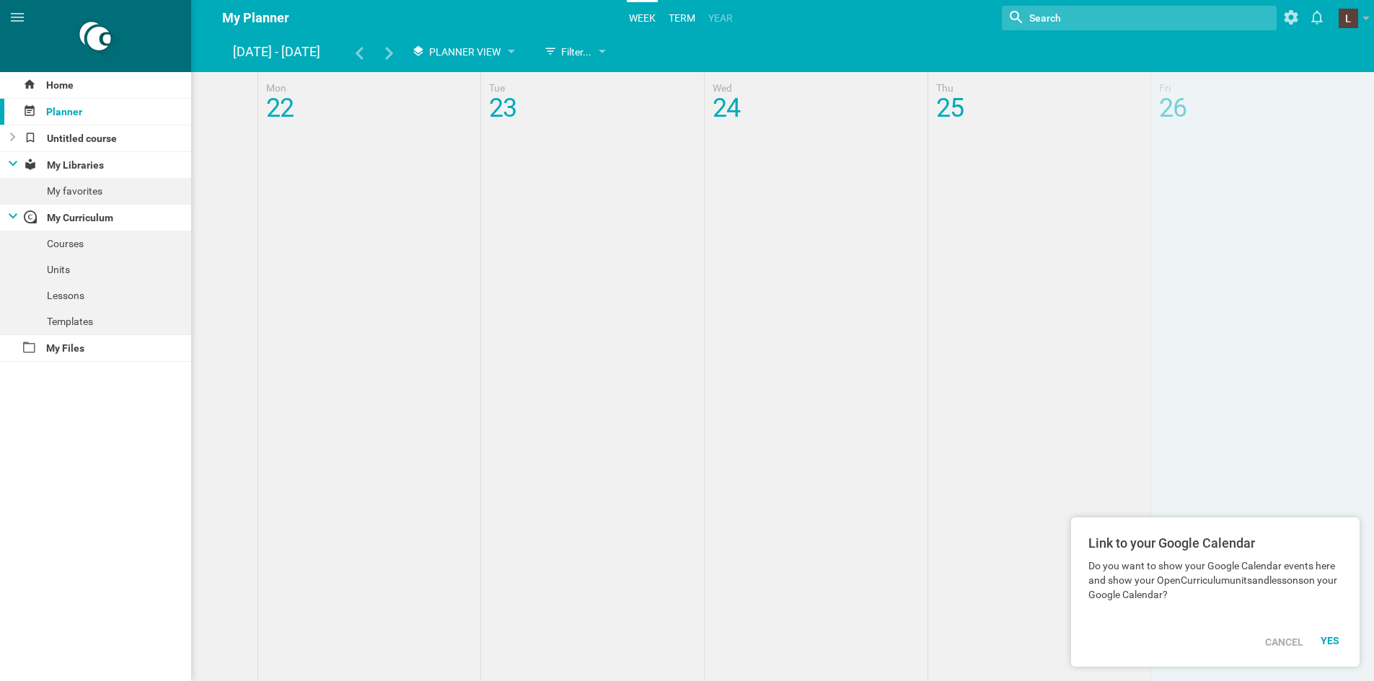
click at [691, 26] on link "term" at bounding box center [681, 18] width 31 height 32
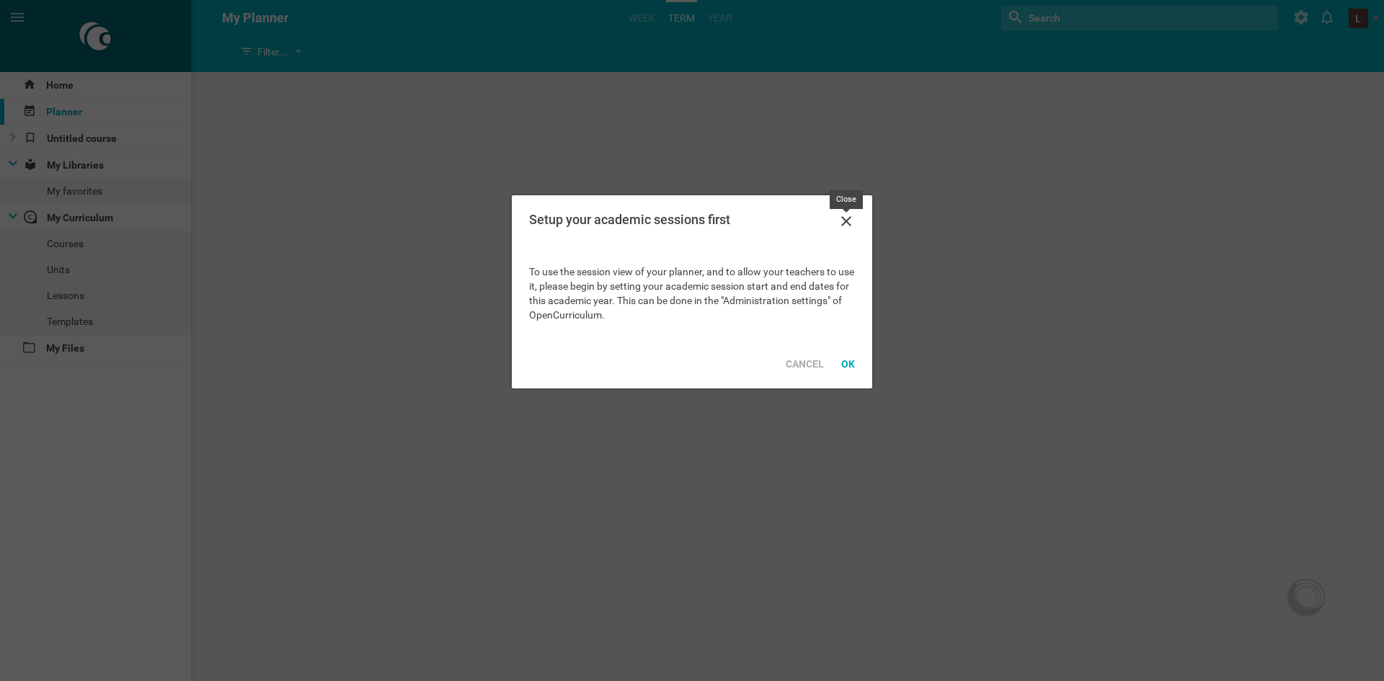
click at [848, 218] on icon at bounding box center [846, 221] width 17 height 17
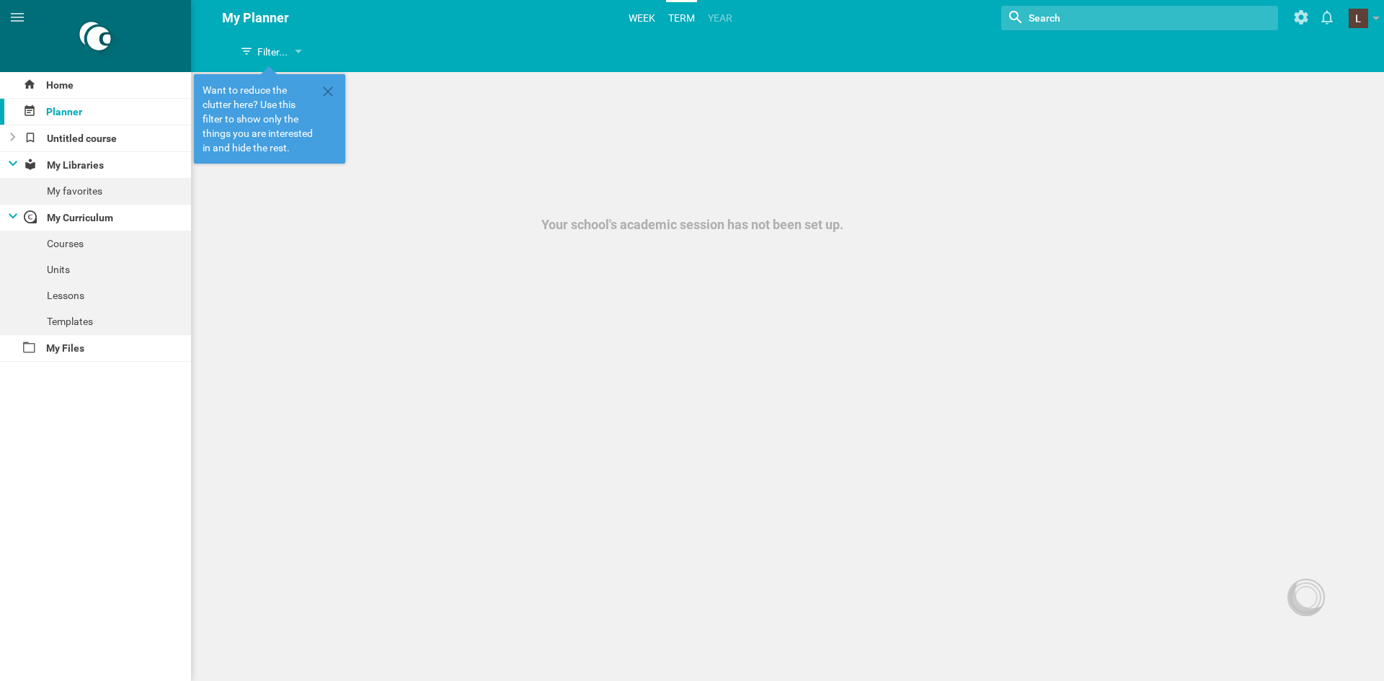
click at [654, 14] on link "Week" at bounding box center [642, 18] width 31 height 32
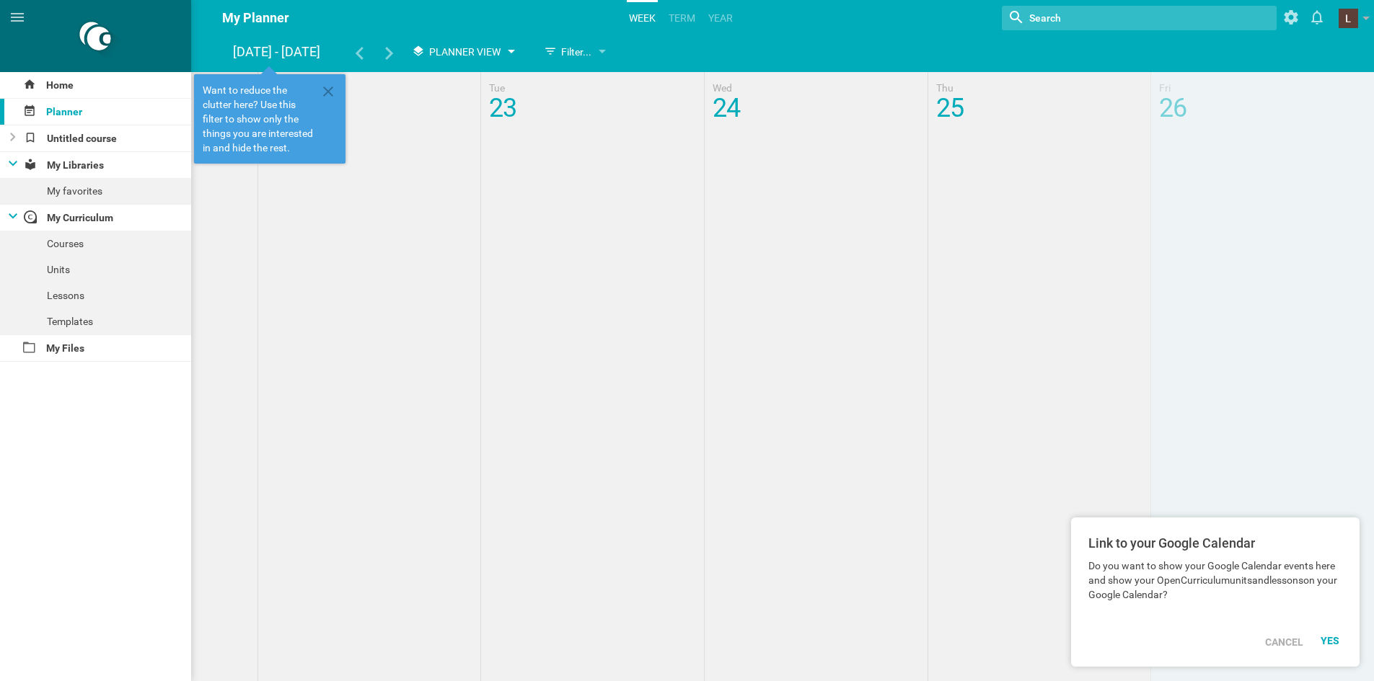
click at [488, 53] on span "Planner View" at bounding box center [464, 52] width 71 height 12
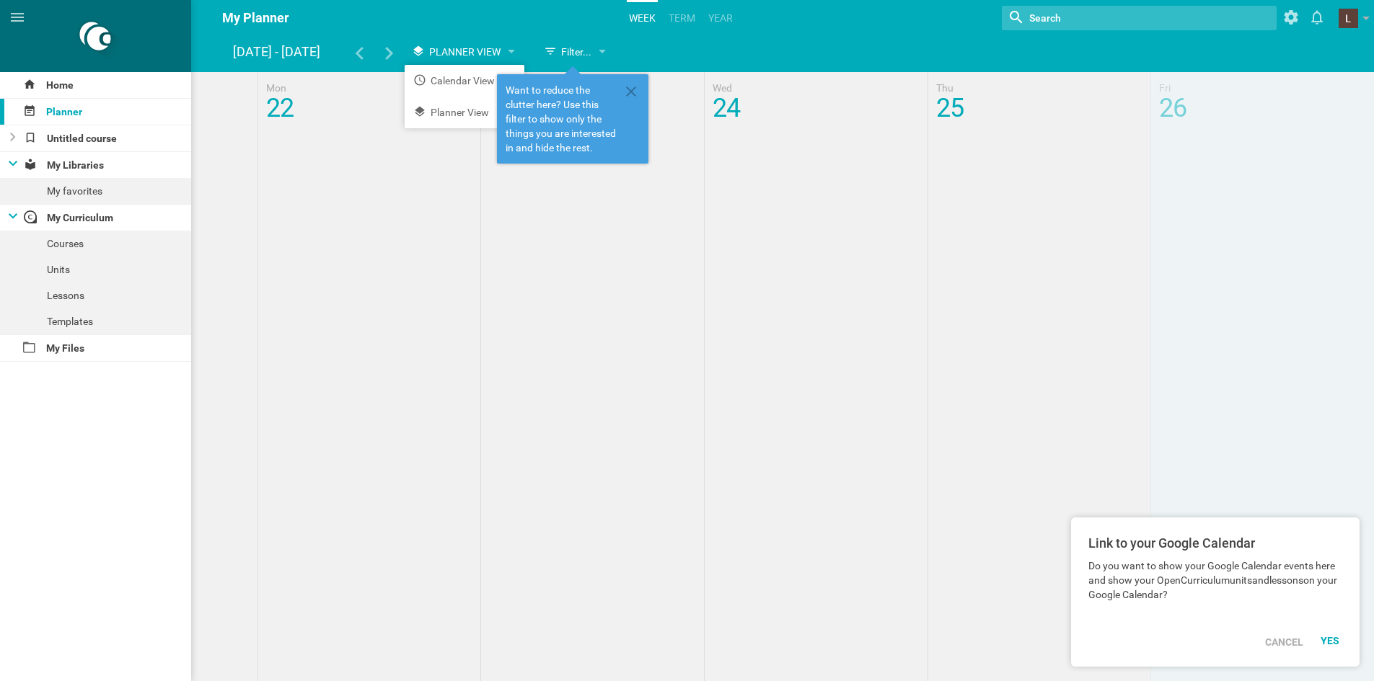
click at [676, 53] on hgroup "Sep 22 - 26 Planner View Calendar View Planner View Filter... Show everything U…" at bounding box center [790, 54] width 1114 height 30
click at [390, 51] on icon at bounding box center [389, 53] width 8 height 13
click at [356, 51] on icon at bounding box center [359, 53] width 13 height 13
click at [637, 91] on icon at bounding box center [630, 91] width 17 height 17
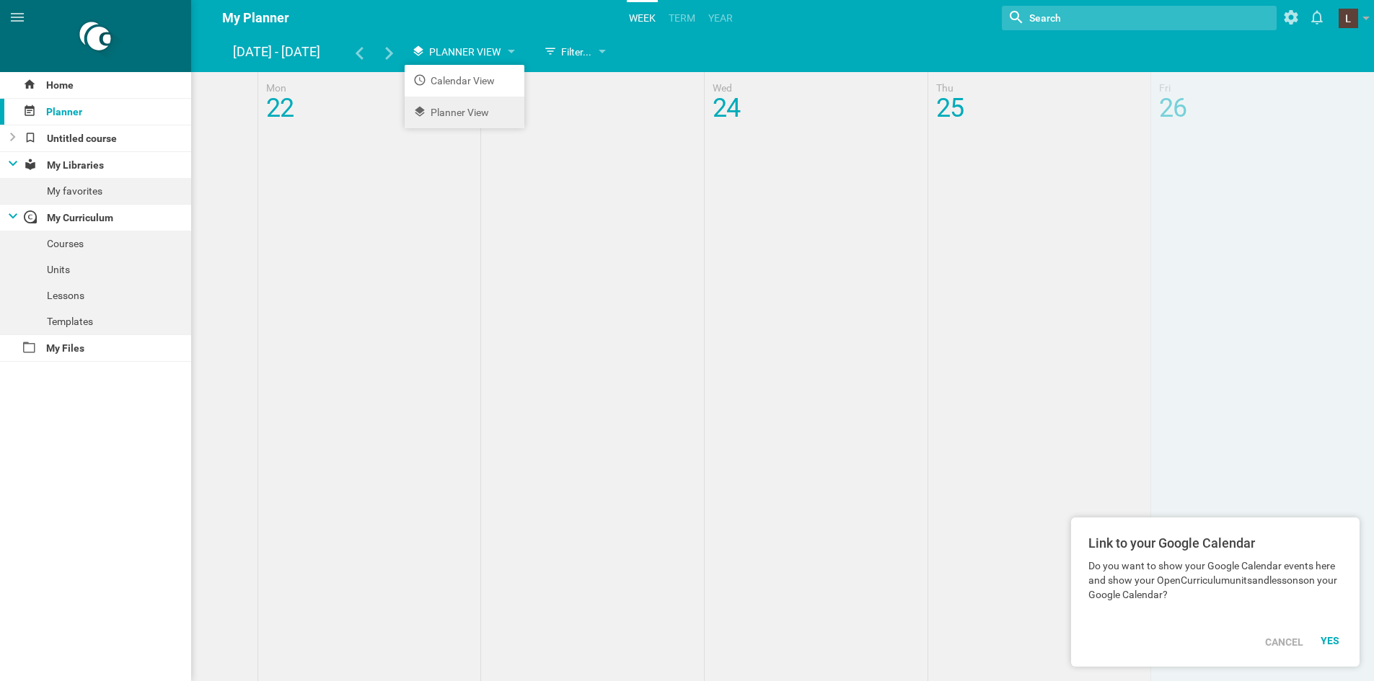
click at [485, 113] on li "Planner View" at bounding box center [465, 113] width 120 height 32
click at [490, 48] on span "Planner View" at bounding box center [464, 52] width 71 height 12
click at [474, 85] on li "Calendar View" at bounding box center [465, 81] width 120 height 32
click at [498, 50] on span "Calendar View" at bounding box center [467, 52] width 77 height 12
click at [484, 115] on li "Planner View" at bounding box center [465, 113] width 120 height 32
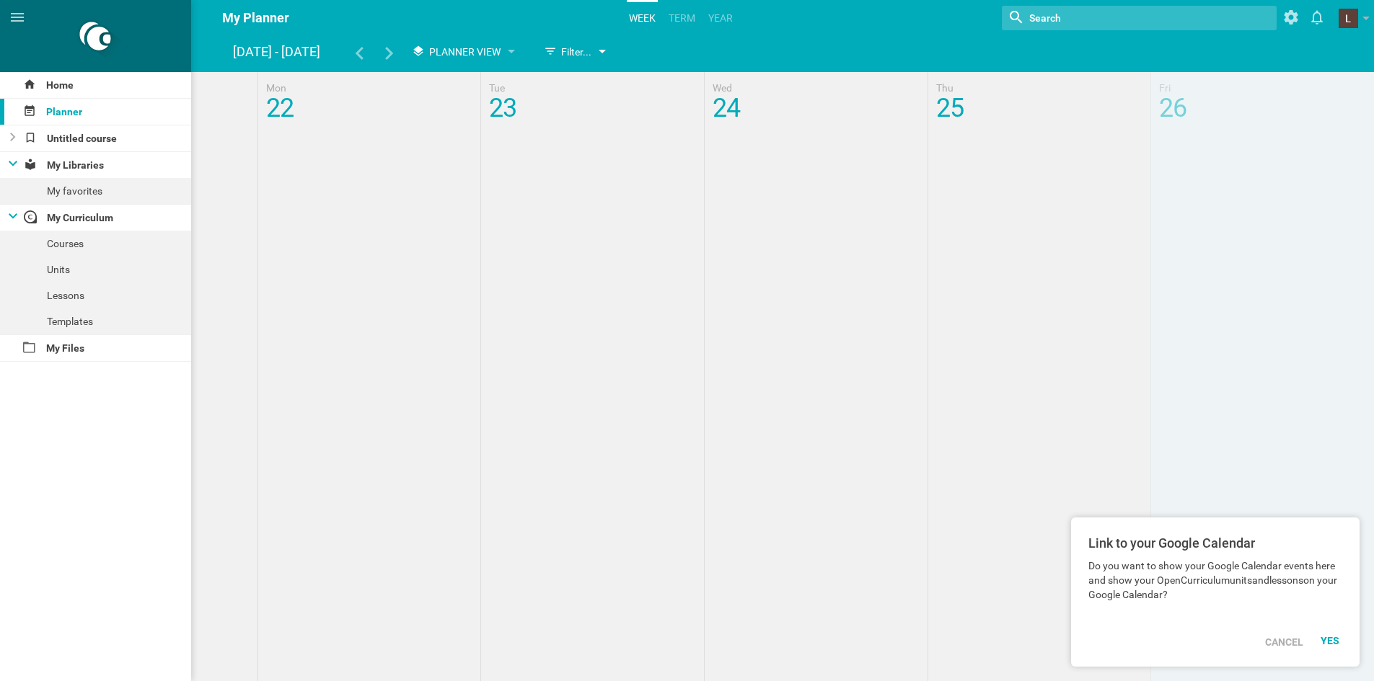
click at [579, 54] on div "Filter..." at bounding box center [568, 51] width 48 height 17
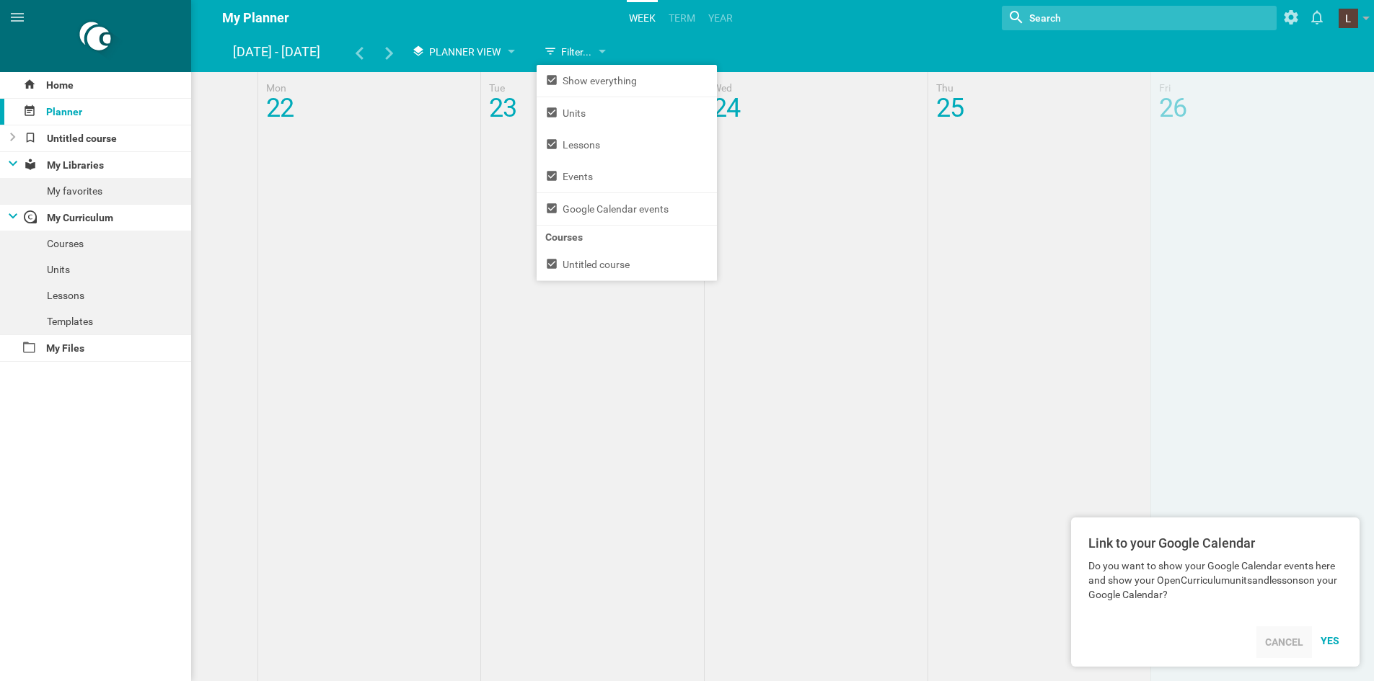
click at [1291, 642] on div "Cancel" at bounding box center [1284, 643] width 56 height 32
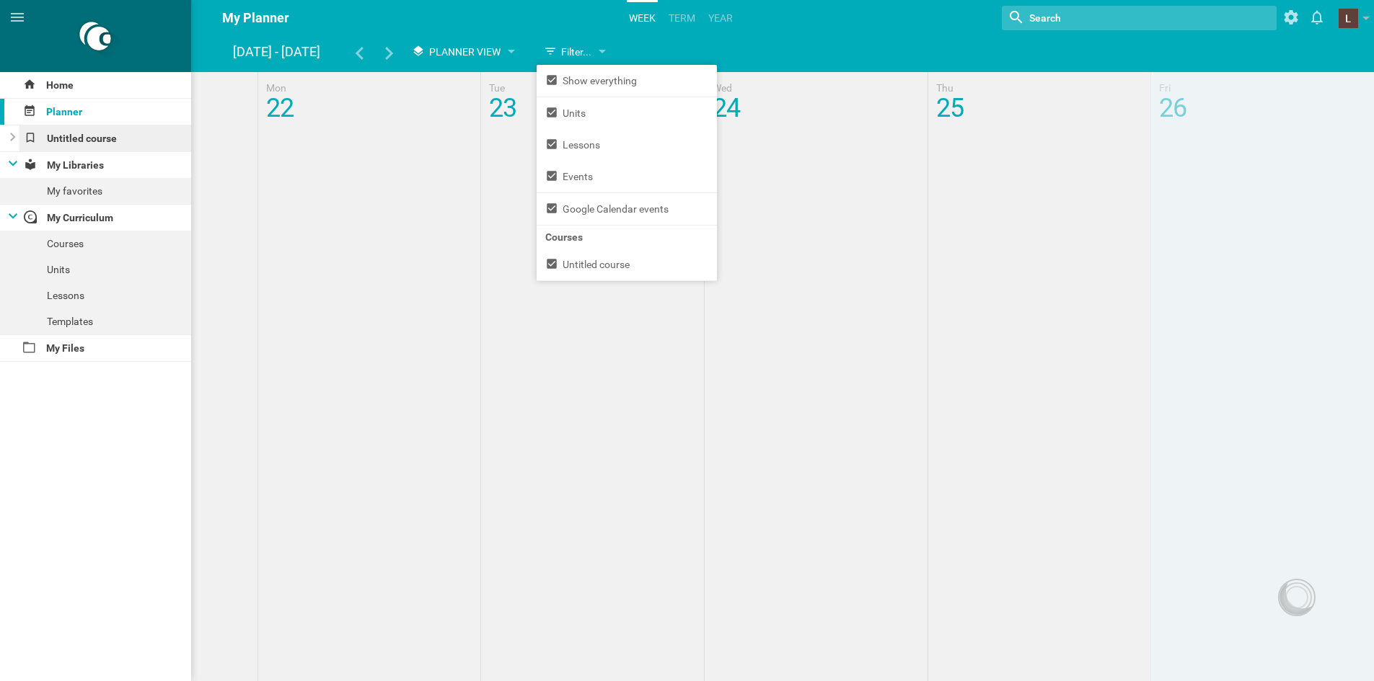
click at [91, 133] on div "Untitled course" at bounding box center [105, 138] width 172 height 26
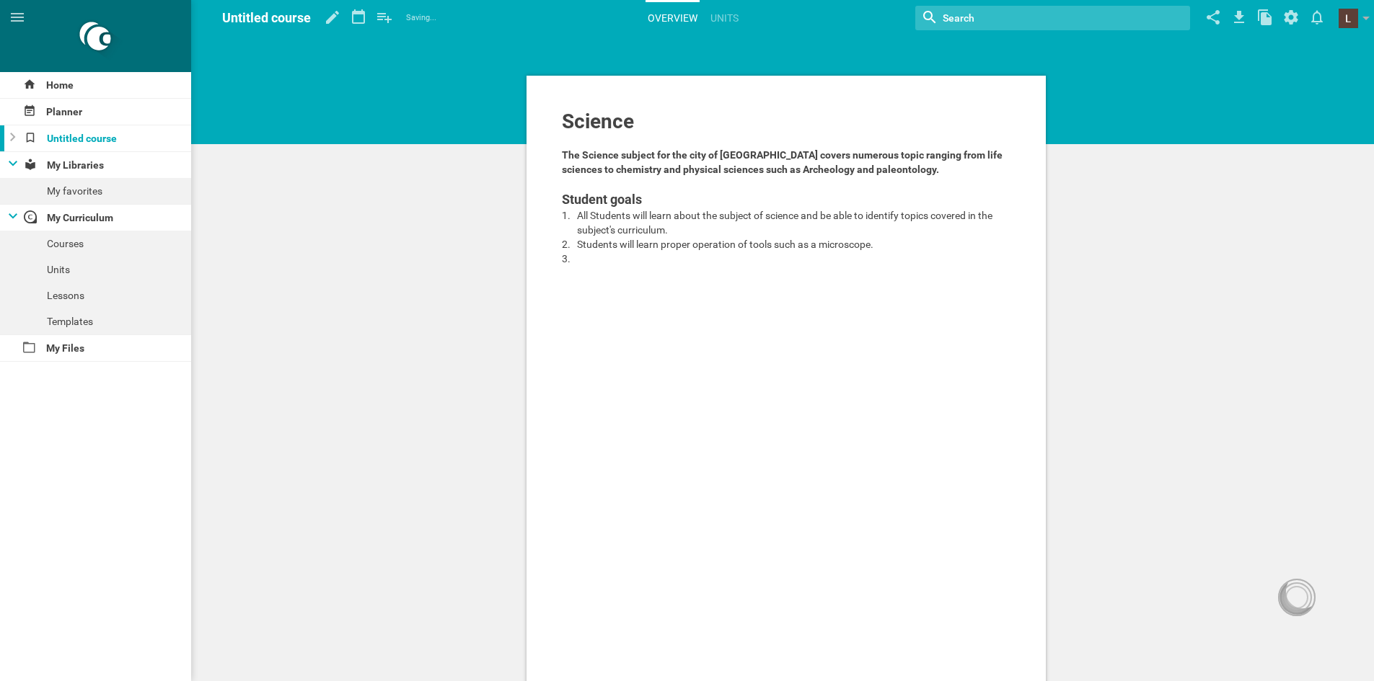
click at [17, 133] on div "Untitled course" at bounding box center [95, 138] width 191 height 26
click at [12, 135] on icon at bounding box center [12, 137] width 5 height 9
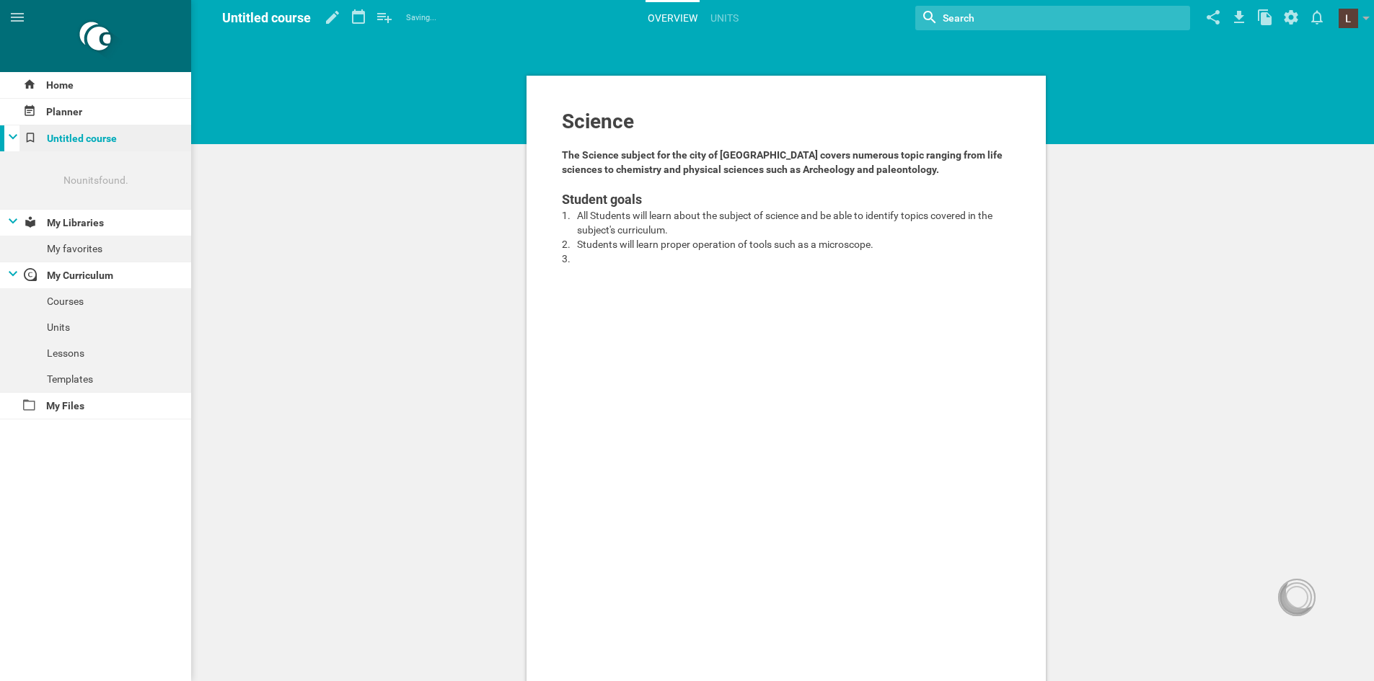
click at [19, 138] on div "Untitled course" at bounding box center [105, 138] width 172 height 26
click at [35, 253] on div "My favorites" at bounding box center [95, 249] width 191 height 26
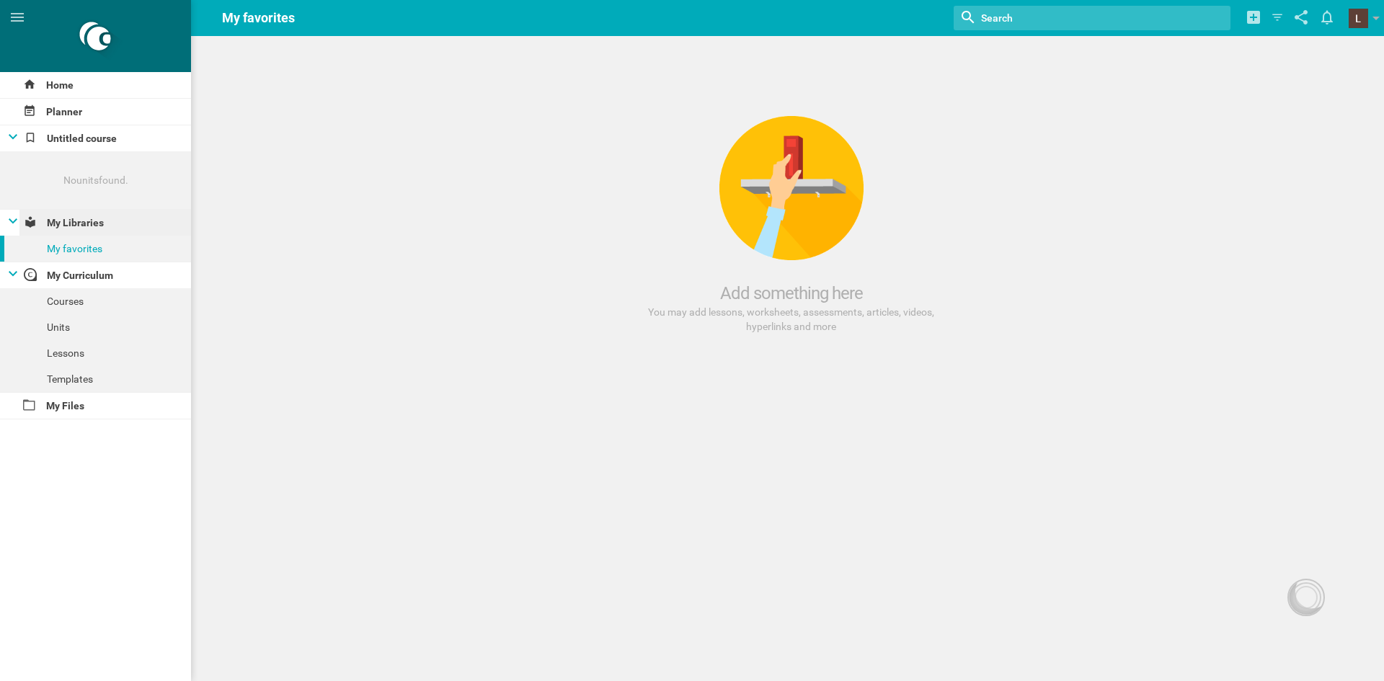
click at [71, 229] on div "My Libraries" at bounding box center [105, 223] width 172 height 26
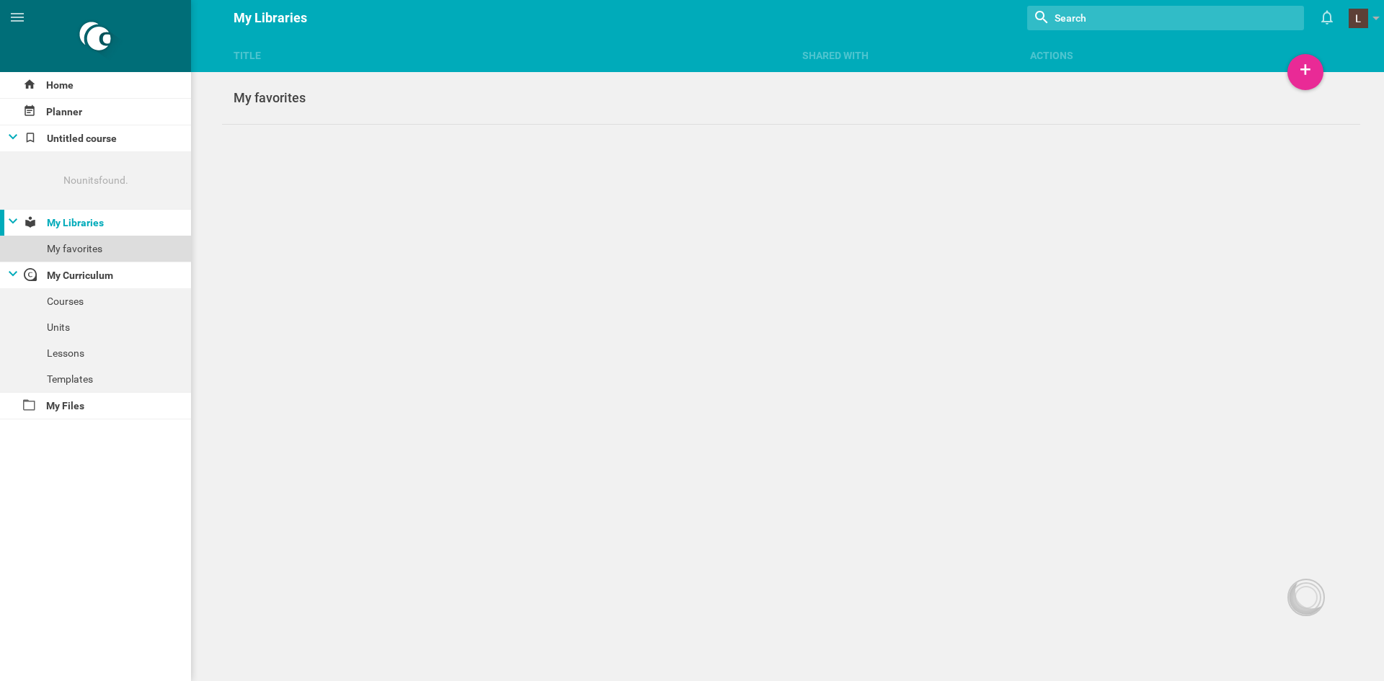
click at [75, 244] on div "My favorites" at bounding box center [95, 249] width 191 height 26
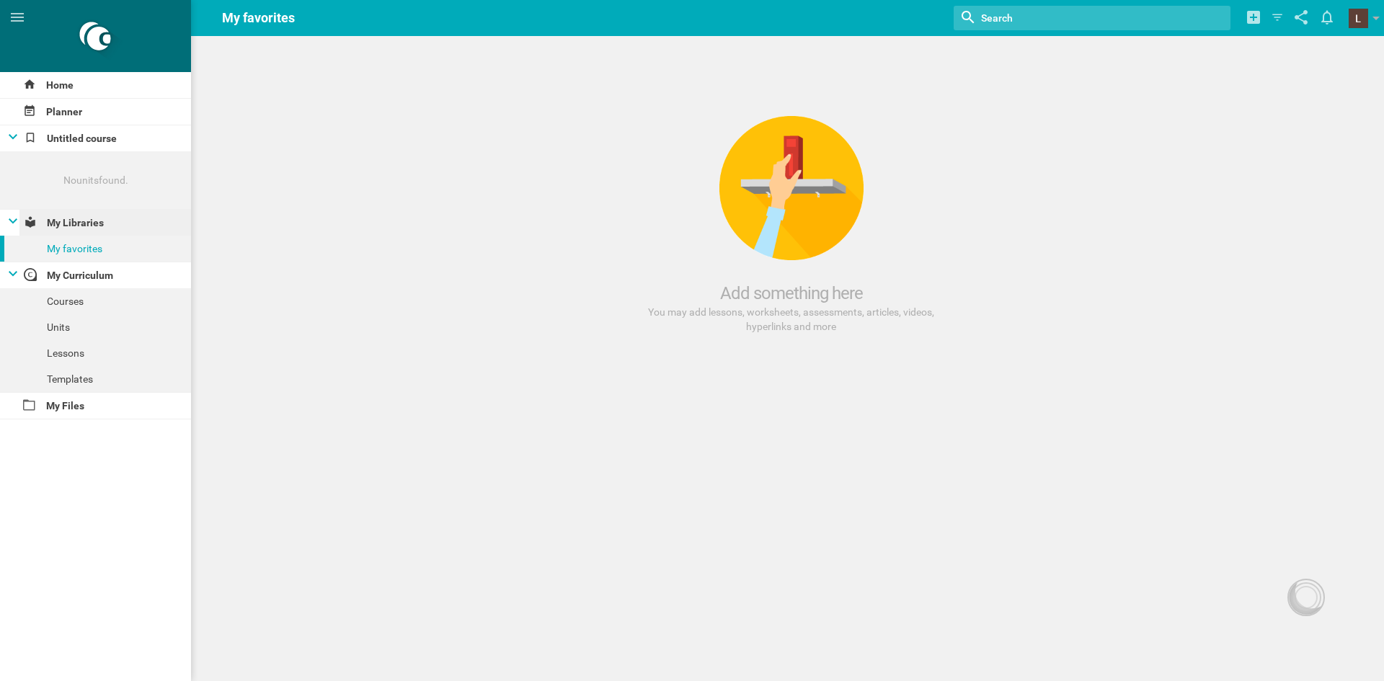
click at [81, 217] on div "My Libraries" at bounding box center [105, 223] width 172 height 26
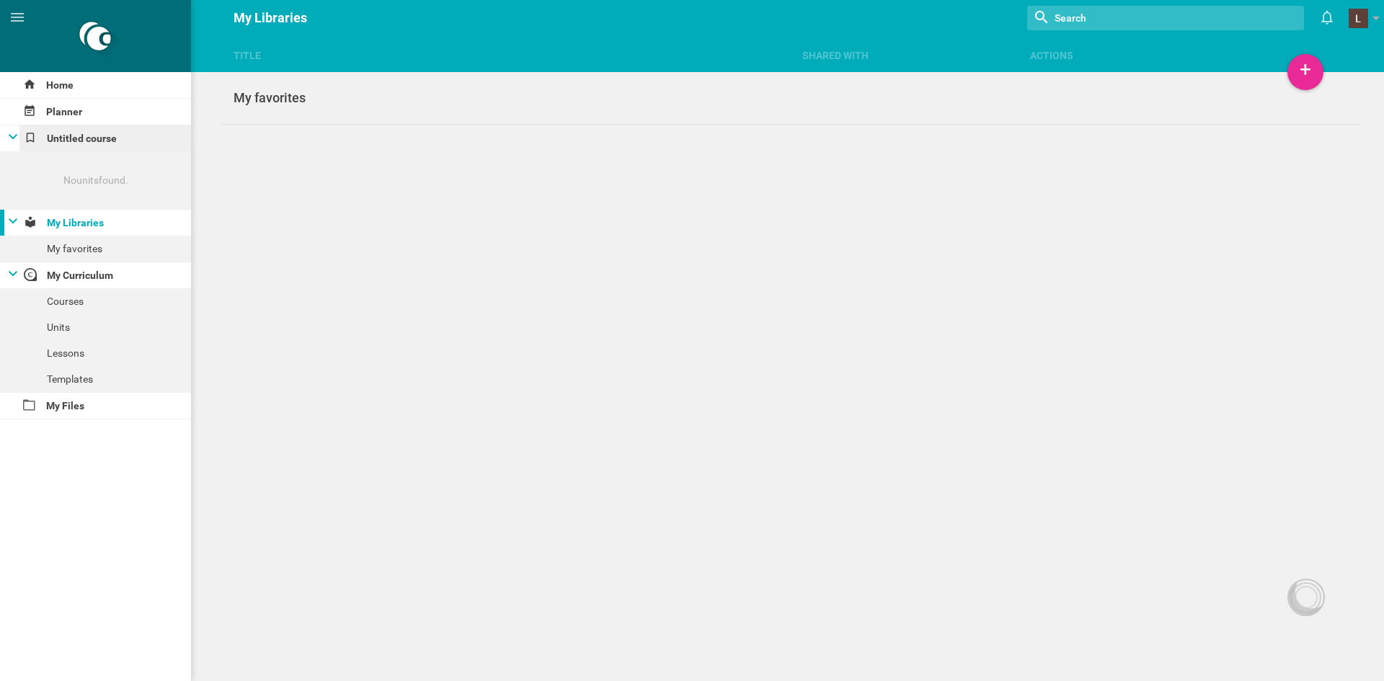
click at [99, 141] on div "Untitled course" at bounding box center [105, 138] width 172 height 26
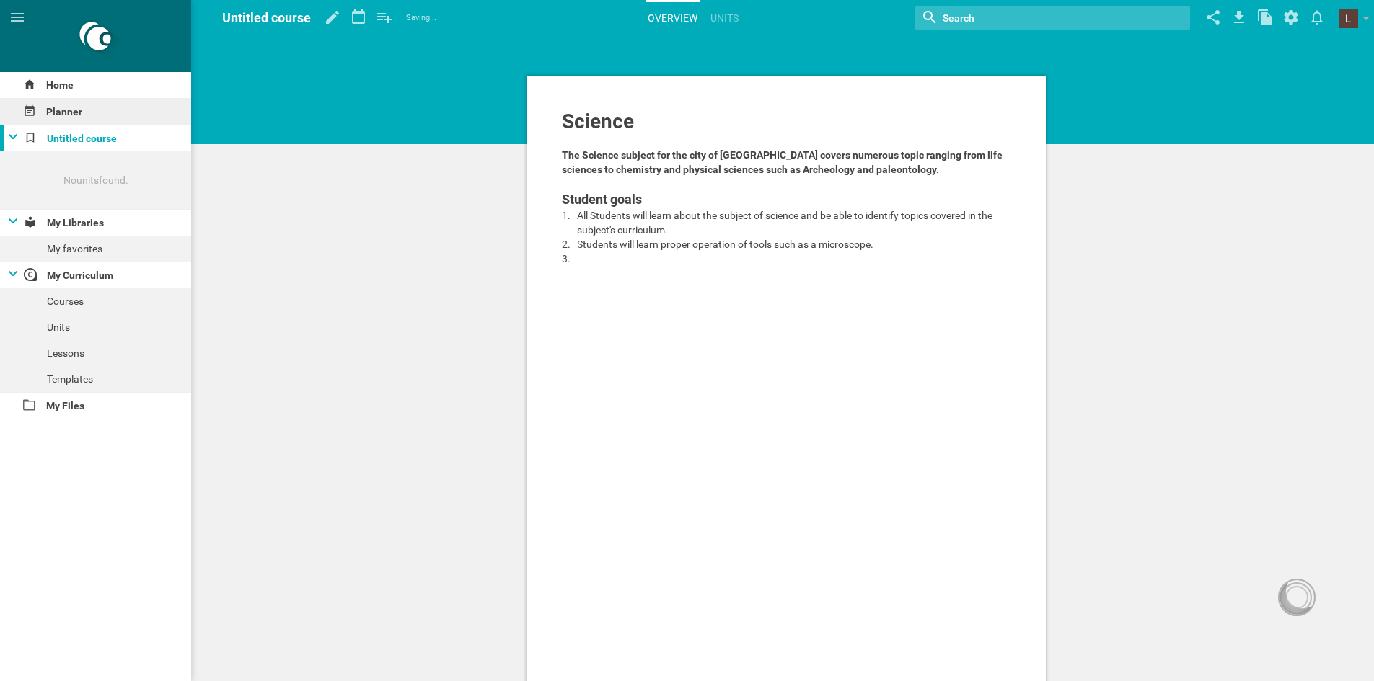
click at [98, 111] on div "Planner" at bounding box center [95, 112] width 191 height 26
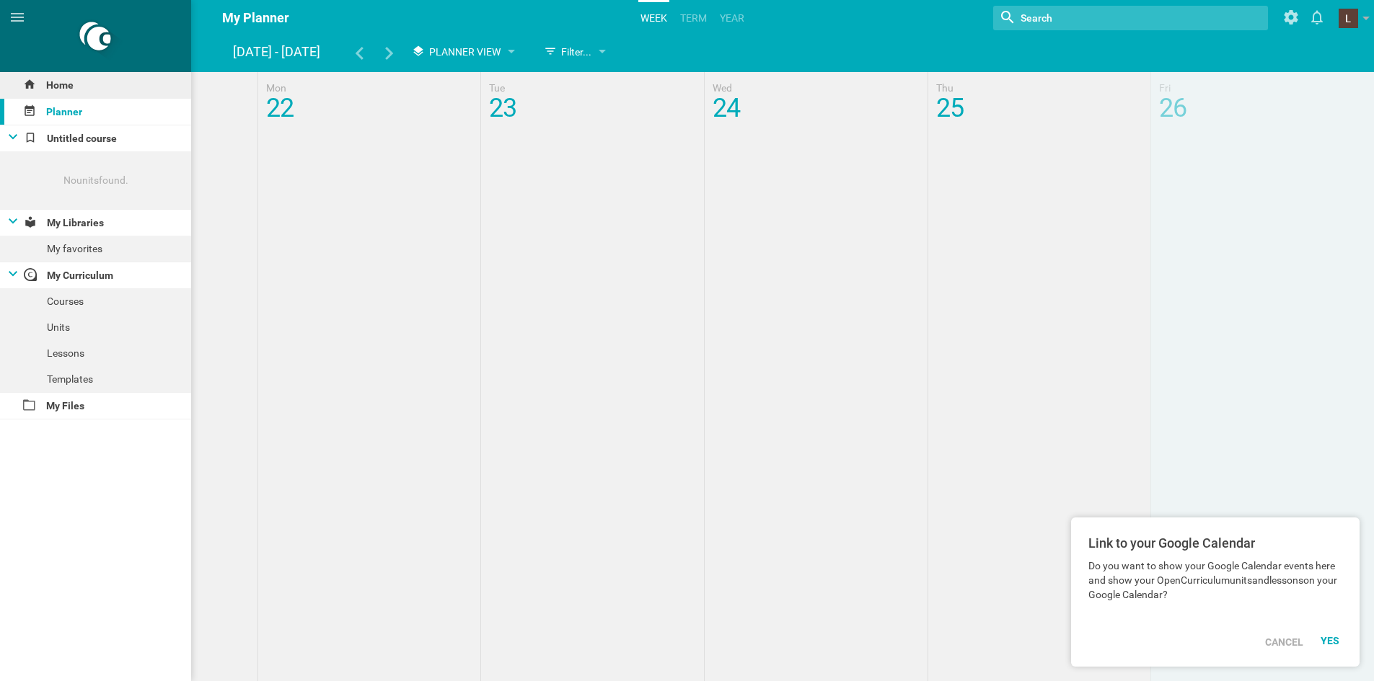
click at [107, 84] on div "Home" at bounding box center [95, 85] width 191 height 26
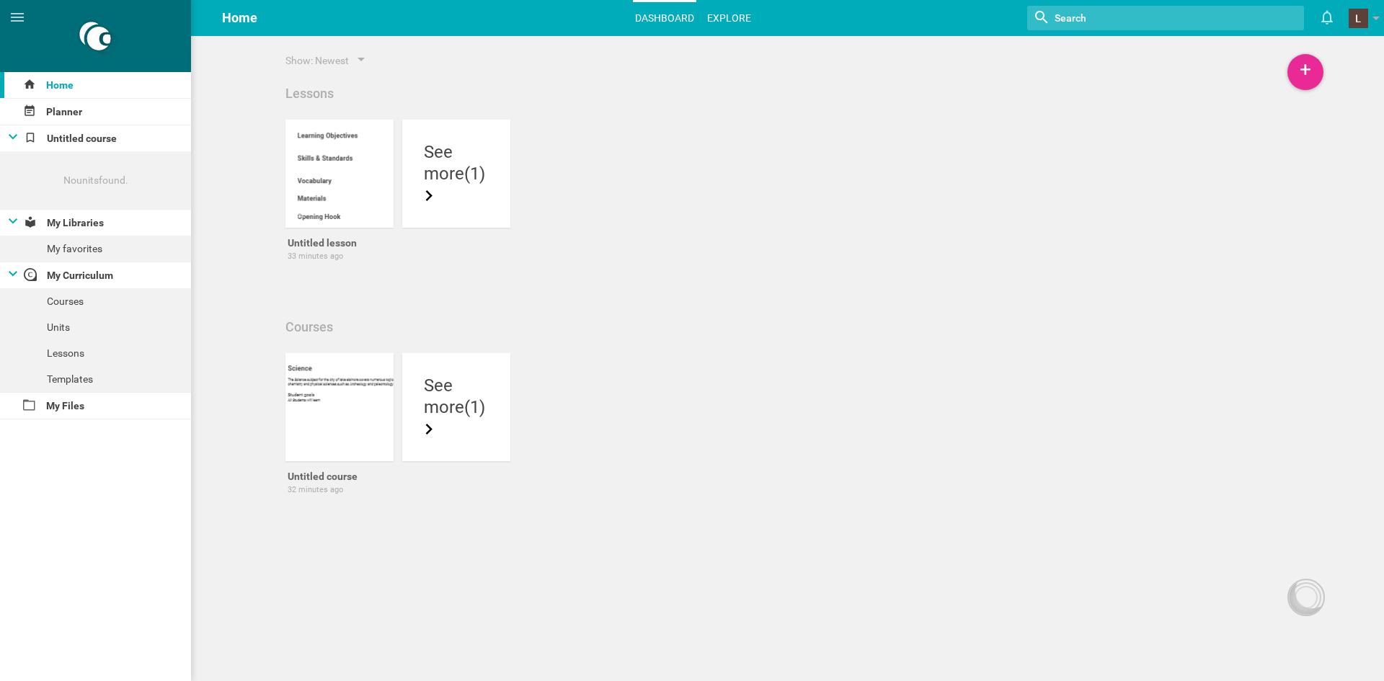
click at [730, 17] on link "Explore" at bounding box center [729, 18] width 48 height 32
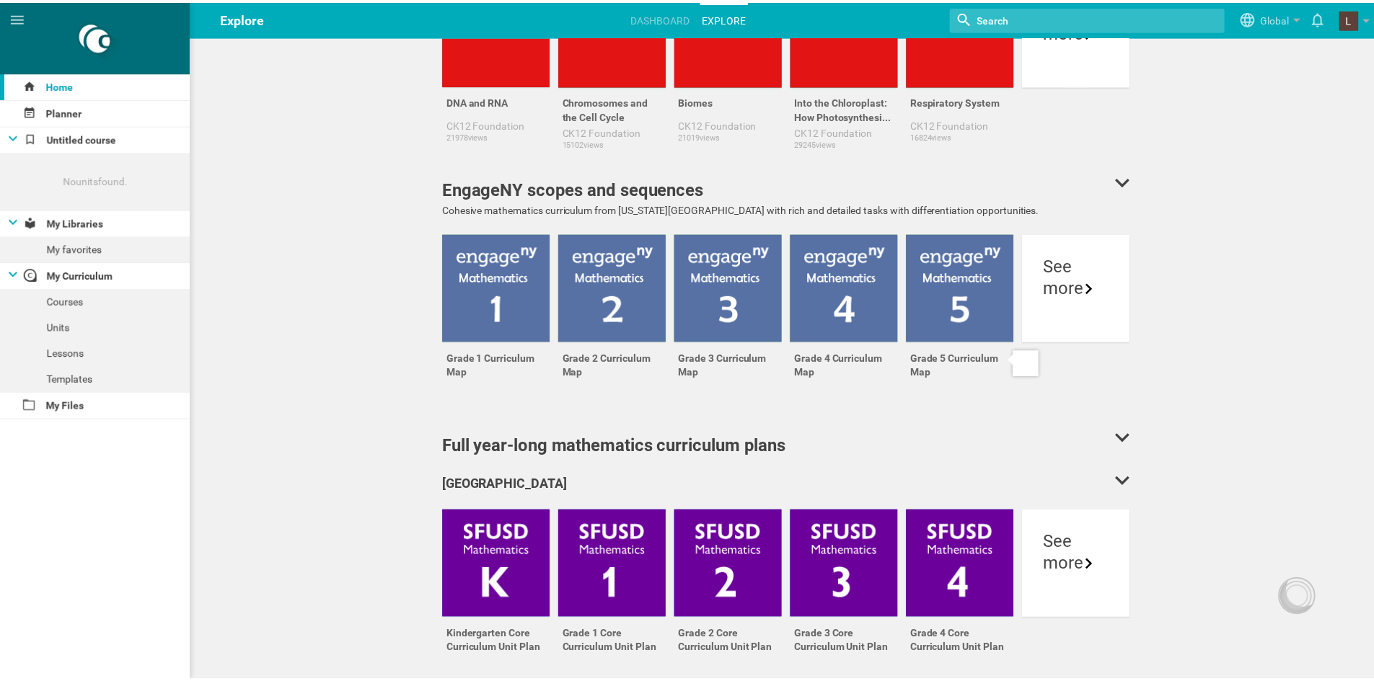
scroll to position [1875, 0]
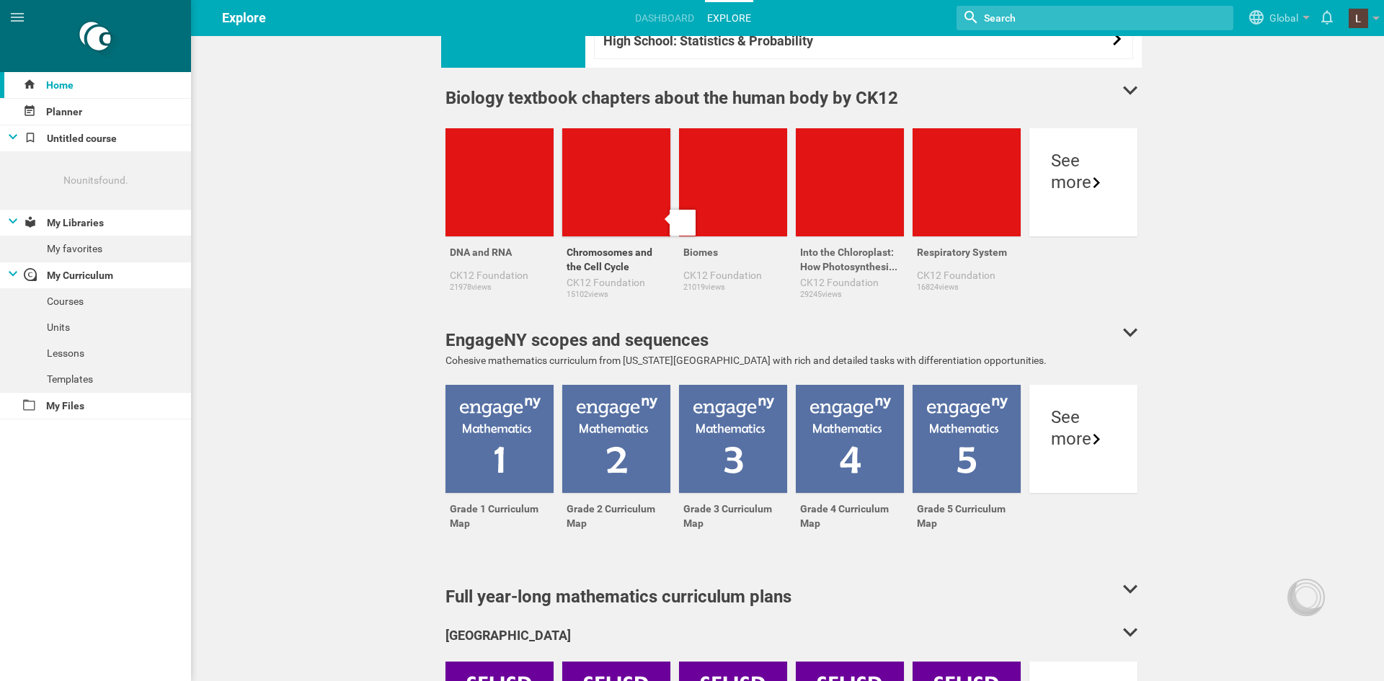
click at [633, 182] on div at bounding box center [616, 182] width 108 height 108
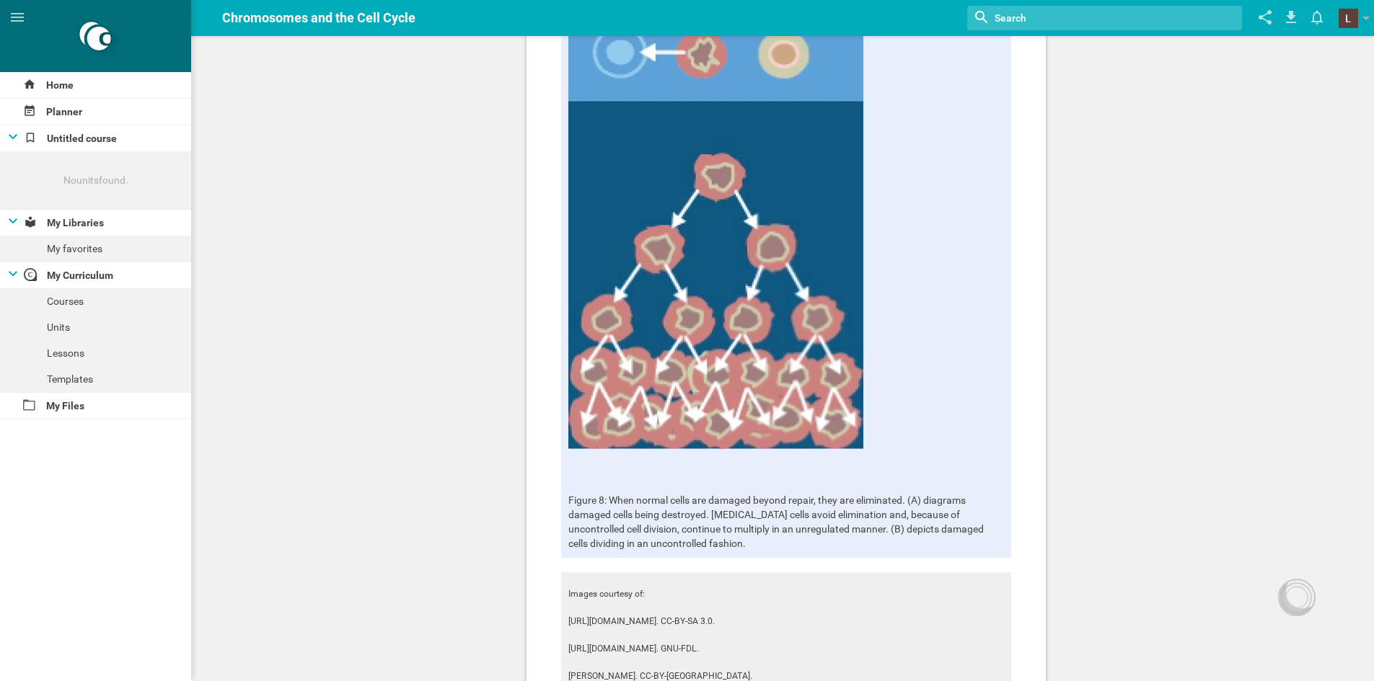
scroll to position [7762, 0]
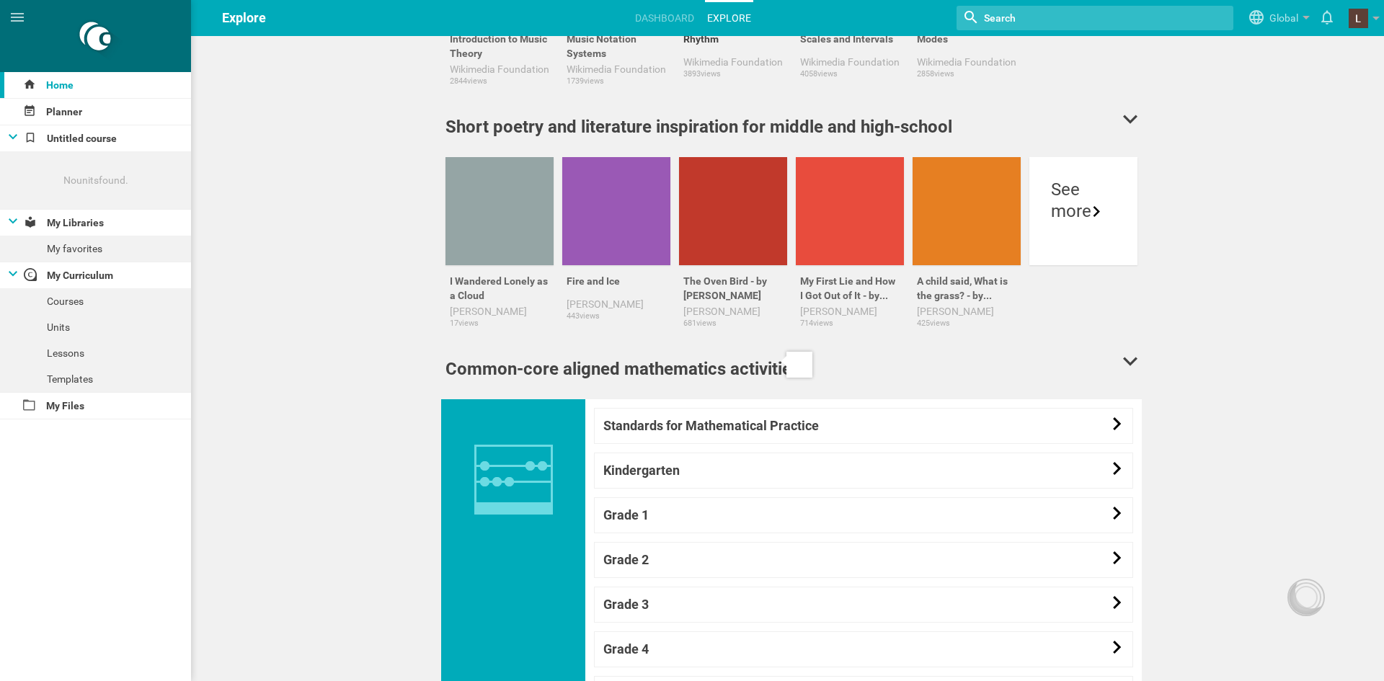
scroll to position [865, 0]
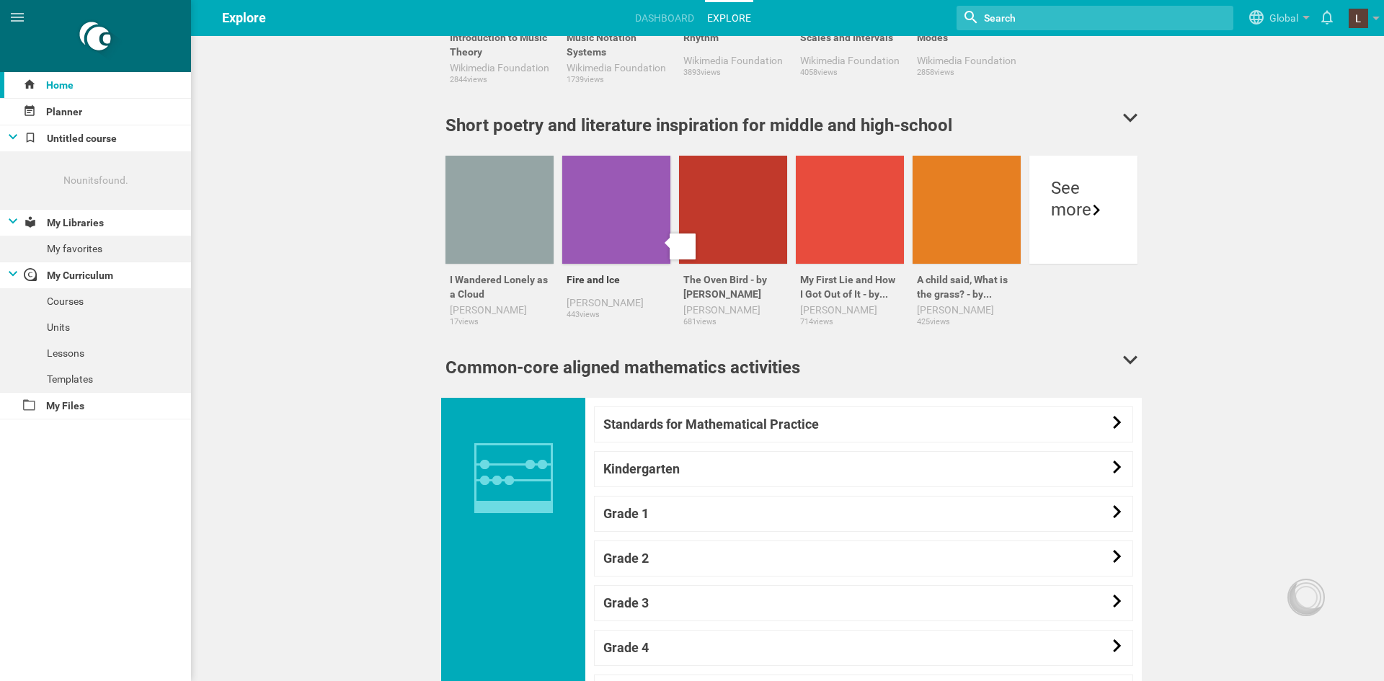
click at [638, 226] on div at bounding box center [616, 210] width 108 height 108
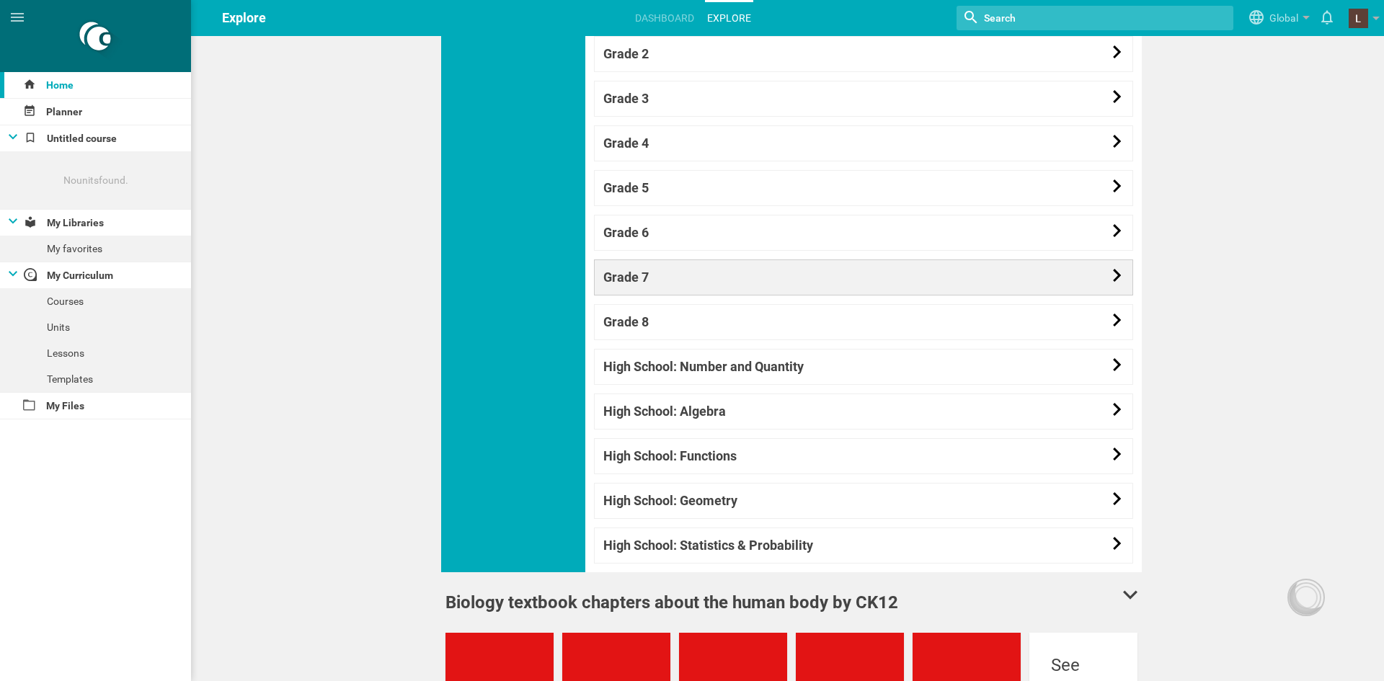
scroll to position [1154, 0]
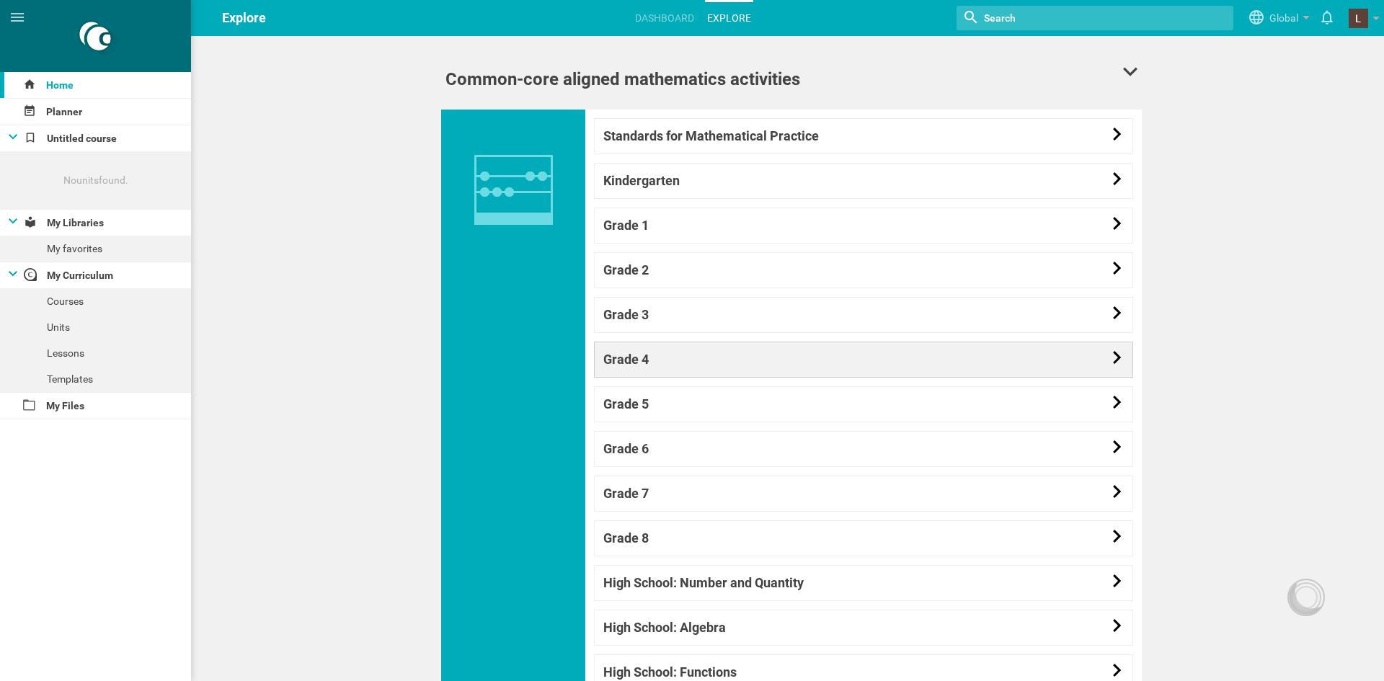
click at [676, 358] on link "Grade 4" at bounding box center [863, 360] width 539 height 36
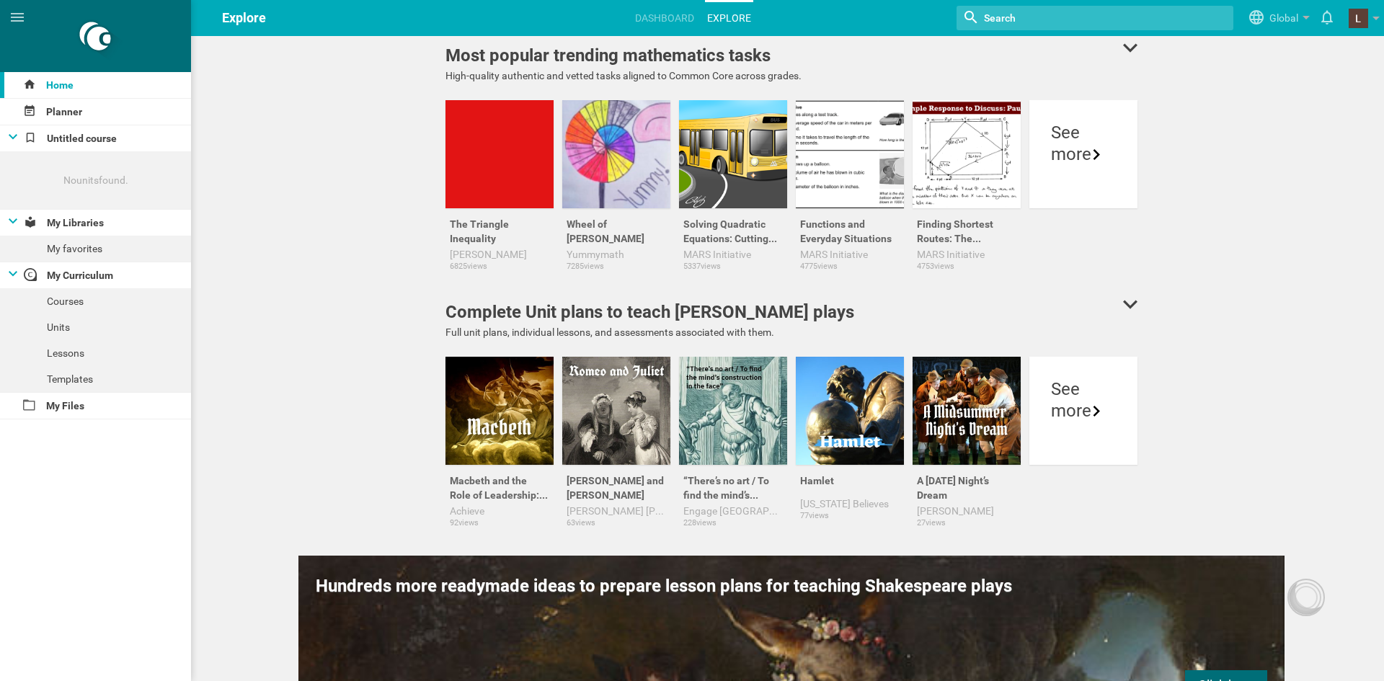
click at [1075, 15] on input "textbox" at bounding box center [1066, 18] width 166 height 19
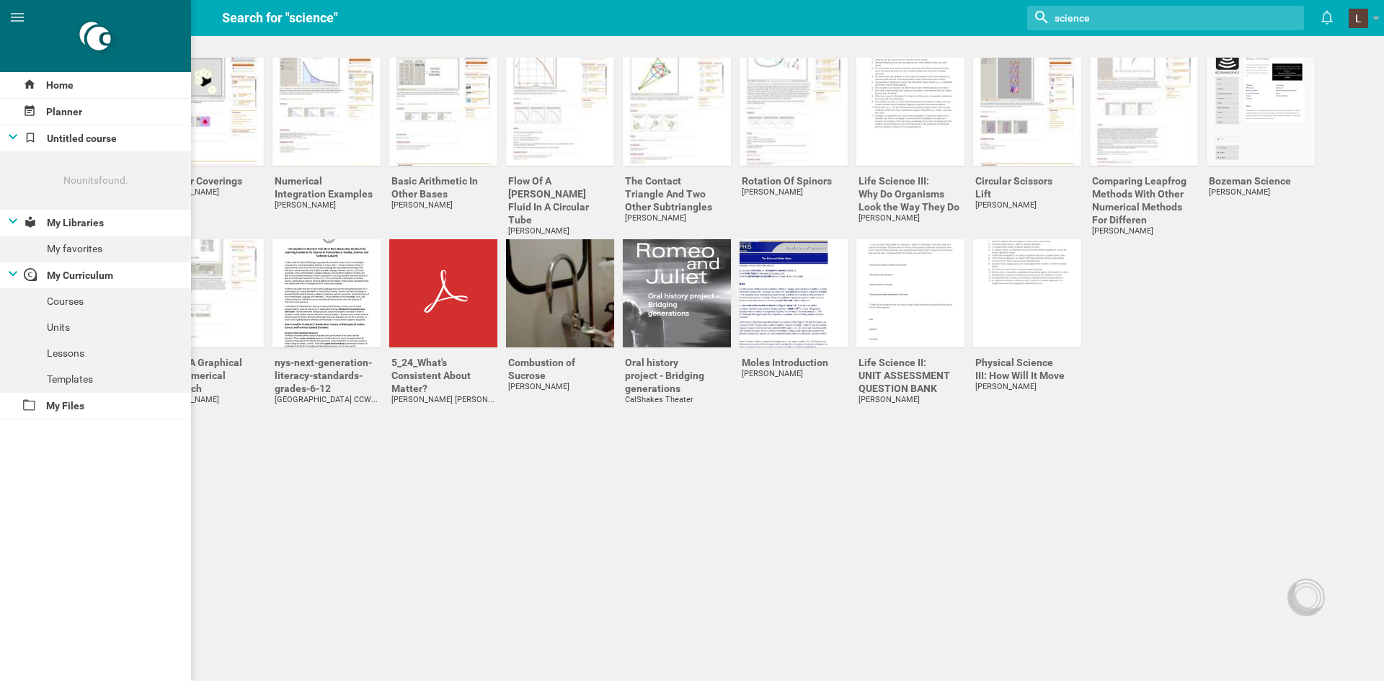
click at [1159, 17] on input "textbox" at bounding box center [1136, 18] width 166 height 19
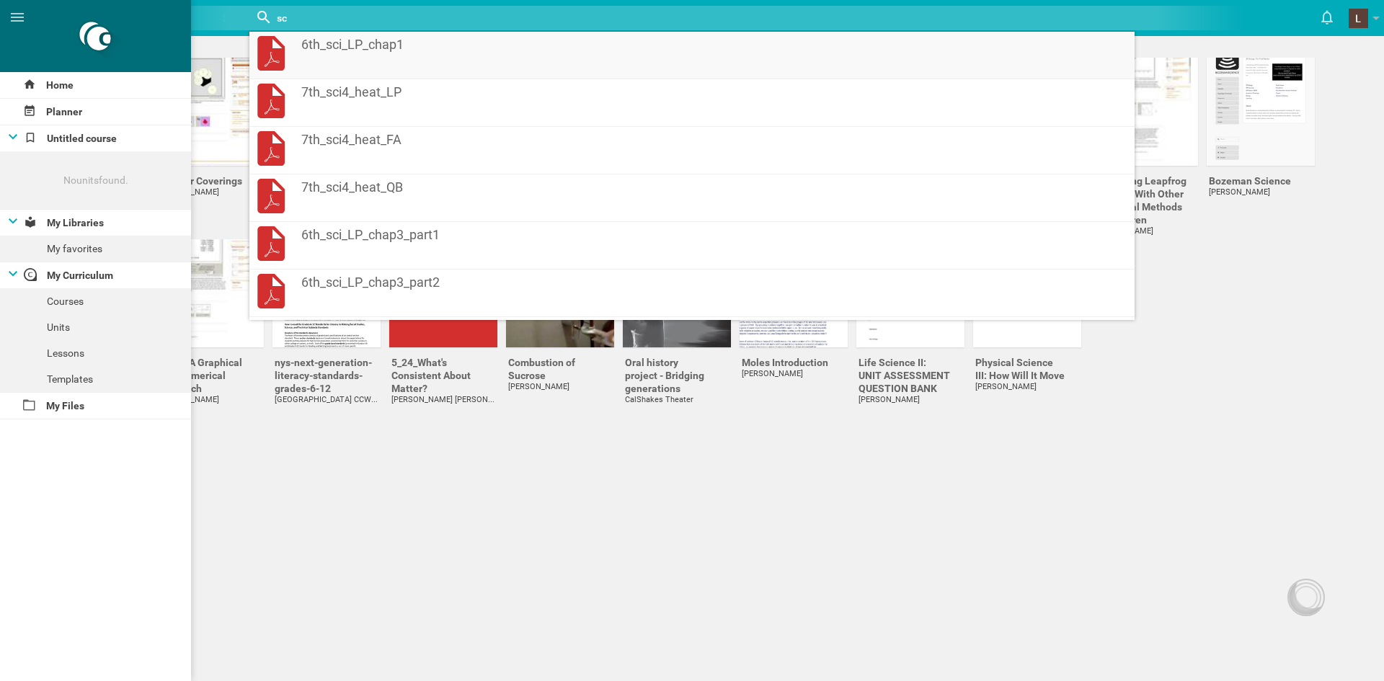
type input "s"
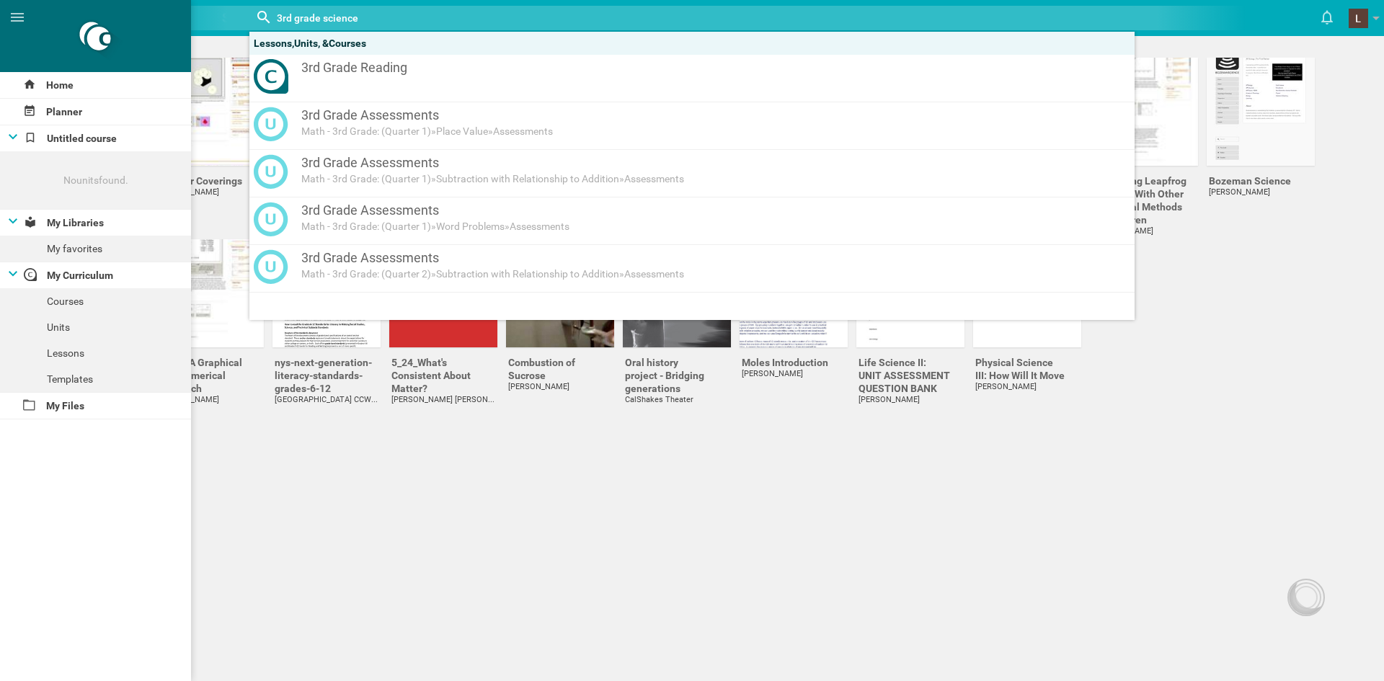
type input "3rd grade science"
